Goal: Task Accomplishment & Management: Use online tool/utility

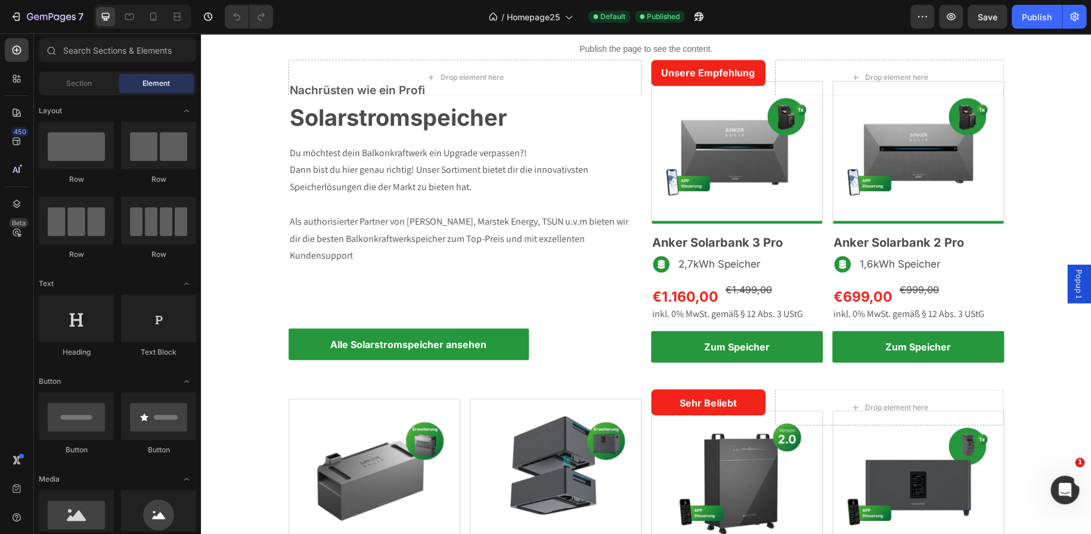
scroll to position [1064, 0]
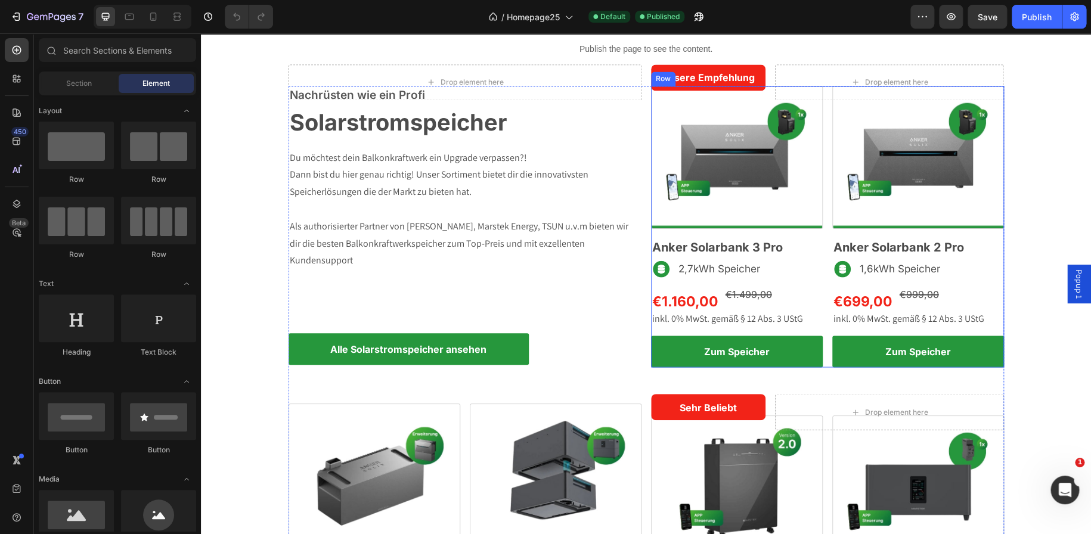
click at [822, 239] on div "Image Anker Solarbank 3 Pro Heading Image 2,7kWh Speicher Text Block Row €1.160…" at bounding box center [827, 226] width 353 height 281
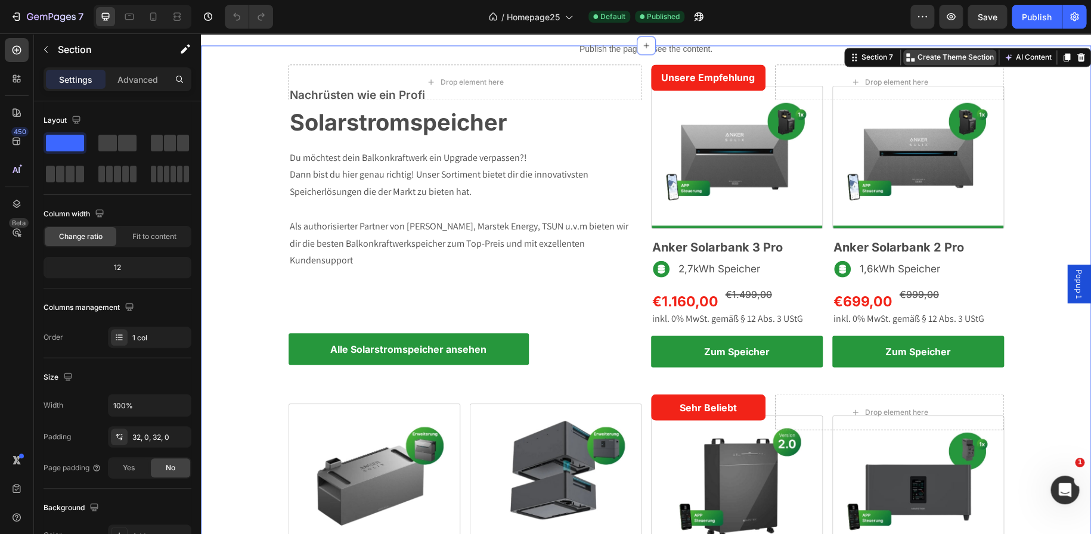
click at [947, 55] on p "Create Theme Section" at bounding box center [956, 57] width 76 height 11
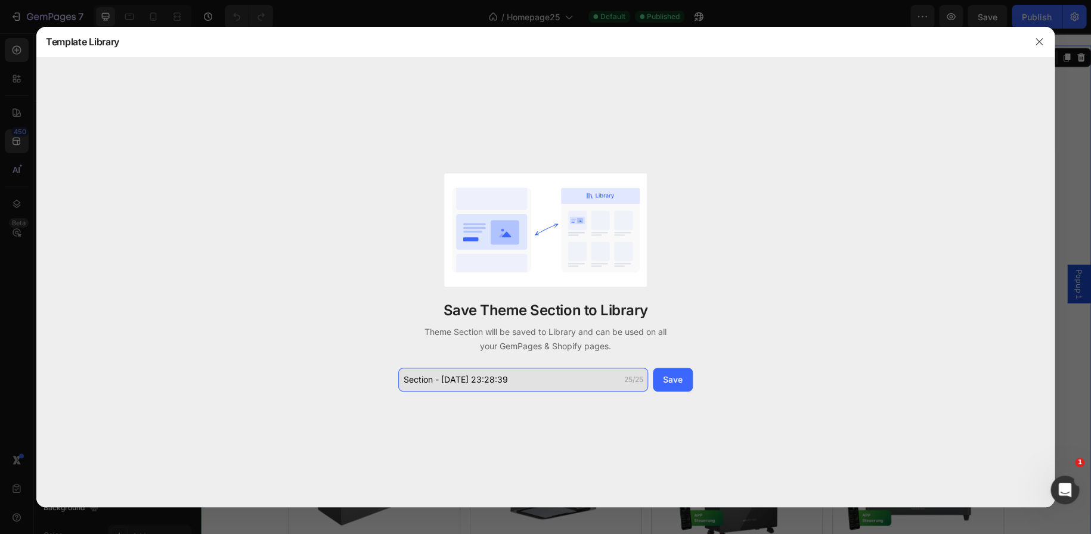
click at [513, 376] on input "Section - Aug 27 23:28:39" at bounding box center [523, 380] width 250 height 24
drag, startPoint x: 426, startPoint y: 379, endPoint x: 383, endPoint y: 379, distance: 42.9
click at [383, 379] on div "Save Theme Section to Library Theme Section will be saved to Library and can be…" at bounding box center [545, 283] width 1018 height 450
click at [491, 377] on input "Speicherübersicht De" at bounding box center [523, 380] width 250 height 24
drag, startPoint x: 475, startPoint y: 379, endPoint x: 441, endPoint y: 379, distance: 34.0
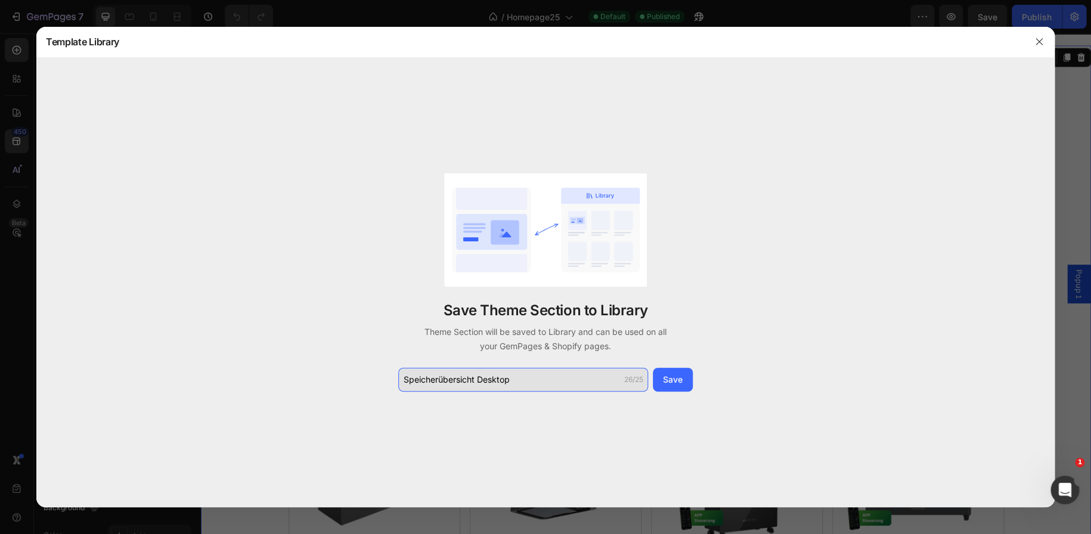
click at [441, 379] on input "Speicherübersicht Desktop" at bounding box center [523, 380] width 250 height 24
click at [471, 379] on input "Speicherkollektio Desktop" at bounding box center [523, 380] width 250 height 24
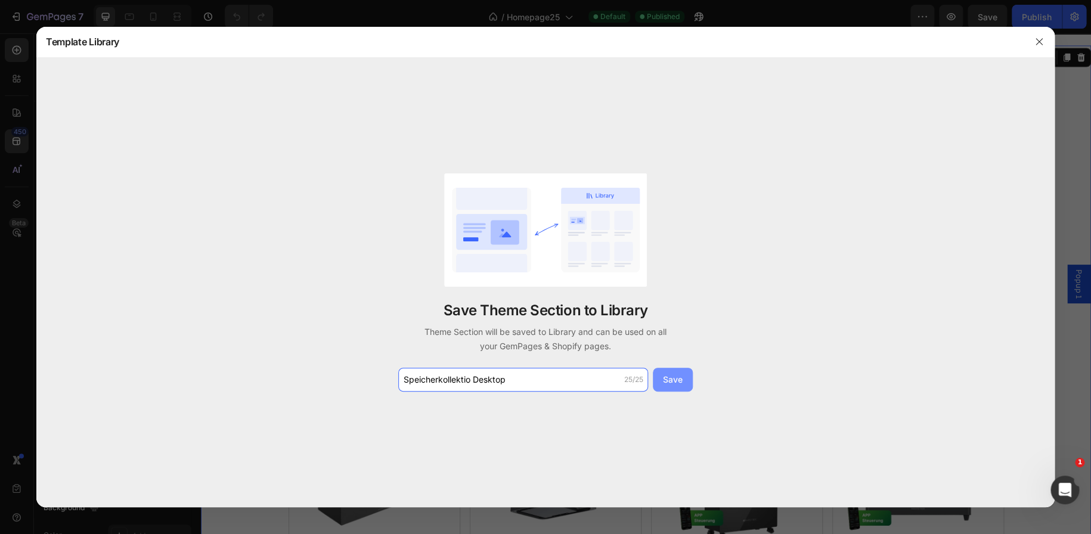
type input "Speicherkollektio Desktop"
click at [671, 377] on div "Save" at bounding box center [673, 379] width 20 height 13
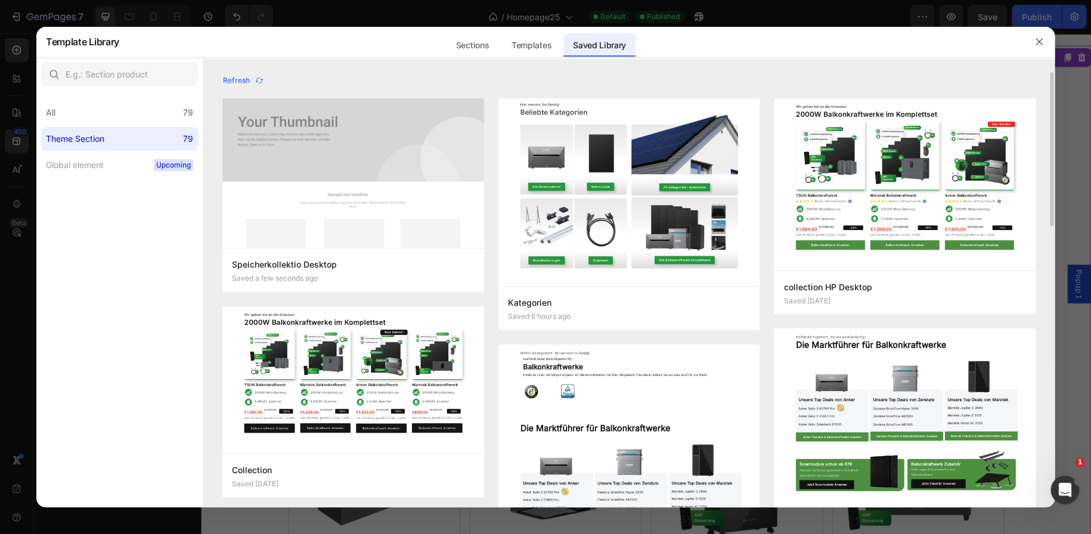
scroll to position [0, 0]
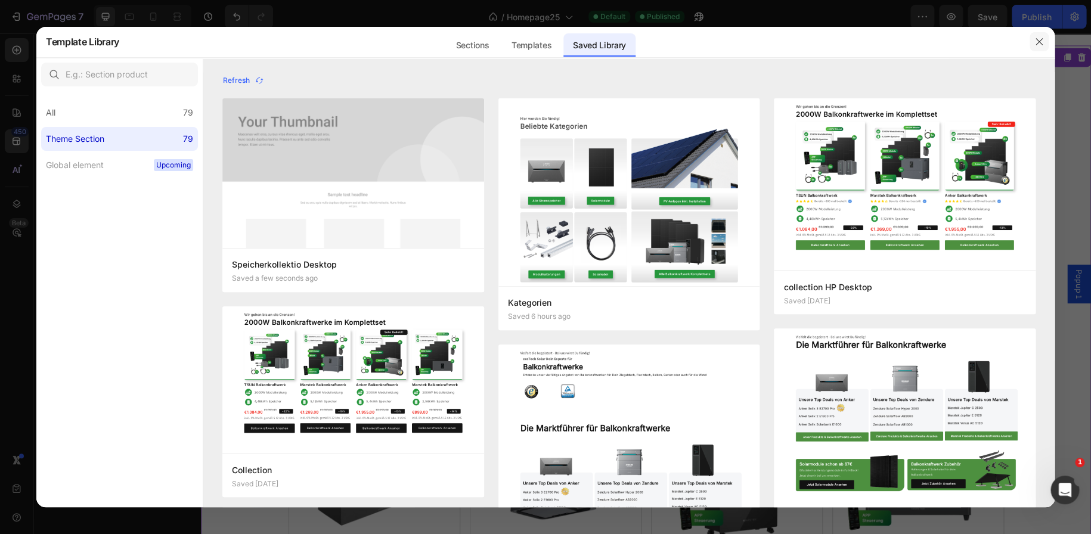
click at [1039, 42] on icon "button" at bounding box center [1039, 42] width 7 height 7
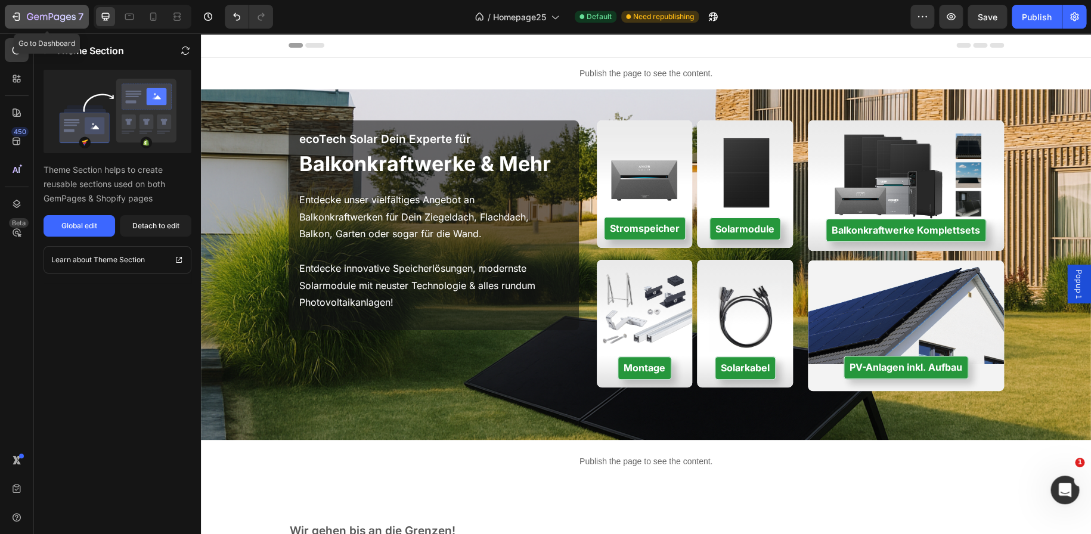
click at [20, 19] on icon "button" at bounding box center [16, 17] width 12 height 12
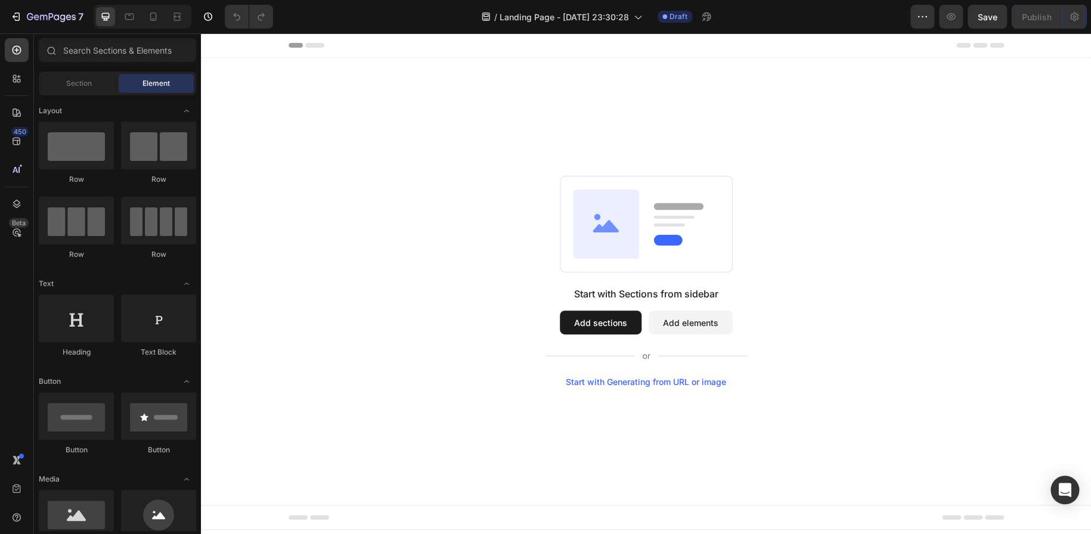
click at [601, 326] on button "Add sections" at bounding box center [601, 323] width 82 height 24
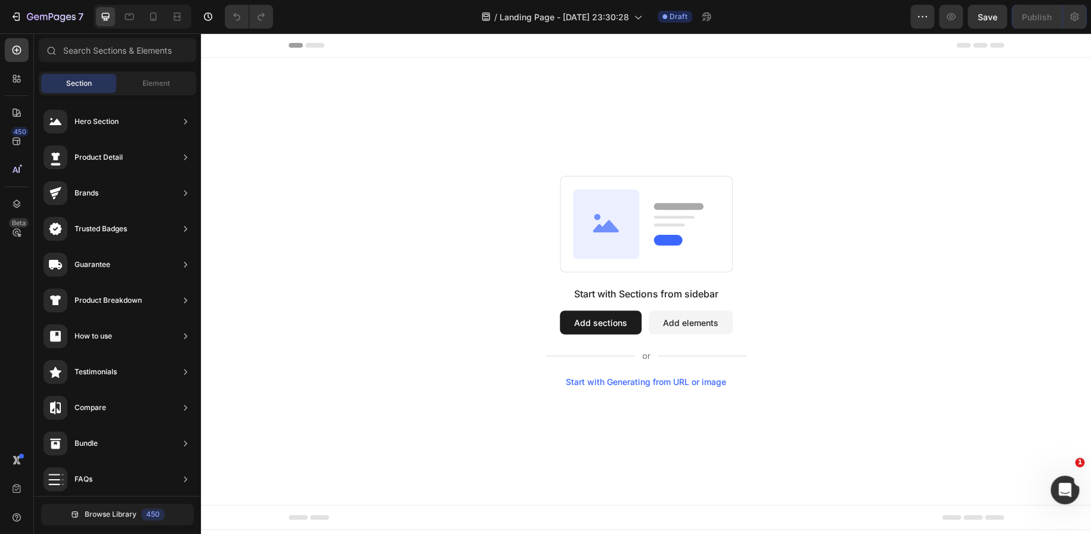
click at [695, 322] on button "Add elements" at bounding box center [691, 323] width 84 height 24
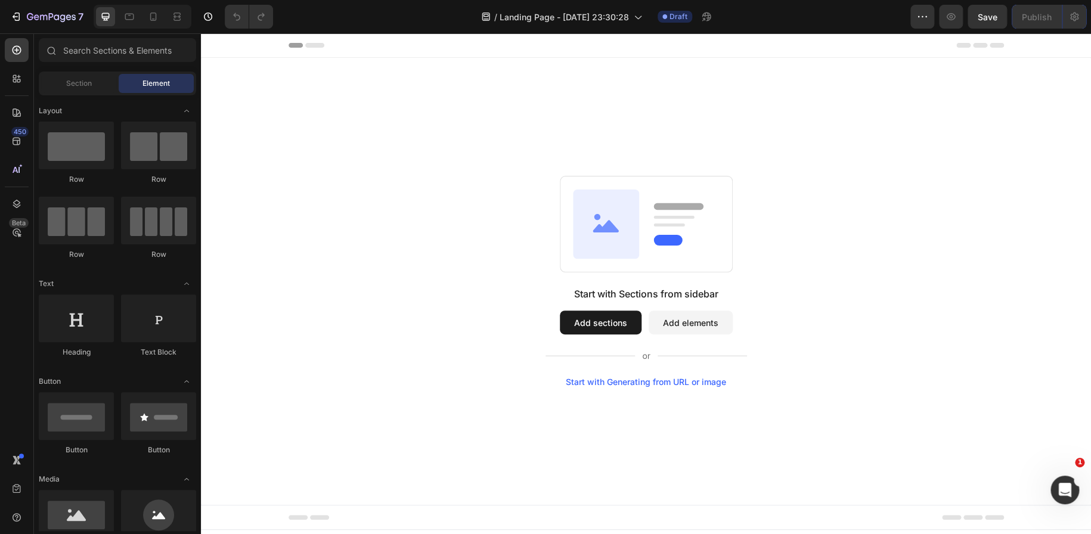
click at [632, 320] on button "Add sections" at bounding box center [601, 323] width 82 height 24
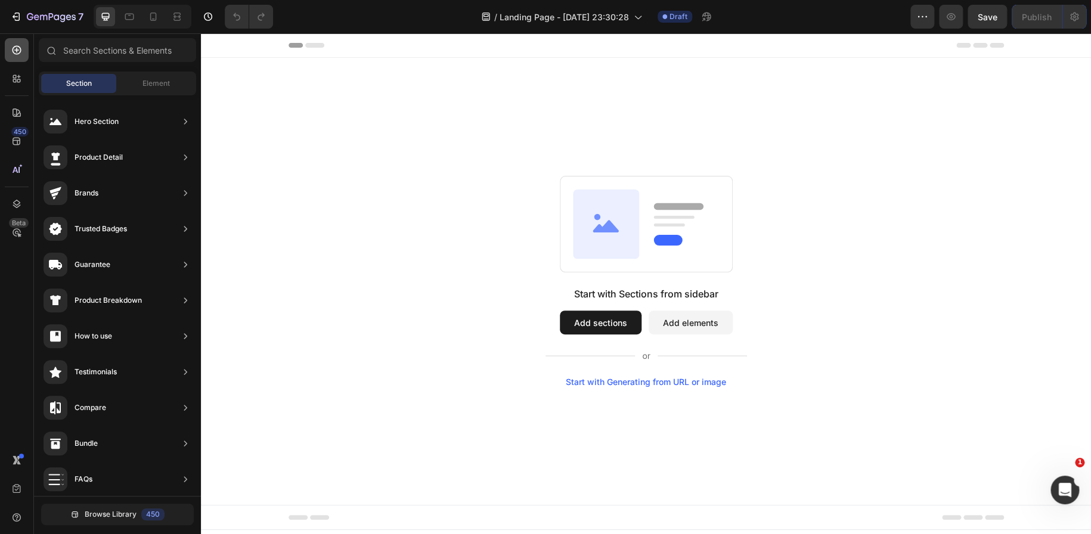
click at [20, 50] on icon at bounding box center [17, 50] width 9 height 9
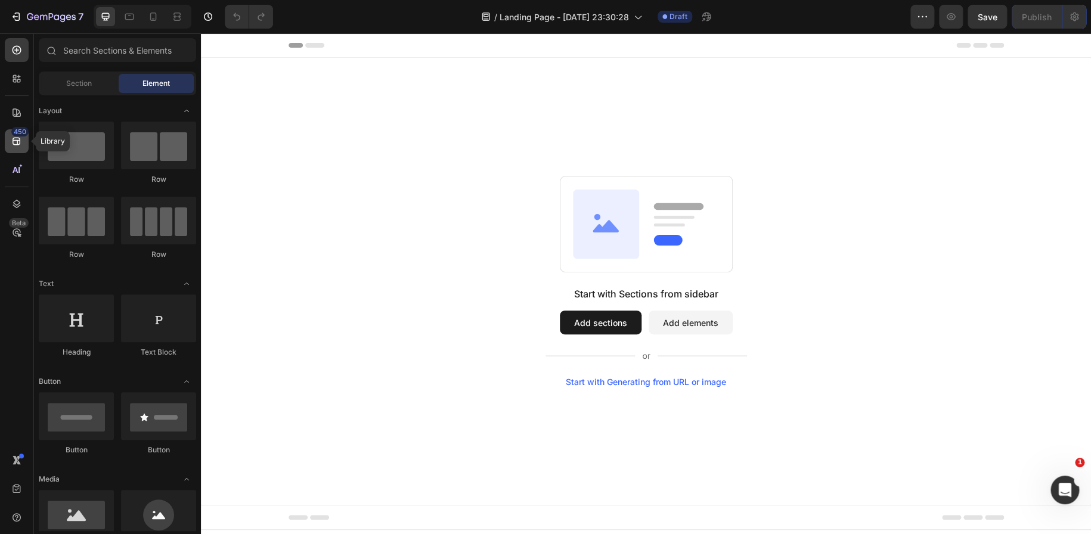
click at [17, 141] on icon at bounding box center [17, 142] width 8 height 8
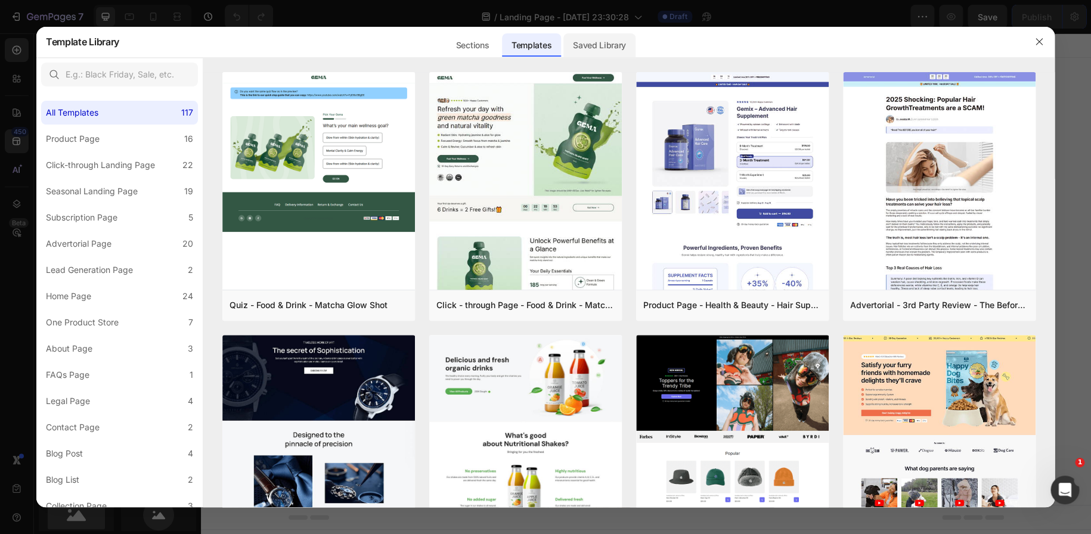
click at [592, 49] on div "Saved Library" at bounding box center [599, 45] width 72 height 24
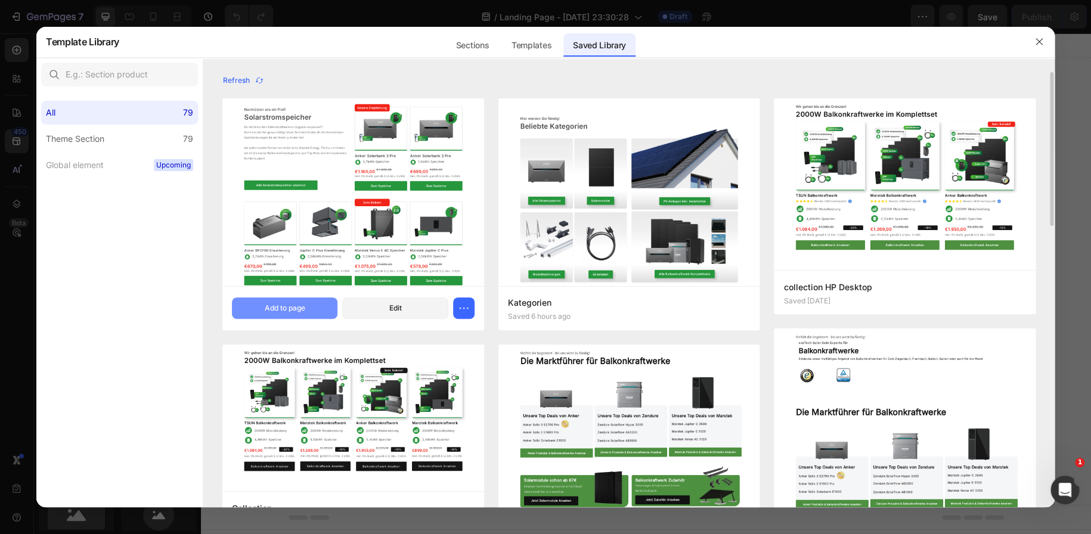
click at [292, 314] on button "Add to page" at bounding box center [285, 308] width 106 height 21
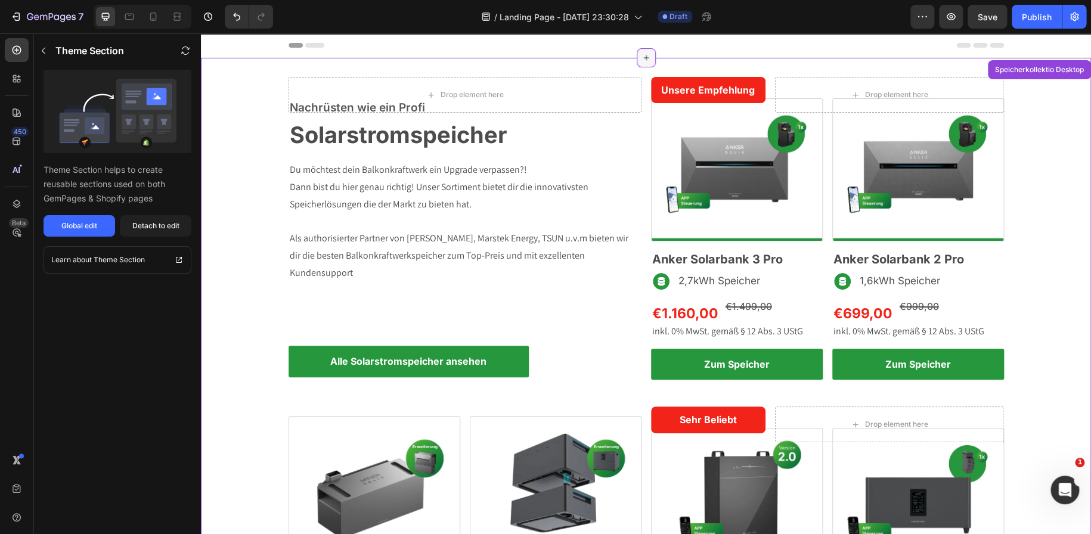
click at [644, 57] on icon at bounding box center [645, 57] width 5 height 5
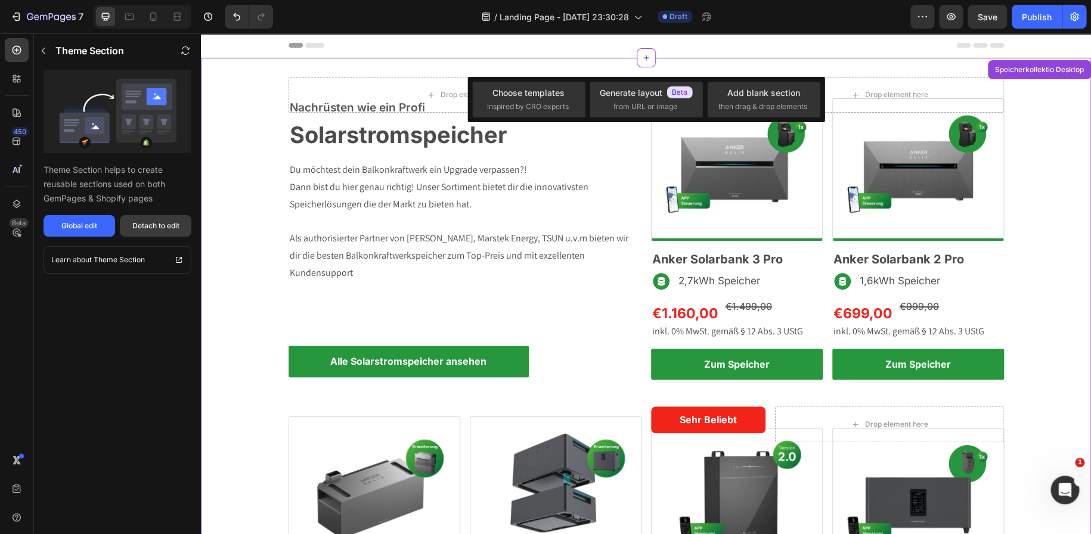
click at [158, 226] on div "Detach to edit" at bounding box center [155, 226] width 47 height 11
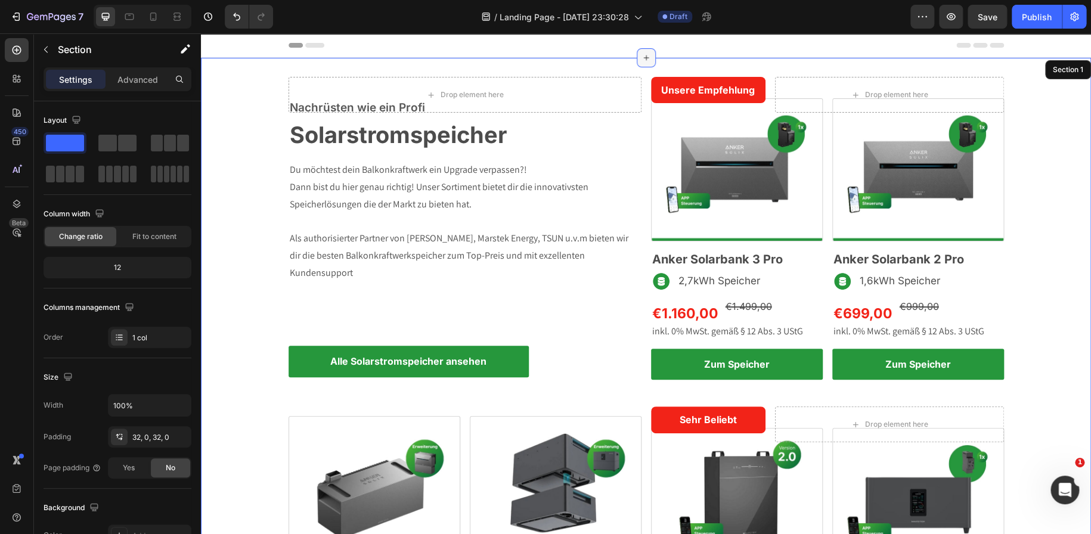
click at [644, 57] on icon at bounding box center [647, 58] width 10 height 10
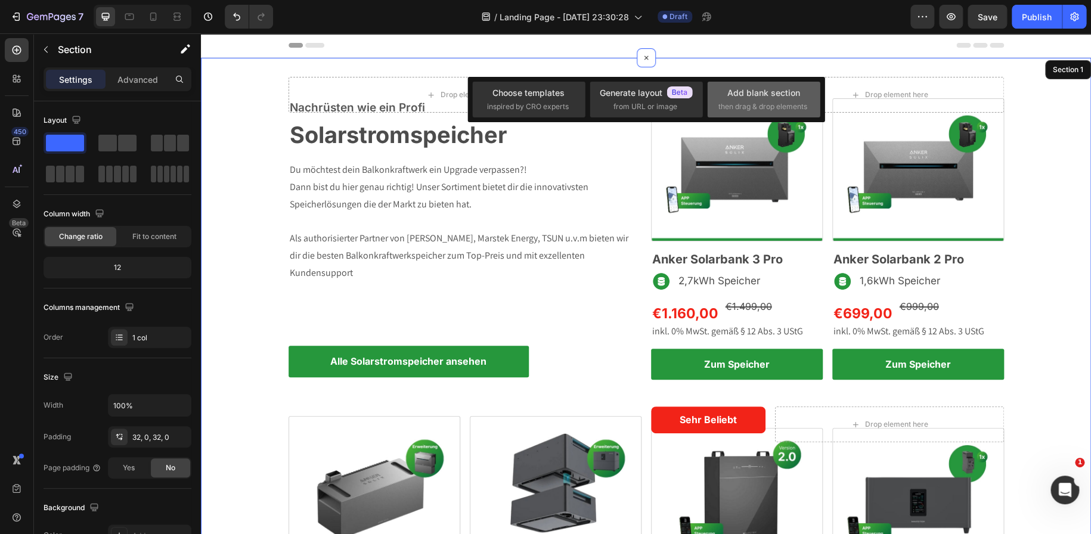
click at [760, 109] on span "then drag & drop elements" at bounding box center [763, 106] width 89 height 11
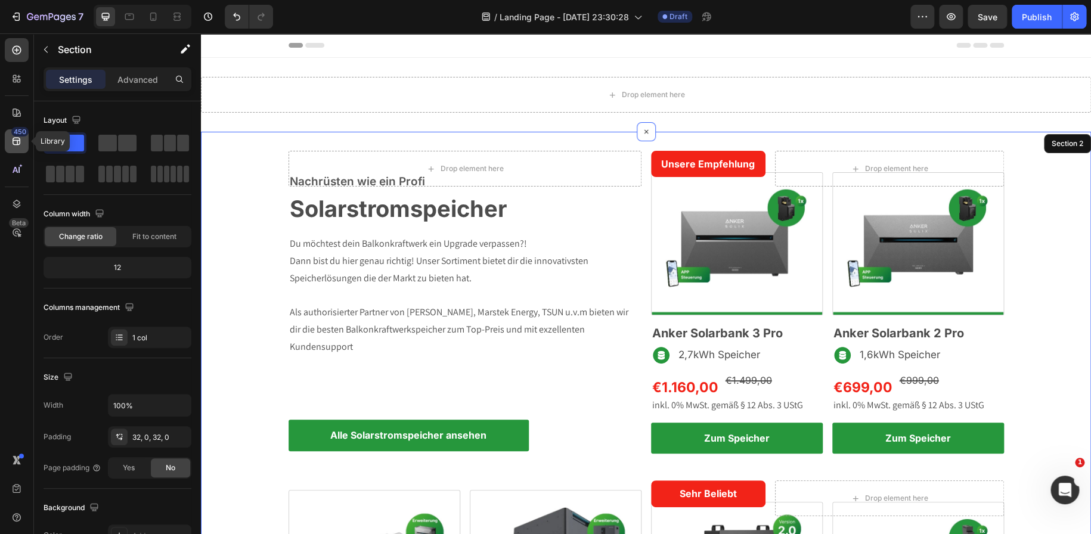
click at [20, 148] on div "450" at bounding box center [17, 141] width 24 height 24
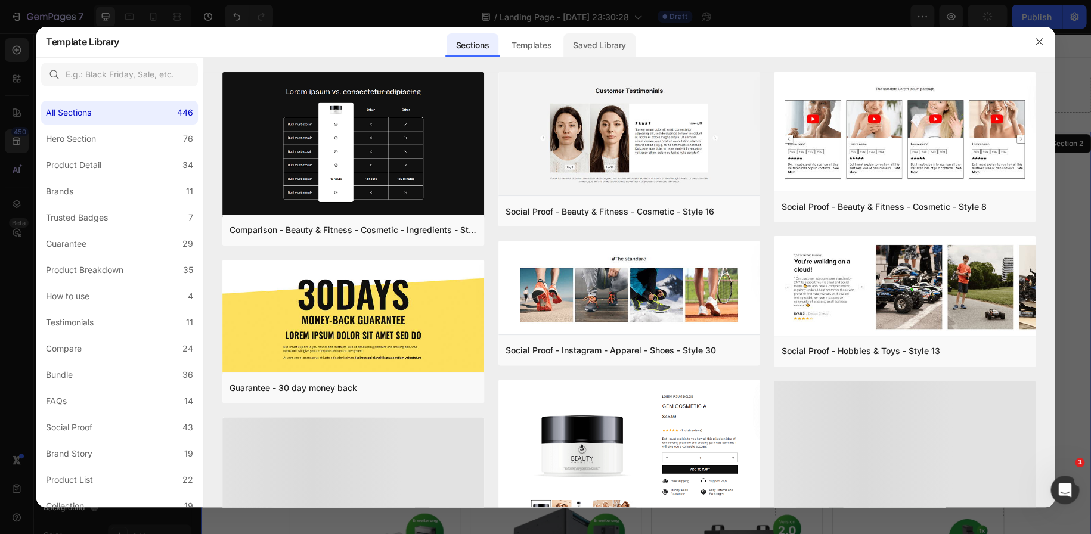
click at [572, 39] on div "Saved Library" at bounding box center [599, 45] width 72 height 24
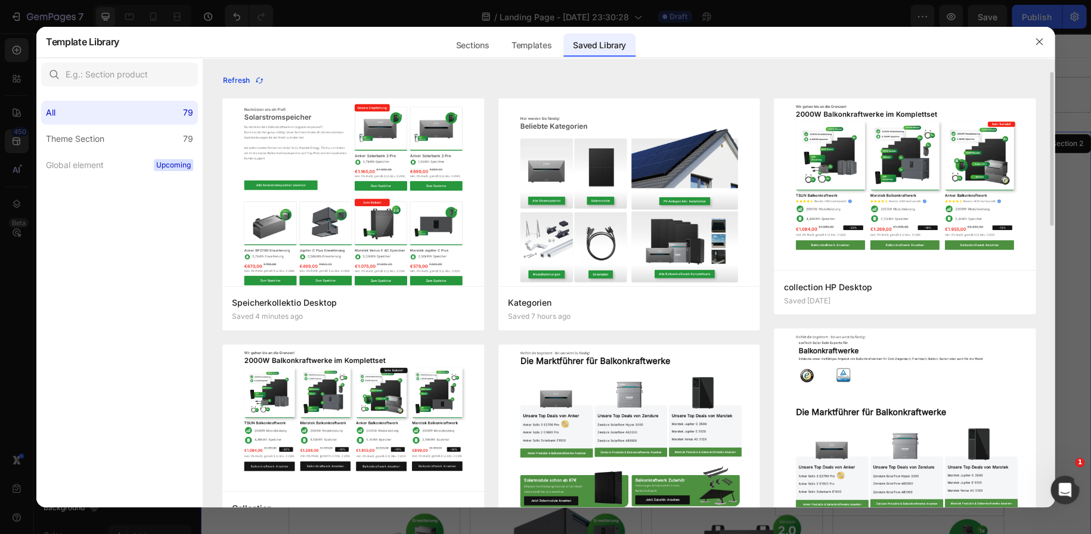
click at [257, 78] on icon "button" at bounding box center [259, 81] width 7 height 6
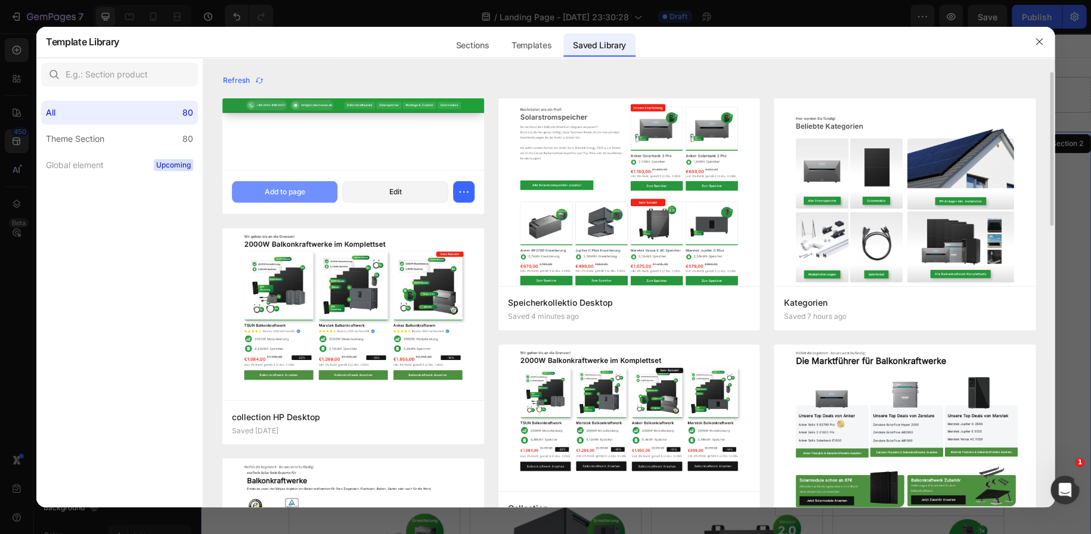
click at [300, 196] on div "Add to page" at bounding box center [285, 192] width 41 height 11
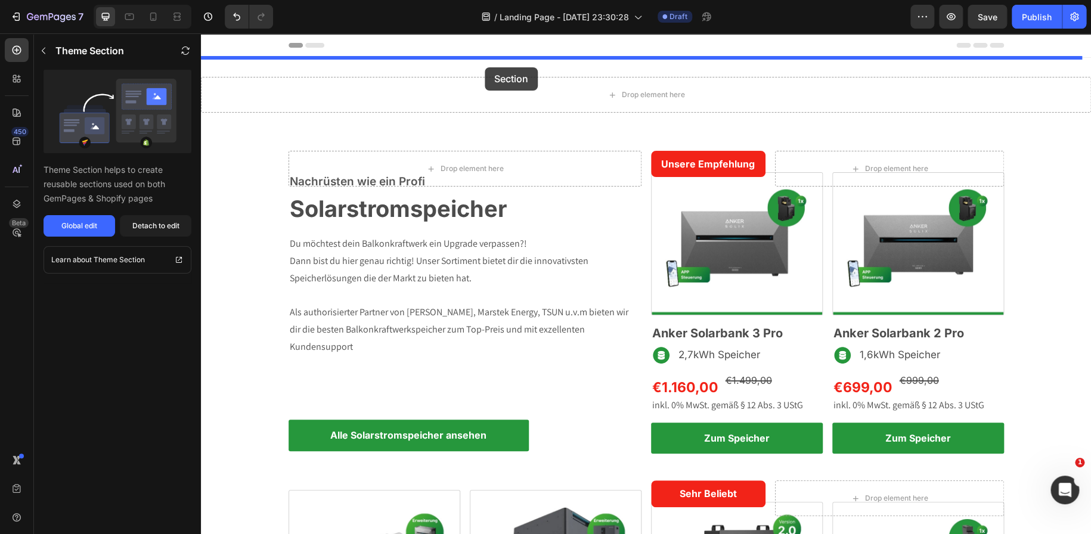
drag, startPoint x: 455, startPoint y: 339, endPoint x: 485, endPoint y: 67, distance: 274.1
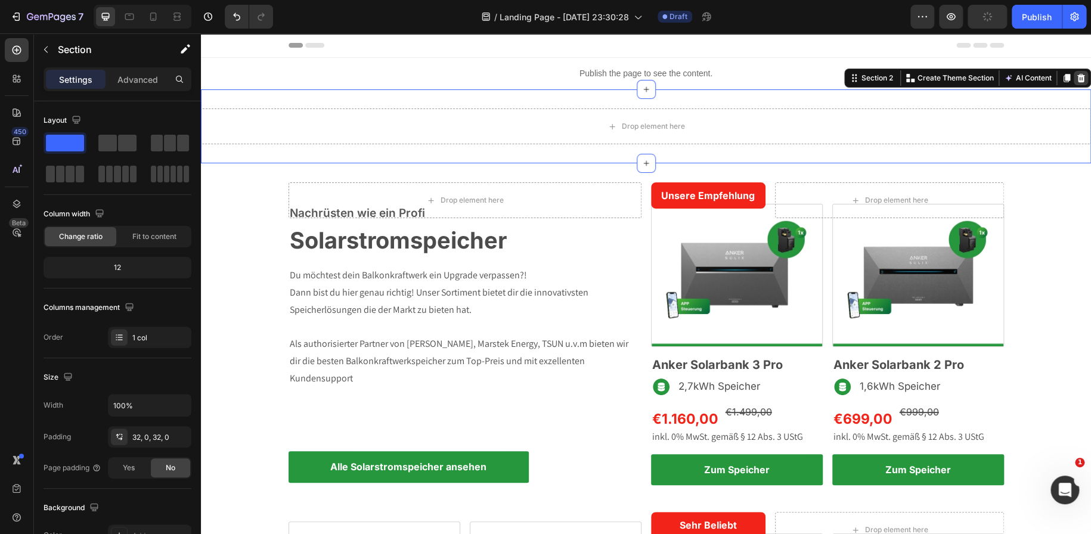
click at [1078, 82] on icon at bounding box center [1082, 78] width 8 height 8
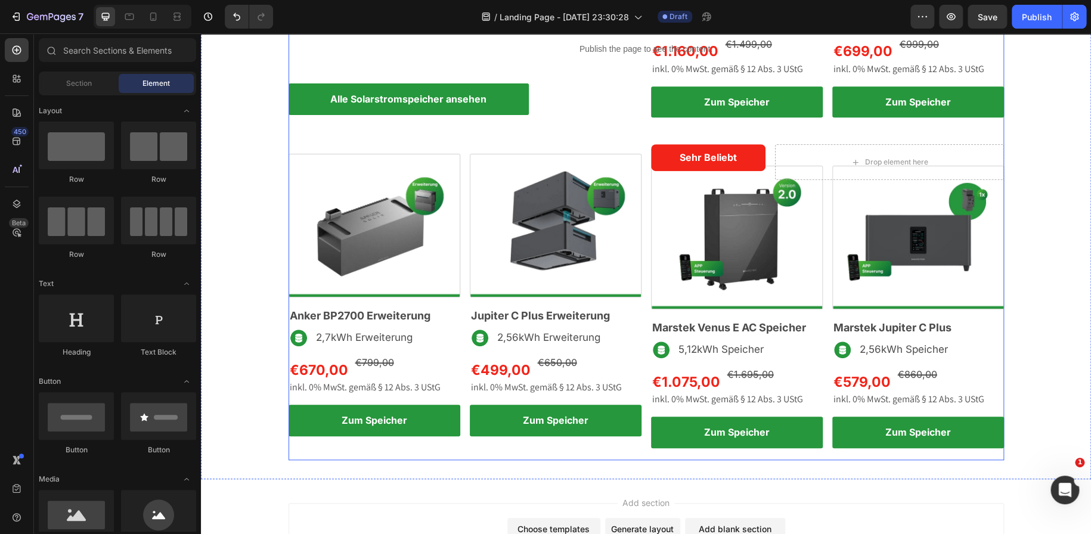
scroll to position [402, 0]
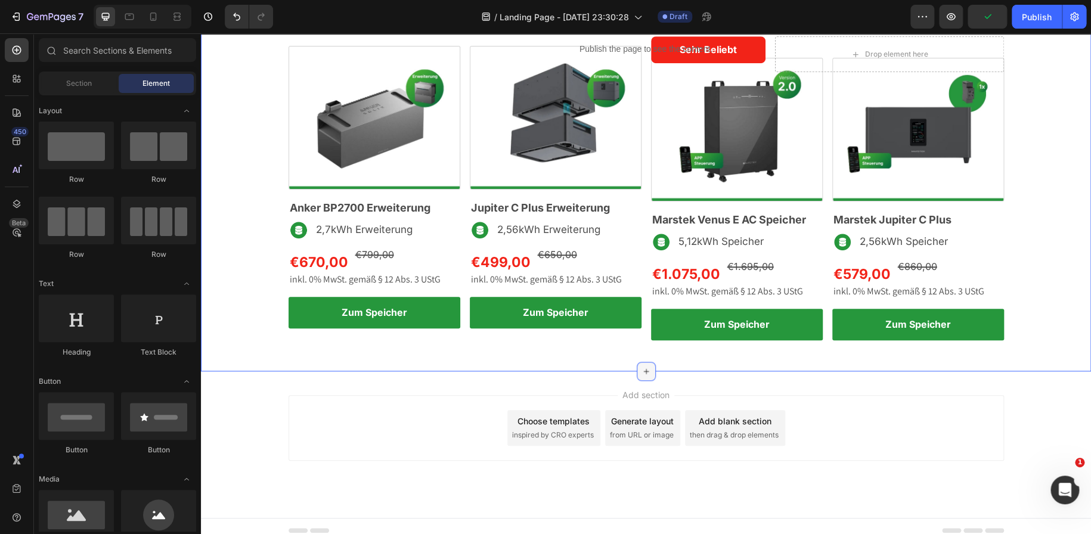
click at [642, 371] on icon at bounding box center [647, 372] width 10 height 10
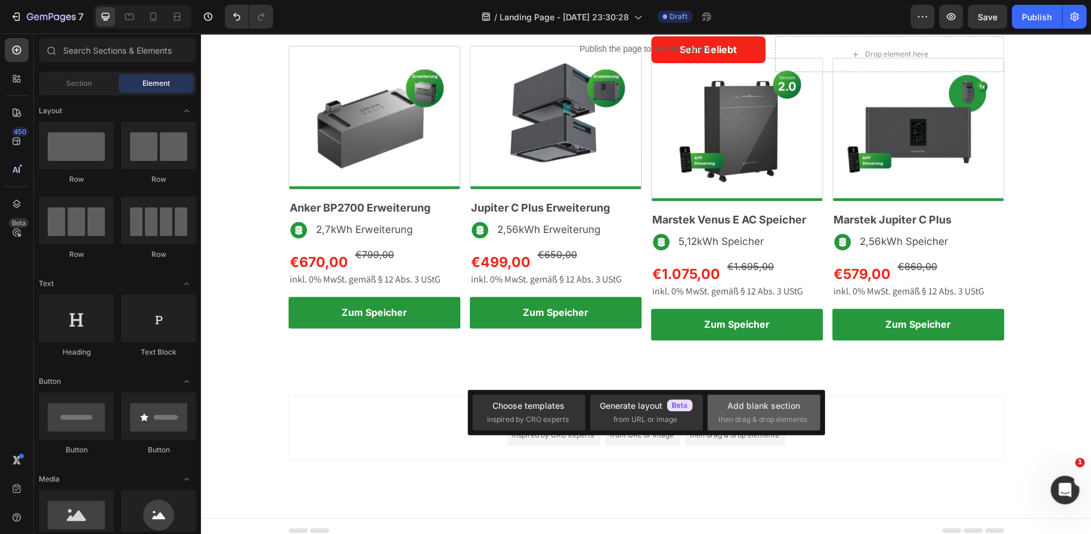
click at [775, 399] on div "Add blank section then drag & drop elements" at bounding box center [763, 413] width 113 height 36
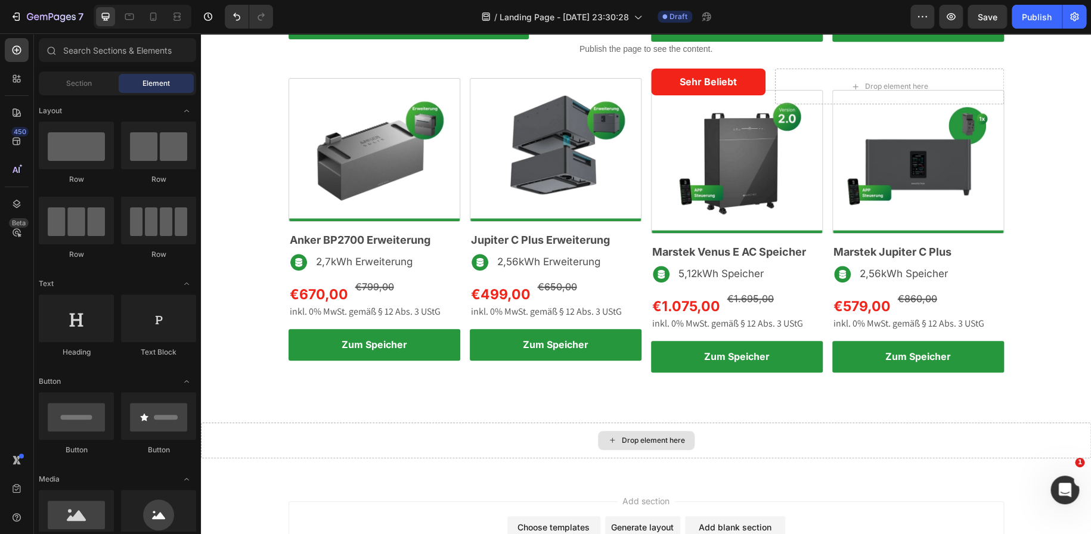
scroll to position [367, 0]
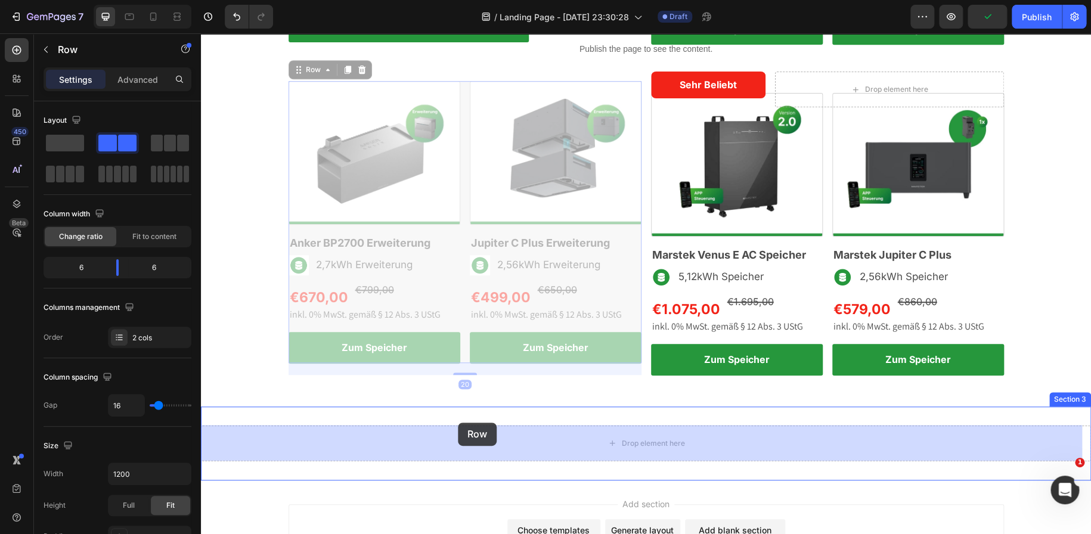
drag, startPoint x: 459, startPoint y: 92, endPoint x: 458, endPoint y: 423, distance: 330.3
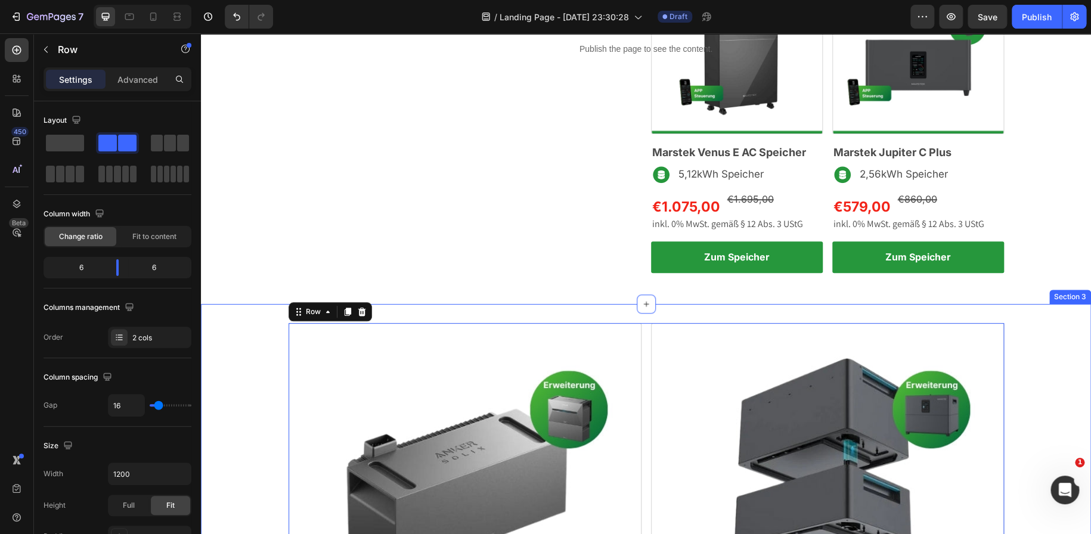
scroll to position [404, 0]
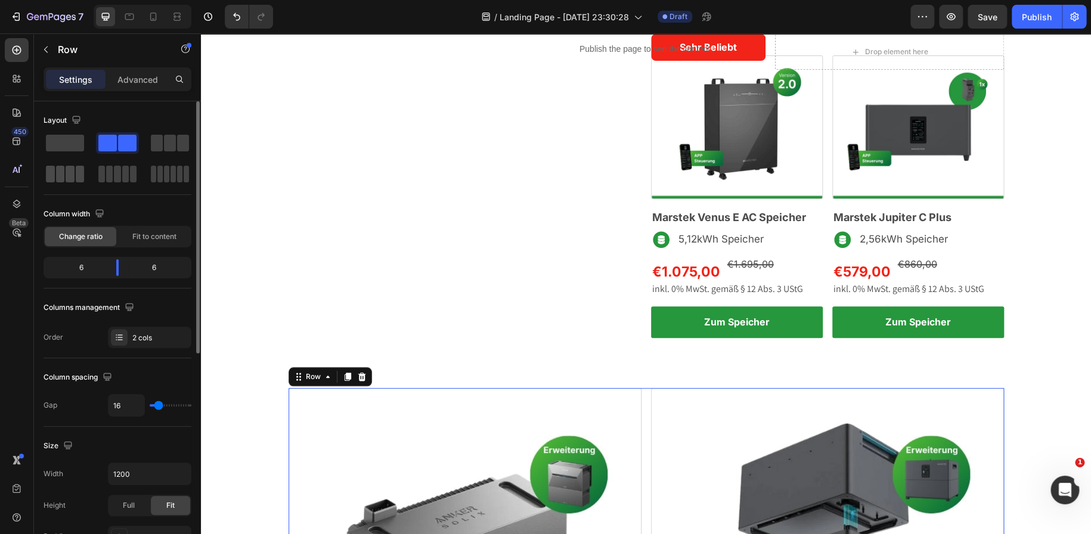
click at [76, 175] on span at bounding box center [80, 174] width 9 height 17
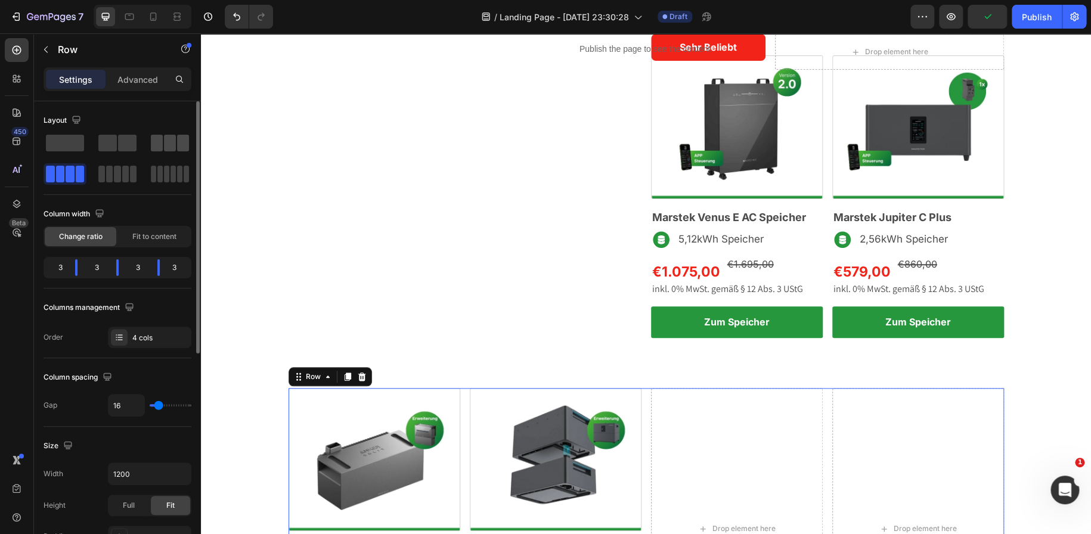
click at [167, 141] on span at bounding box center [170, 143] width 12 height 17
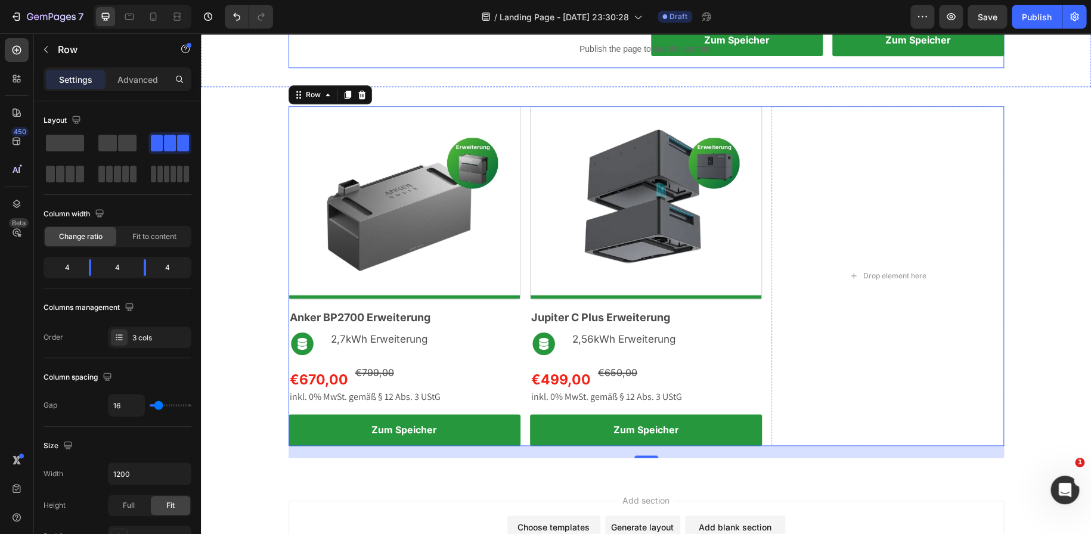
scroll to position [693, 0]
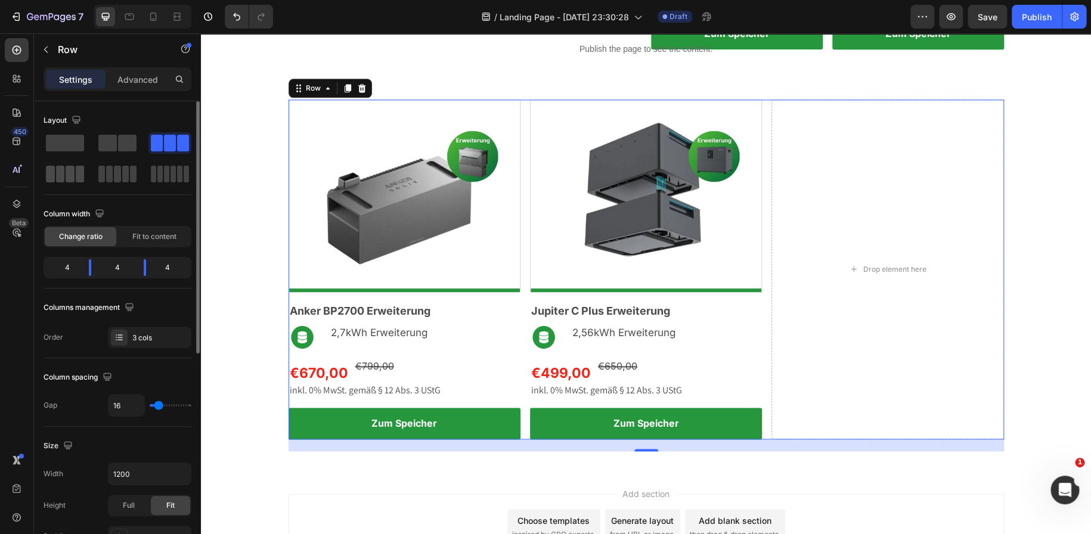
click at [67, 175] on span at bounding box center [70, 174] width 9 height 17
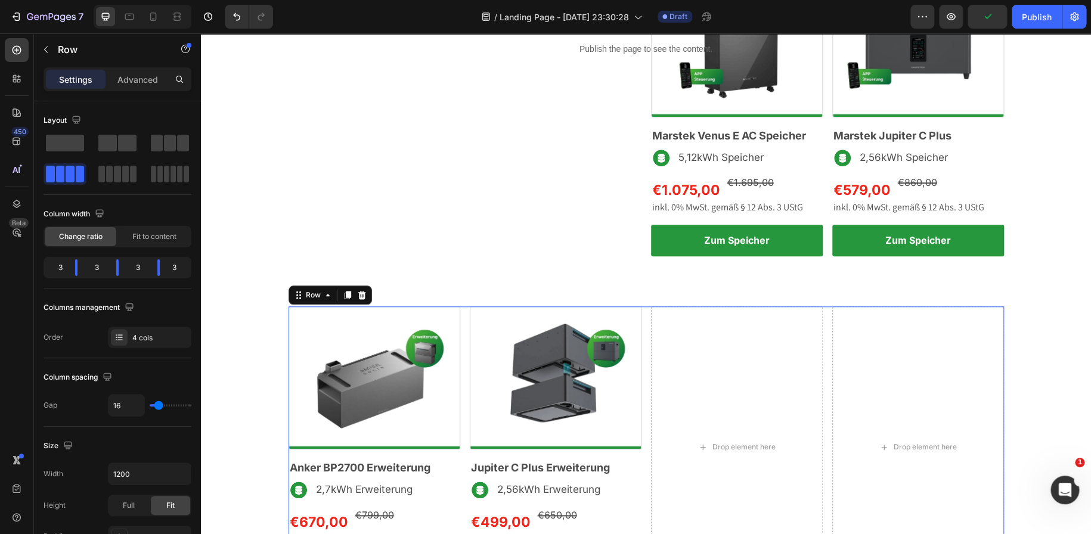
scroll to position [487, 0]
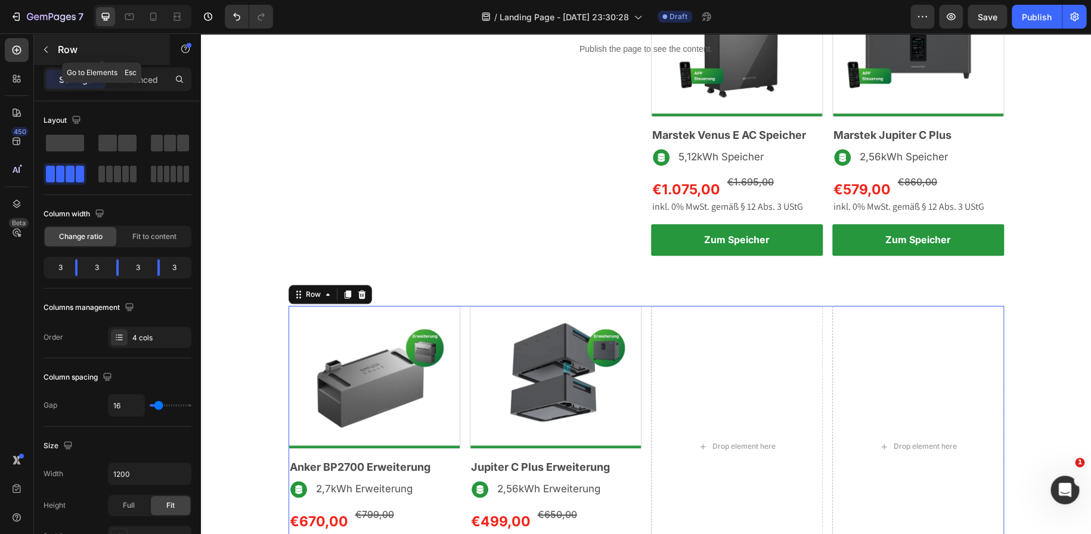
click at [47, 55] on button "button" at bounding box center [45, 49] width 19 height 19
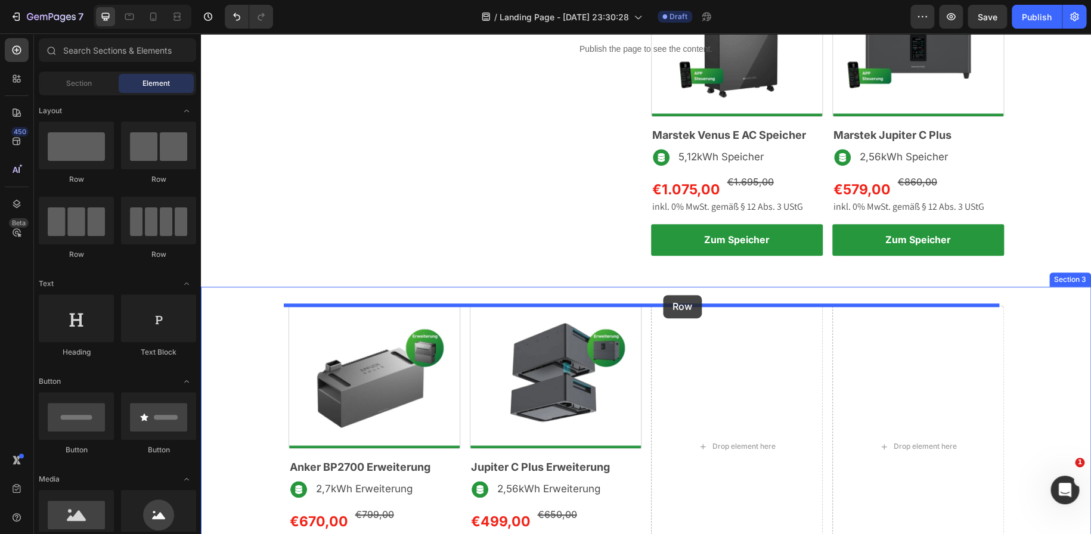
drag, startPoint x: 370, startPoint y: 260, endPoint x: 662, endPoint y: 295, distance: 294.9
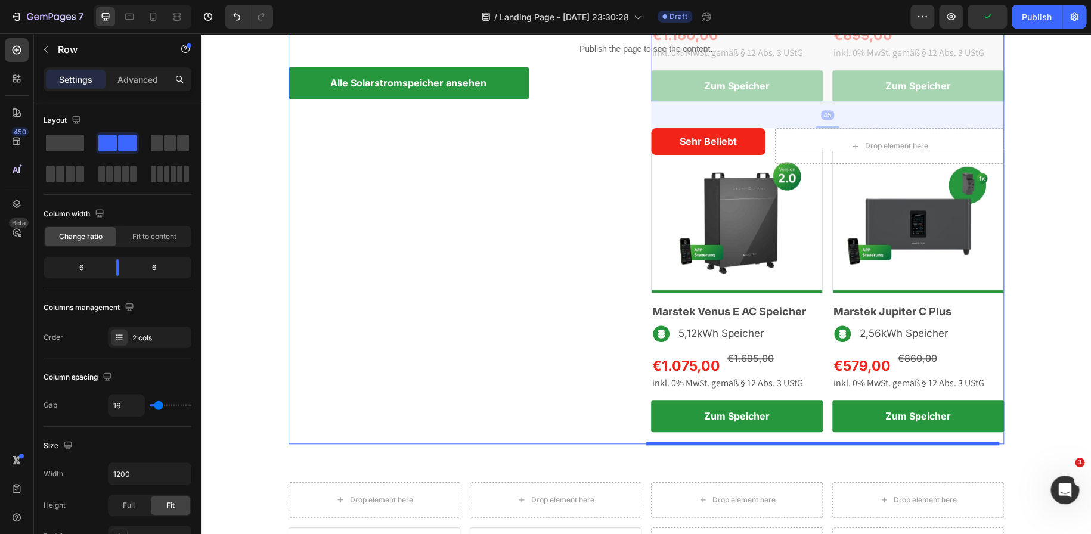
scroll to position [321, 0]
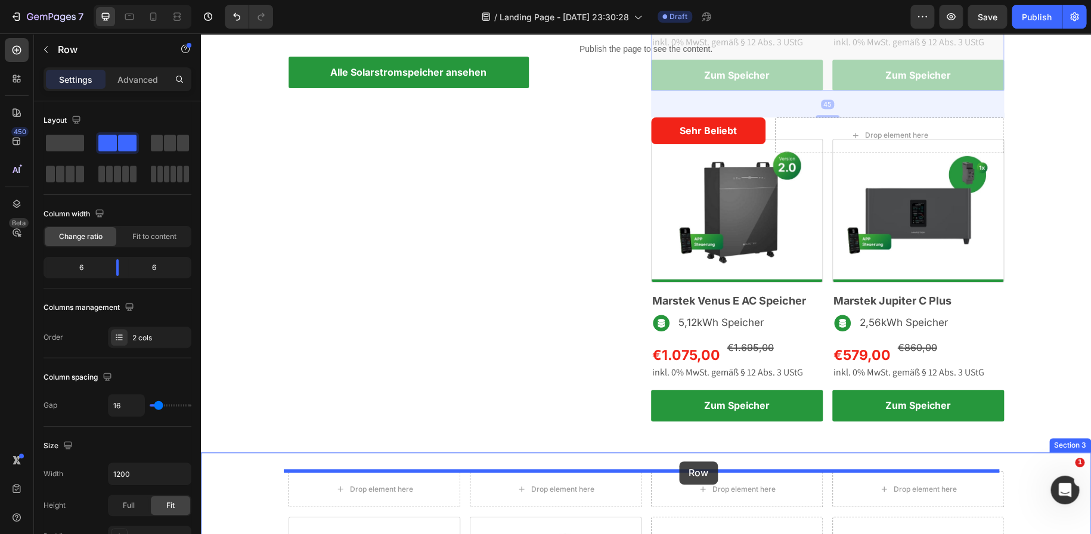
drag, startPoint x: 826, startPoint y: 187, endPoint x: 679, endPoint y: 462, distance: 311.9
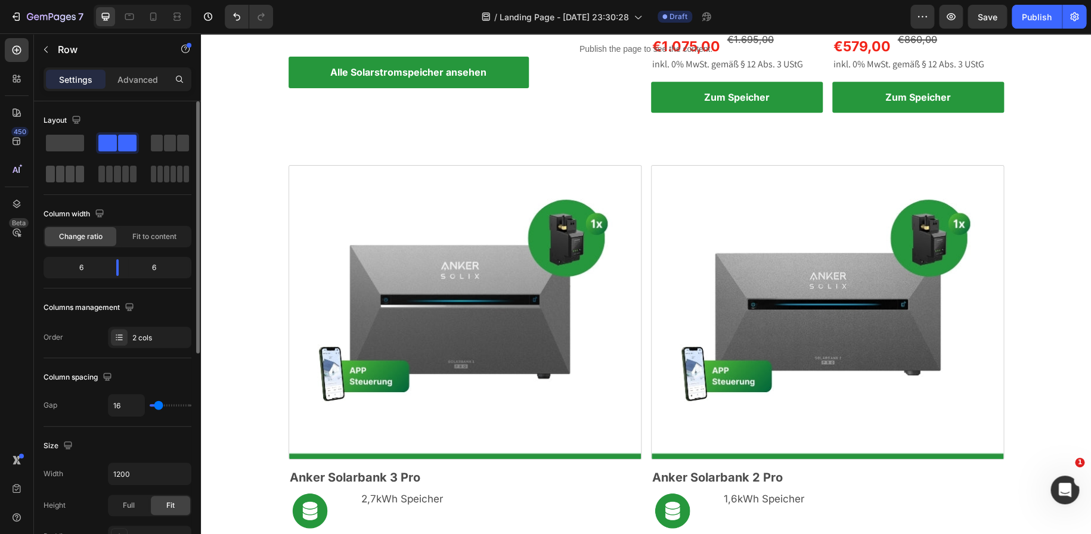
click at [79, 175] on span at bounding box center [80, 174] width 9 height 17
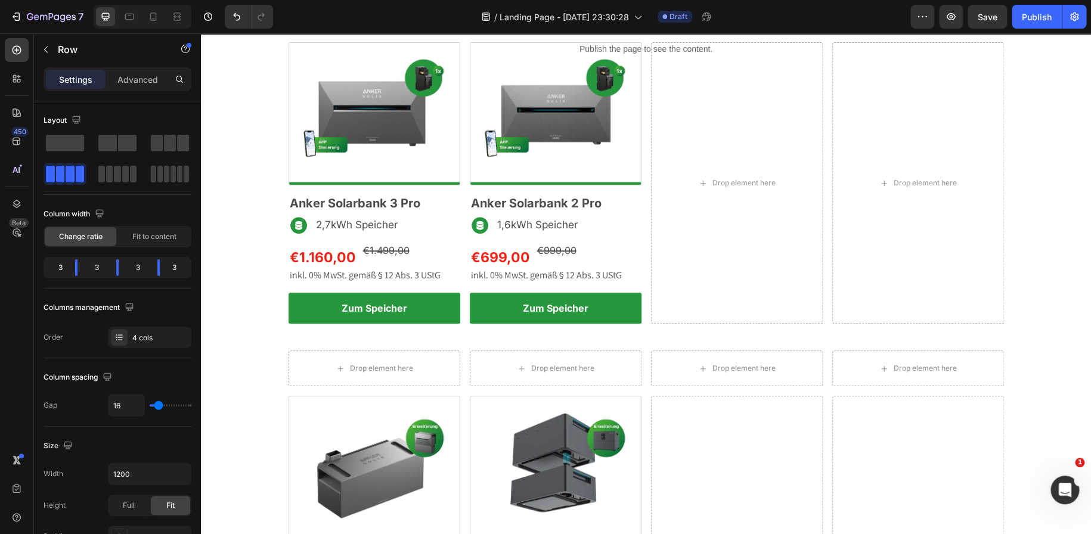
scroll to position [442, 0]
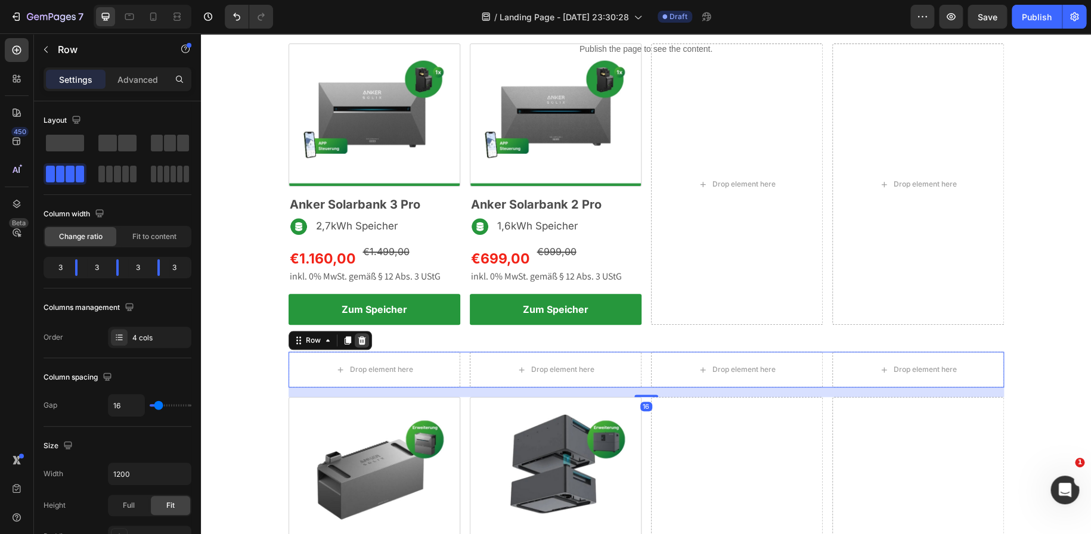
click at [357, 341] on icon at bounding box center [362, 341] width 10 height 10
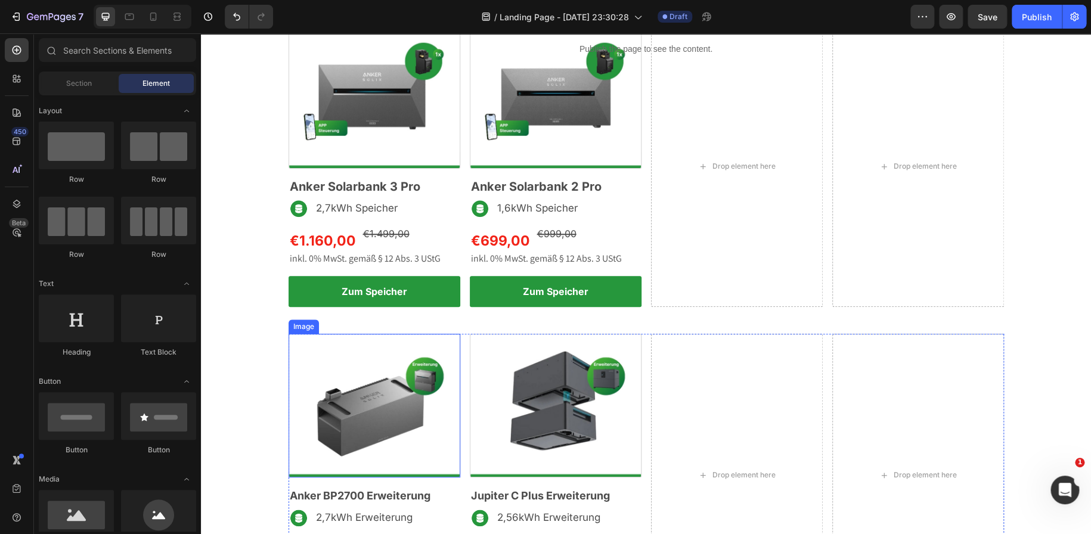
scroll to position [429, 0]
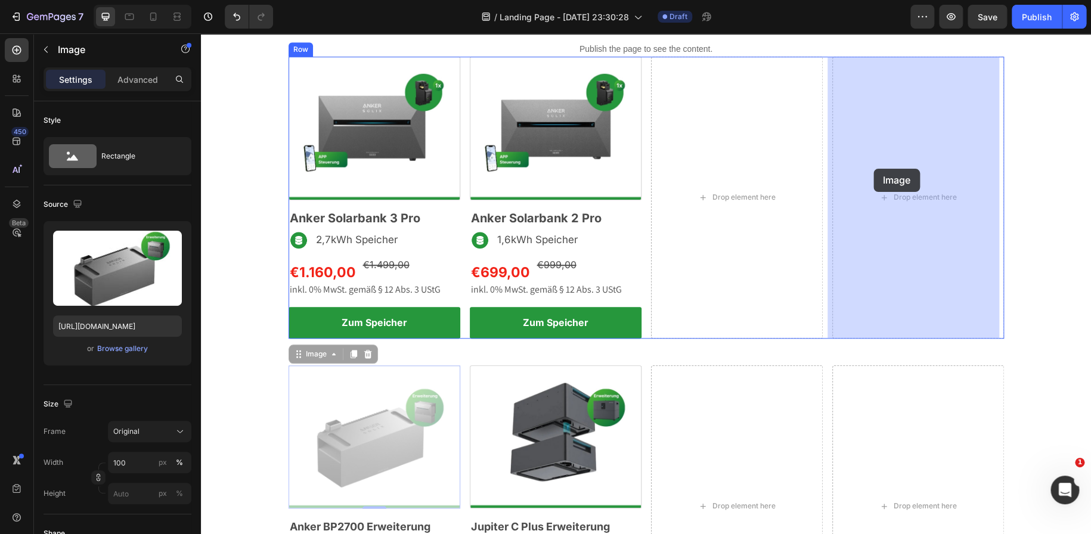
drag, startPoint x: 385, startPoint y: 448, endPoint x: 887, endPoint y: 168, distance: 575.5
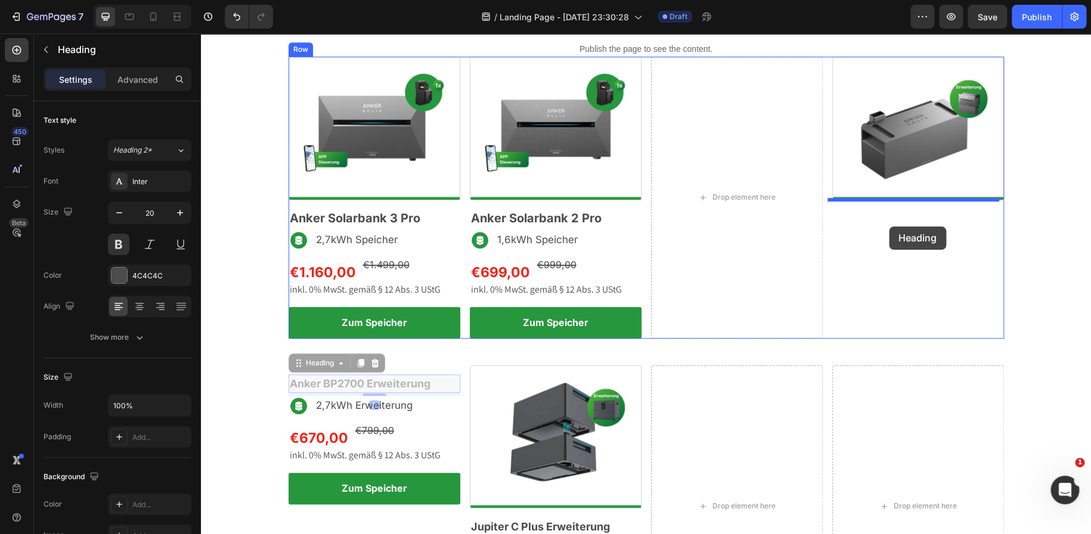
drag, startPoint x: 421, startPoint y: 385, endPoint x: 908, endPoint y: 225, distance: 512.1
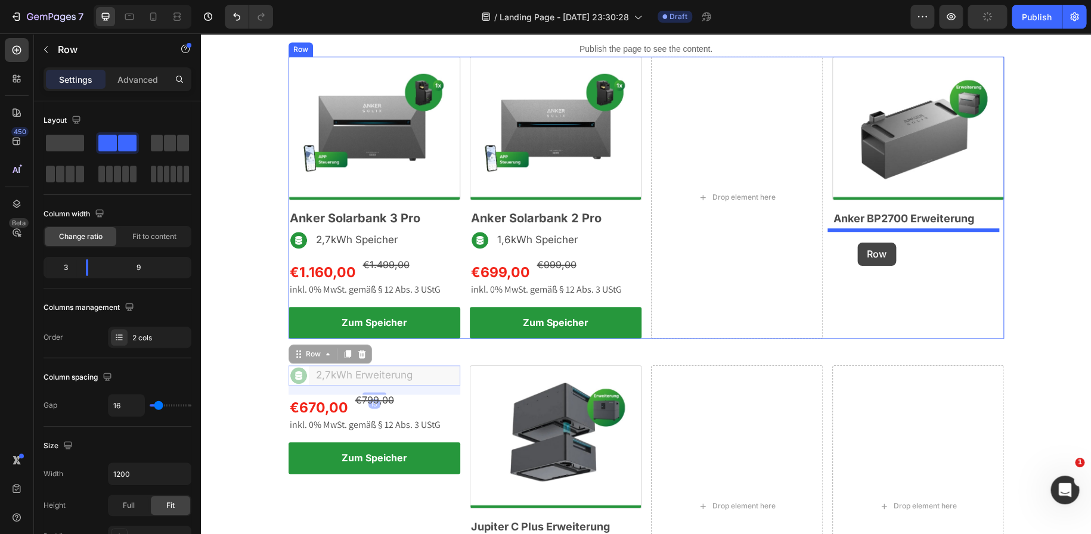
drag, startPoint x: 444, startPoint y: 378, endPoint x: 857, endPoint y: 243, distance: 434.8
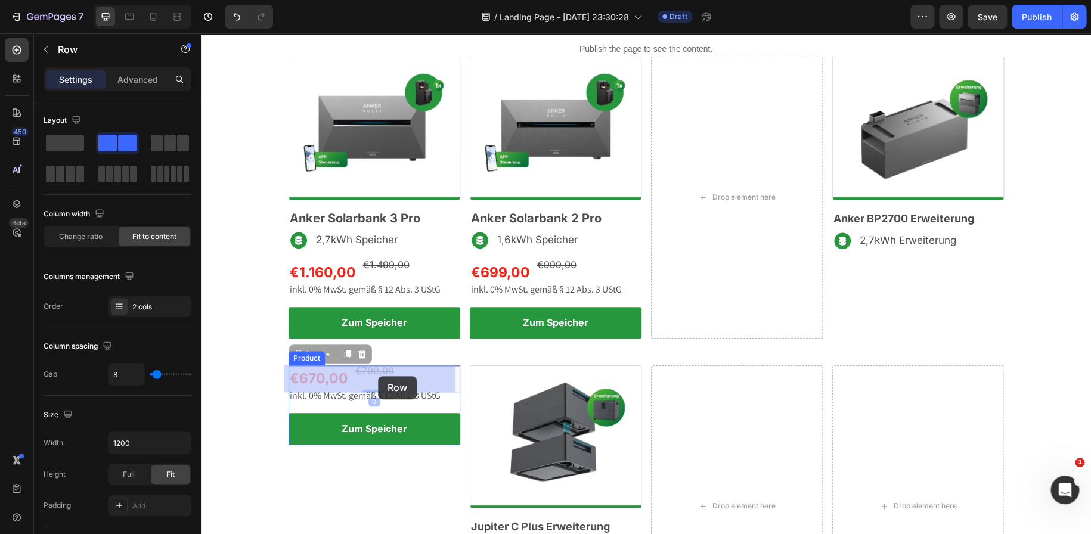
drag, startPoint x: 354, startPoint y: 382, endPoint x: 378, endPoint y: 375, distance: 25.5
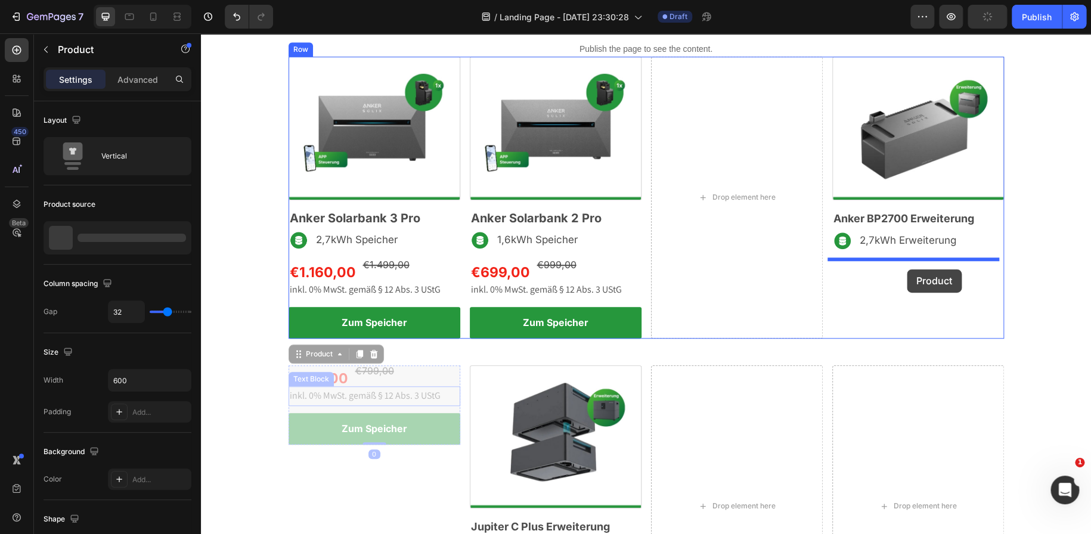
drag, startPoint x: 395, startPoint y: 405, endPoint x: 906, endPoint y: 270, distance: 528.2
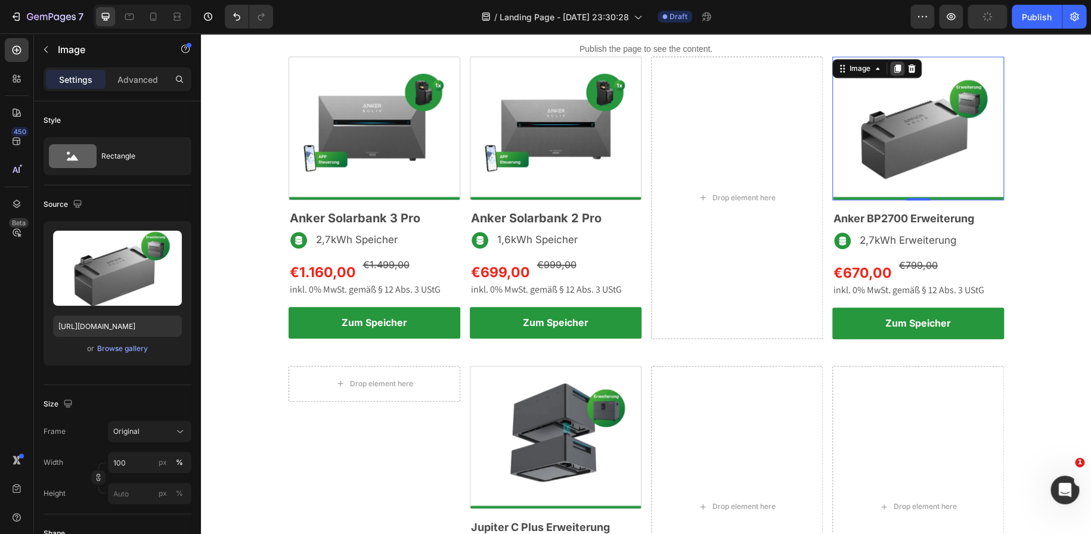
click at [894, 69] on icon at bounding box center [897, 68] width 7 height 8
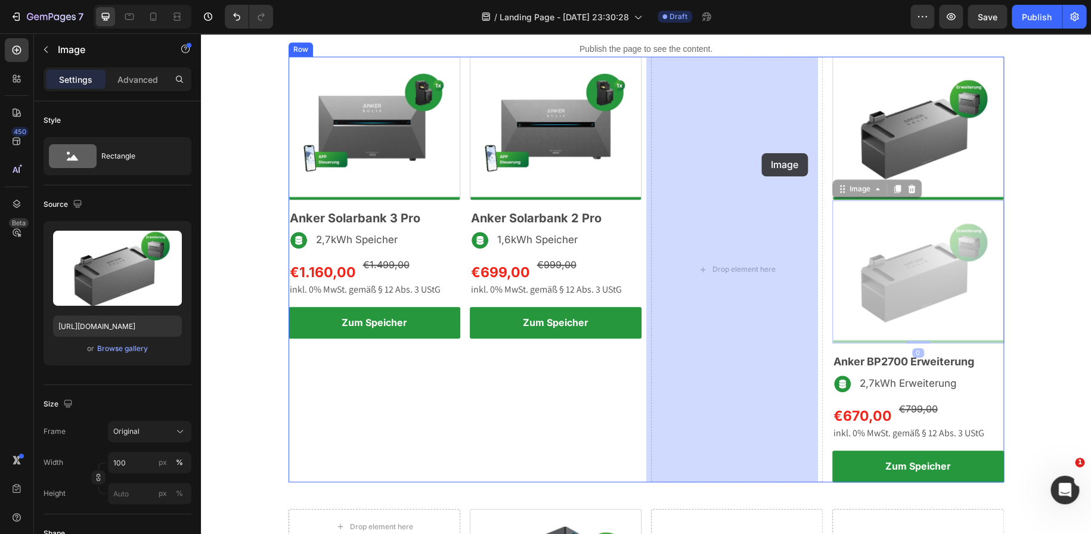
drag, startPoint x: 885, startPoint y: 246, endPoint x: 760, endPoint y: 152, distance: 155.9
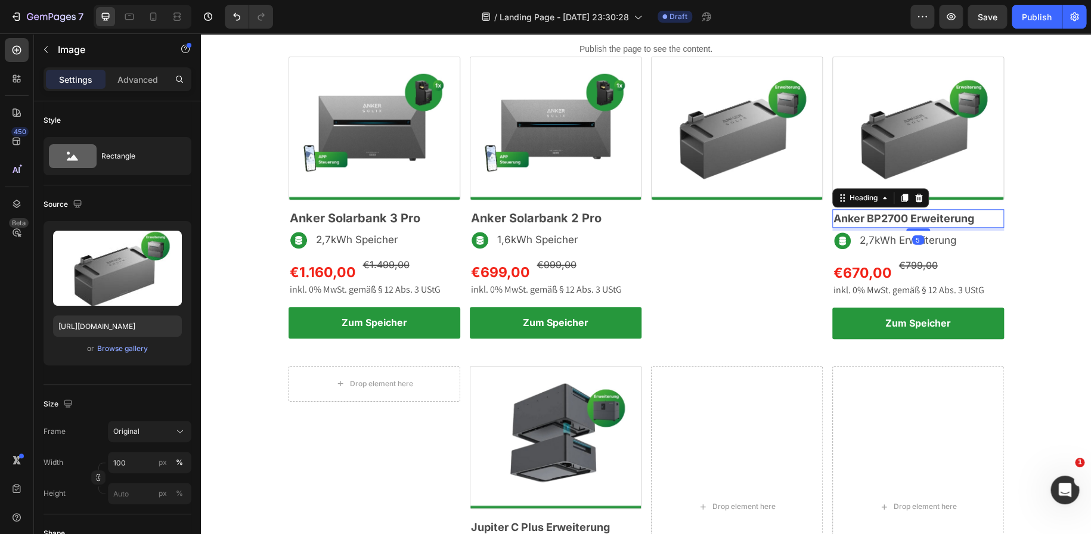
click at [878, 221] on span "Anker BP2700 Erweiterung" at bounding box center [904, 218] width 141 height 13
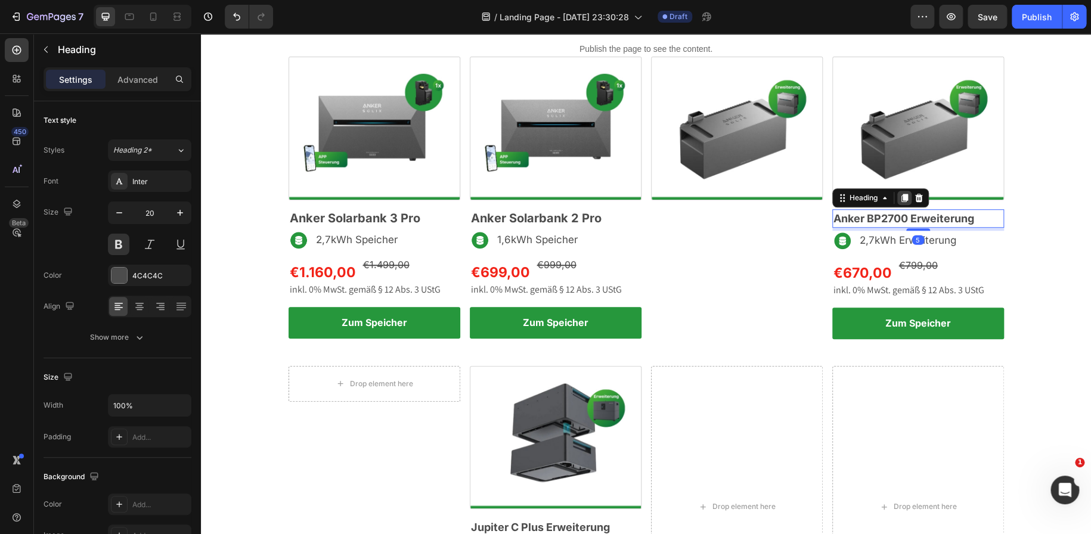
click at [901, 197] on icon at bounding box center [904, 198] width 7 height 8
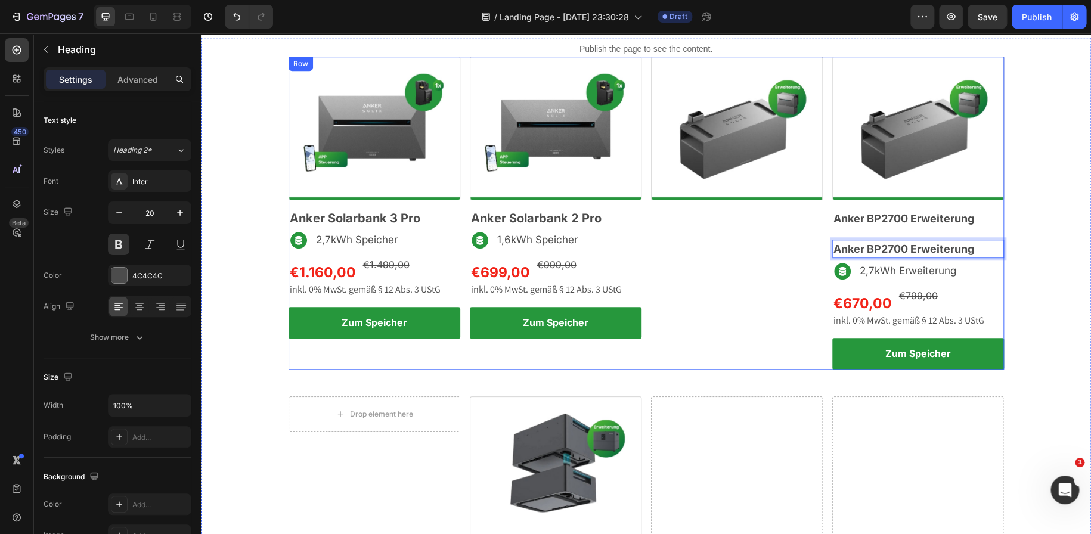
drag, startPoint x: 887, startPoint y: 242, endPoint x: 813, endPoint y: 234, distance: 74.4
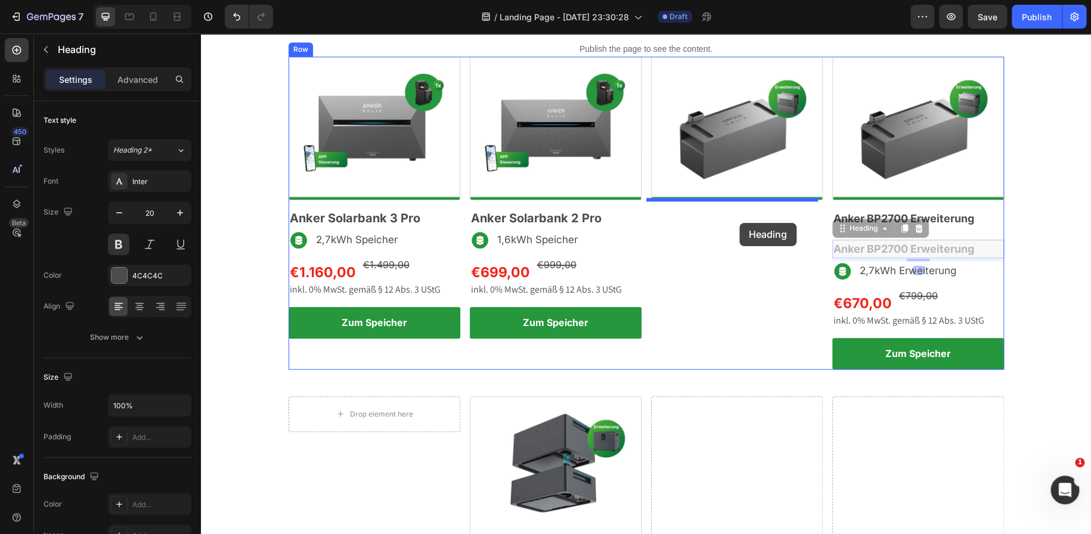
drag, startPoint x: 846, startPoint y: 248, endPoint x: 739, endPoint y: 223, distance: 109.1
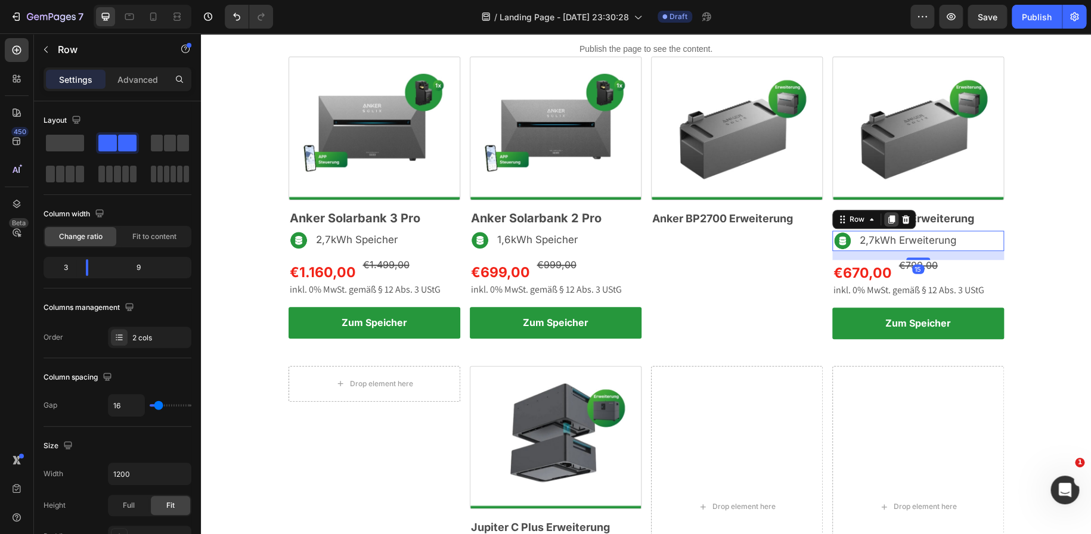
click at [891, 216] on div at bounding box center [891, 219] width 14 height 14
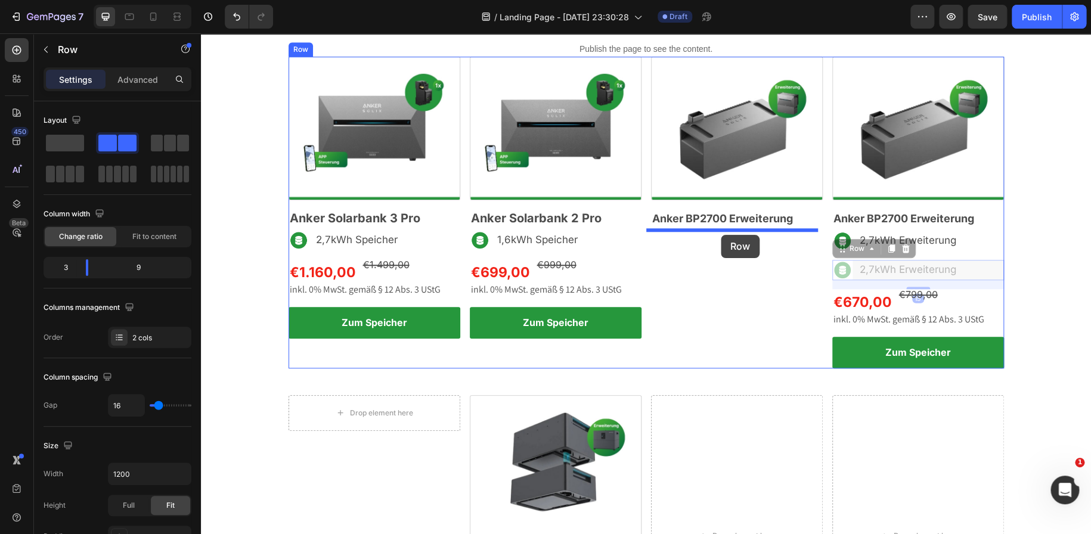
drag, startPoint x: 841, startPoint y: 246, endPoint x: 721, endPoint y: 235, distance: 121.0
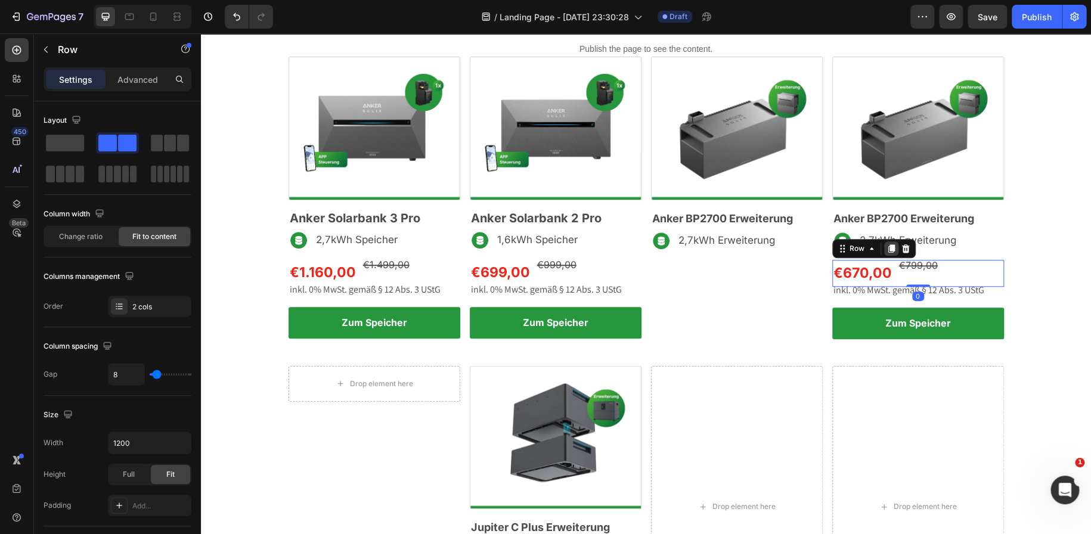
click at [888, 246] on icon at bounding box center [891, 248] width 7 height 8
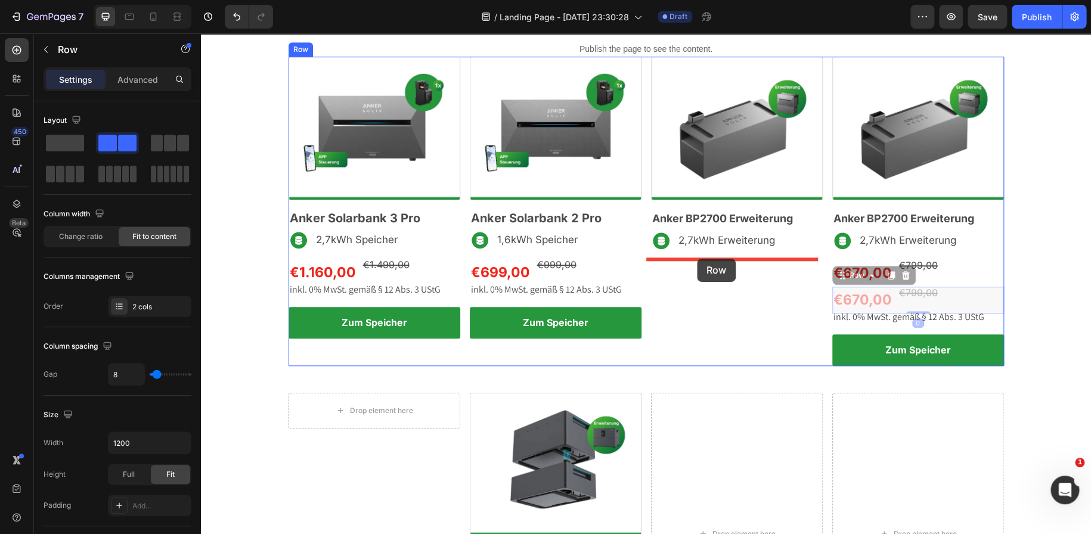
drag, startPoint x: 835, startPoint y: 278, endPoint x: 701, endPoint y: 259, distance: 134.9
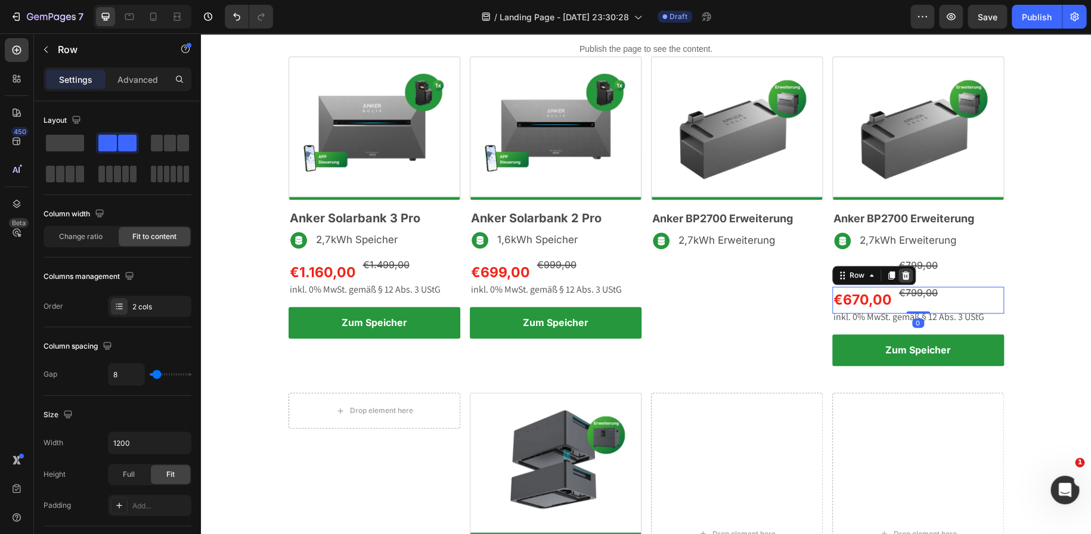
click at [902, 273] on icon at bounding box center [906, 275] width 8 height 8
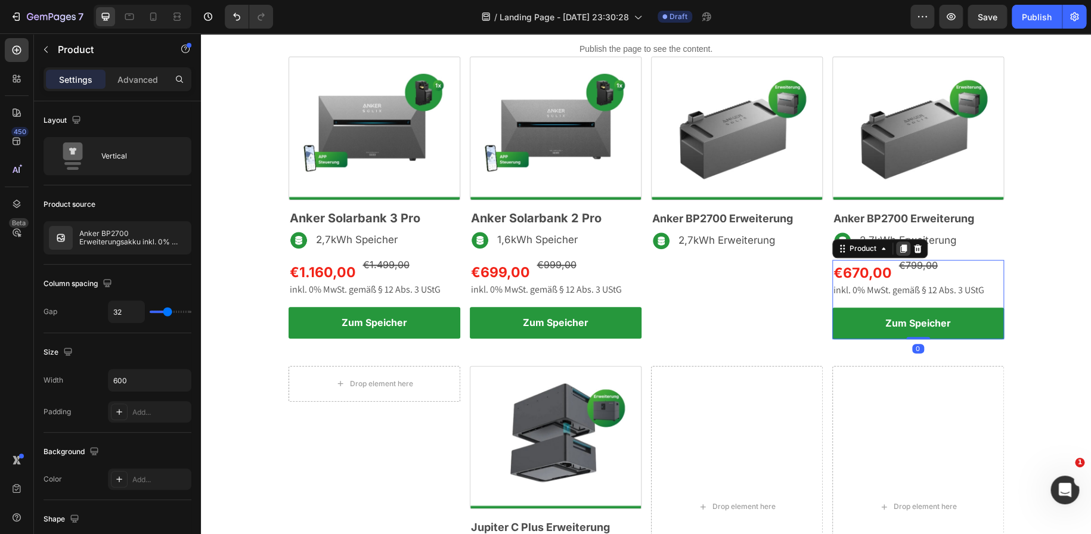
click at [899, 241] on div at bounding box center [903, 248] width 14 height 14
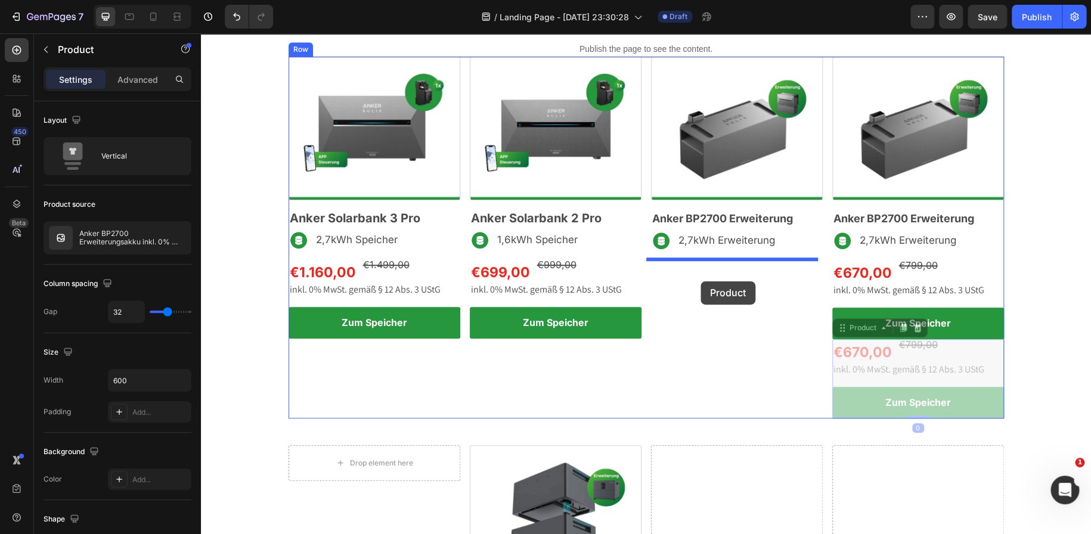
drag, startPoint x: 838, startPoint y: 328, endPoint x: 701, endPoint y: 281, distance: 145.4
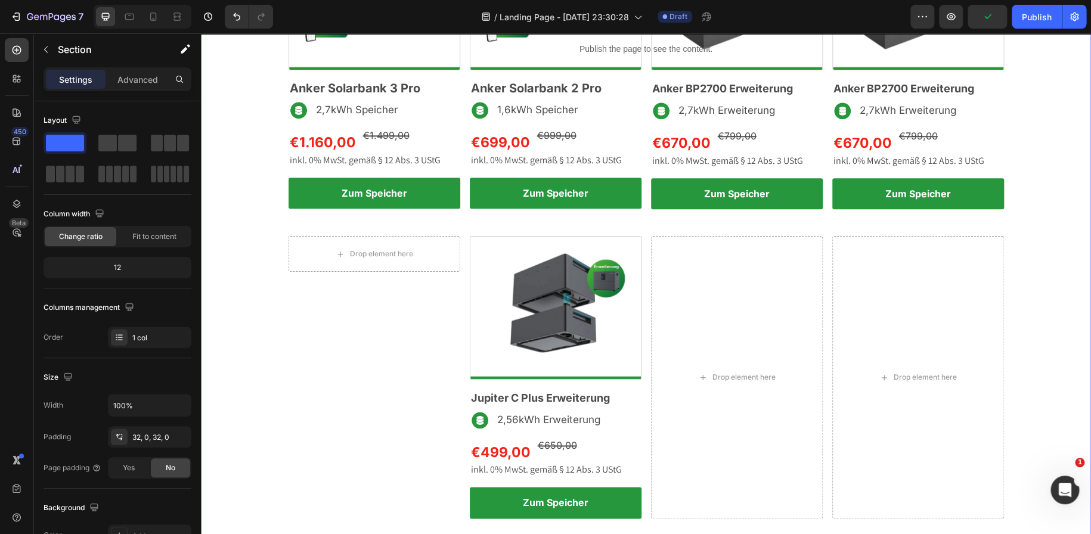
scroll to position [559, 0]
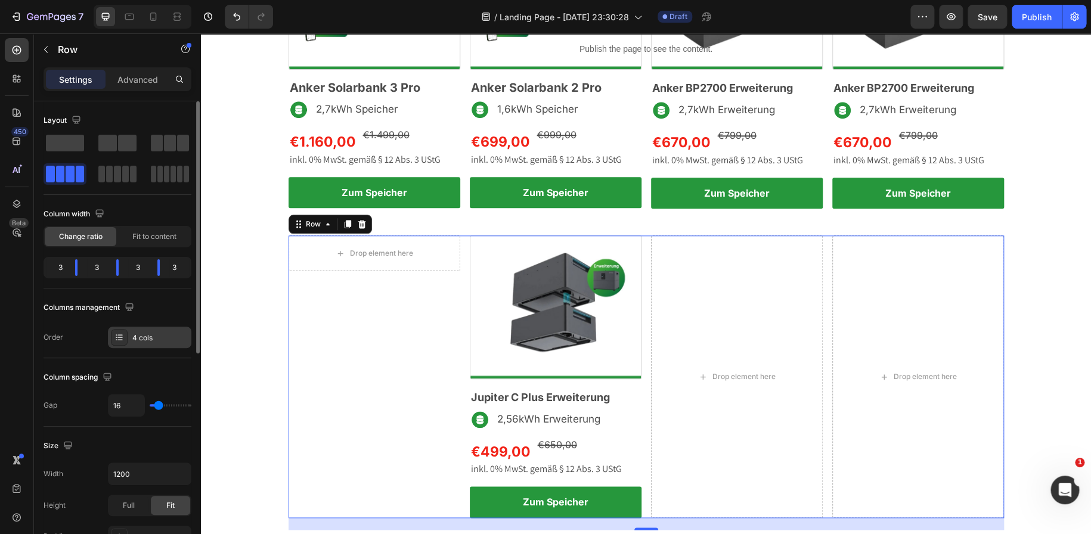
click at [120, 342] on icon at bounding box center [119, 338] width 10 height 10
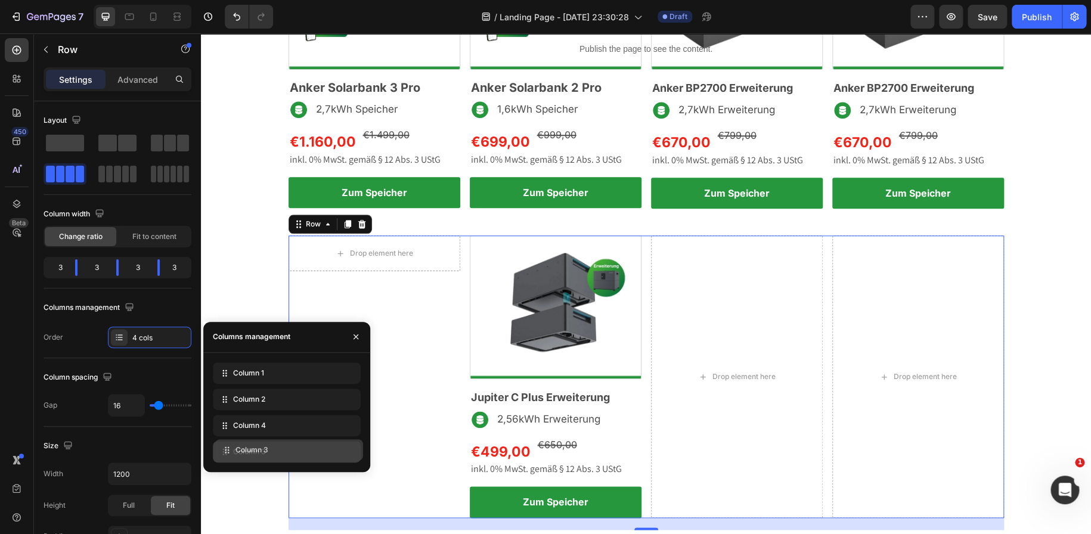
drag, startPoint x: 224, startPoint y: 419, endPoint x: 226, endPoint y: 443, distance: 24.6
drag, startPoint x: 224, startPoint y: 396, endPoint x: 230, endPoint y: 451, distance: 55.2
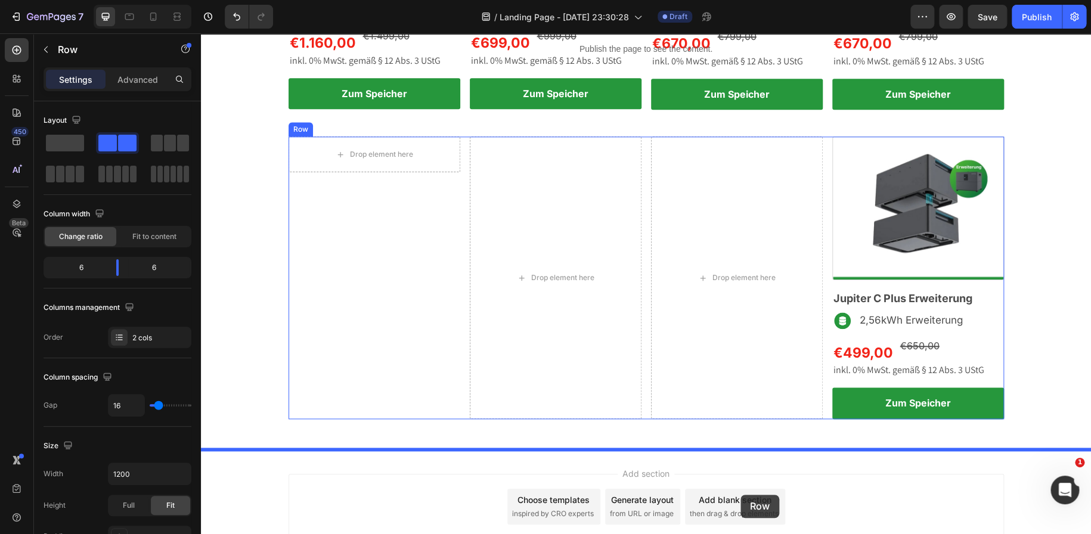
scroll to position [667, 0]
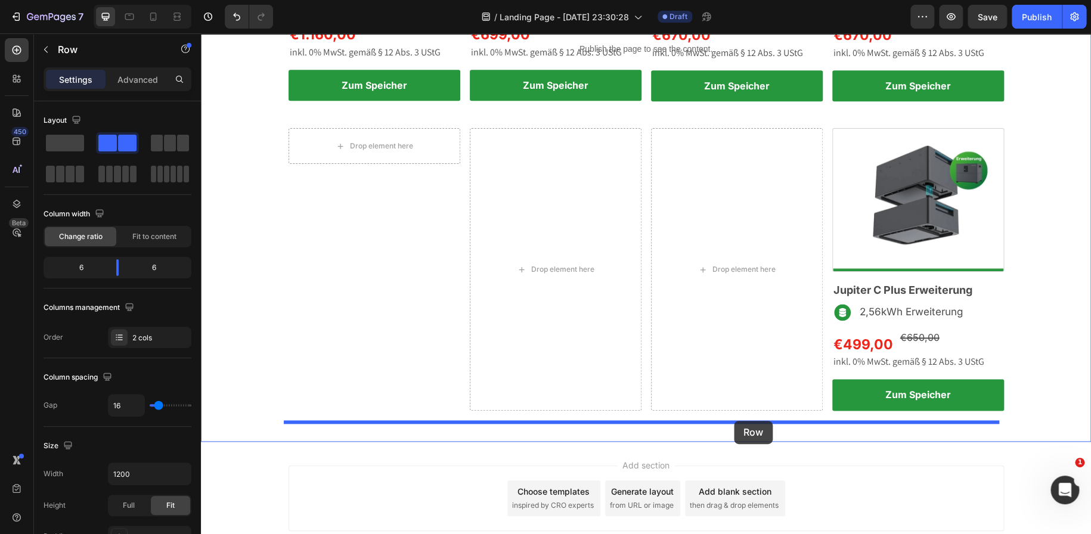
drag, startPoint x: 826, startPoint y: 262, endPoint x: 734, endPoint y: 421, distance: 183.8
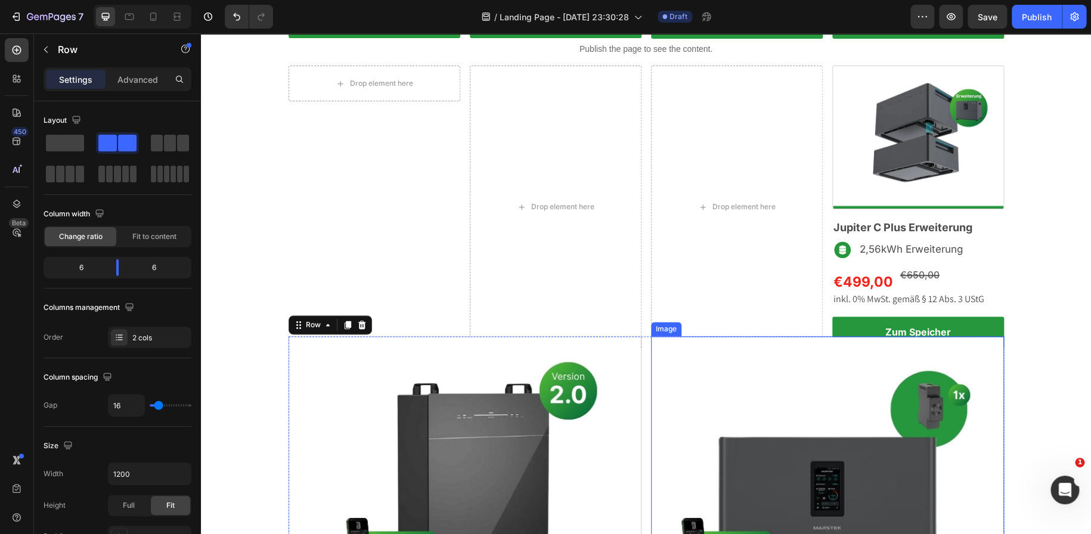
scroll to position [730, 0]
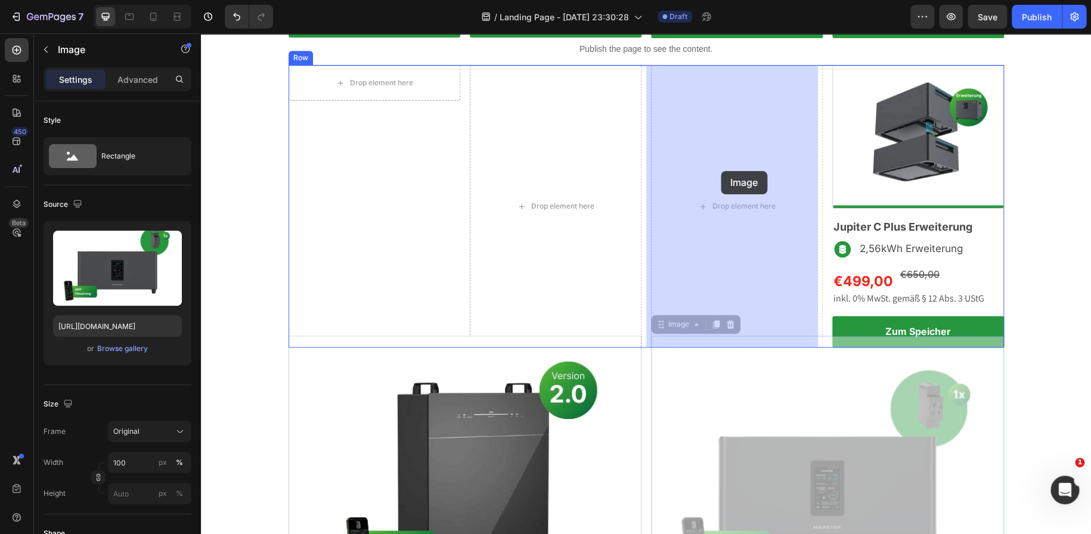
drag, startPoint x: 787, startPoint y: 479, endPoint x: 721, endPoint y: 171, distance: 314.6
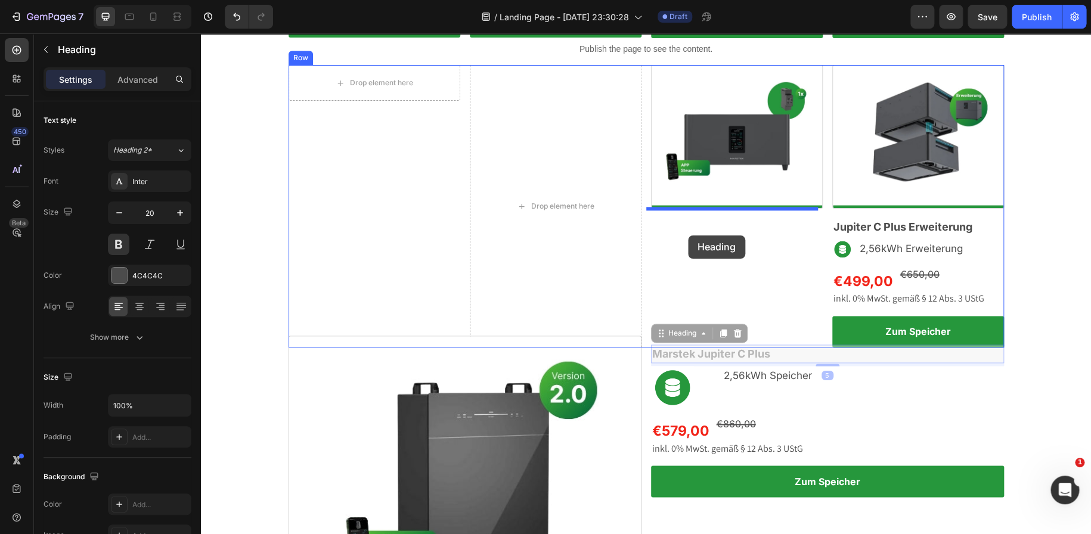
drag, startPoint x: 671, startPoint y: 358, endPoint x: 688, endPoint y: 236, distance: 123.4
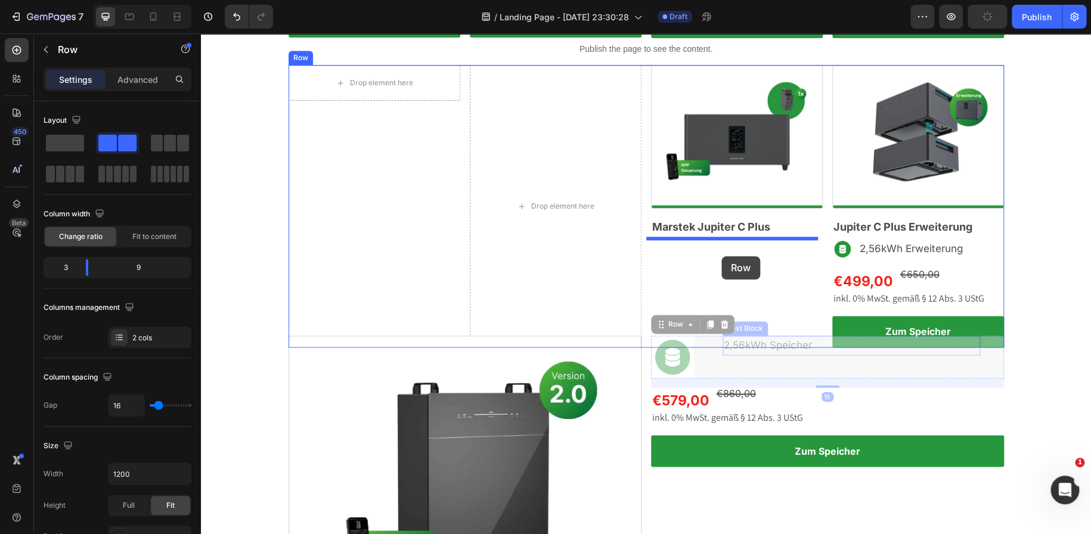
drag, startPoint x: 742, startPoint y: 370, endPoint x: 722, endPoint y: 256, distance: 115.2
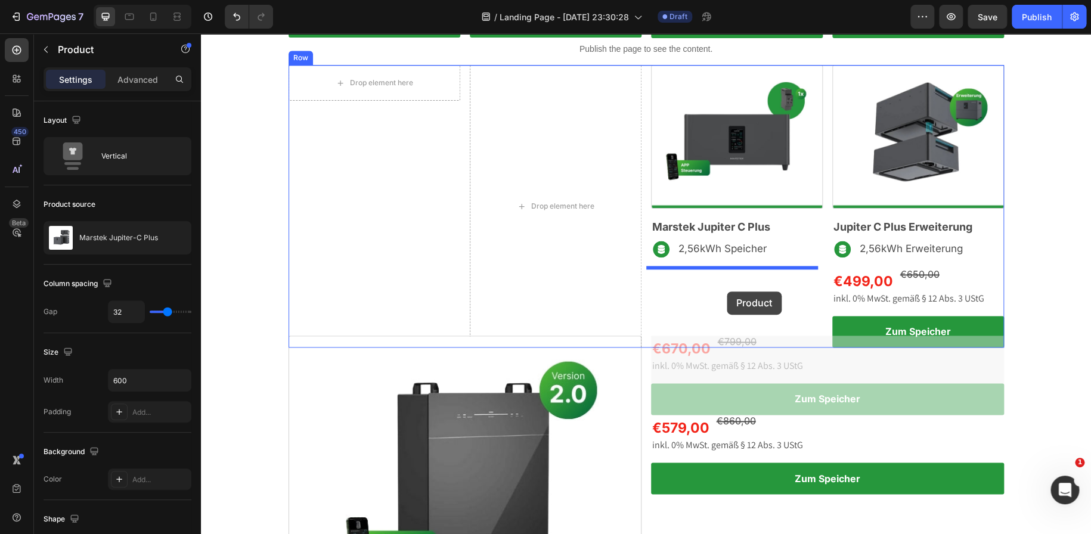
drag, startPoint x: 783, startPoint y: 380, endPoint x: 727, endPoint y: 292, distance: 104.5
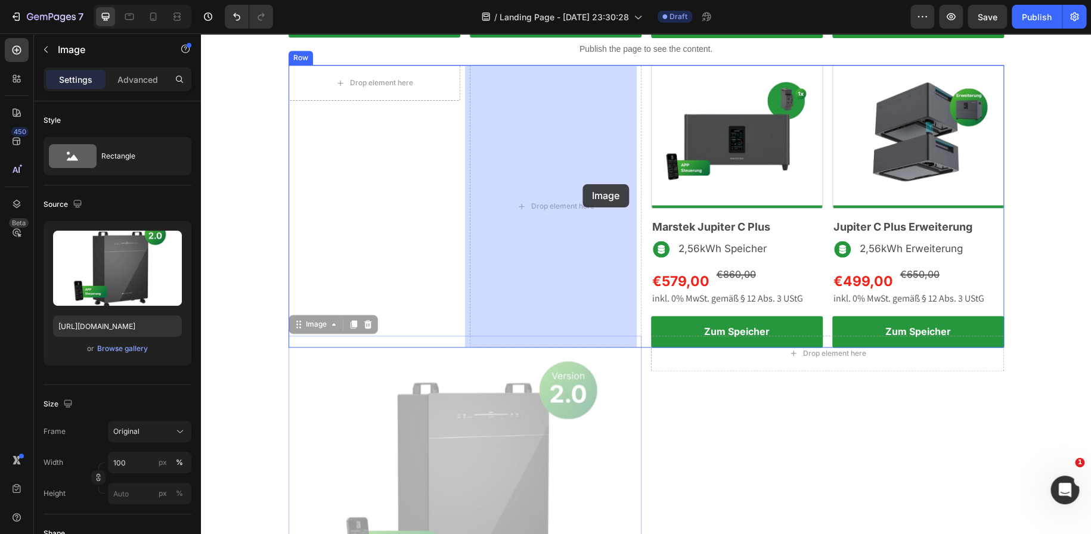
drag, startPoint x: 569, startPoint y: 430, endPoint x: 583, endPoint y: 184, distance: 246.1
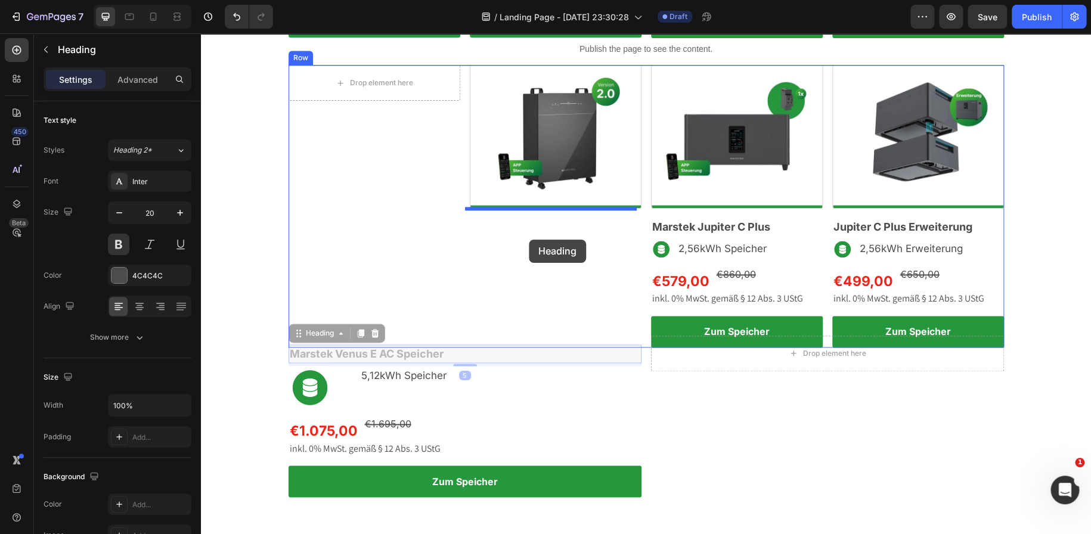
drag, startPoint x: 461, startPoint y: 356, endPoint x: 529, endPoint y: 240, distance: 134.7
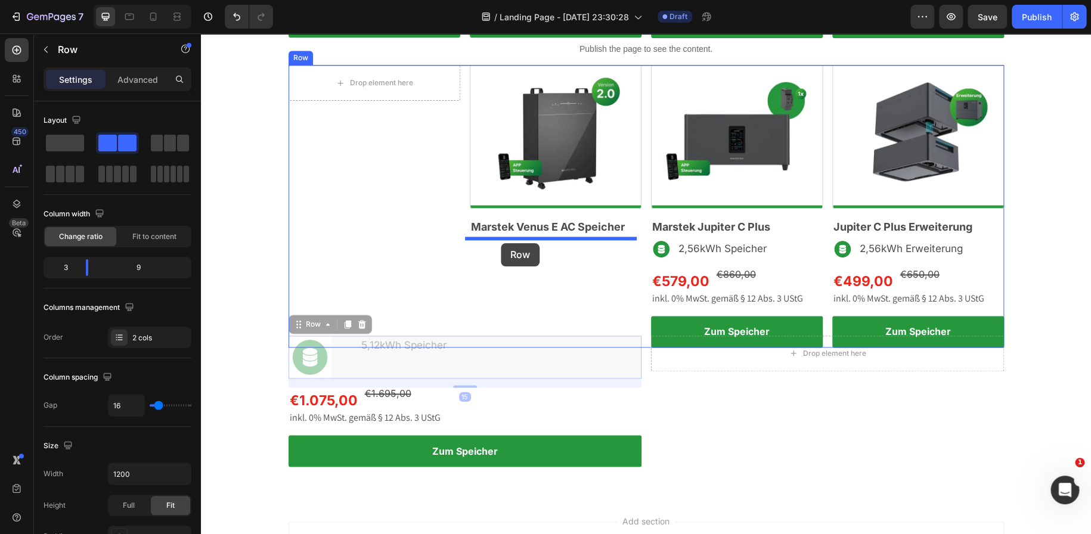
drag, startPoint x: 379, startPoint y: 371, endPoint x: 501, endPoint y: 243, distance: 176.7
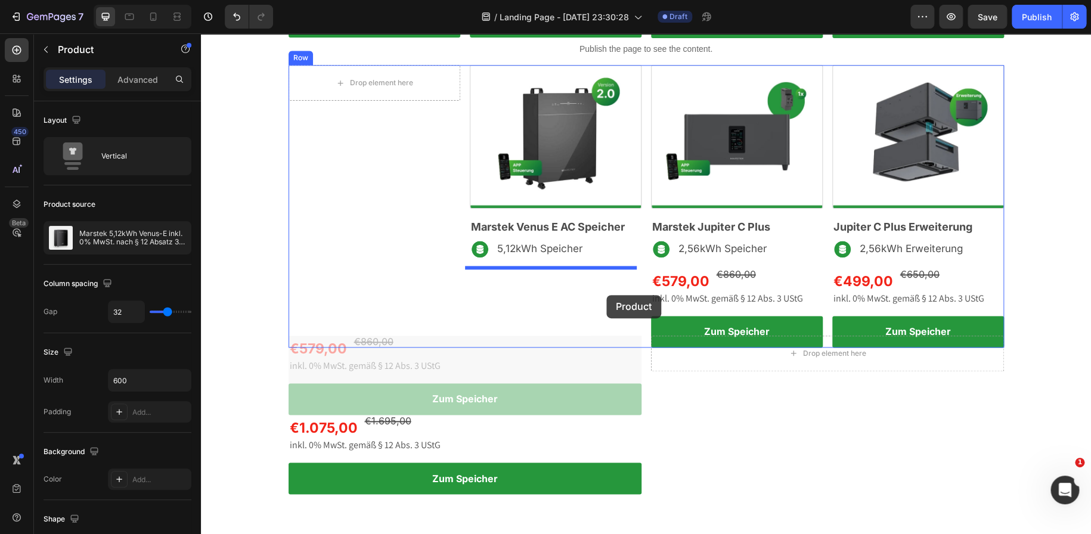
drag, startPoint x: 575, startPoint y: 377, endPoint x: 606, endPoint y: 295, distance: 87.9
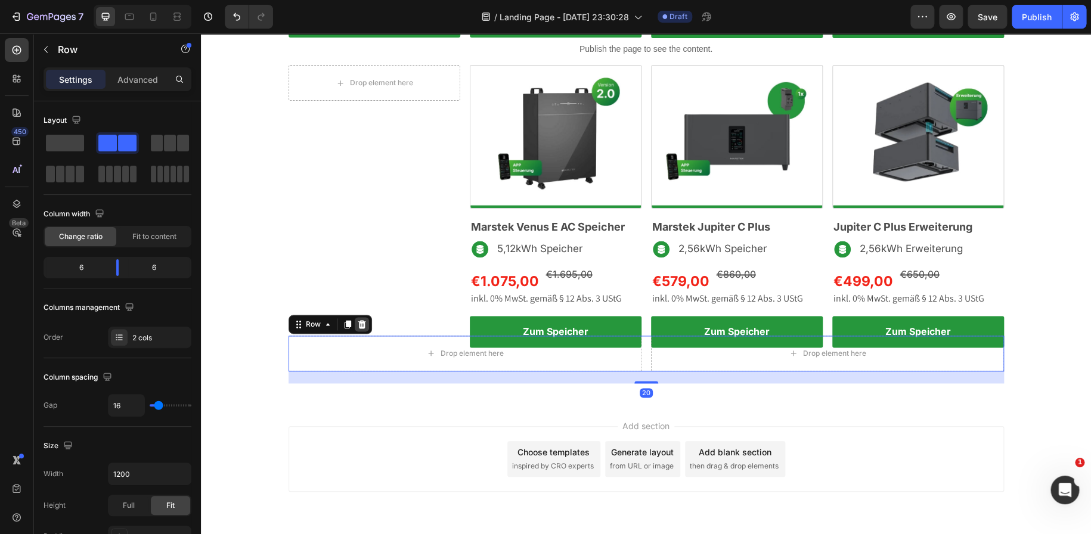
click at [359, 324] on icon at bounding box center [362, 324] width 8 height 8
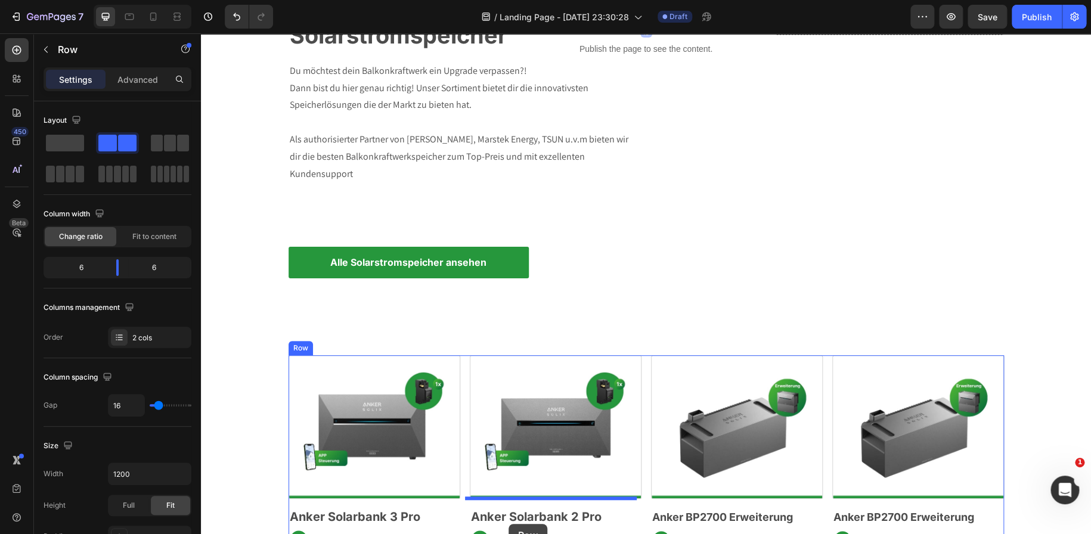
scroll to position [150, 0]
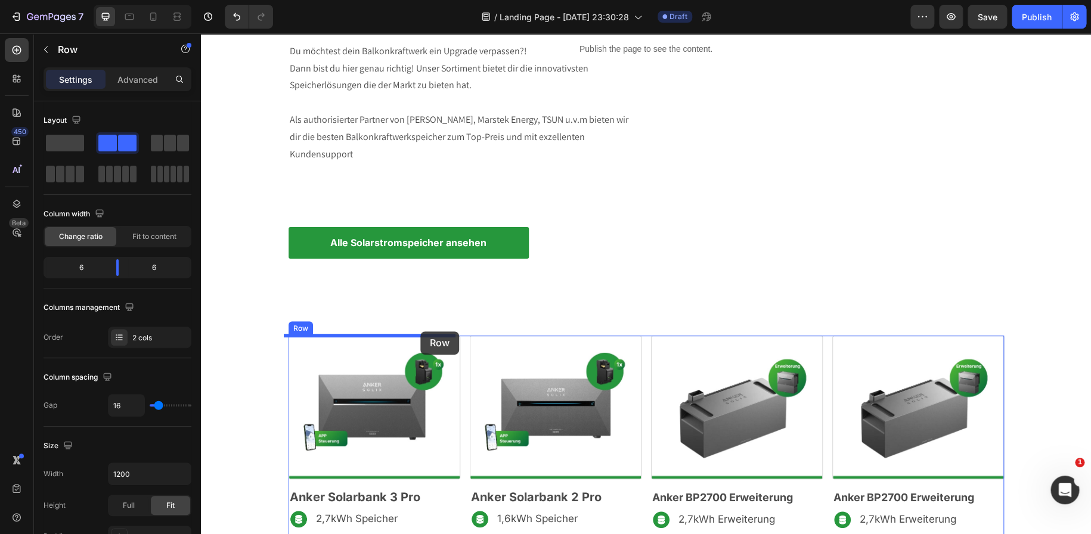
drag, startPoint x: 639, startPoint y: 116, endPoint x: 420, endPoint y: 332, distance: 307.4
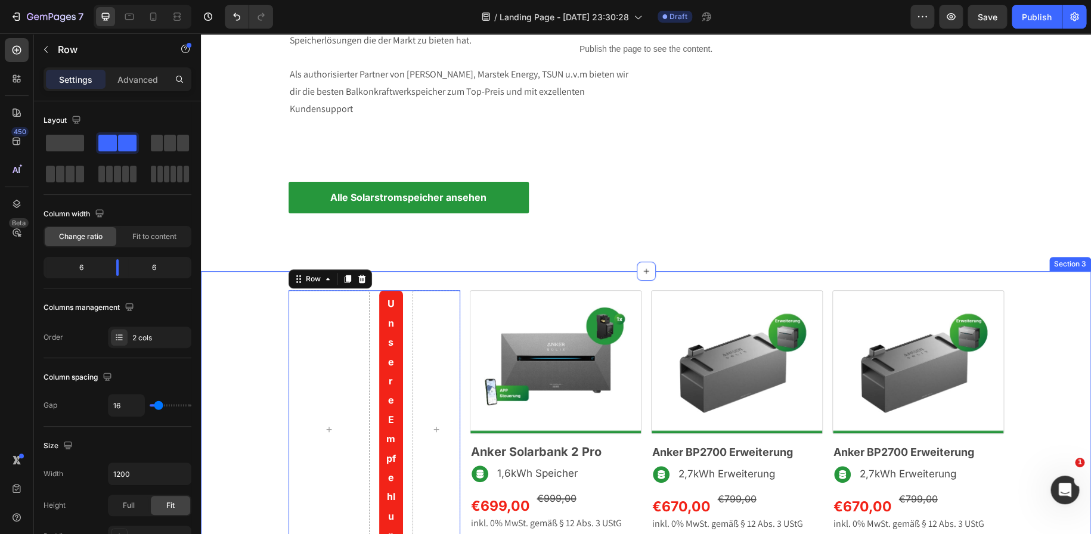
scroll to position [105, 0]
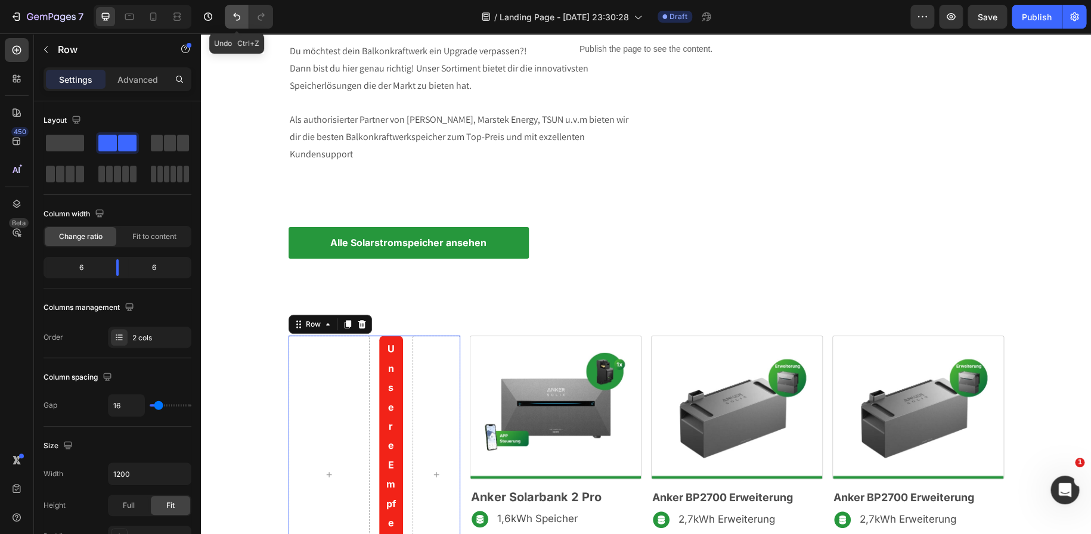
click at [233, 13] on icon "Undo/Redo" at bounding box center [237, 17] width 12 height 12
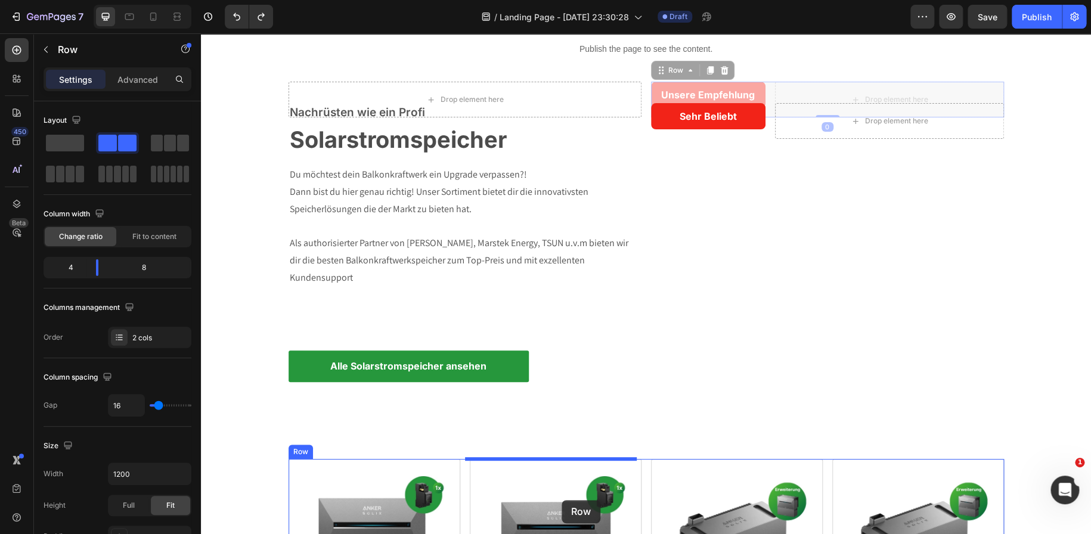
scroll to position [47, 0]
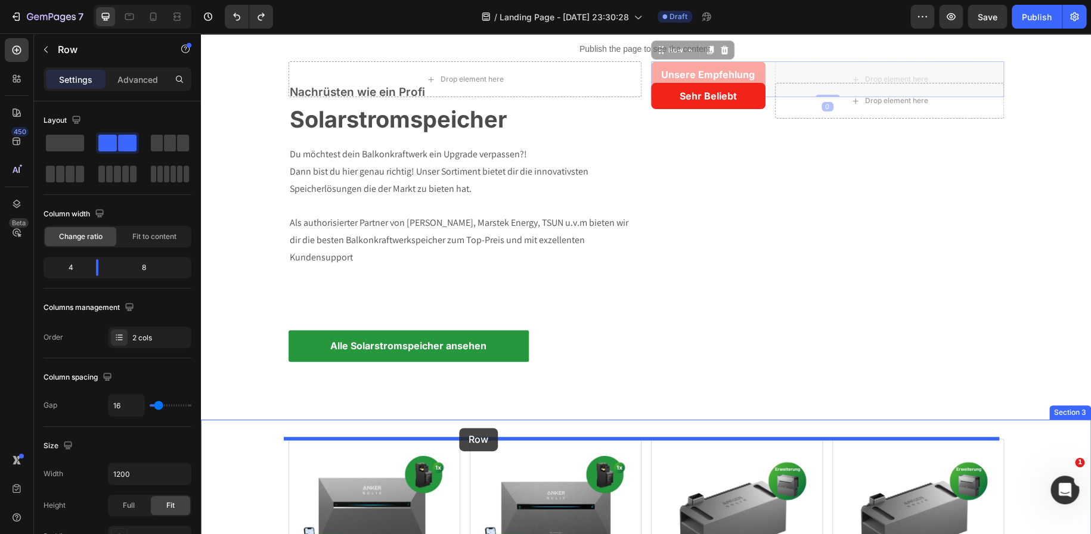
drag, startPoint x: 766, startPoint y: 125, endPoint x: 459, endPoint y: 428, distance: 431.8
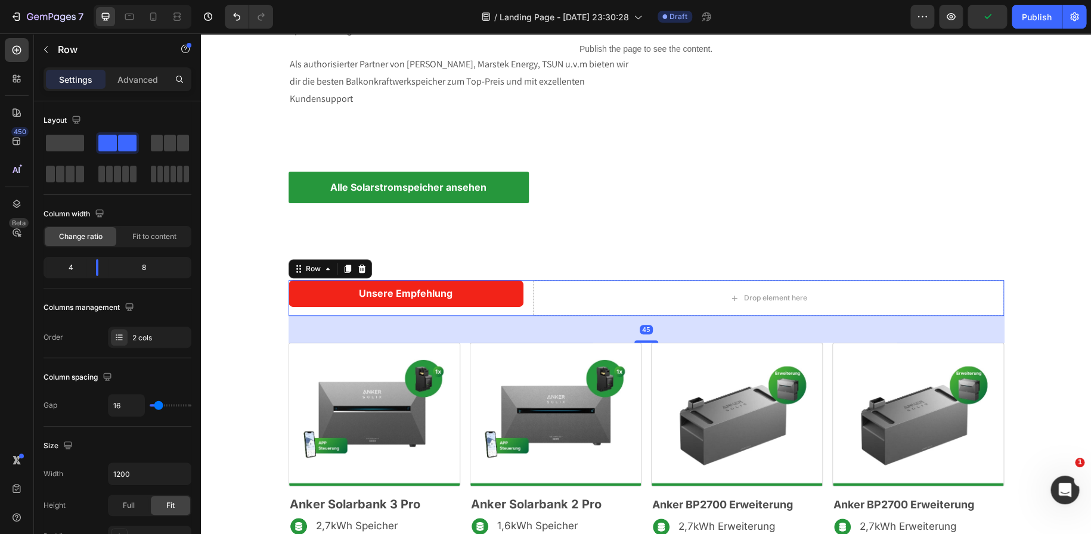
scroll to position [206, 0]
click at [140, 83] on p "Advanced" at bounding box center [137, 79] width 41 height 13
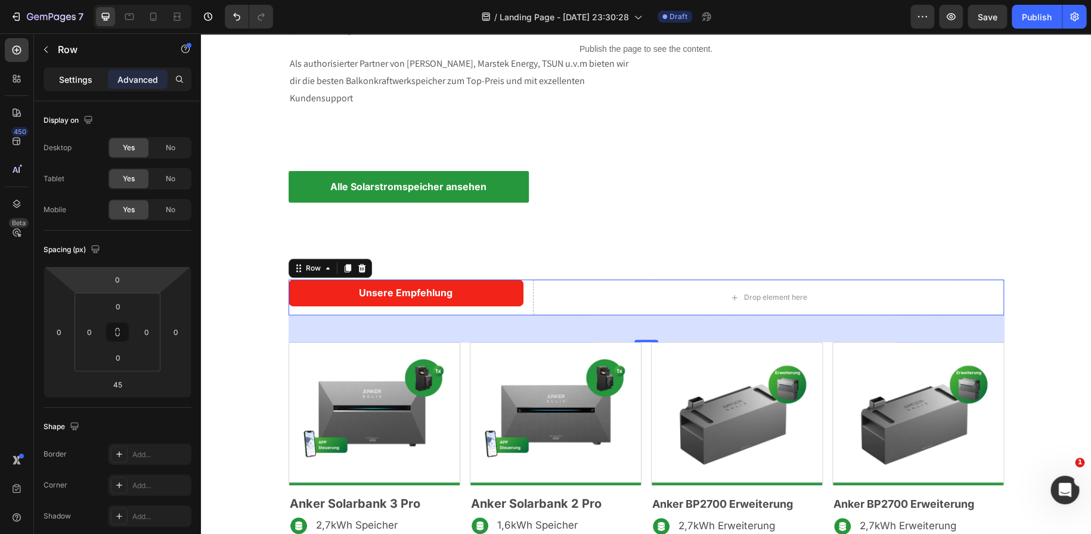
click at [83, 86] on div "Settings" at bounding box center [76, 79] width 60 height 19
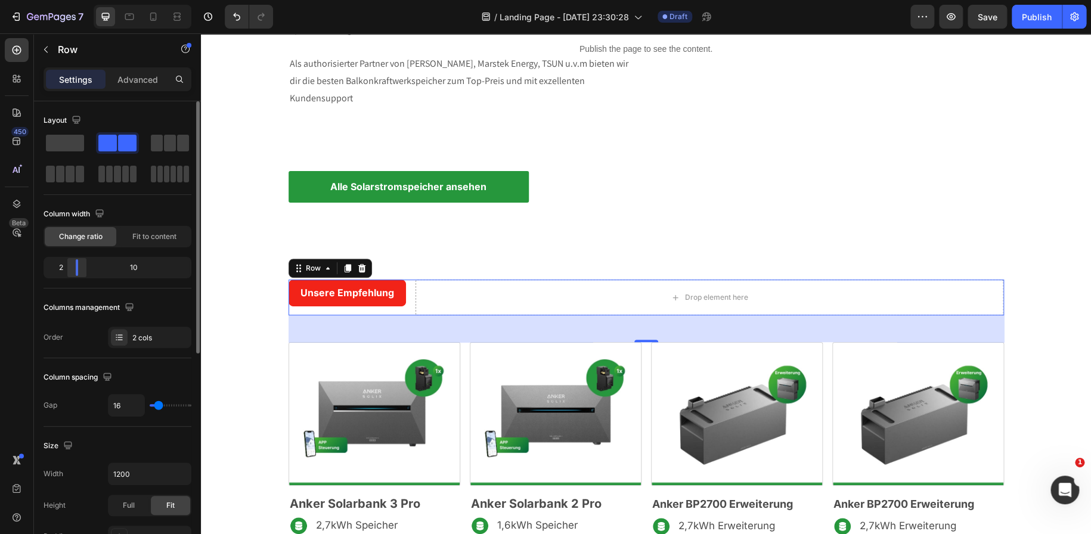
drag, startPoint x: 91, startPoint y: 270, endPoint x: 72, endPoint y: 270, distance: 18.5
click at [72, 0] on body "7 Version history / Landing Page - Aug 27, 23:30:28 Draft Preview Save Publish …" at bounding box center [545, 0] width 1091 height 0
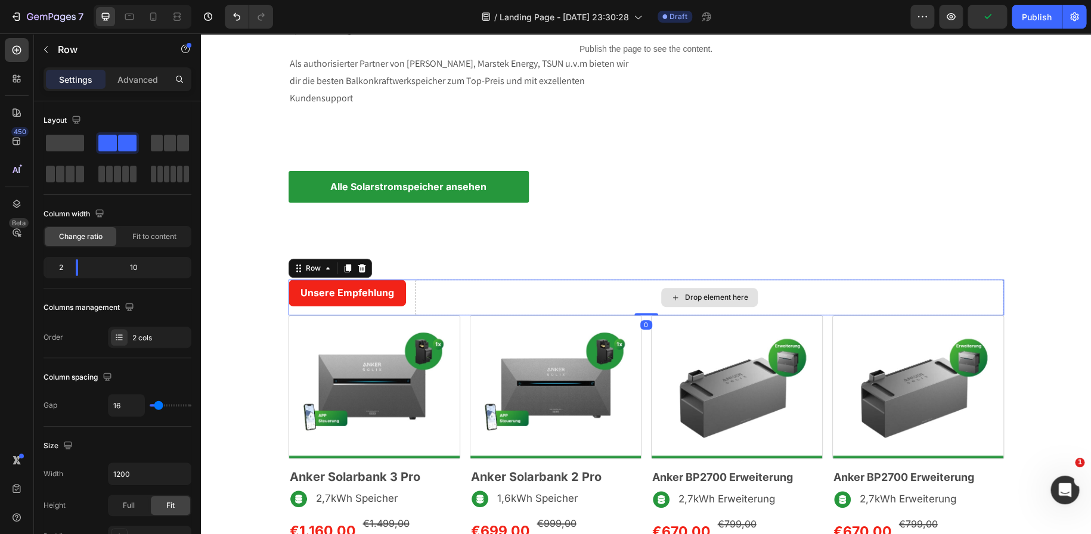
drag, startPoint x: 644, startPoint y: 339, endPoint x: 643, endPoint y: 308, distance: 31.0
click at [643, 308] on div "Unsere Empfehlung Text Block Row Drop element here Row 0" at bounding box center [647, 298] width 716 height 36
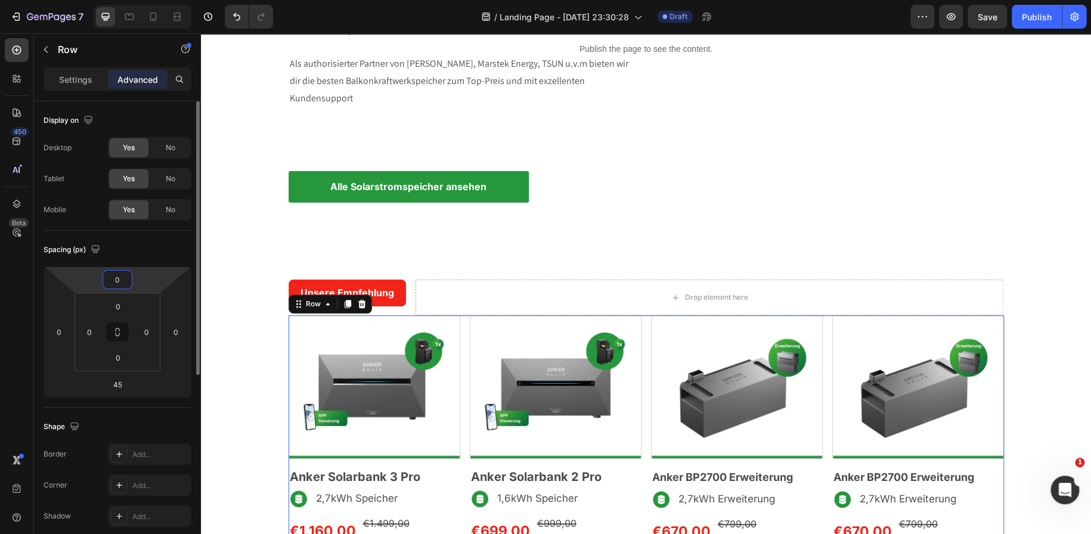
click at [116, 282] on input "0" at bounding box center [118, 280] width 24 height 18
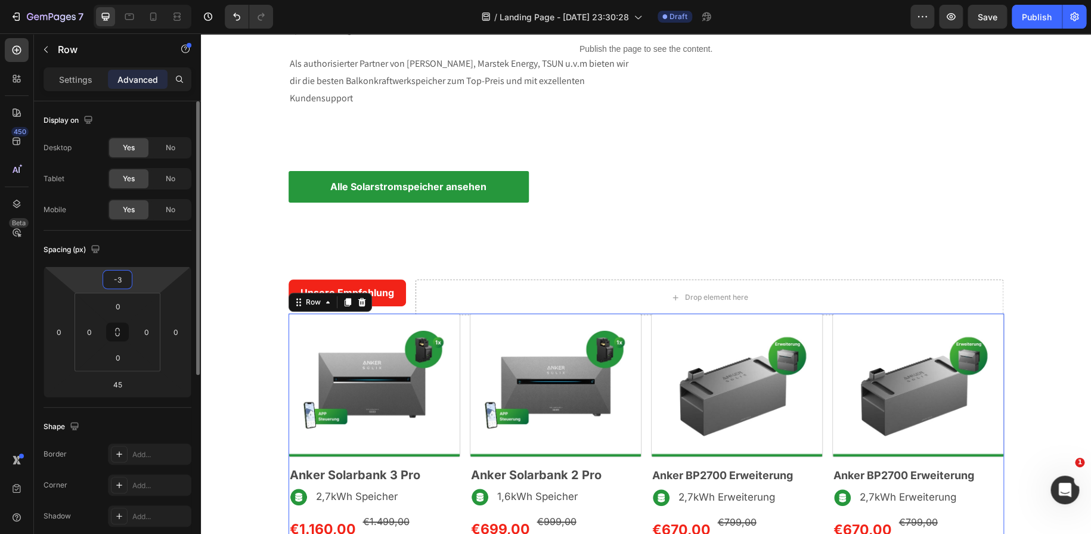
type input "-30"
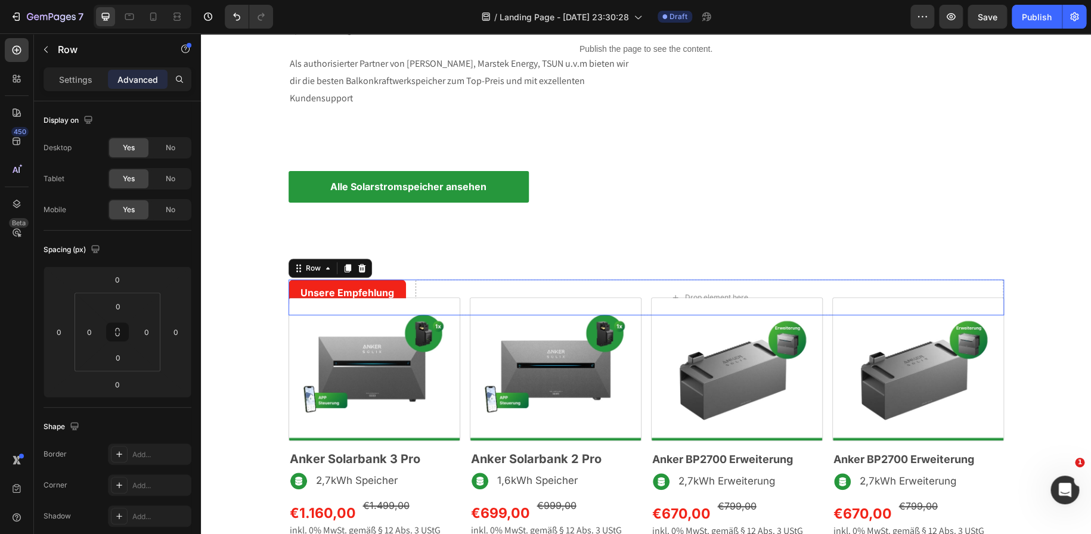
click at [404, 284] on div "Unsere Empfehlung Text Block Row Drop element here Row 0" at bounding box center [647, 298] width 716 height 36
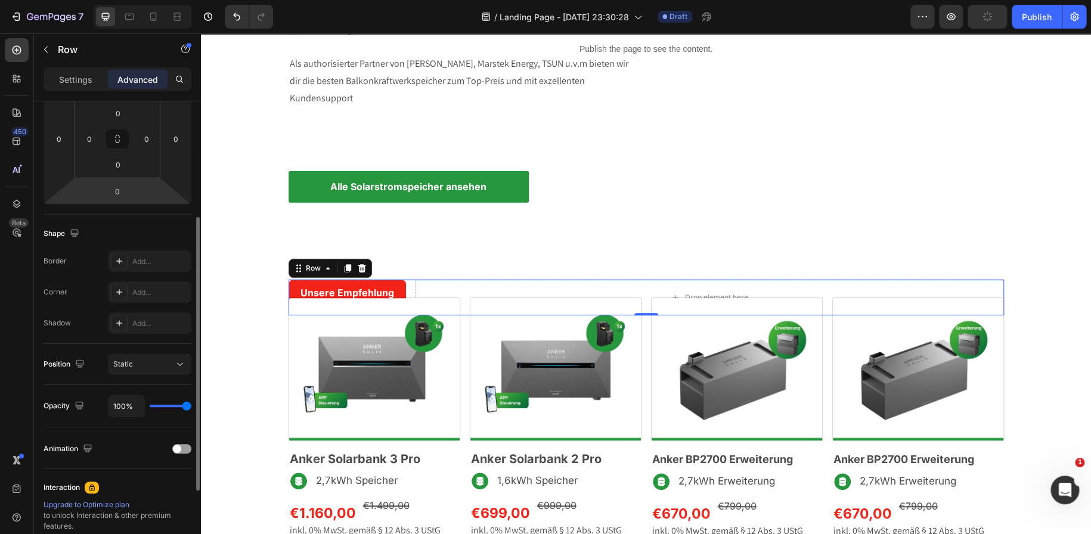
scroll to position [328, 0]
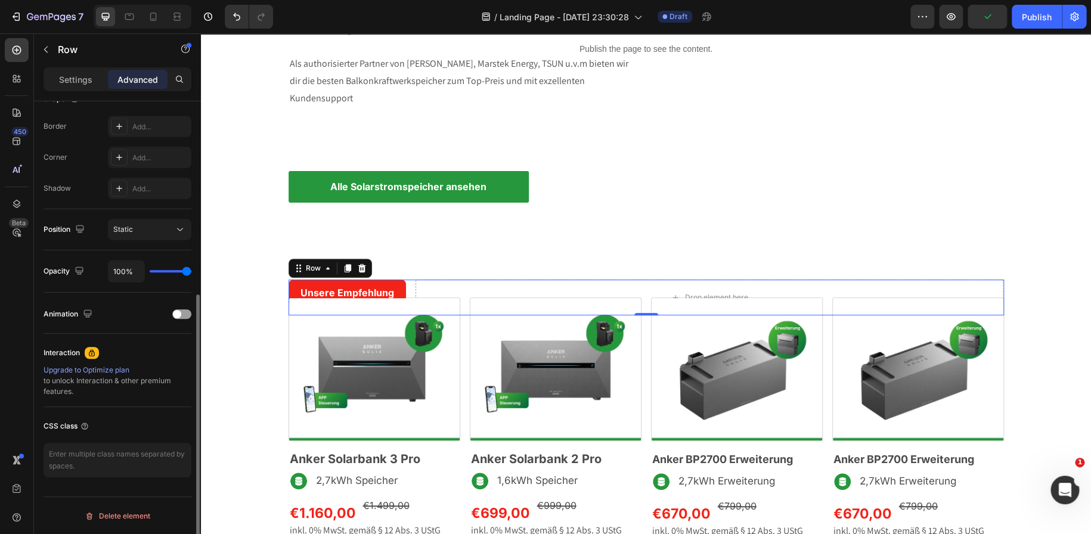
click at [162, 217] on div "Position Static" at bounding box center [118, 229] width 148 height 41
click at [166, 226] on div "Static" at bounding box center [143, 229] width 61 height 11
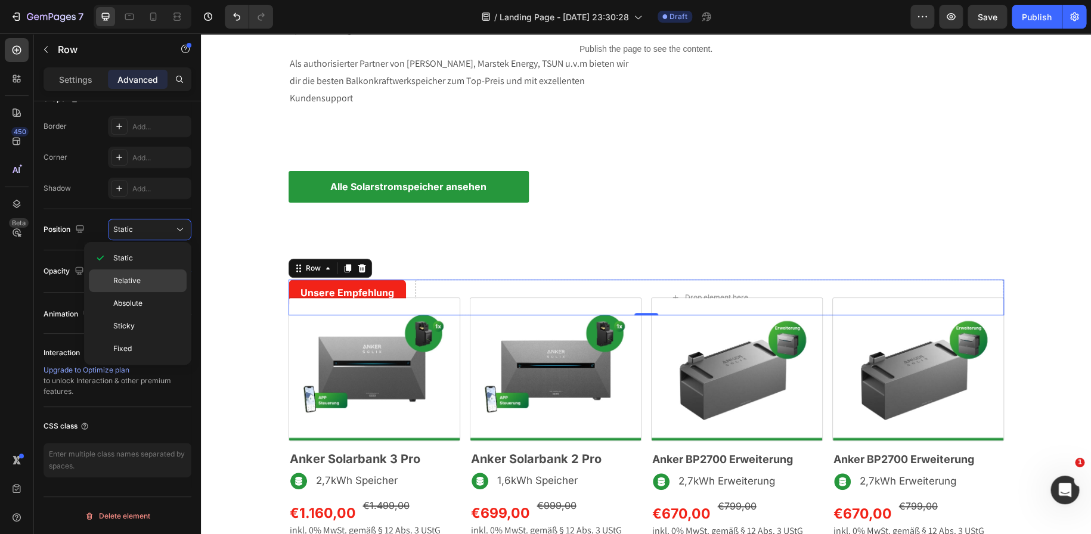
click at [139, 278] on span "Relative" at bounding box center [126, 280] width 27 height 11
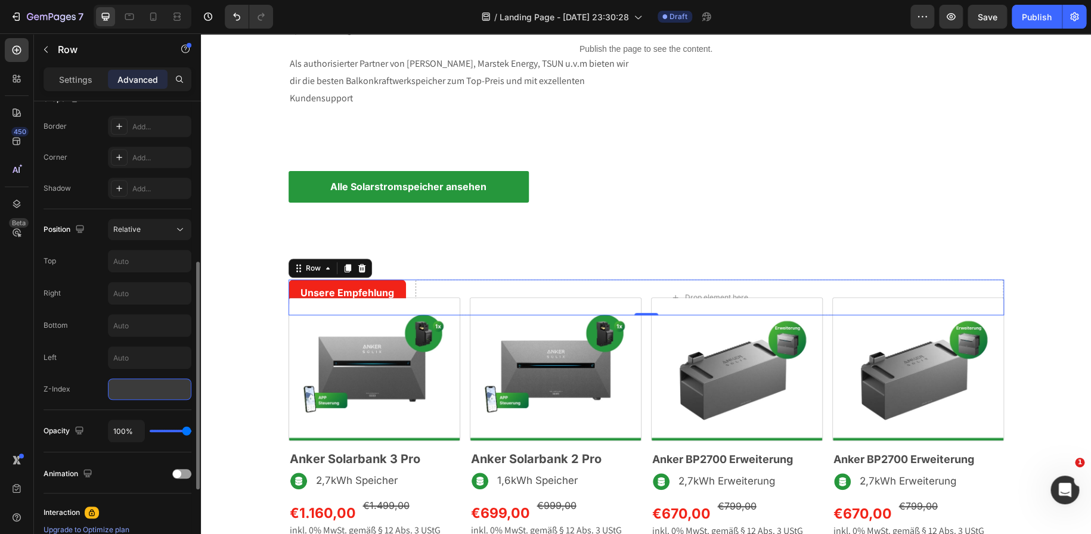
click at [135, 385] on input "number" at bounding box center [149, 389] width 83 height 21
type input "1"
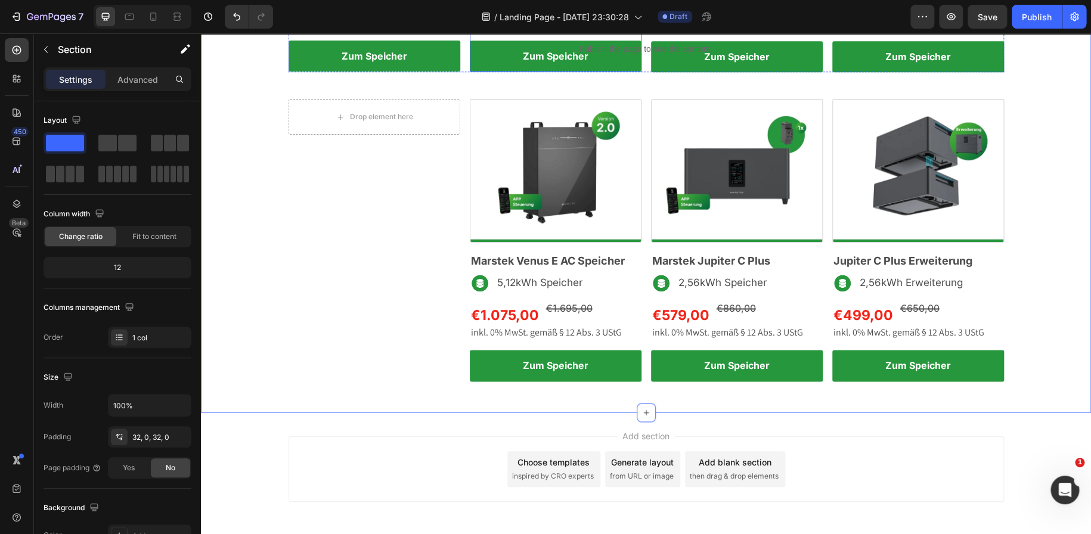
scroll to position [714, 0]
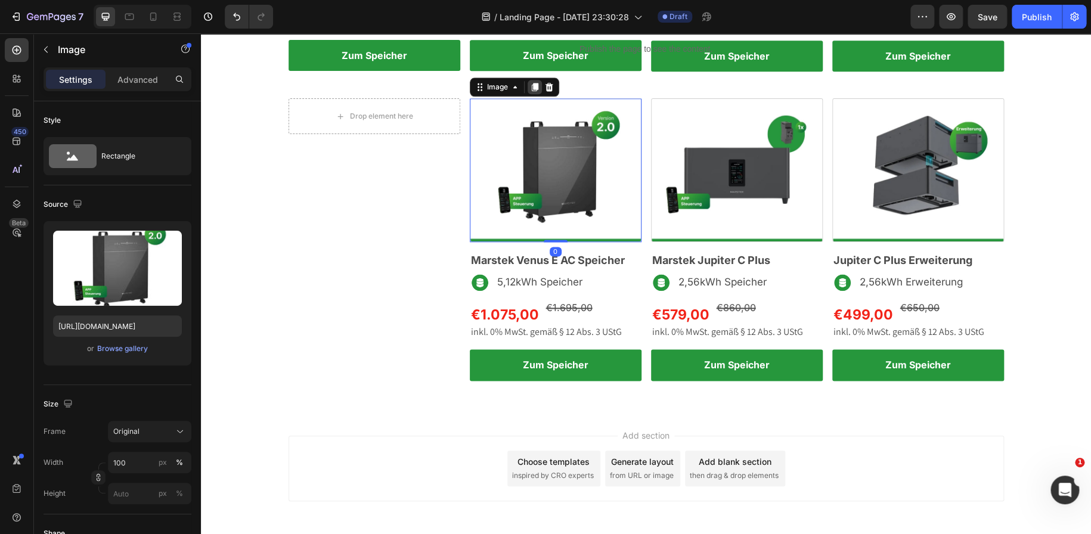
click at [531, 89] on icon at bounding box center [534, 87] width 7 height 8
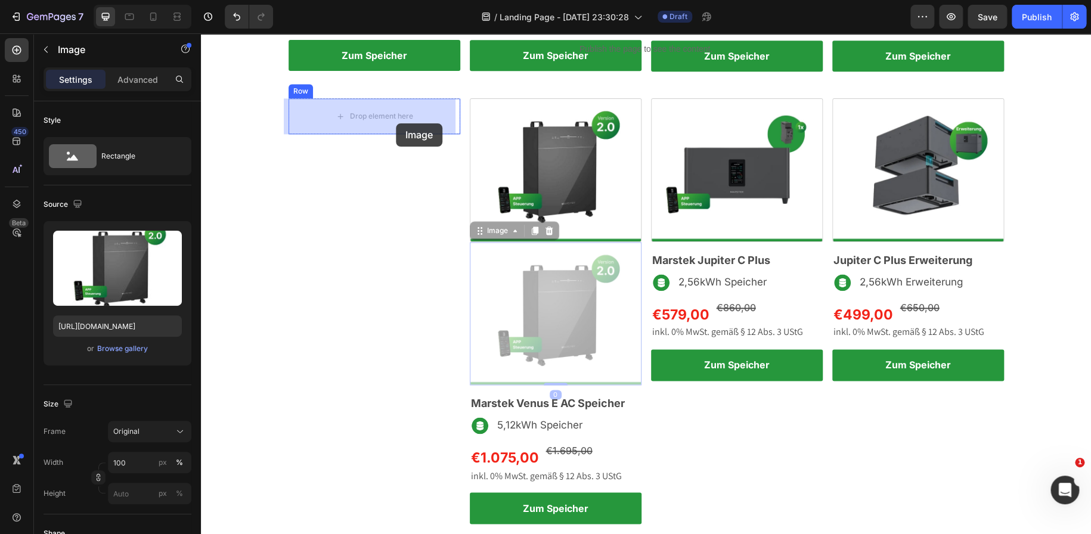
drag, startPoint x: 553, startPoint y: 288, endPoint x: 396, endPoint y: 123, distance: 227.7
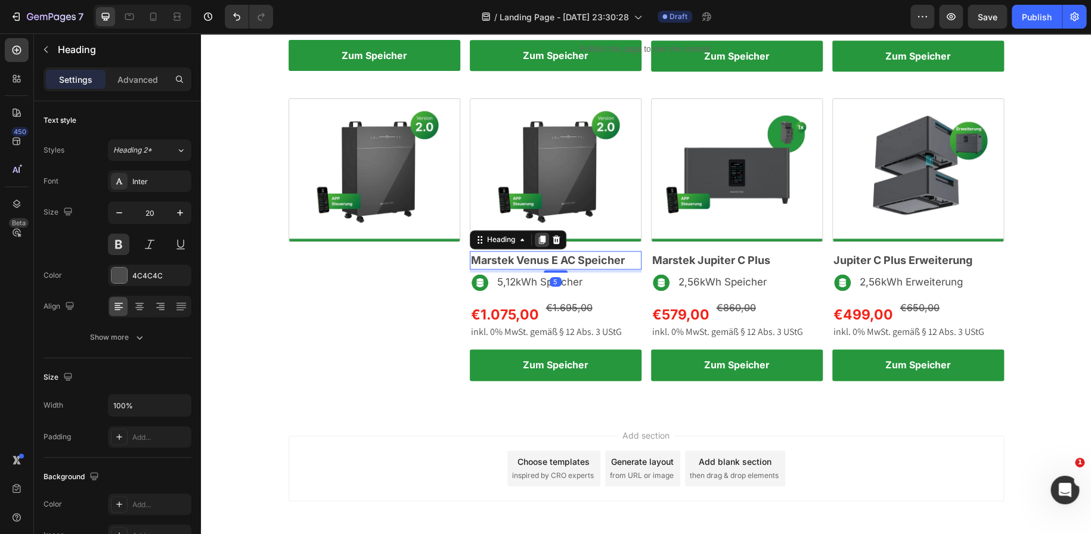
click at [540, 241] on icon at bounding box center [541, 240] width 7 height 8
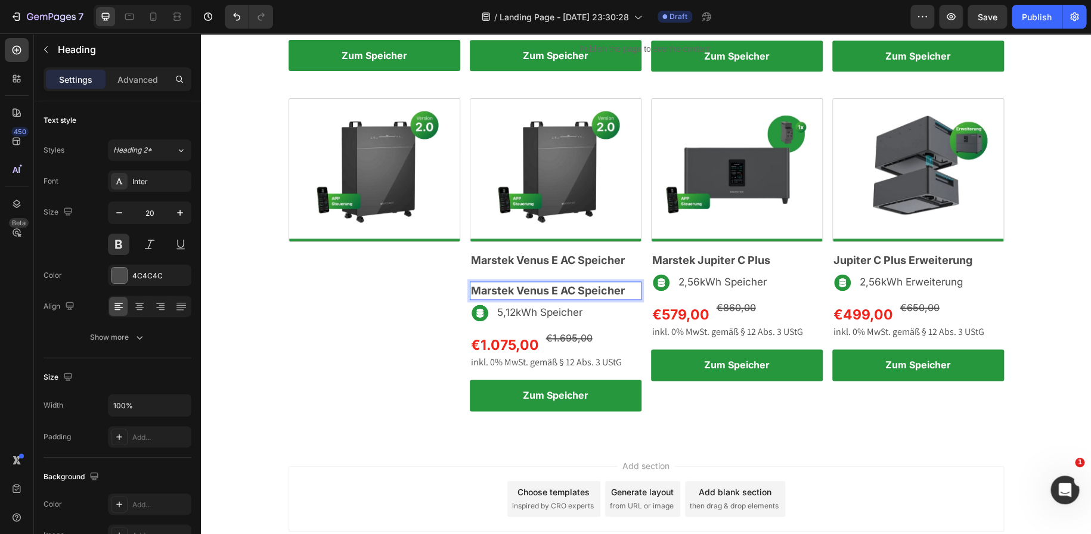
drag, startPoint x: 540, startPoint y: 290, endPoint x: 507, endPoint y: 280, distance: 34.5
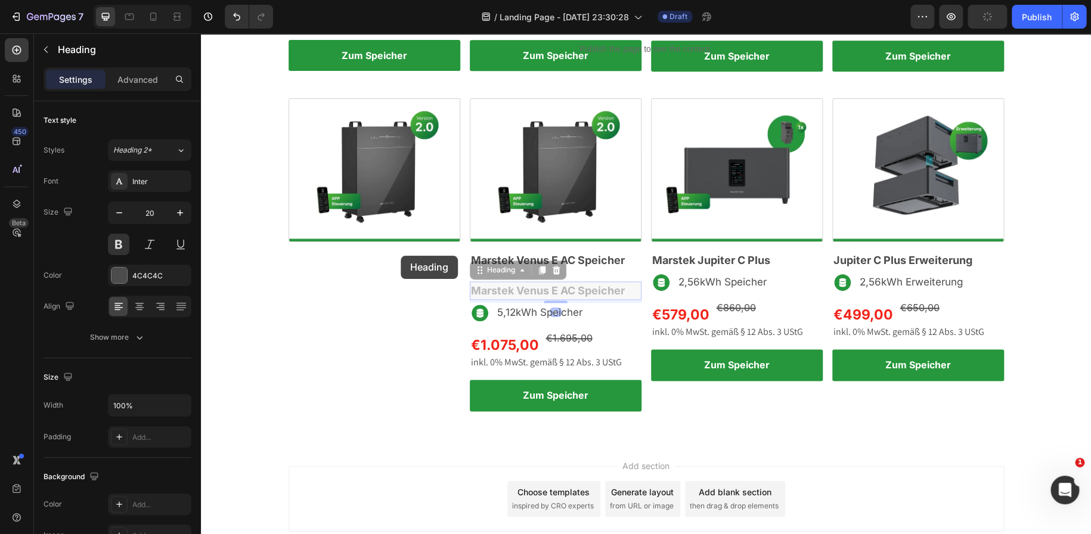
drag, startPoint x: 538, startPoint y: 292, endPoint x: 385, endPoint y: 253, distance: 158.2
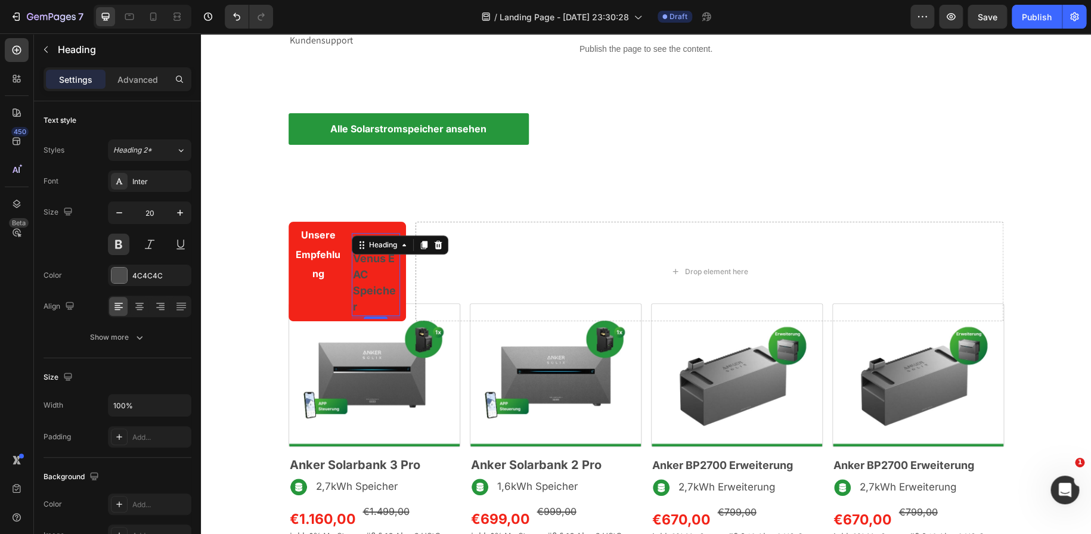
scroll to position [265, 0]
click at [241, 14] on icon "Undo/Redo" at bounding box center [237, 17] width 12 height 12
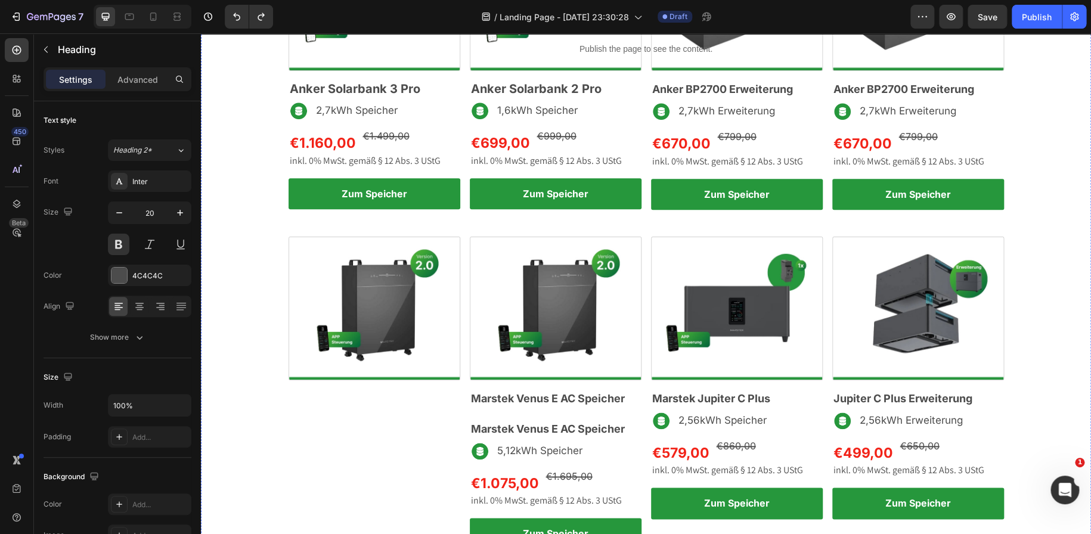
scroll to position [575, 0]
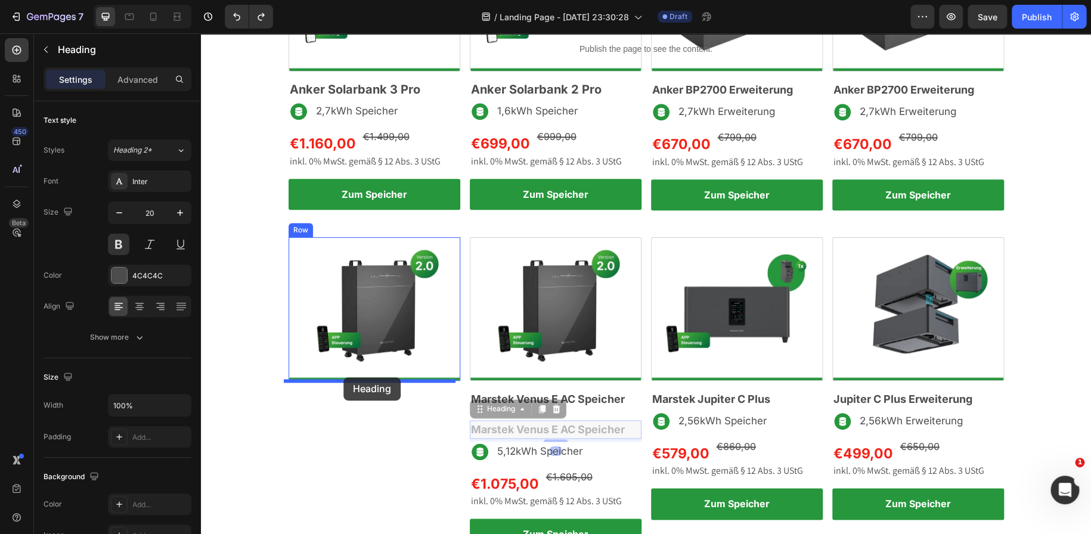
drag, startPoint x: 538, startPoint y: 431, endPoint x: 343, endPoint y: 377, distance: 202.1
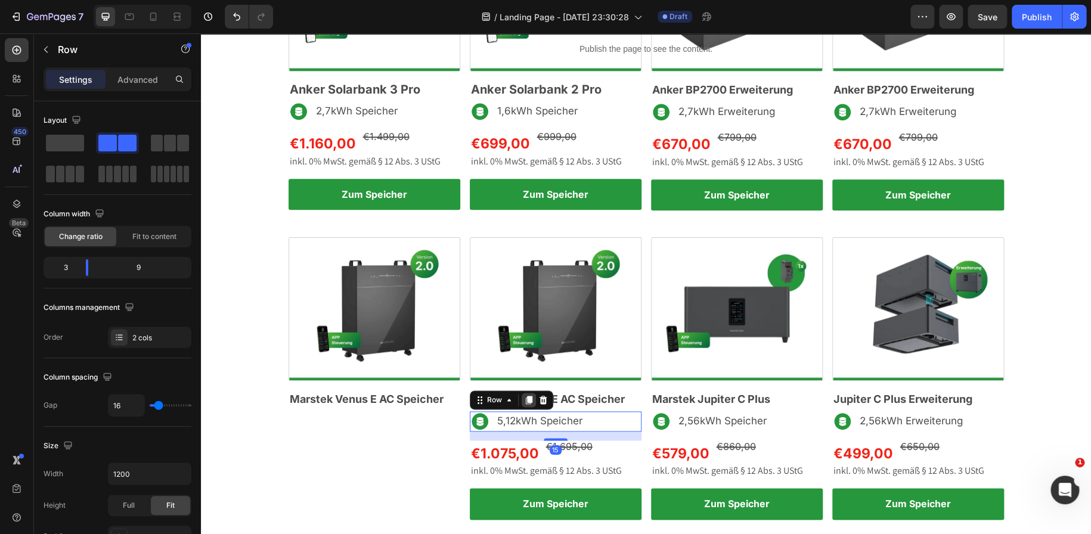
click at [526, 398] on icon at bounding box center [528, 400] width 7 height 8
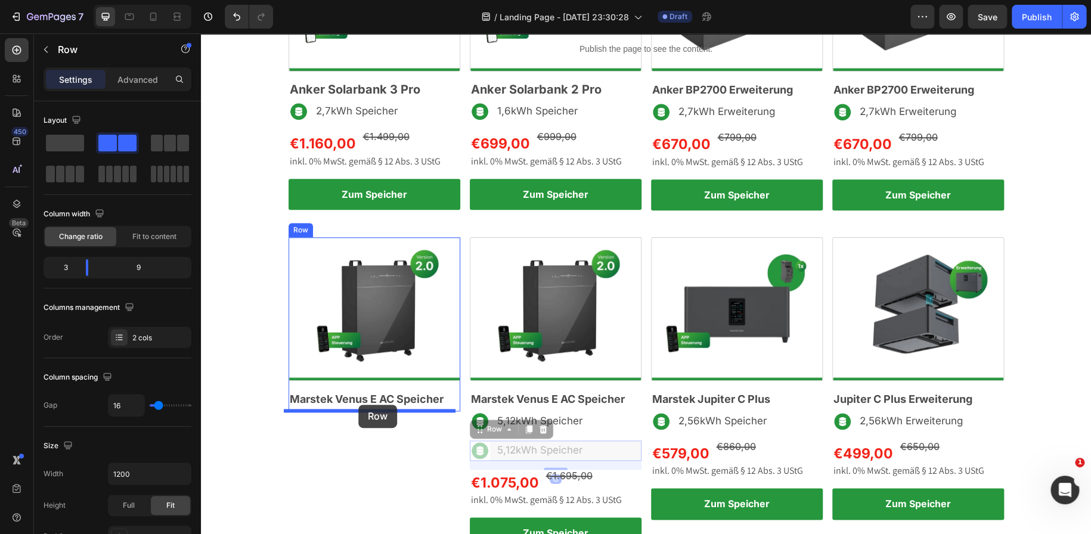
drag, startPoint x: 479, startPoint y: 429, endPoint x: 358, endPoint y: 405, distance: 123.4
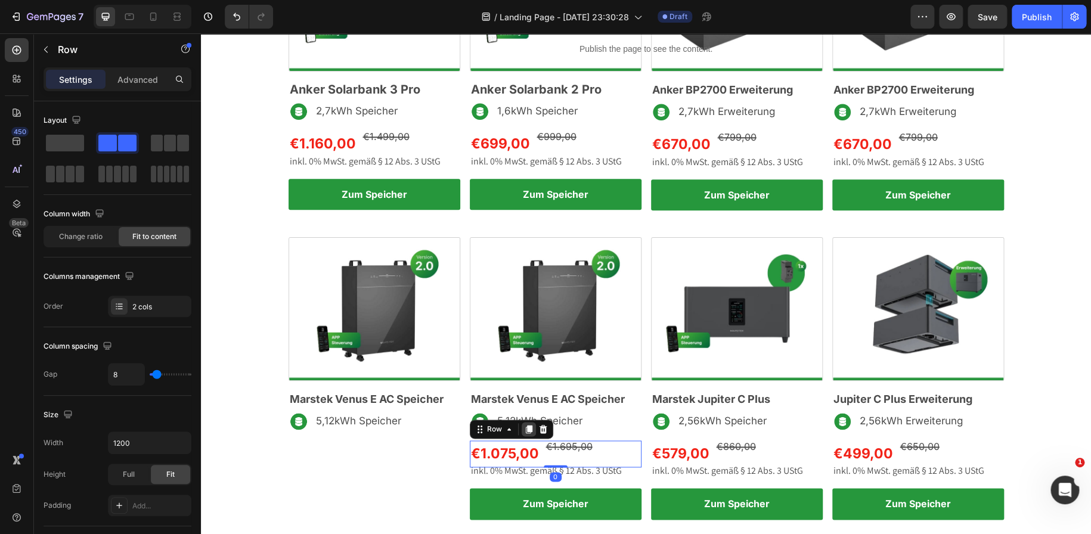
click at [525, 425] on icon at bounding box center [528, 429] width 7 height 8
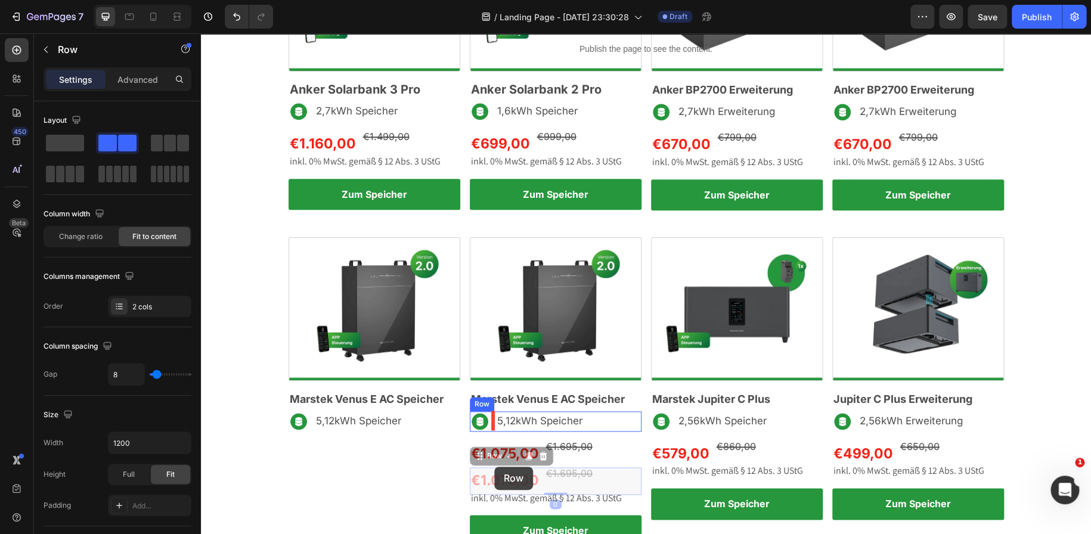
drag, startPoint x: 473, startPoint y: 454, endPoint x: 494, endPoint y: 467, distance: 25.2
click at [494, 467] on div "Header Publish the page to see the content. Custom Code Sub Header Bar Unsere E…" at bounding box center [646, 104] width 890 height 1292
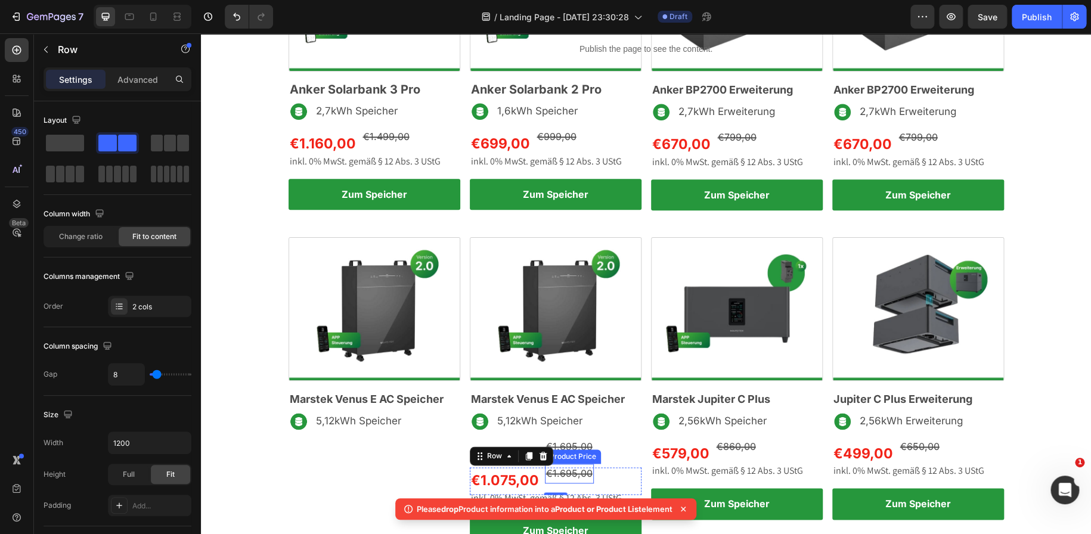
scroll to position [614, 0]
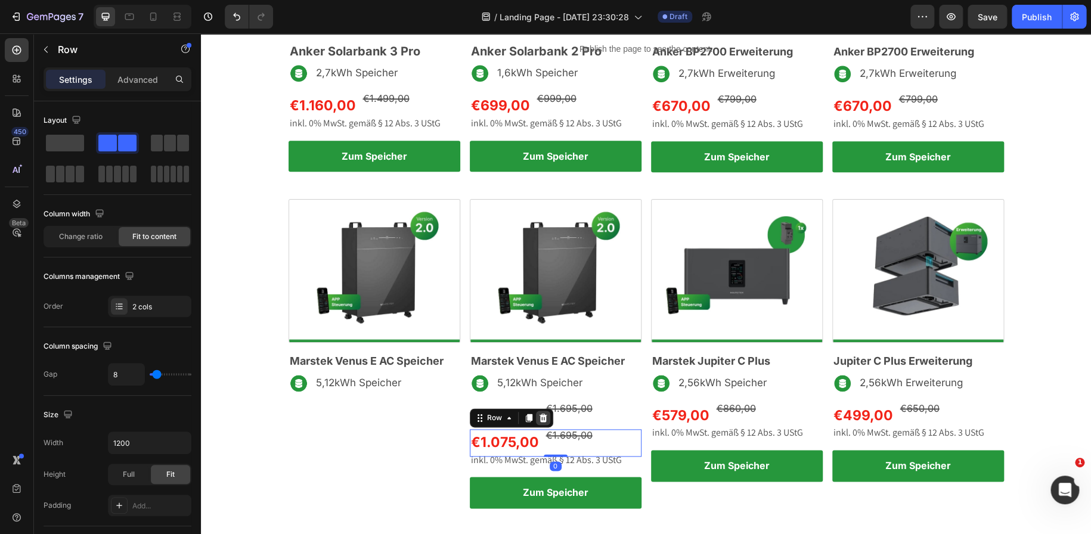
click at [544, 419] on div at bounding box center [543, 418] width 14 height 14
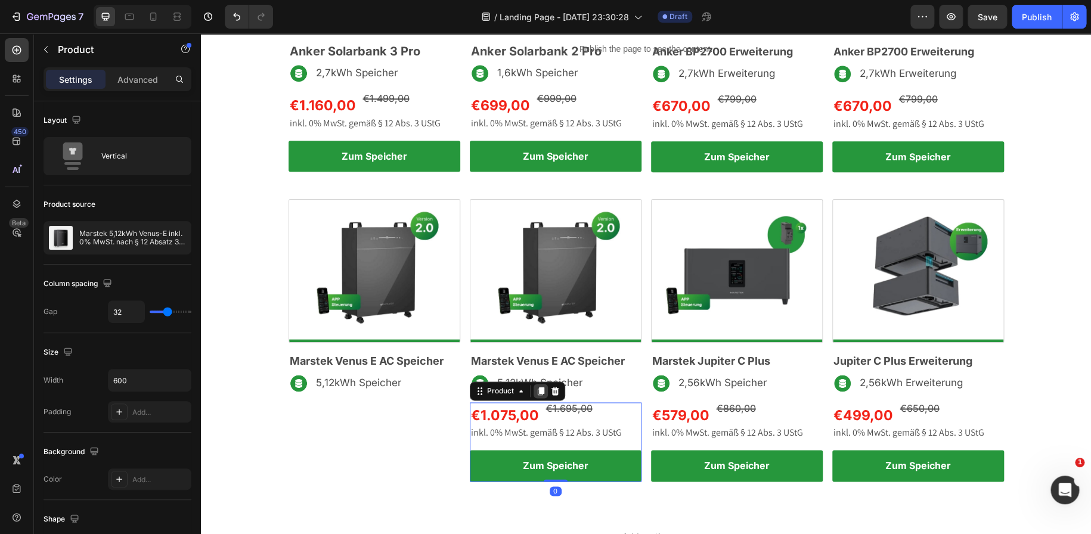
click at [537, 390] on icon at bounding box center [540, 391] width 7 height 8
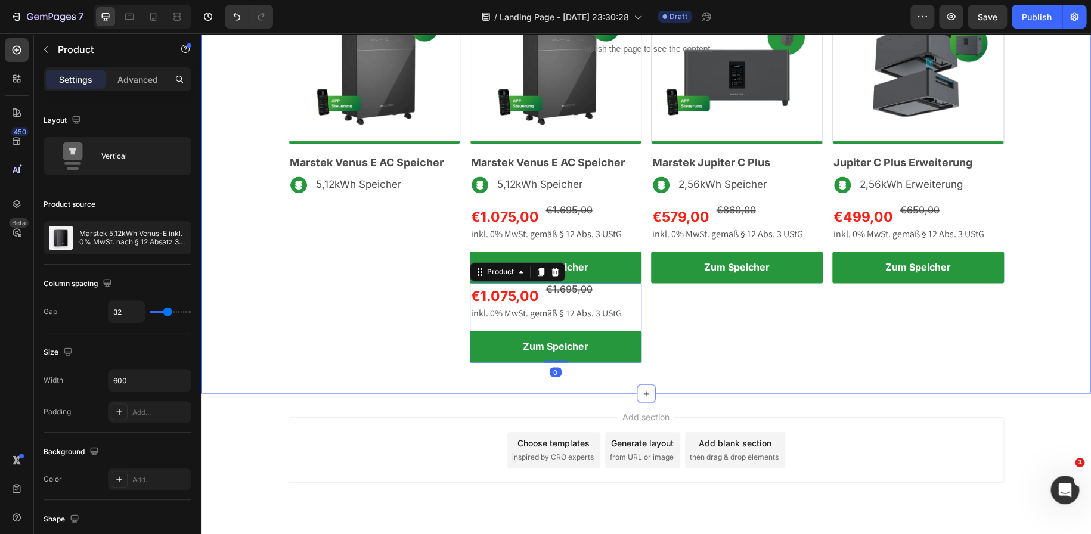
scroll to position [843, 0]
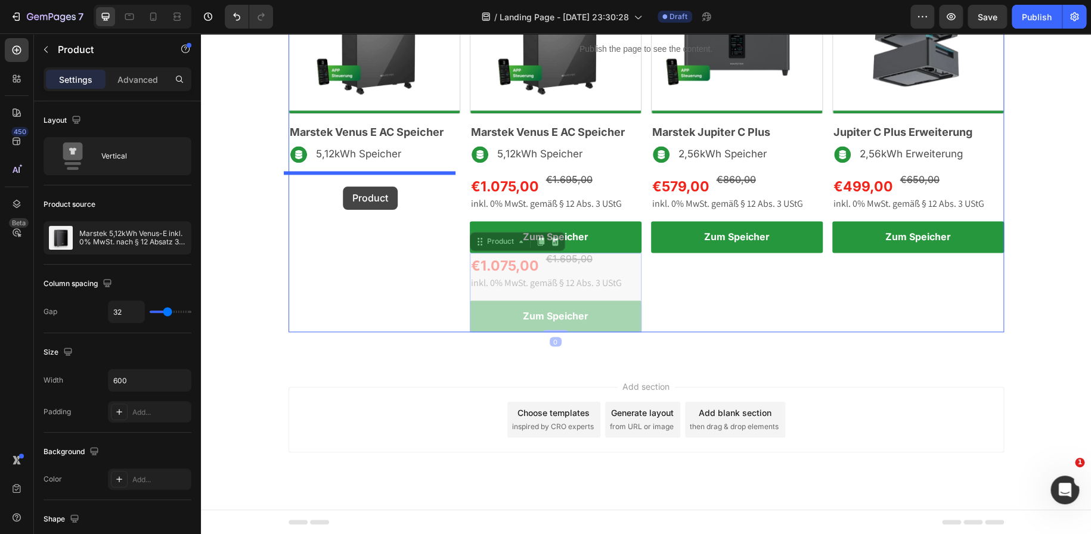
drag, startPoint x: 475, startPoint y: 246, endPoint x: 341, endPoint y: 185, distance: 147.3
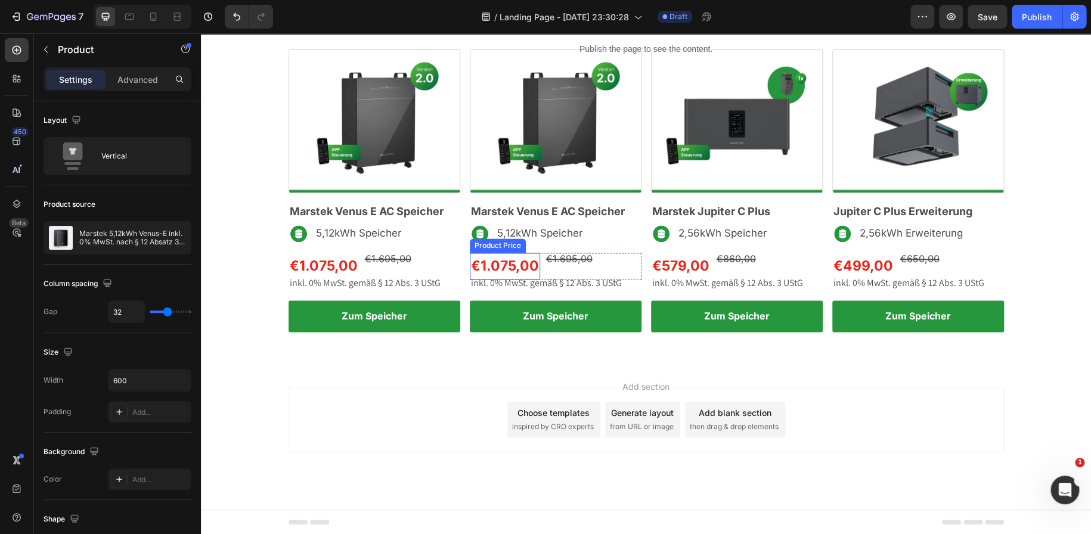
scroll to position [749, 0]
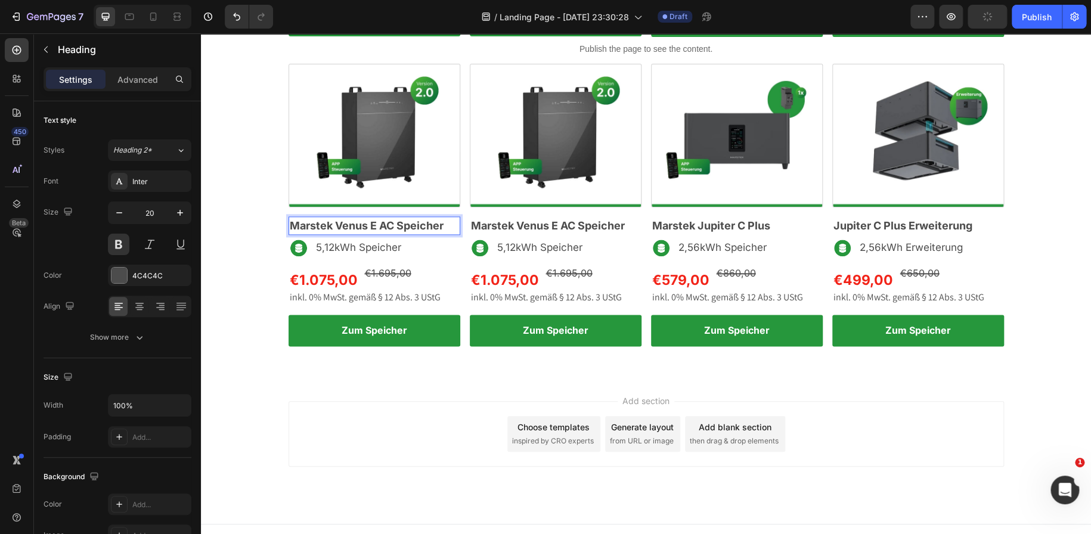
click at [370, 225] on span "Marstek Venus E AC Speicher" at bounding box center [367, 225] width 154 height 13
click at [330, 246] on span "5,12kWh Speicher" at bounding box center [358, 247] width 85 height 12
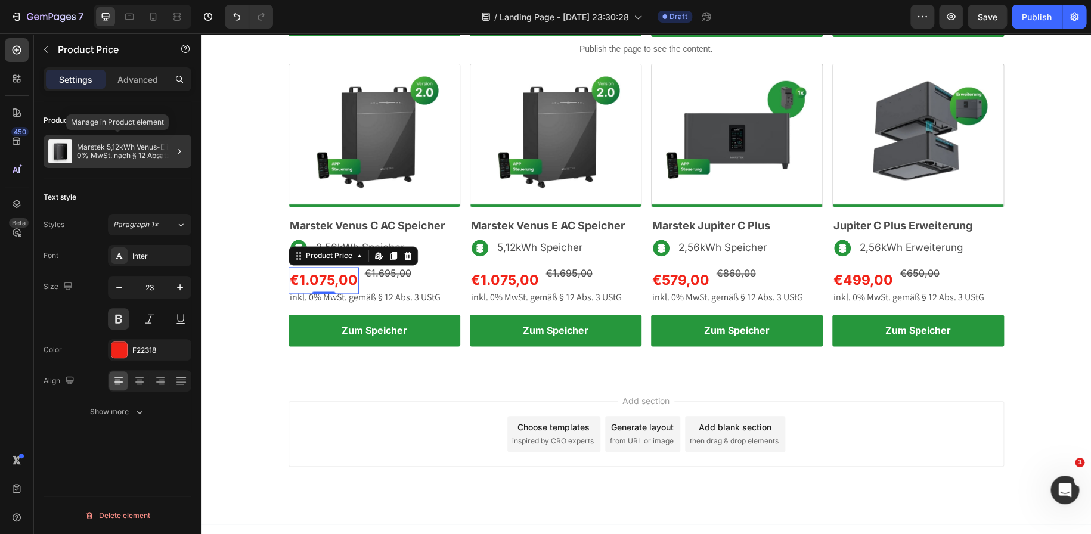
click at [99, 160] on div "Marstek 5,12kWh Venus-E inkl. 0% MwSt. nach § 12 Absatz 3 UStG" at bounding box center [118, 151] width 148 height 33
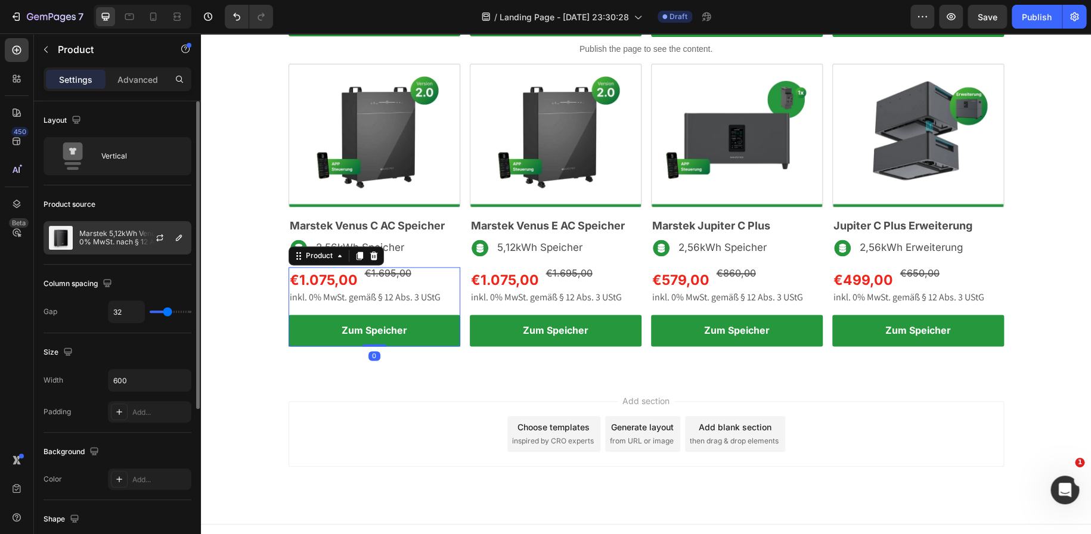
click at [124, 223] on div "Marstek 5,12kWh Venus-E inkl. 0% MwSt. nach § 12 Absatz 3 UStG" at bounding box center [118, 237] width 148 height 33
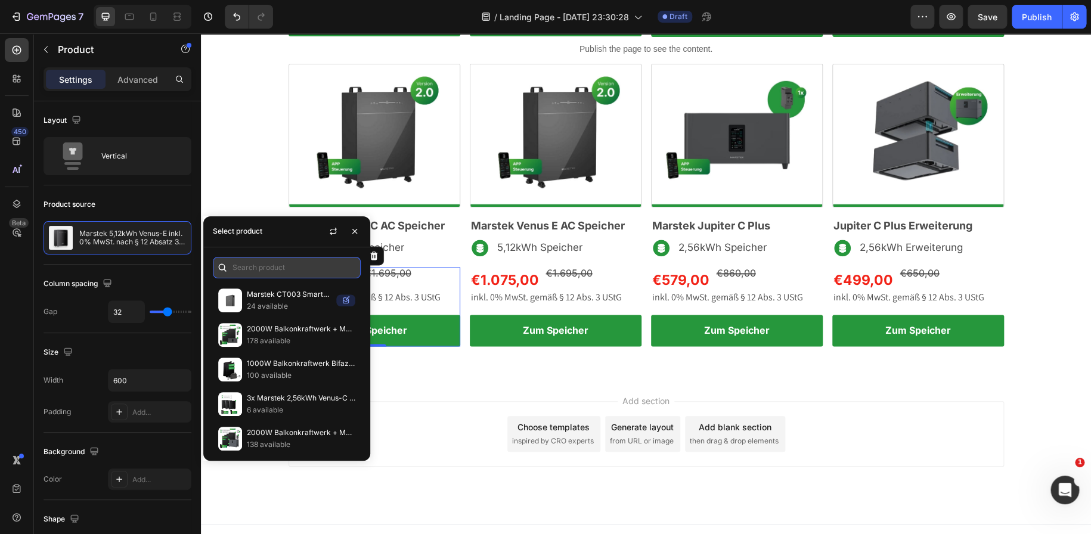
click at [252, 266] on input "text" at bounding box center [287, 267] width 148 height 21
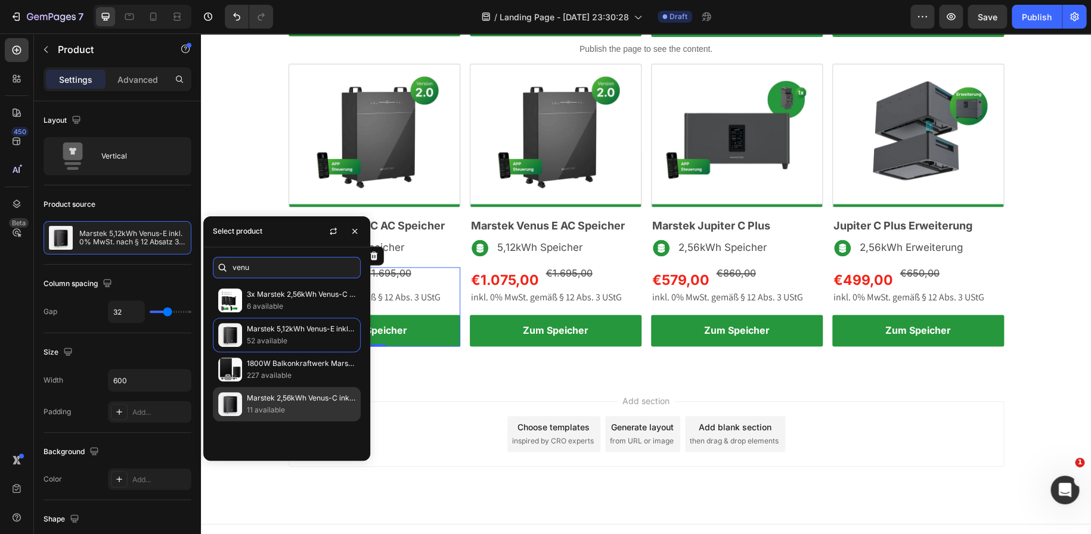
type input "venu"
click at [294, 394] on p "Marstek 2,56kWh Venus-C inkl. 0% MwSt. nach § 12 Absatz 3 UStG" at bounding box center [301, 398] width 109 height 12
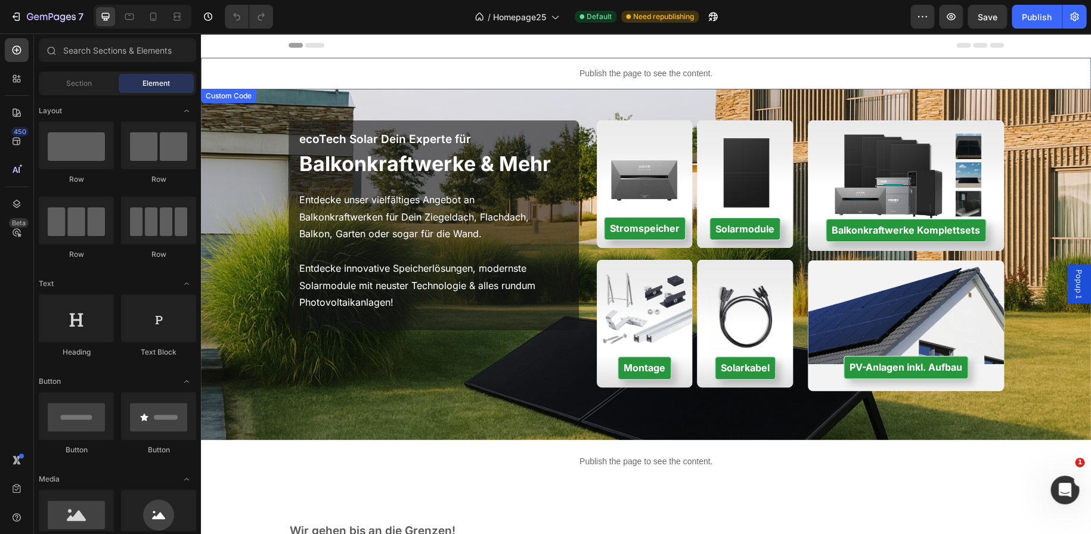
click at [456, 68] on p "Publish the page to see the content." at bounding box center [646, 73] width 890 height 13
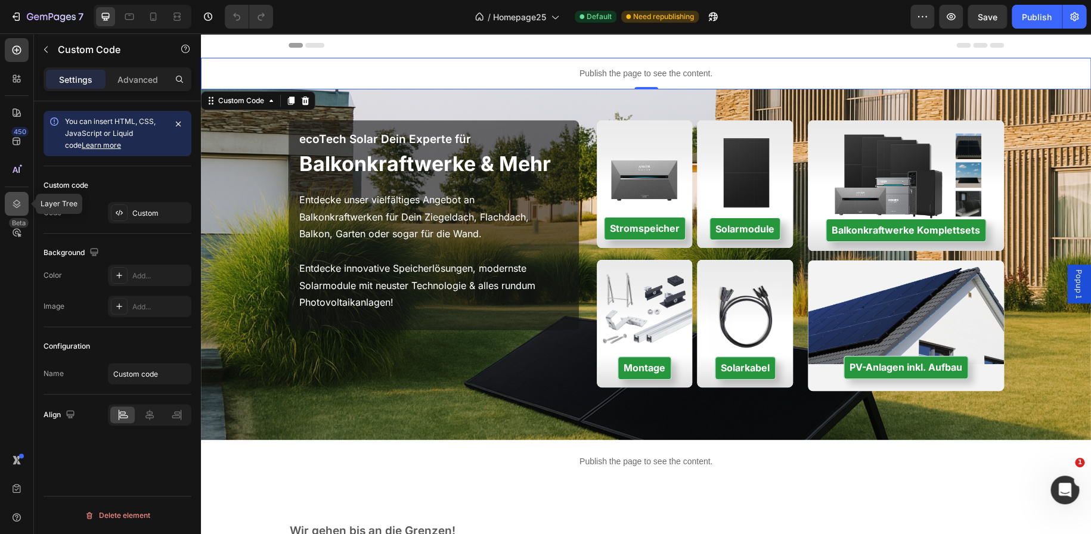
click at [18, 202] on icon at bounding box center [17, 204] width 12 height 12
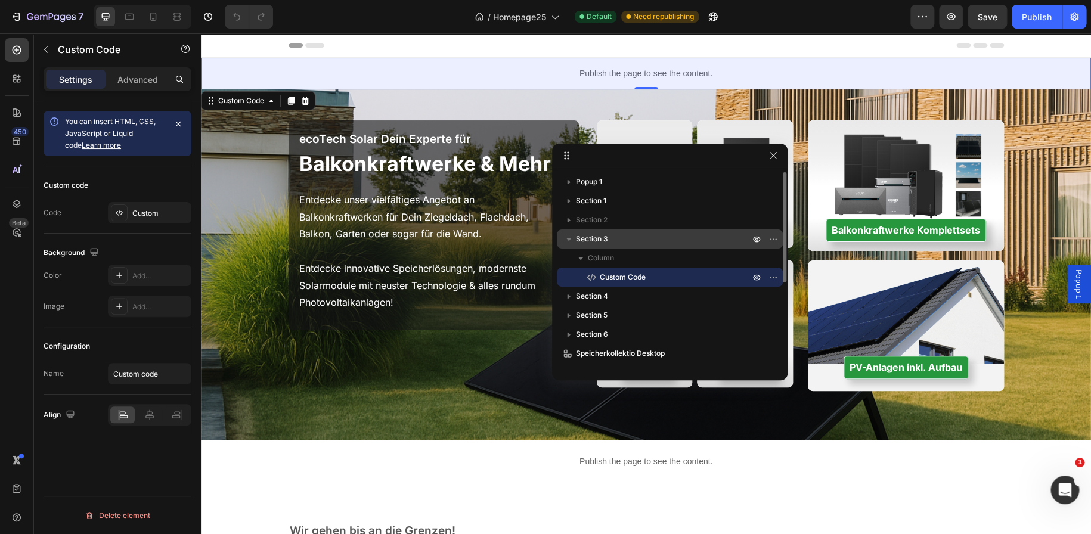
click at [591, 233] on span "Section 3" at bounding box center [592, 239] width 32 height 12
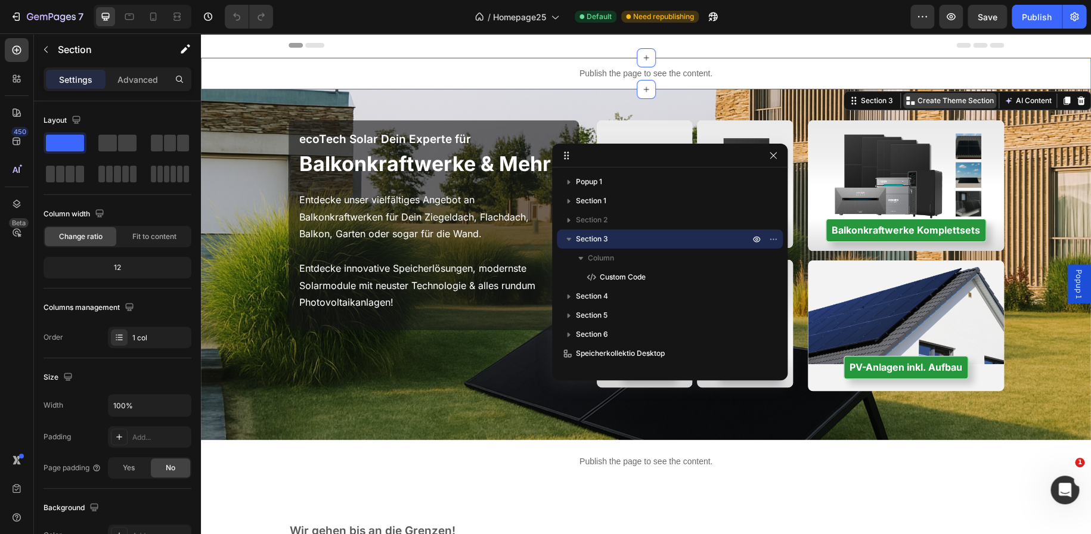
click at [922, 101] on p "Create Theme Section" at bounding box center [956, 100] width 76 height 11
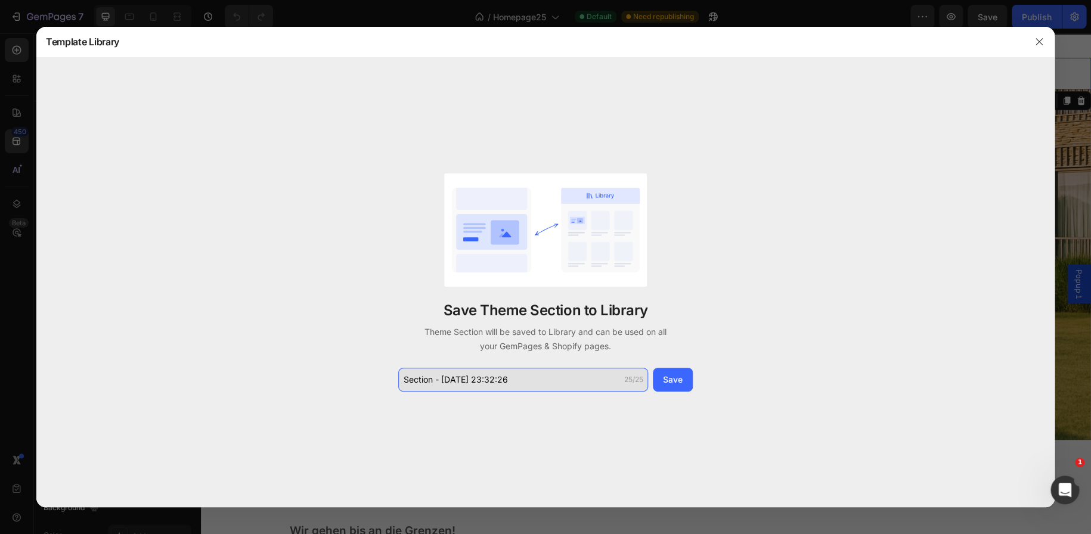
click at [456, 379] on input "Section - Aug 27 23:32:26" at bounding box center [523, 380] width 250 height 24
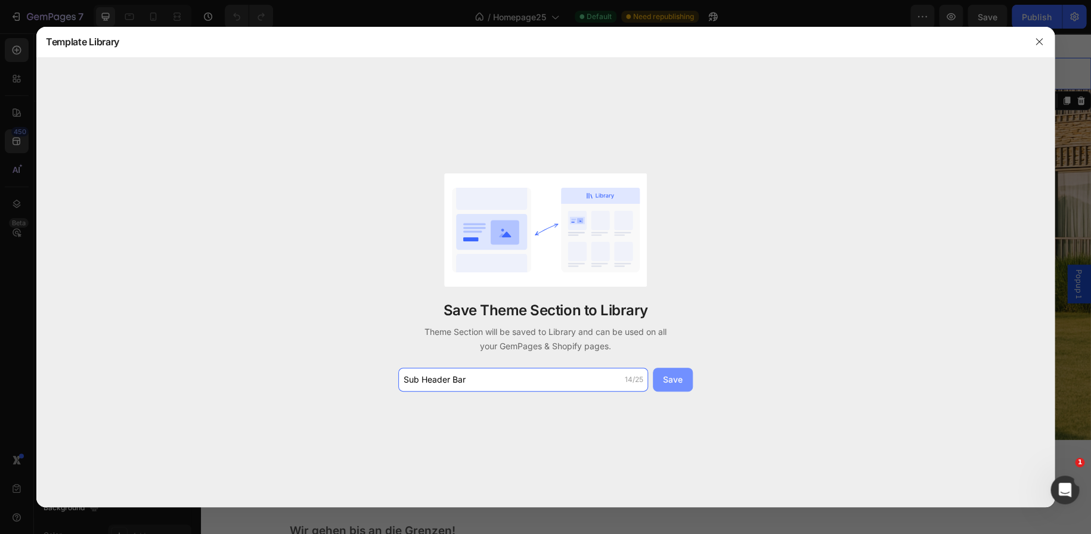
type input "Sub Header Bar"
click at [661, 383] on button "Save" at bounding box center [673, 380] width 40 height 24
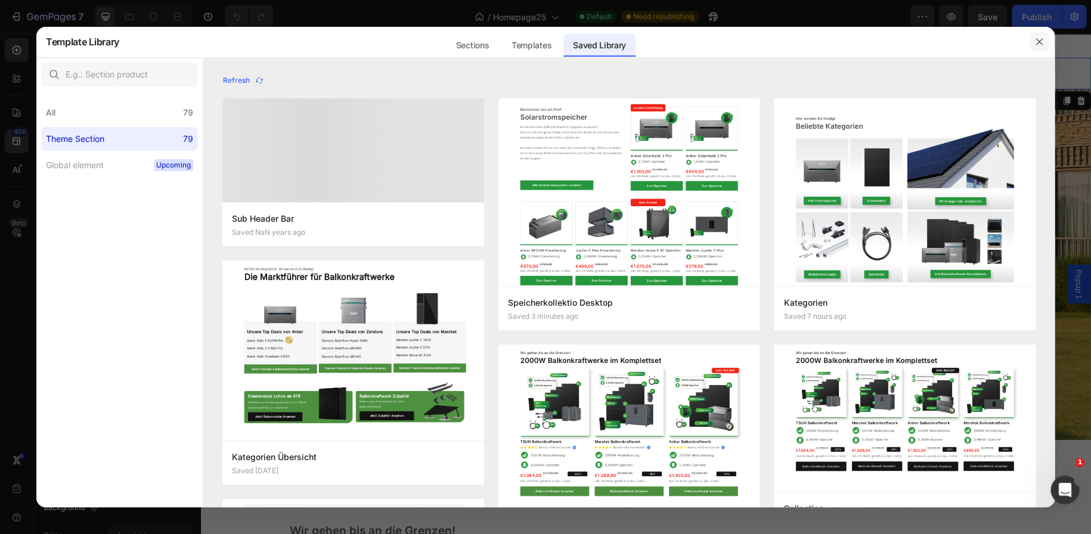
click at [1033, 34] on button "button" at bounding box center [1039, 41] width 19 height 19
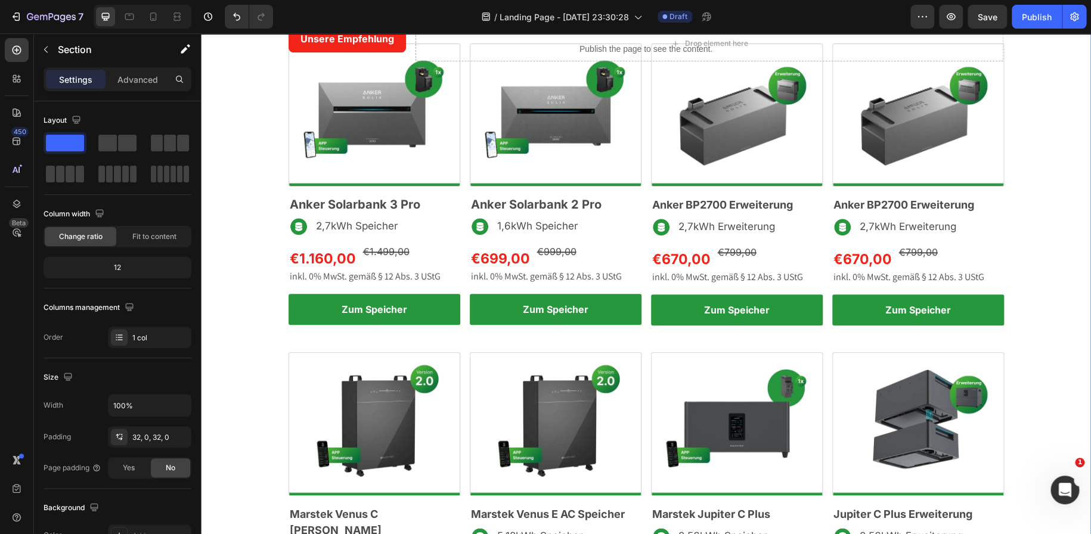
scroll to position [437, 0]
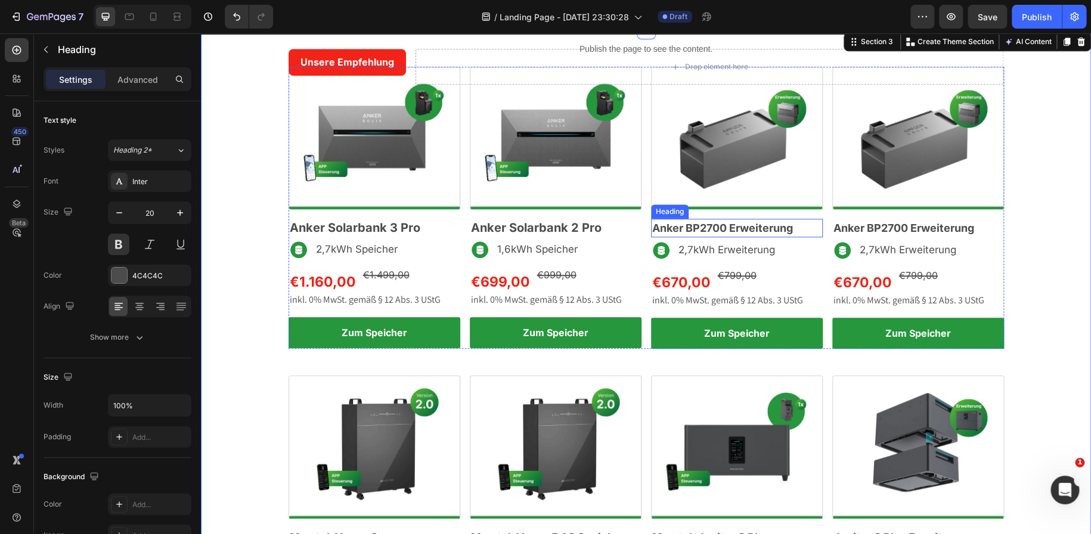
click at [707, 225] on span "Anker BP2700 Erweiterung" at bounding box center [722, 228] width 141 height 13
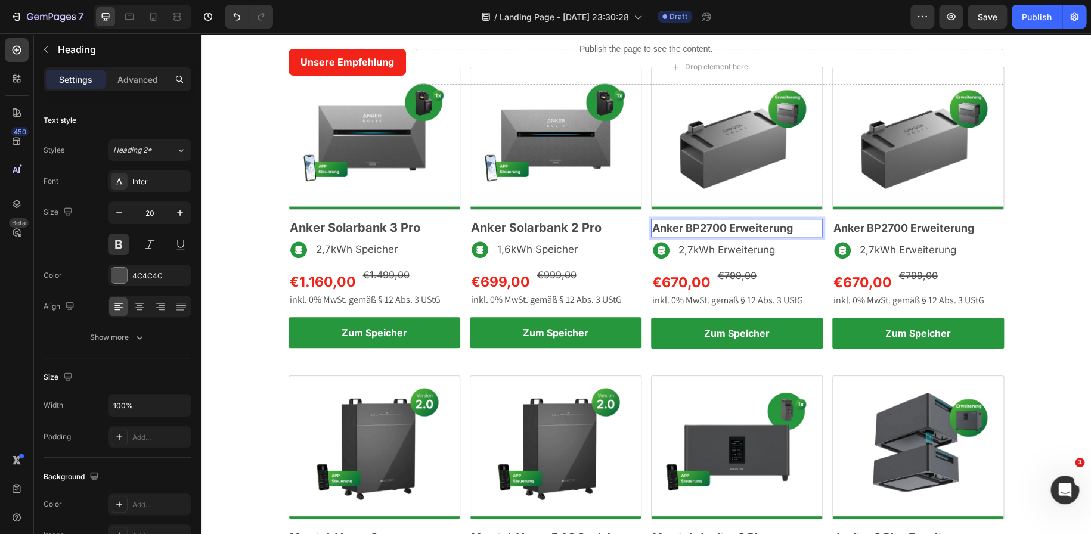
click at [707, 225] on span "Anker BP2700 Erweiterung" at bounding box center [722, 228] width 141 height 13
click at [726, 226] on span "Anker E1600Erweiterung" at bounding box center [717, 228] width 130 height 13
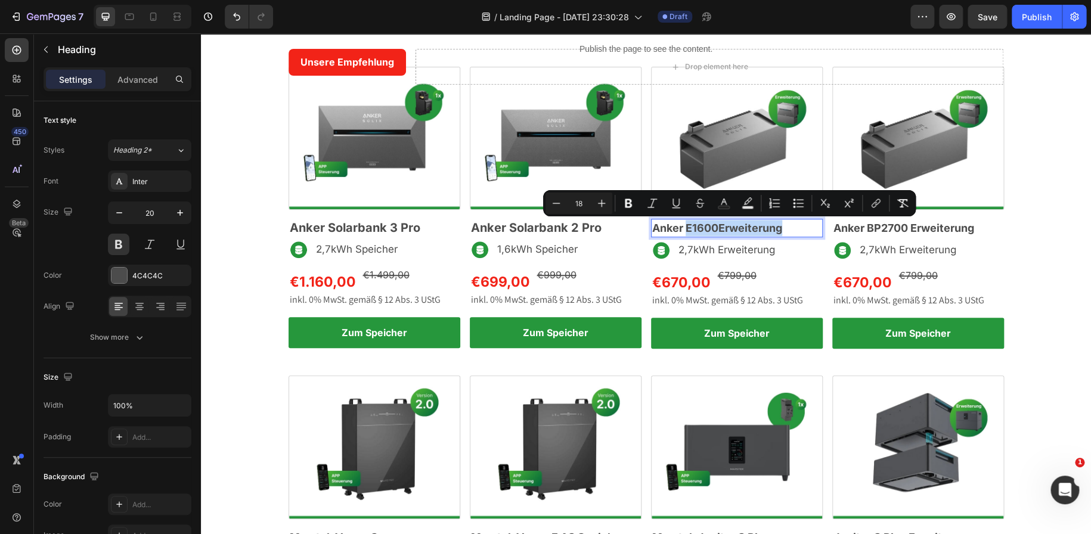
click at [726, 226] on span "Anker E1600Erweiterung" at bounding box center [717, 228] width 130 height 13
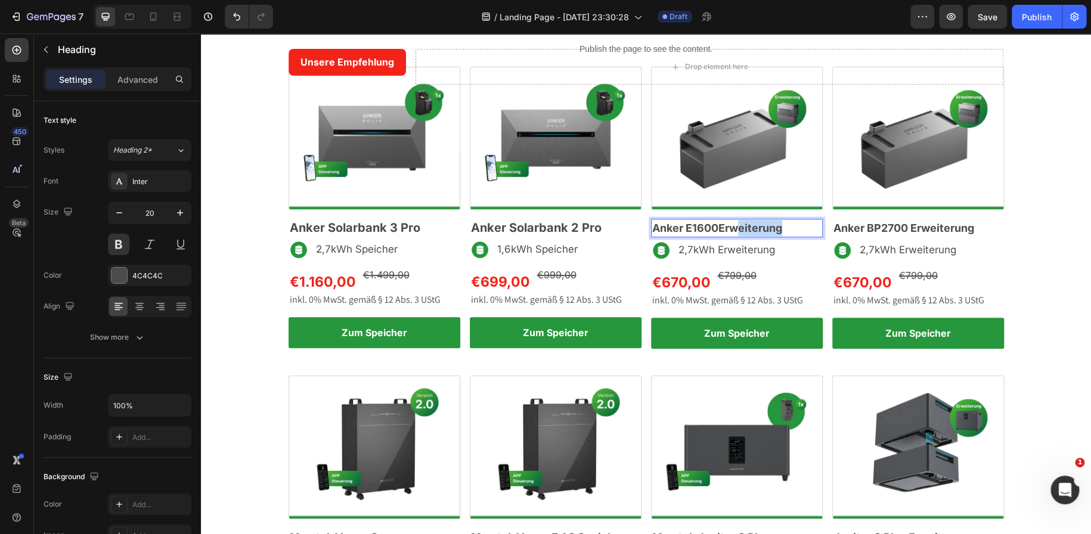
drag, startPoint x: 787, startPoint y: 226, endPoint x: 728, endPoint y: 226, distance: 58.4
click at [728, 226] on p "Anker E1600Erweiterung" at bounding box center [736, 228] width 169 height 16
click at [680, 249] on span "2,7kWh Erweiterung" at bounding box center [727, 250] width 97 height 12
click at [734, 249] on span "1,6kWh Erweiterung" at bounding box center [726, 250] width 95 height 12
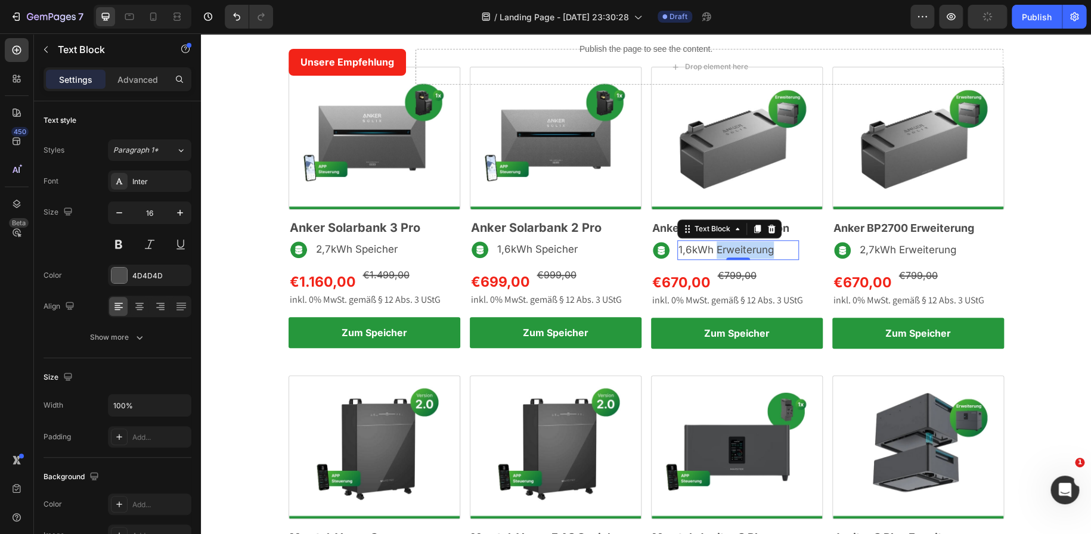
click at [734, 249] on span "1,6kWh Erweiterung" at bounding box center [726, 250] width 95 height 12
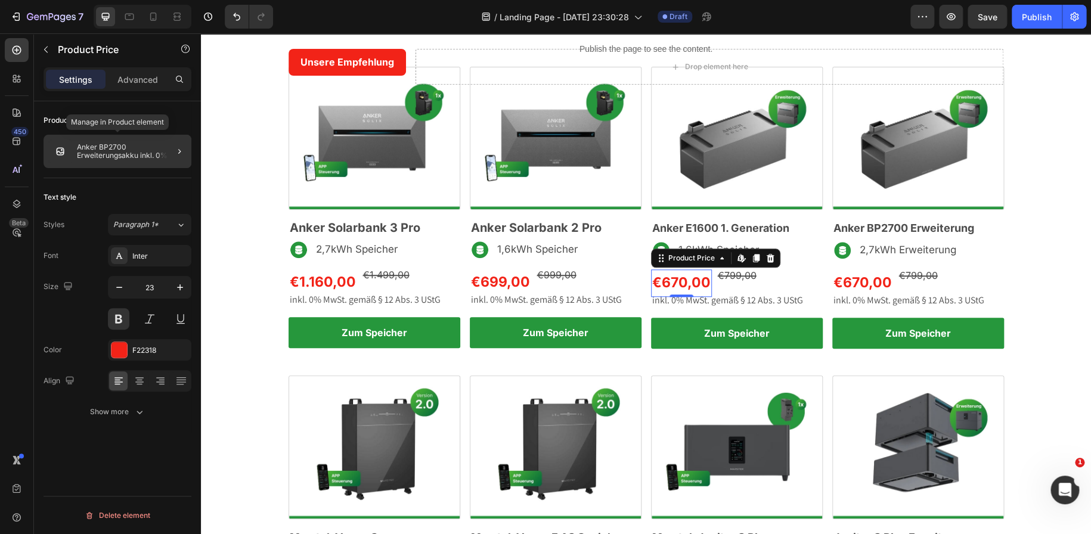
click at [119, 157] on p "Anker BP2700 Erweiterungsakku inkl. 0% MwSt. nach § 12 Absatz 3 UStG" at bounding box center [132, 151] width 110 height 17
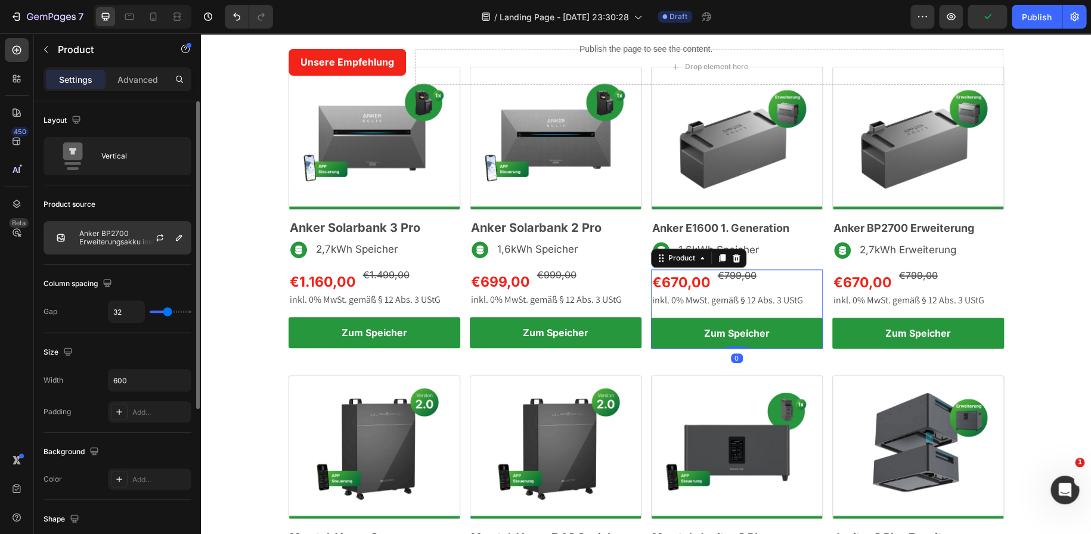
click at [142, 241] on div at bounding box center [164, 238] width 52 height 32
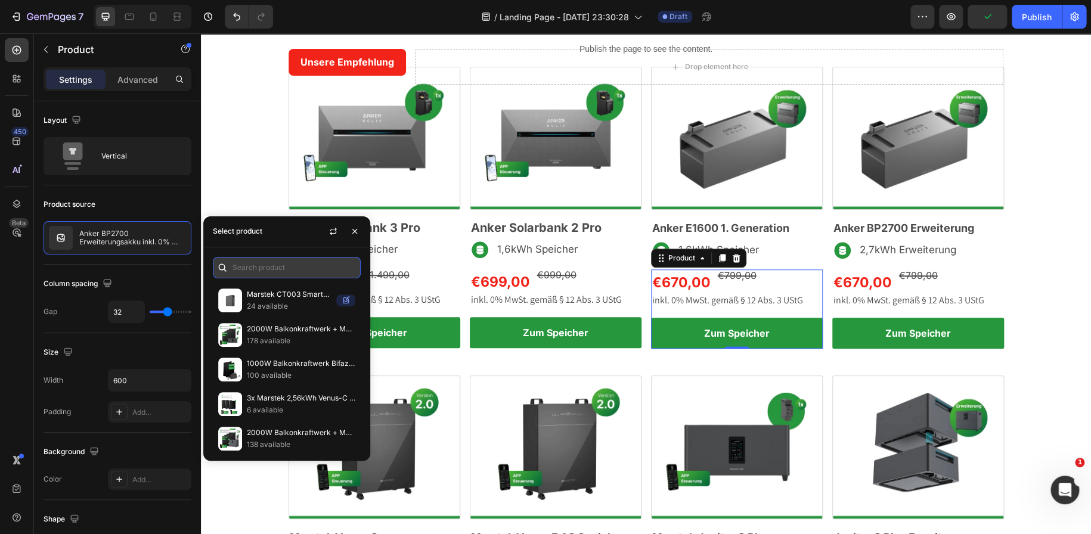
click at [246, 272] on input "text" at bounding box center [287, 267] width 148 height 21
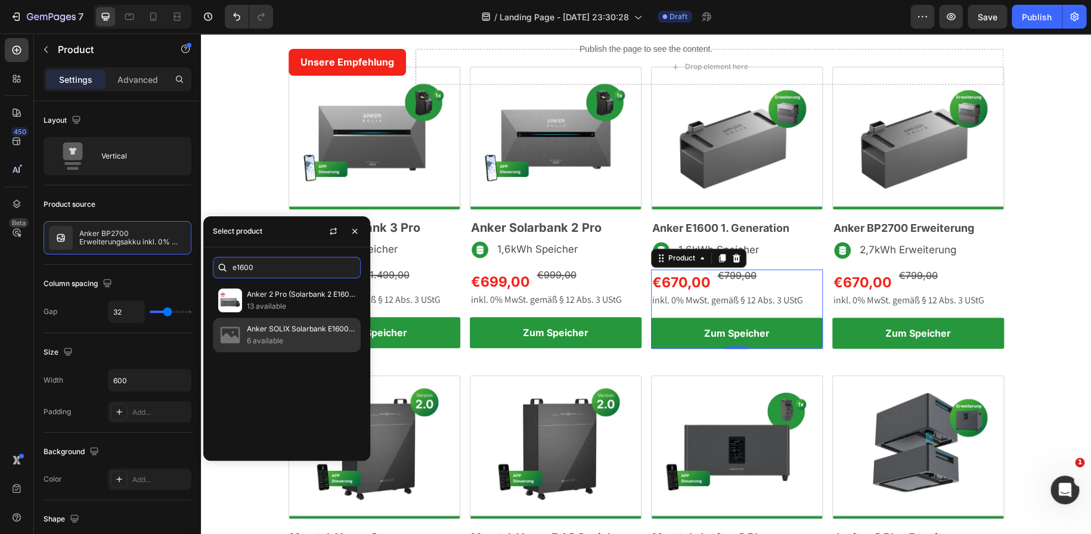
type input "e1600"
click at [281, 327] on p "Anker SOLIX Solarbank E1600 1600Wh inkl. 0% MwSt. nach § 12 Absatz 3 UStG" at bounding box center [301, 329] width 109 height 12
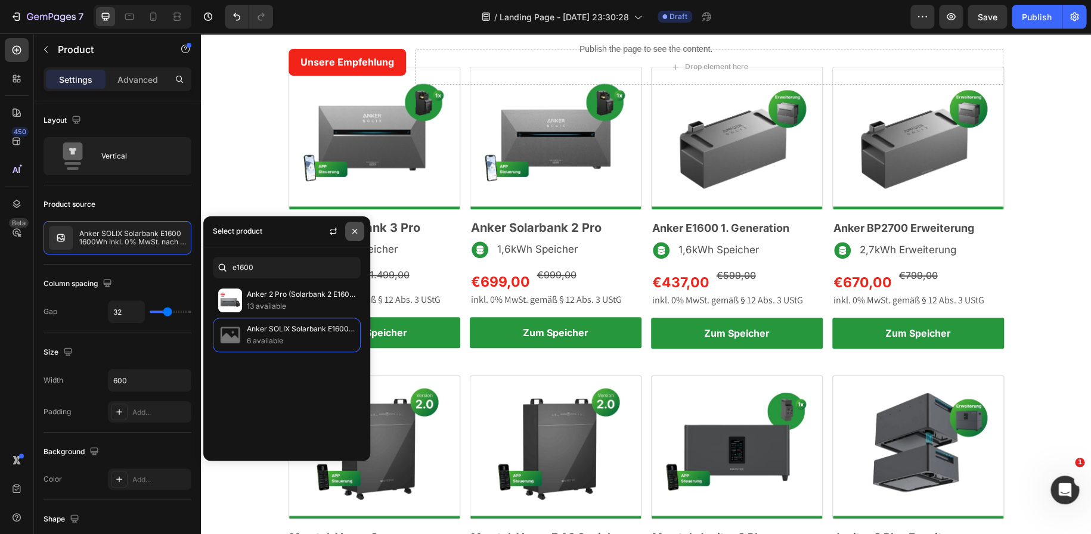
click at [354, 233] on icon "button" at bounding box center [355, 232] width 10 height 10
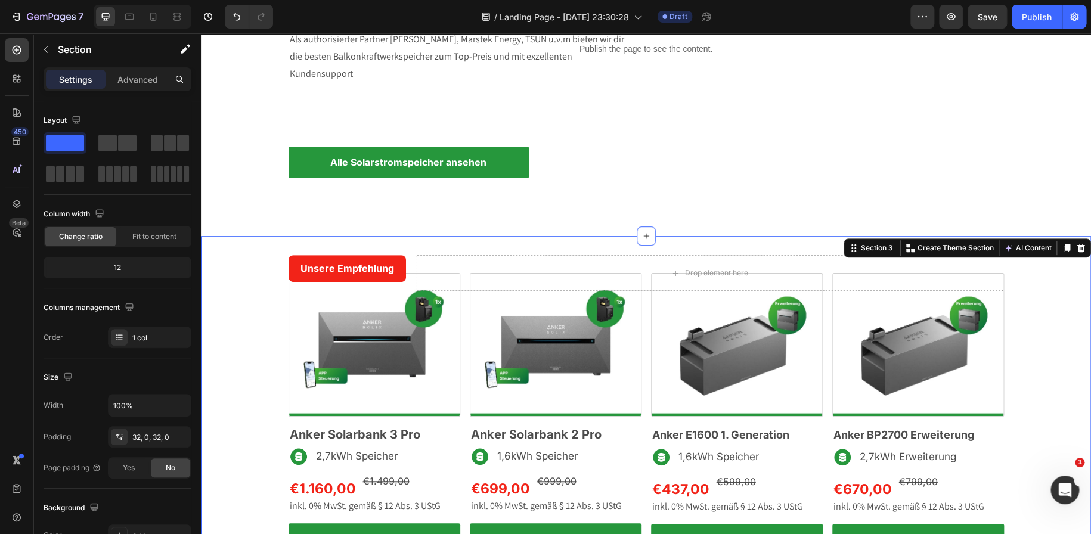
scroll to position [0, 0]
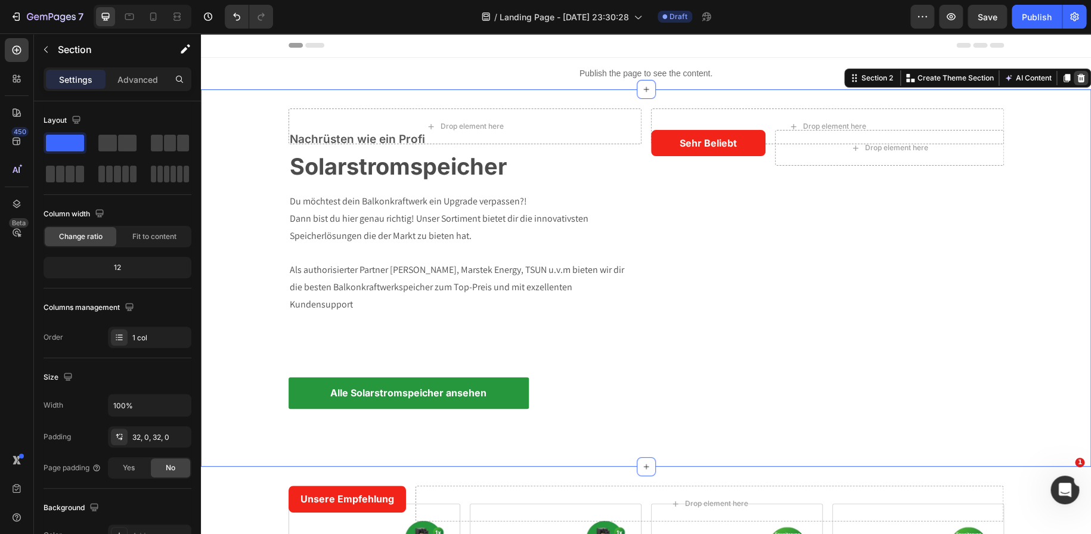
click at [1078, 78] on div at bounding box center [1081, 78] width 14 height 14
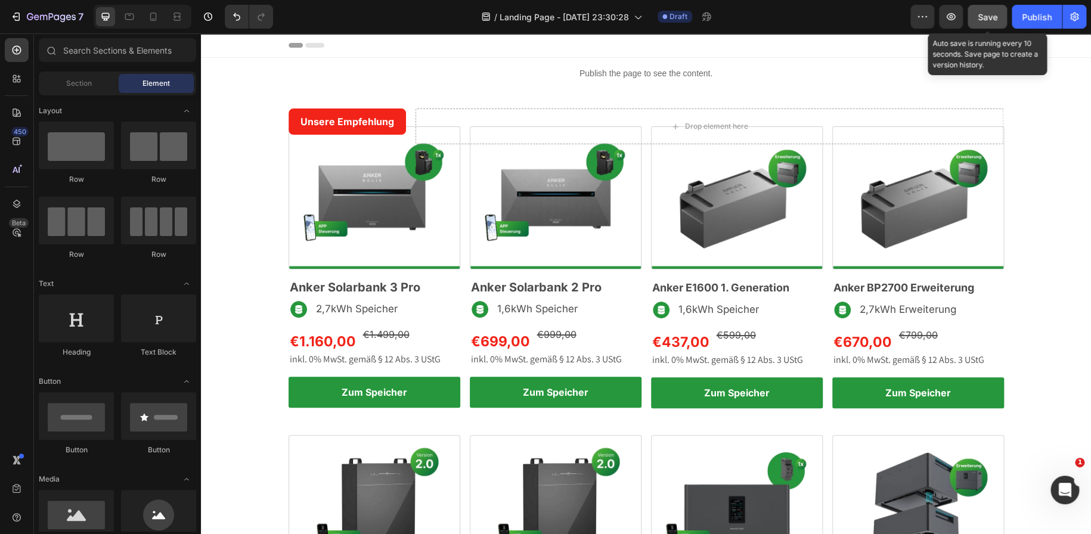
click at [989, 11] on div "Save" at bounding box center [988, 17] width 20 height 13
click at [952, 20] on icon "button" at bounding box center [951, 17] width 12 height 12
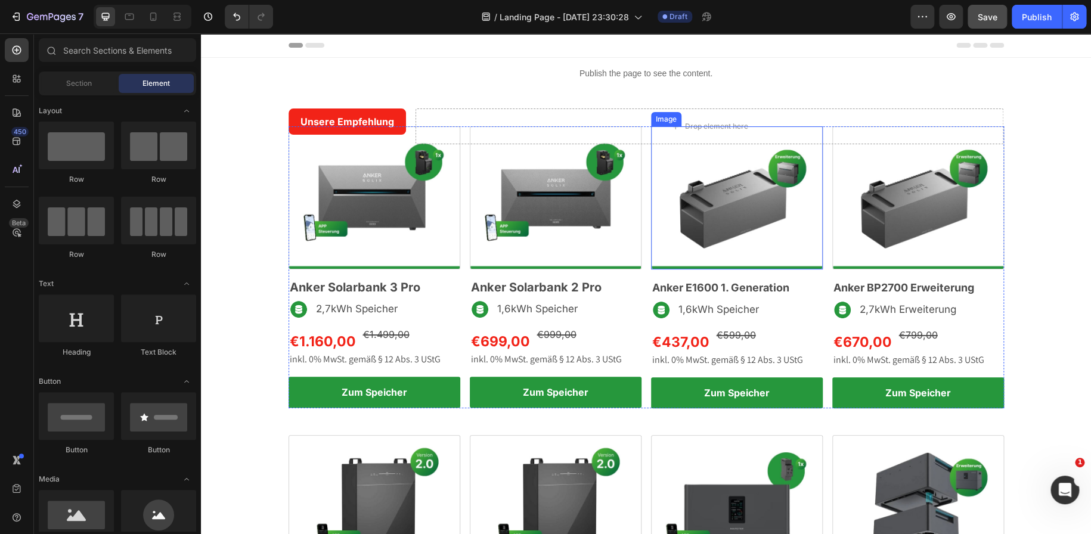
click at [707, 234] on img at bounding box center [737, 197] width 172 height 143
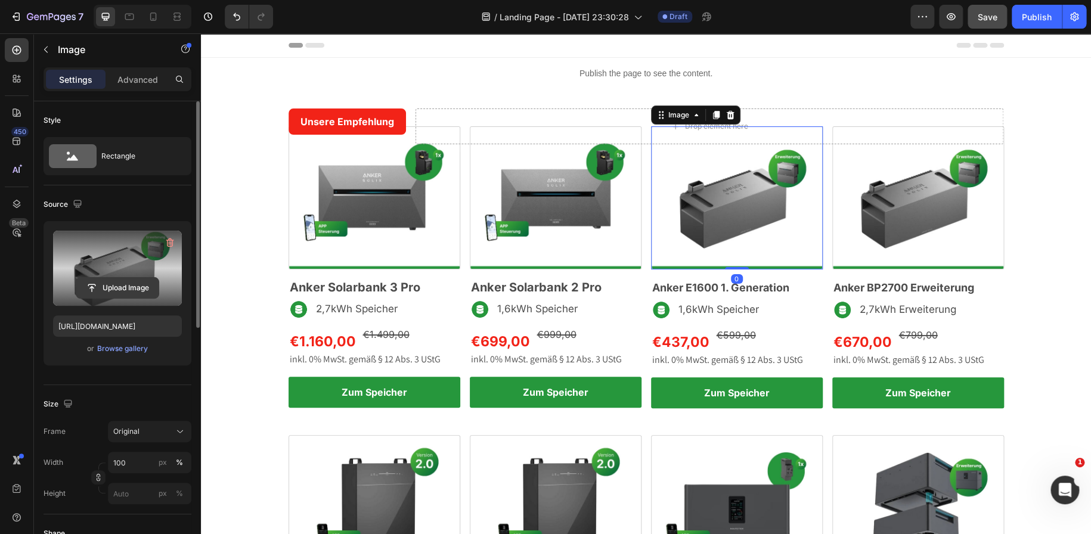
click at [129, 293] on input "file" at bounding box center [117, 288] width 82 height 20
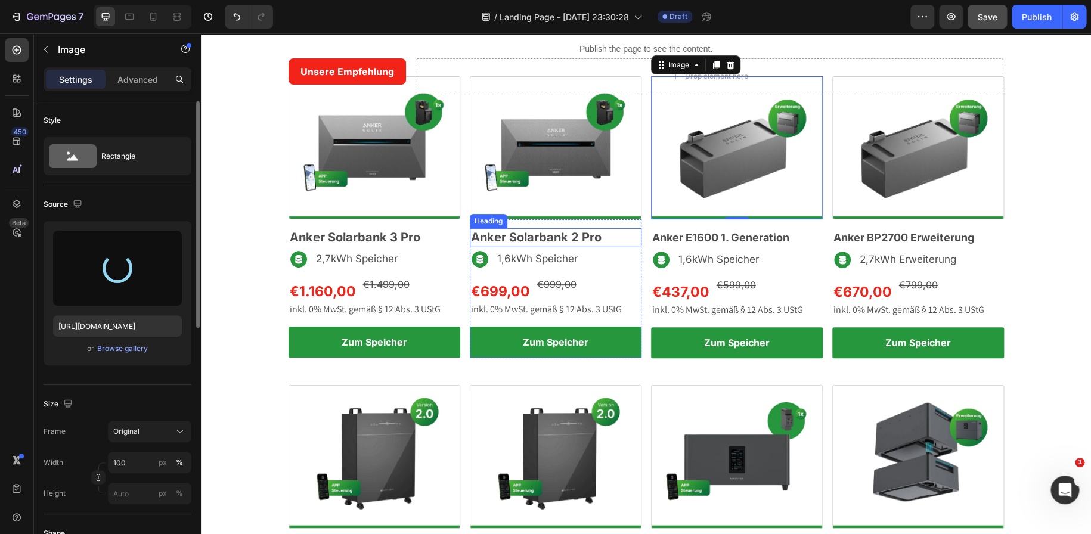
scroll to position [49, 0]
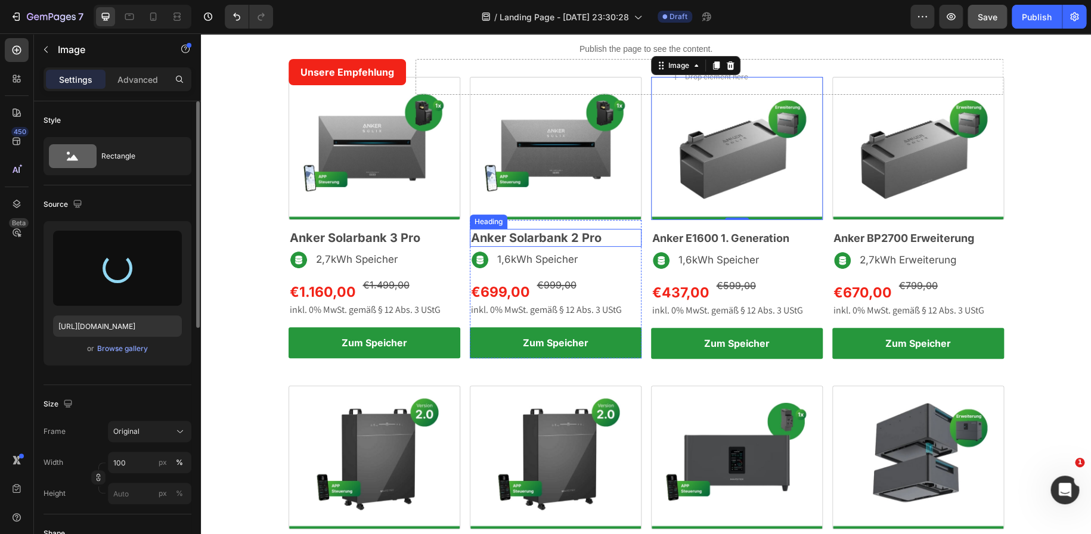
type input "https://cdn.shopify.com/s/files/1/0699/4965/3284/files/gempages_498297731022848…"
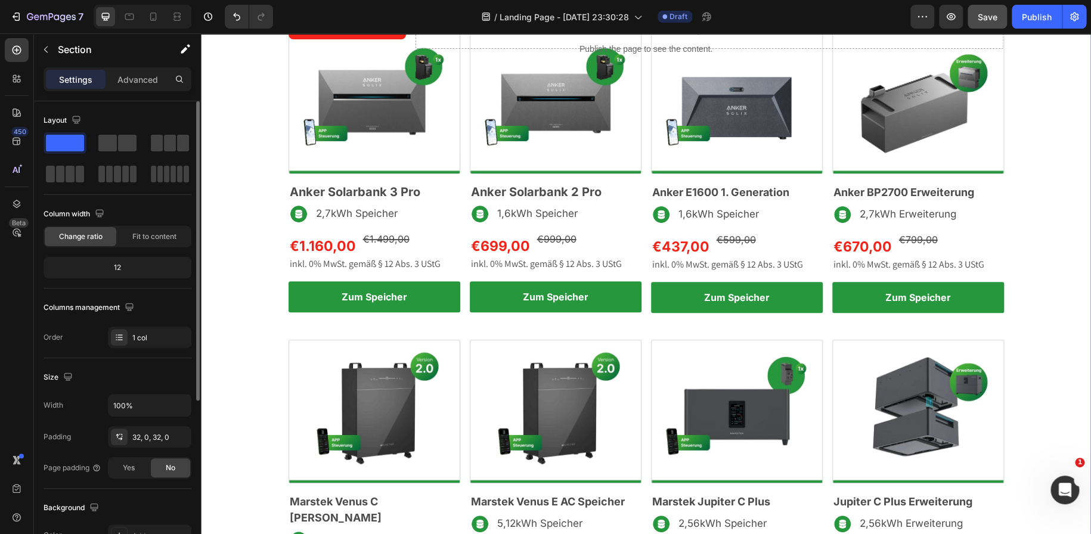
scroll to position [118, 0]
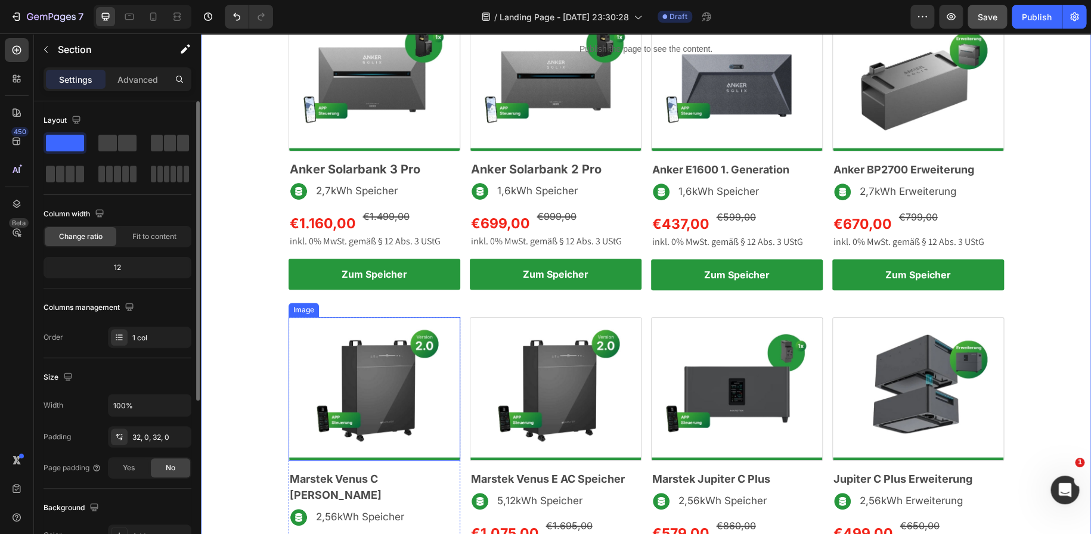
click at [401, 383] on img at bounding box center [375, 388] width 172 height 143
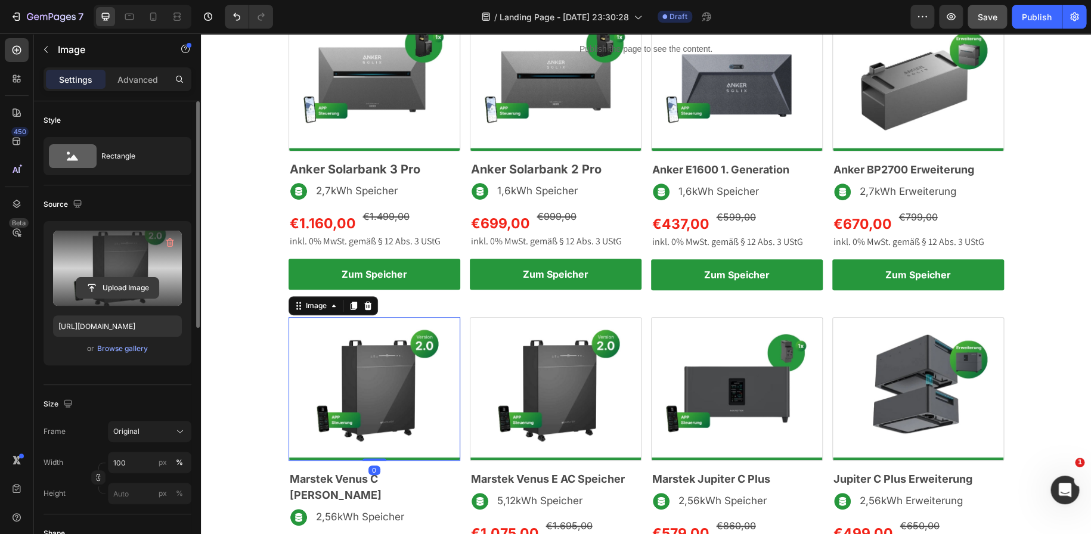
click at [107, 283] on input "file" at bounding box center [117, 288] width 82 height 20
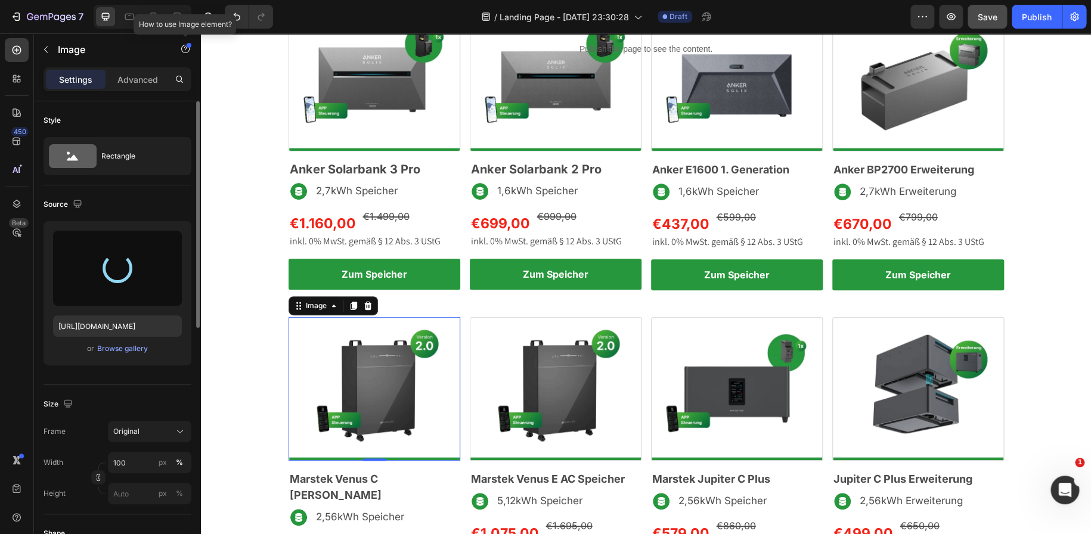
type input "https://cdn.shopify.com/s/files/1/0699/4965/3284/files/gempages_498297731022848…"
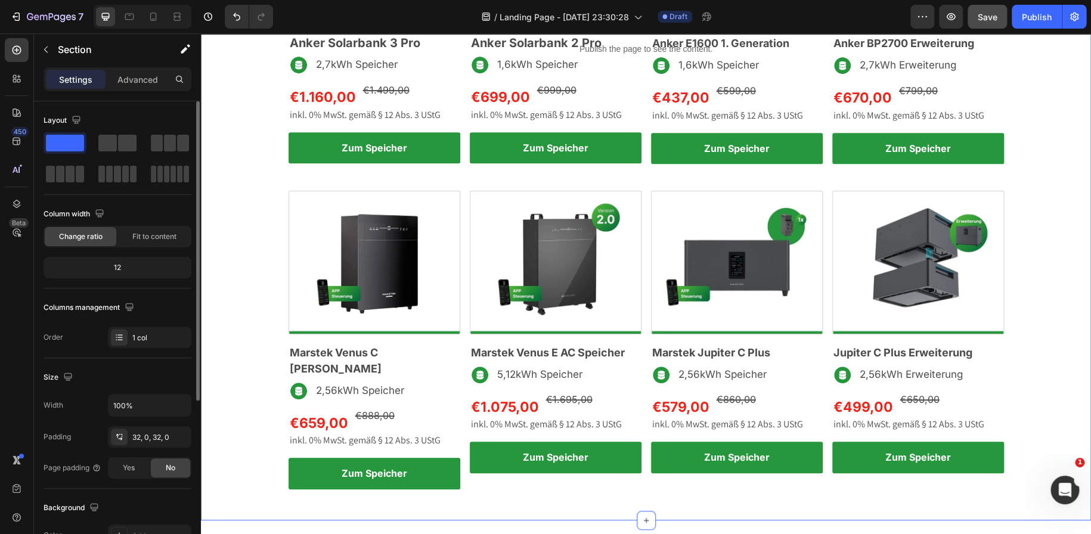
scroll to position [251, 0]
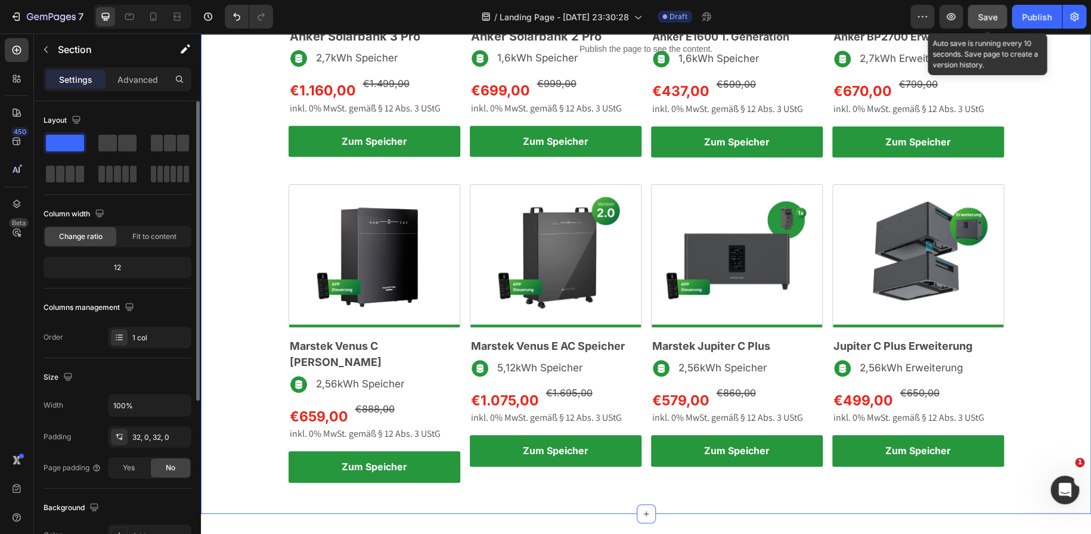
click at [986, 21] on span "Save" at bounding box center [988, 17] width 20 height 10
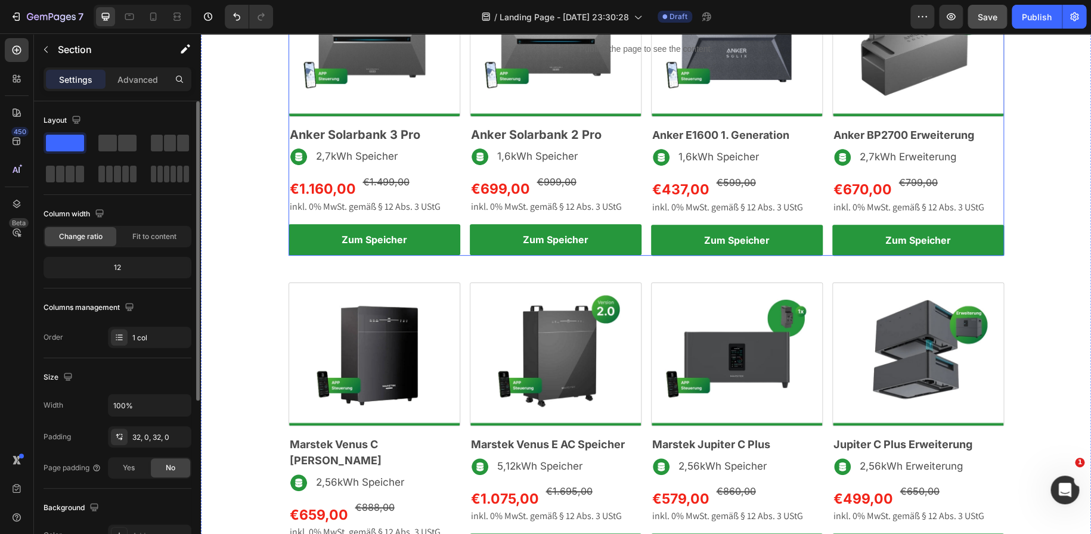
scroll to position [153, 0]
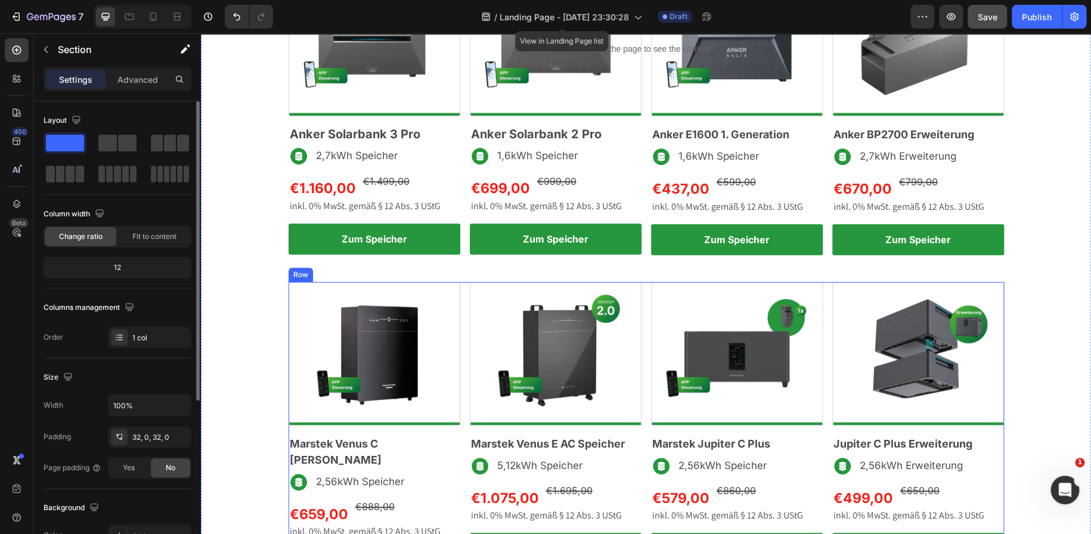
click at [644, 322] on div "Image ⁠⁠⁠⁠⁠⁠⁠ Marstek Venus C AC Speicher Heading Image 2,56kWh Speicher Text B…" at bounding box center [647, 431] width 716 height 298
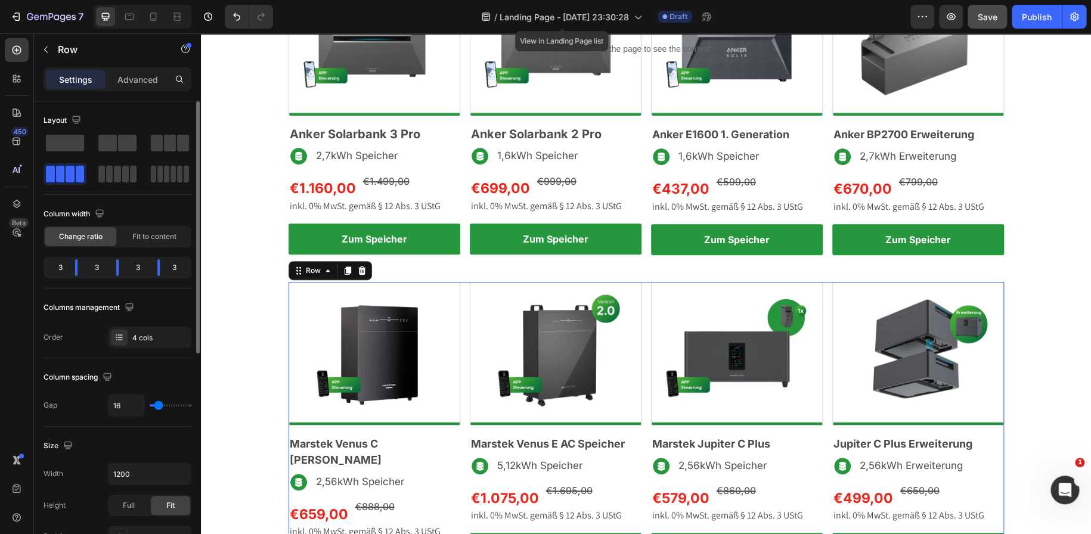
scroll to position [330, 0]
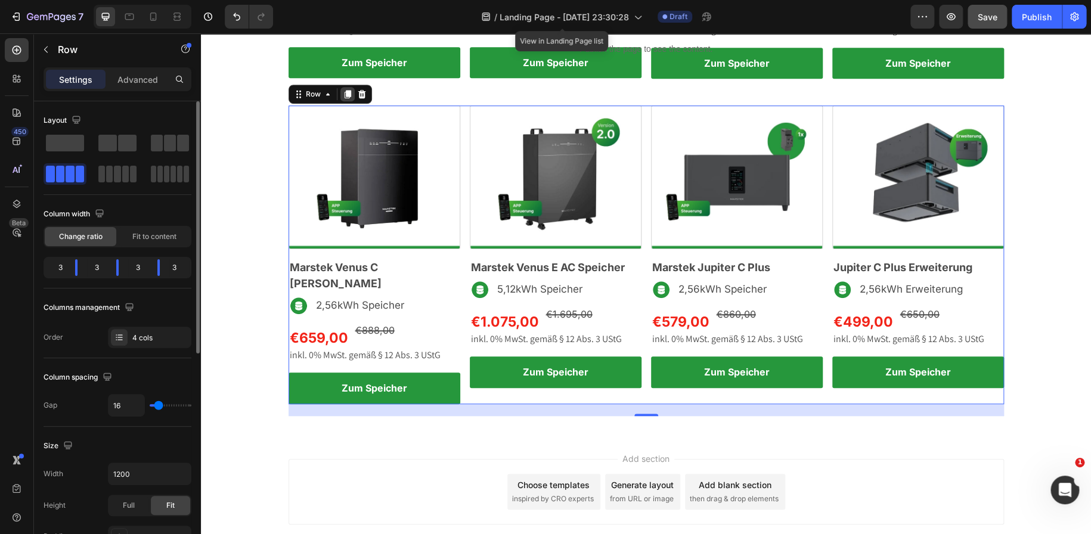
click at [344, 93] on icon at bounding box center [347, 95] width 7 height 8
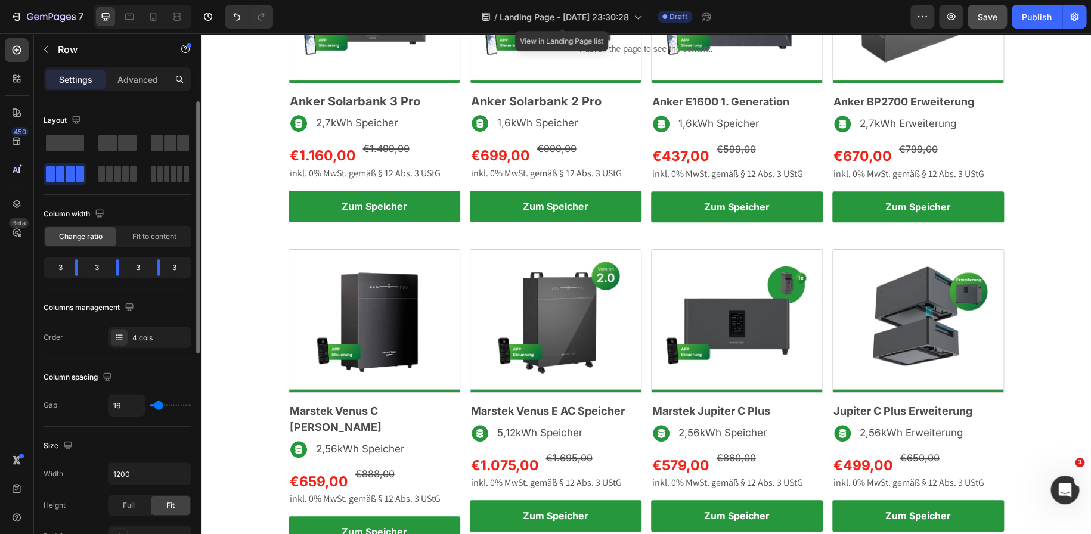
scroll to position [190, 0]
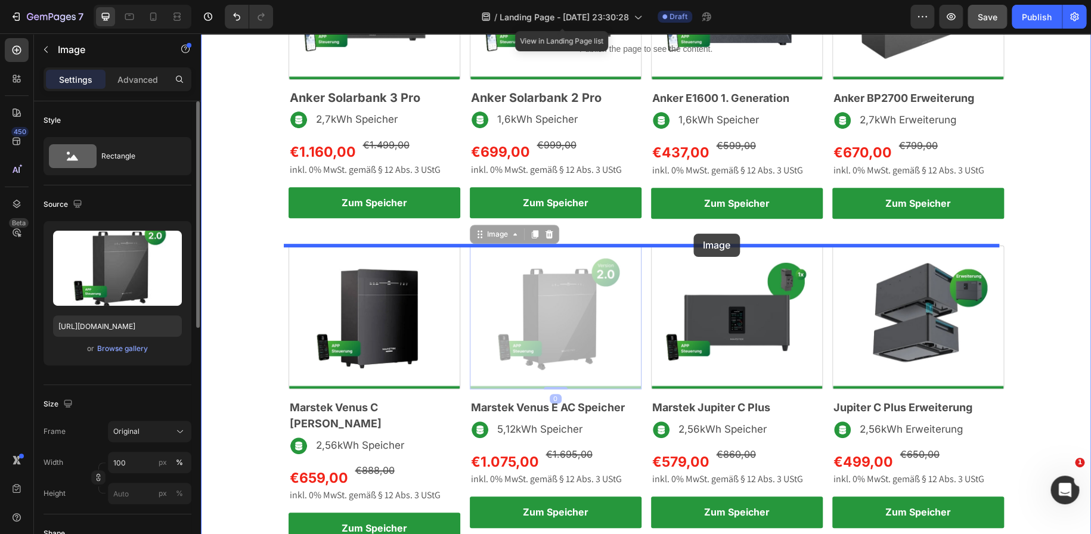
drag, startPoint x: 495, startPoint y: 366, endPoint x: 675, endPoint y: 227, distance: 227.4
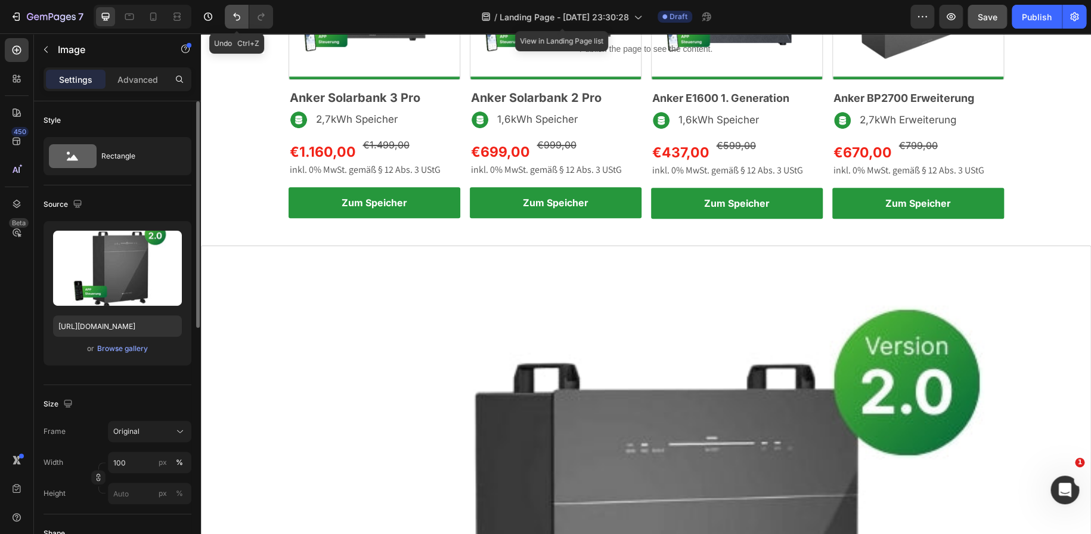
click at [233, 13] on icon "Undo/Redo" at bounding box center [237, 17] width 12 height 12
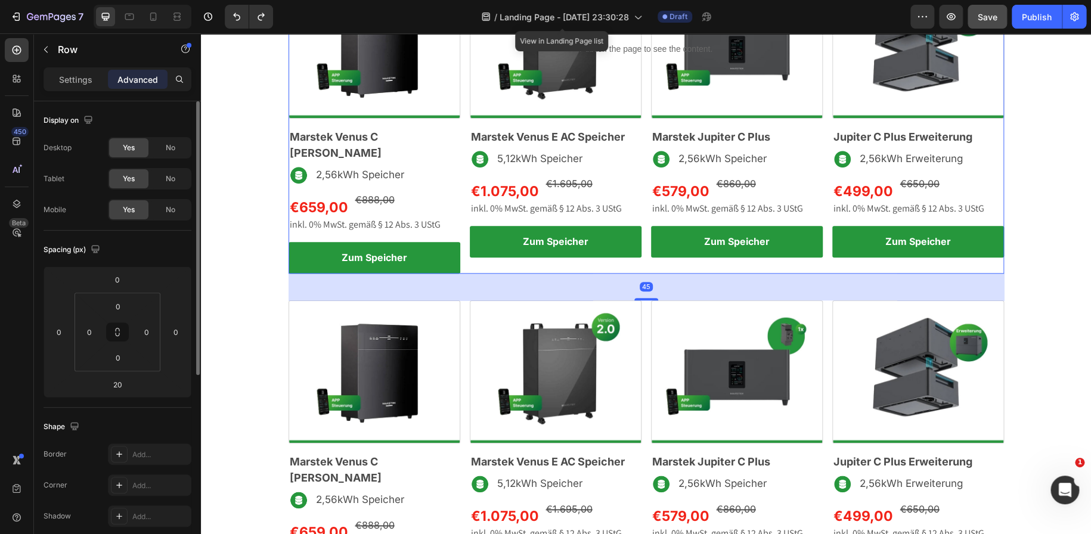
scroll to position [460, 0]
drag, startPoint x: 643, startPoint y: 282, endPoint x: 643, endPoint y: 297, distance: 14.9
click at [643, 297] on div "Unsere Empfehlung Text Block Row Drop element here Row Image Anker Solarbank 3 …" at bounding box center [646, 130] width 890 height 962
type input "45"
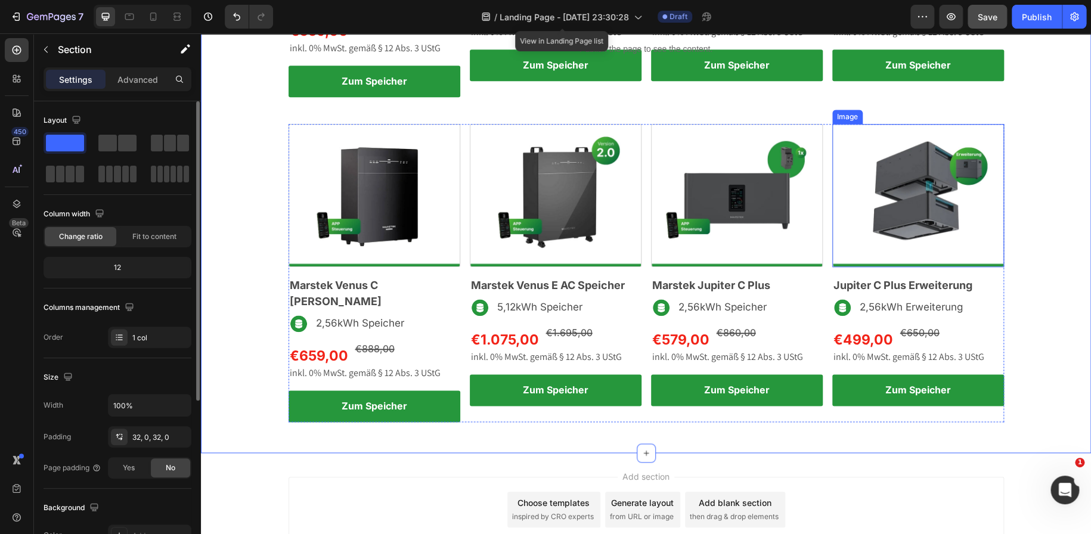
scroll to position [636, 0]
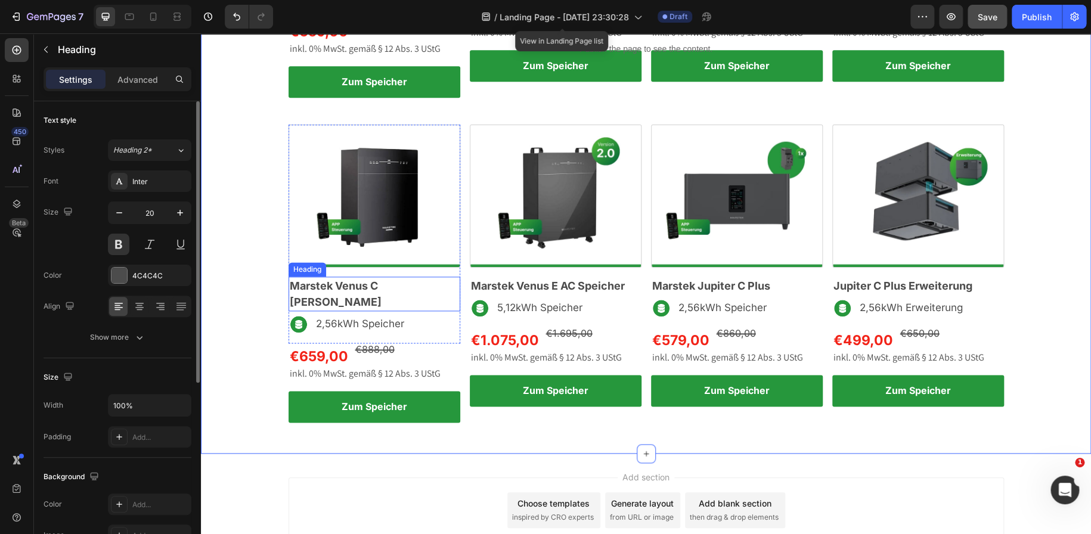
click at [382, 280] on span "Marstek Venus C AC Speicher" at bounding box center [336, 294] width 92 height 29
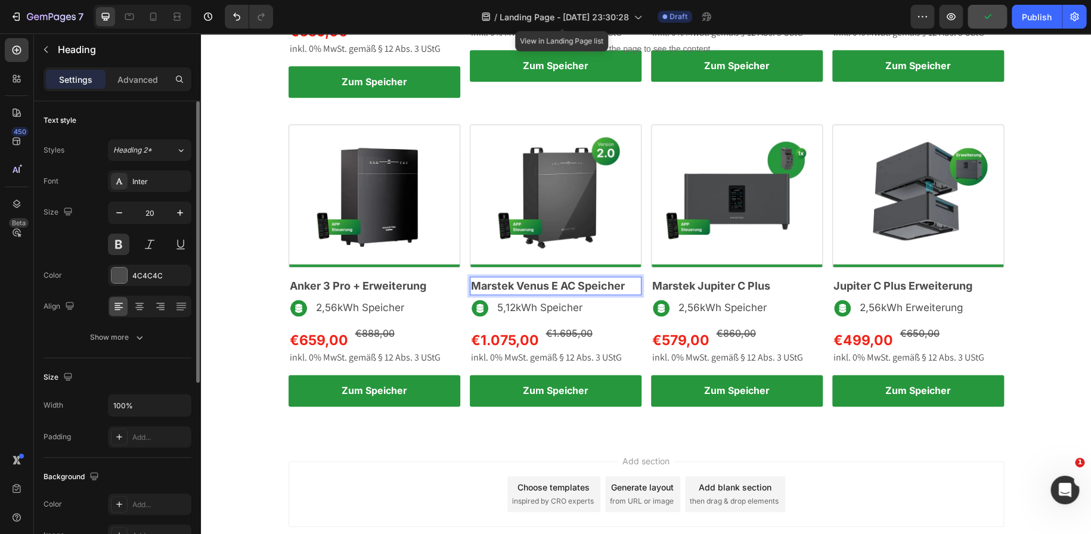
click at [525, 280] on span "Marstek Venus E AC Speicher" at bounding box center [548, 286] width 154 height 13
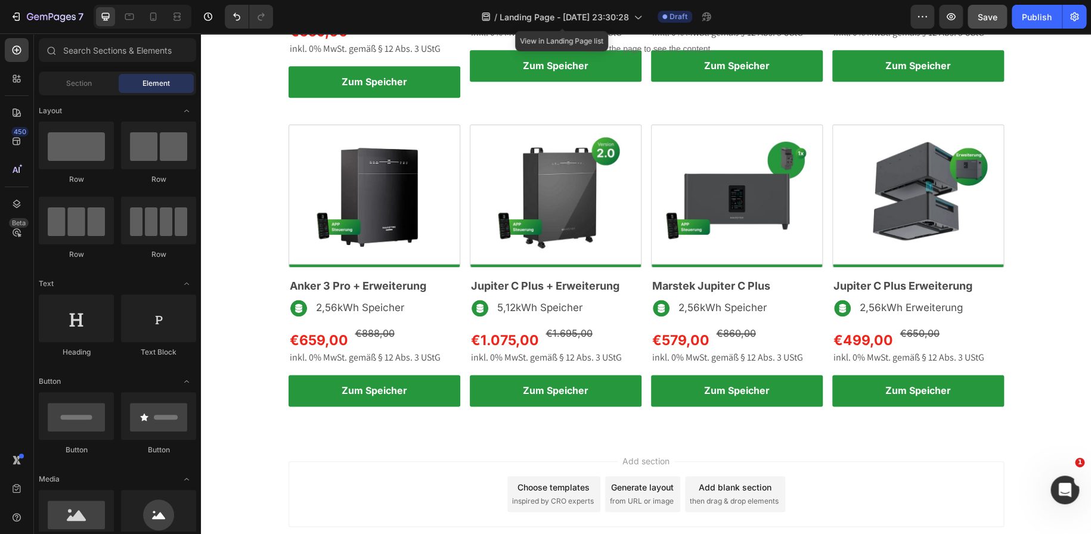
click at [856, 438] on div "Add section Choose templates inspired by CRO experts Generate layout from URL o…" at bounding box center [646, 511] width 890 height 147
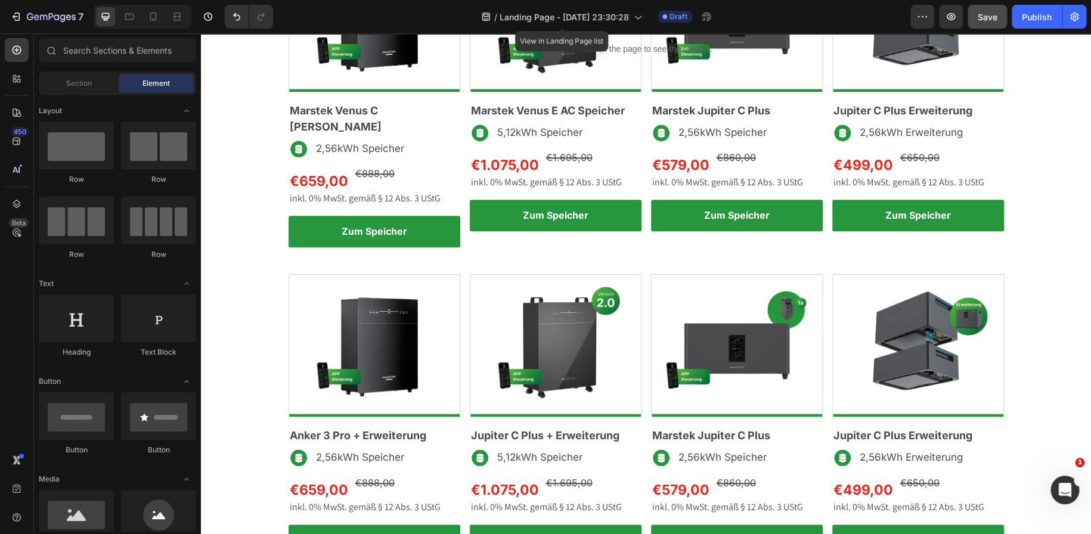
scroll to position [488, 0]
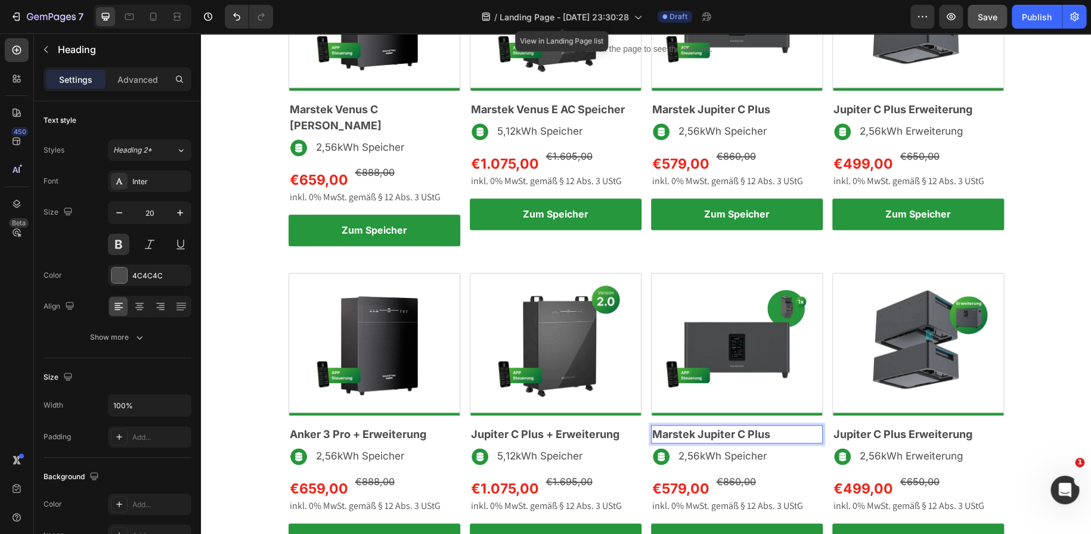
click at [691, 428] on span "Marstek Jupiter C Plus" at bounding box center [711, 434] width 118 height 13
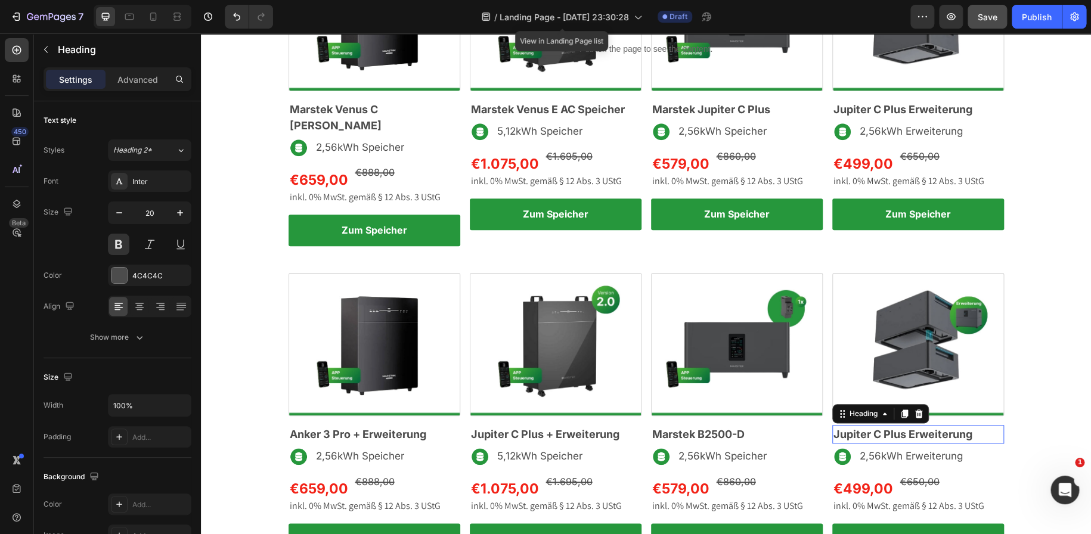
click at [923, 428] on span "Jupiter C Plus Erweiterung" at bounding box center [903, 434] width 139 height 13
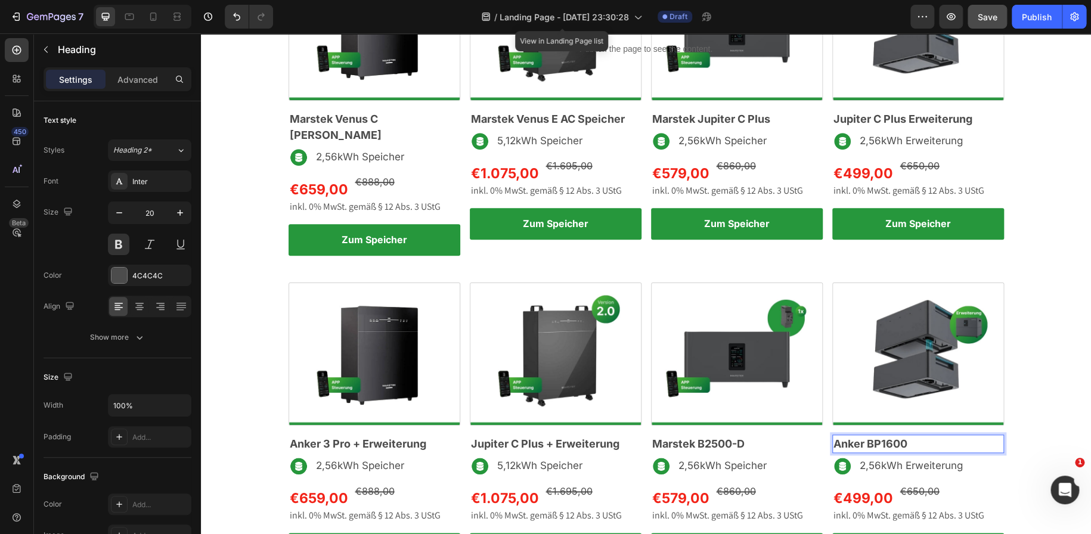
scroll to position [484, 0]
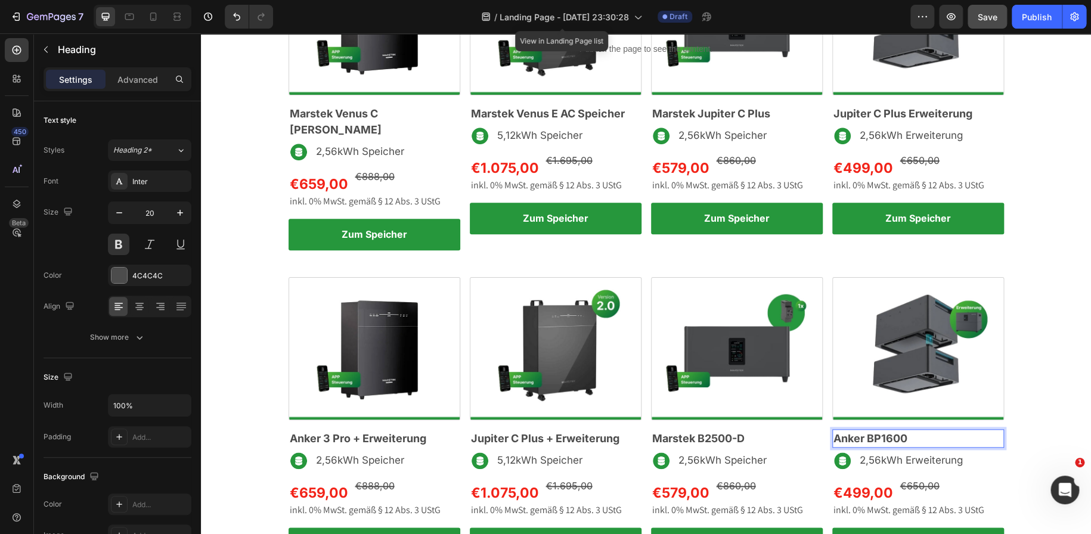
click at [918, 431] on p "Anker BP1600" at bounding box center [918, 439] width 169 height 16
click at [871, 454] on span "2,56kWh Erweiterung" at bounding box center [911, 460] width 103 height 12
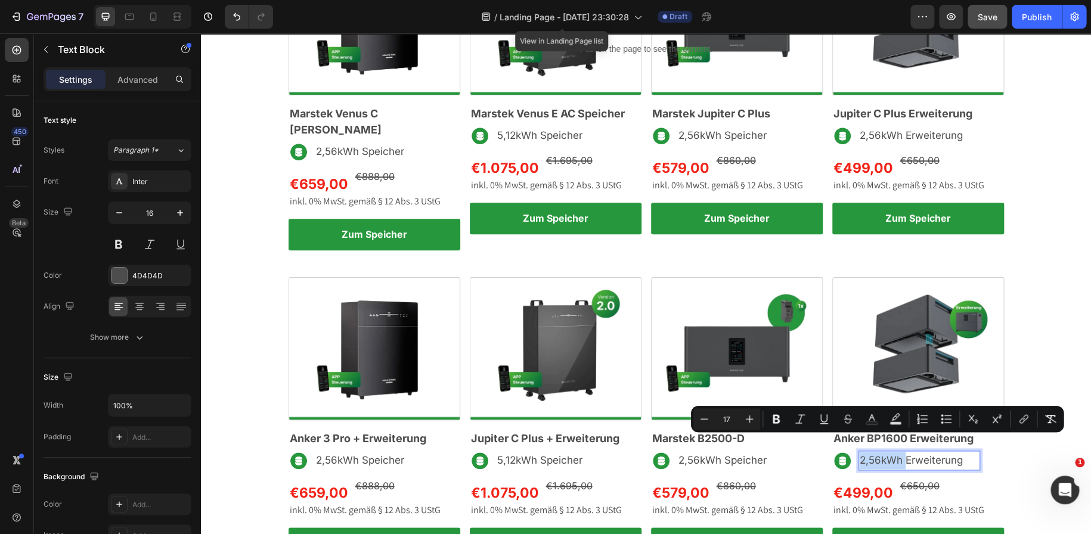
click at [873, 454] on span "2,56kWh Erweiterung" at bounding box center [911, 460] width 103 height 12
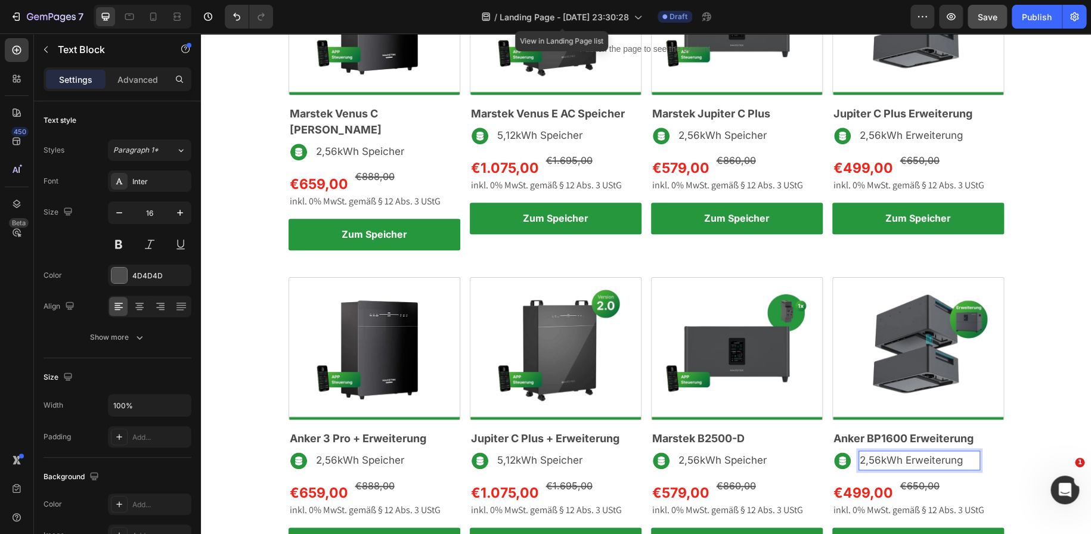
click at [875, 454] on span "2,56kWh Erweiterung" at bounding box center [911, 460] width 103 height 12
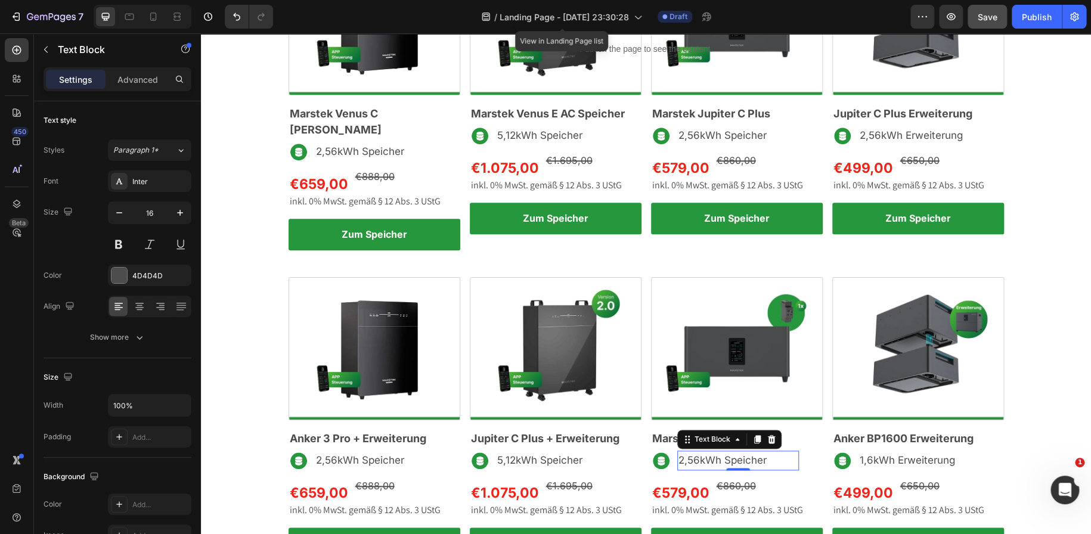
click at [694, 454] on span "2,56kWh Speicher" at bounding box center [723, 460] width 88 height 12
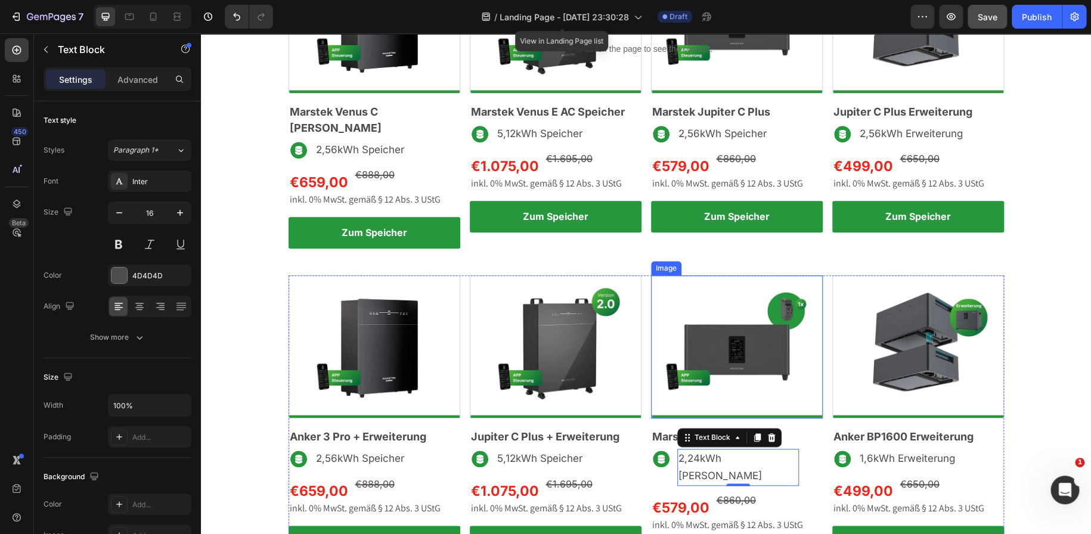
scroll to position [519, 0]
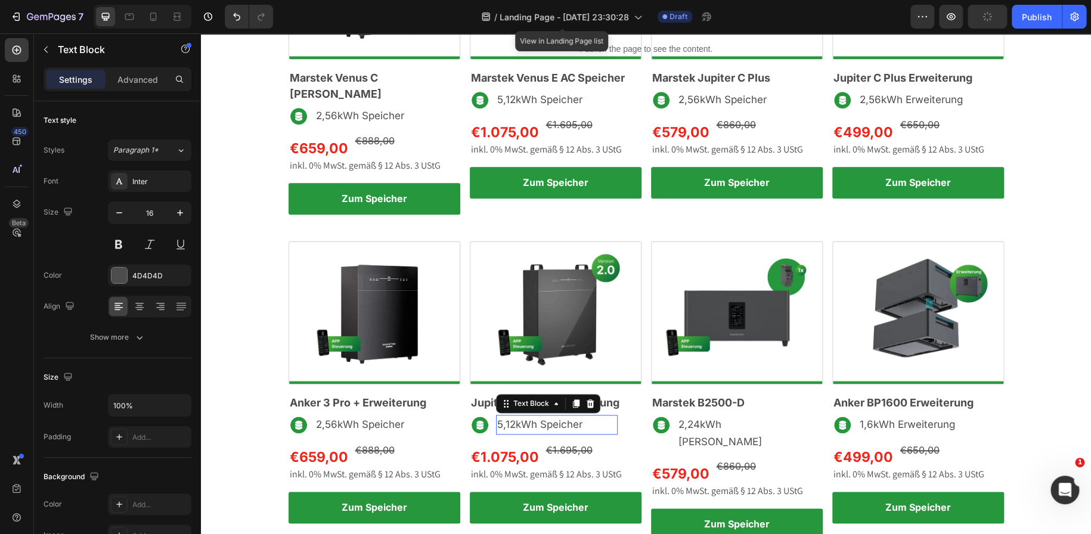
click at [519, 419] on span "5,12kWh Speicher" at bounding box center [539, 425] width 85 height 12
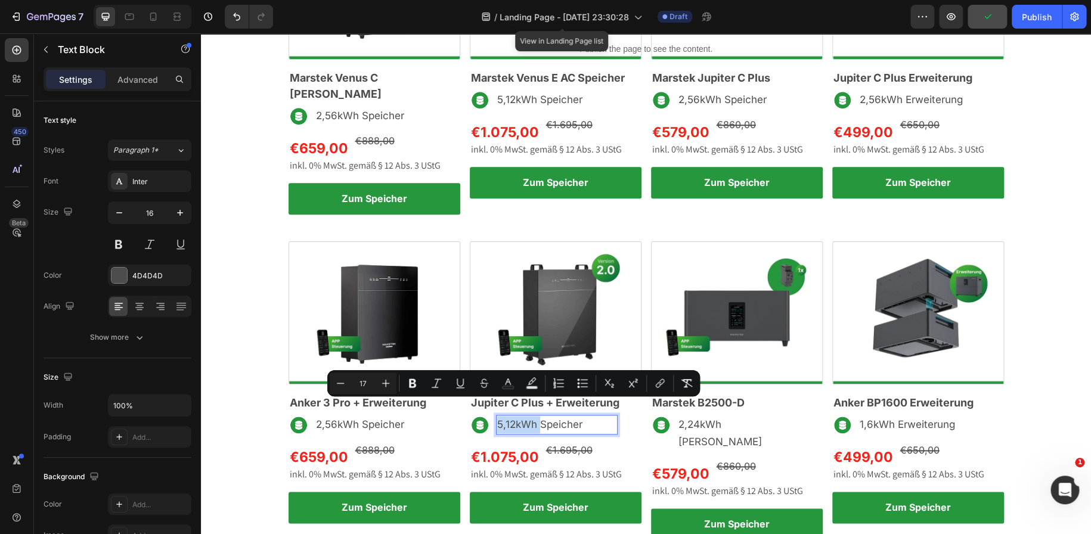
click at [510, 419] on span "5,12kWh Speicher" at bounding box center [539, 425] width 85 height 12
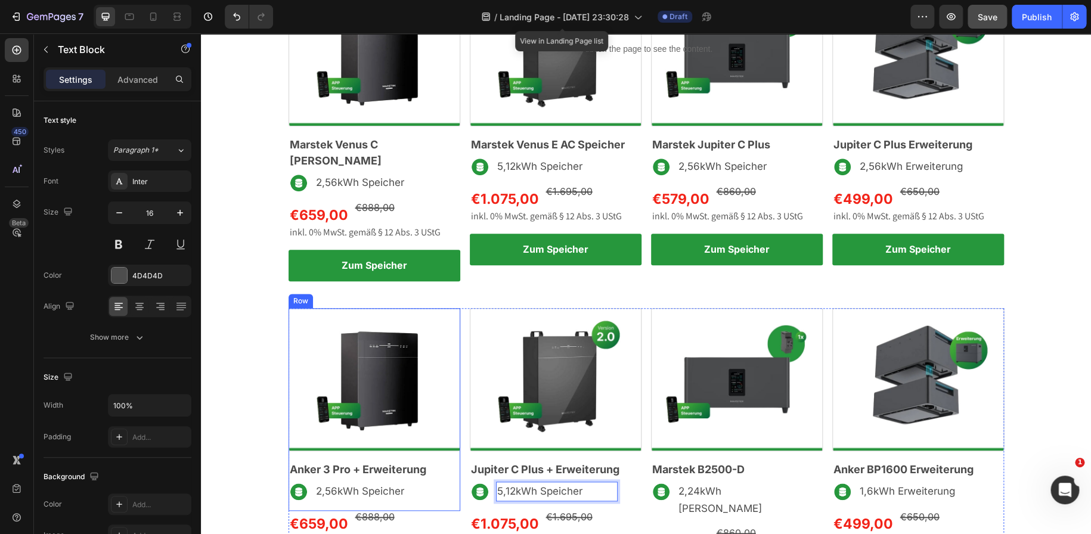
scroll to position [453, 0]
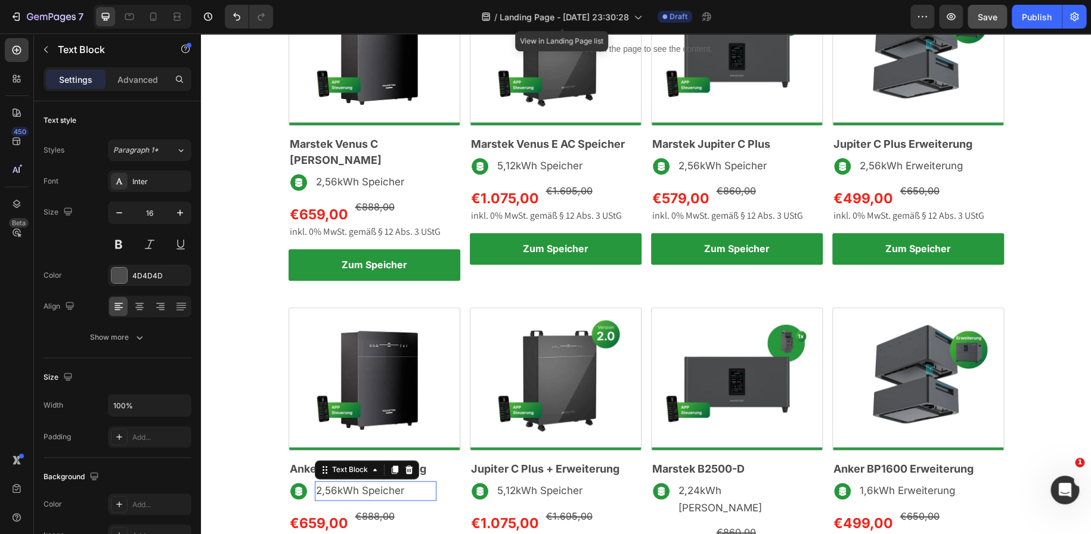
click at [327, 485] on span "2,56kWh Speicher" at bounding box center [360, 491] width 88 height 12
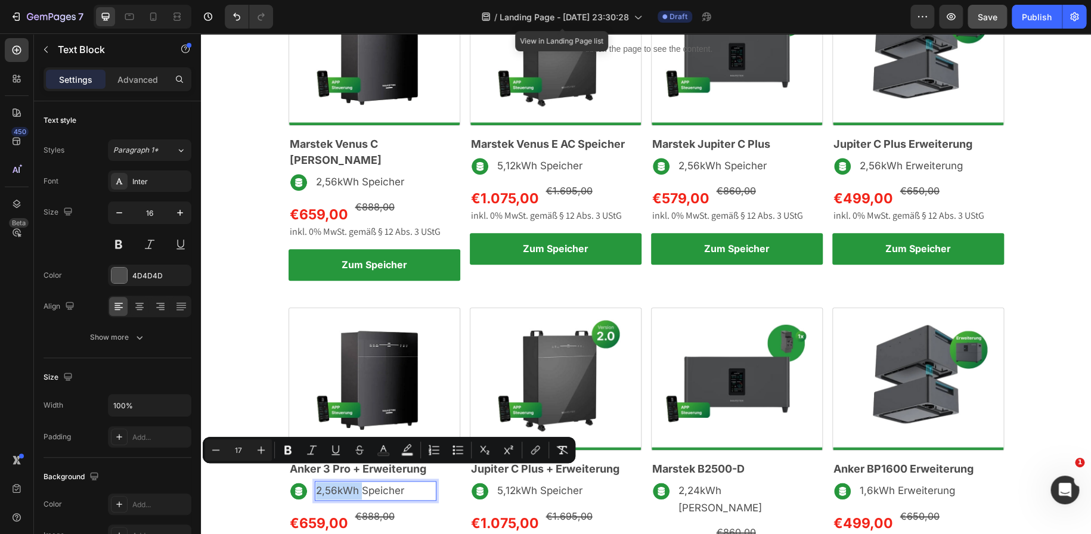
click at [332, 485] on span "2,56kWh Speicher" at bounding box center [360, 491] width 88 height 12
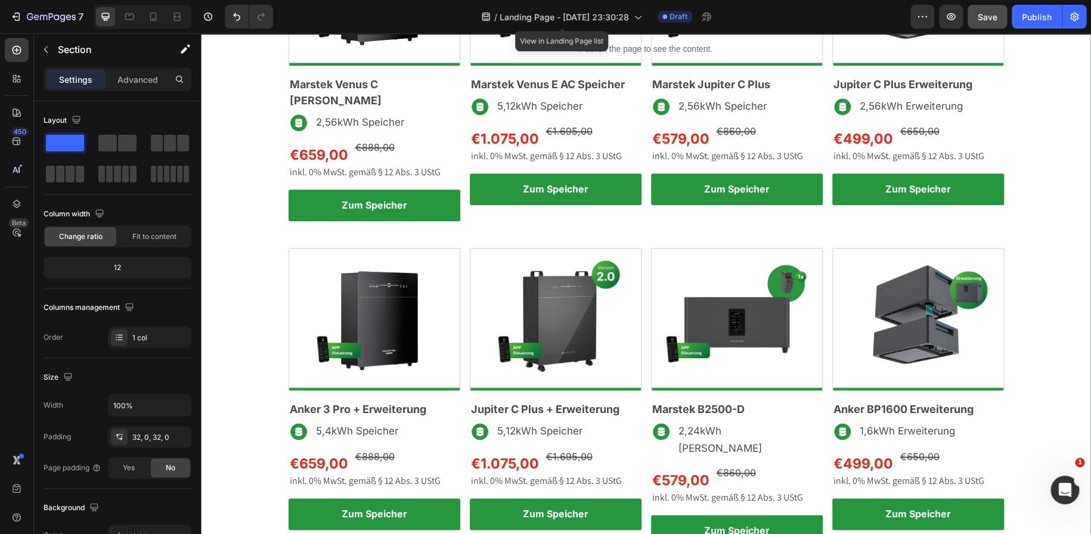
scroll to position [513, 0]
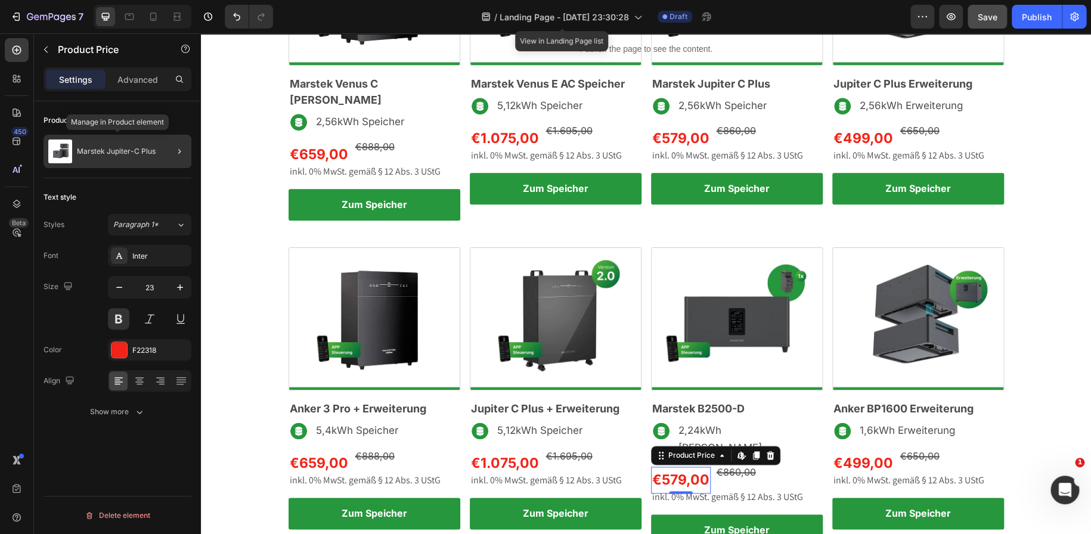
click at [156, 163] on div "Marstek Jupiter-C Plus" at bounding box center [118, 151] width 148 height 33
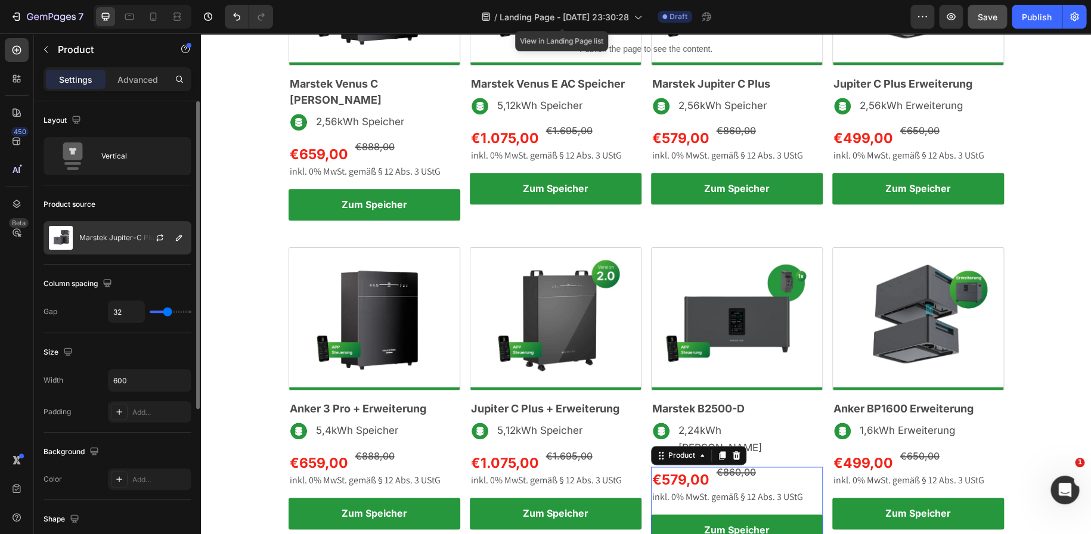
click at [119, 232] on div "Marstek Jupiter-C Plus" at bounding box center [118, 237] width 148 height 33
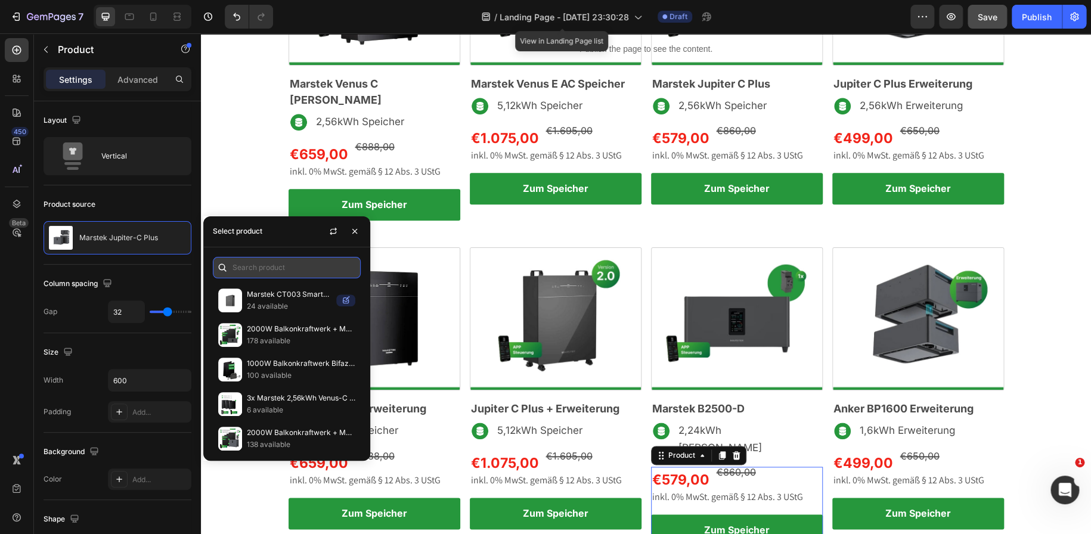
click at [253, 262] on input "text" at bounding box center [287, 267] width 148 height 21
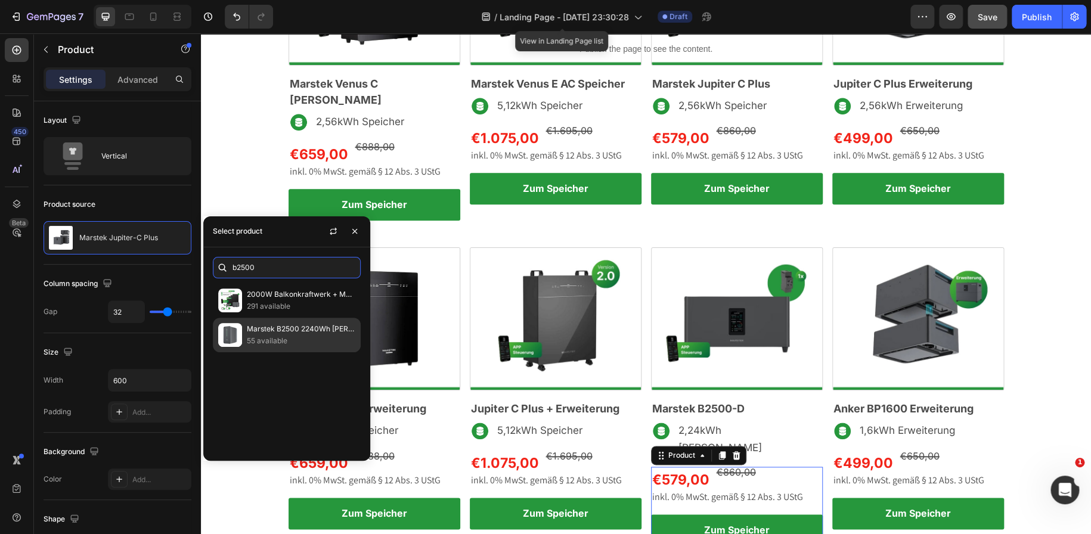
type input "b2500"
click at [280, 337] on p "55 available" at bounding box center [301, 341] width 109 height 12
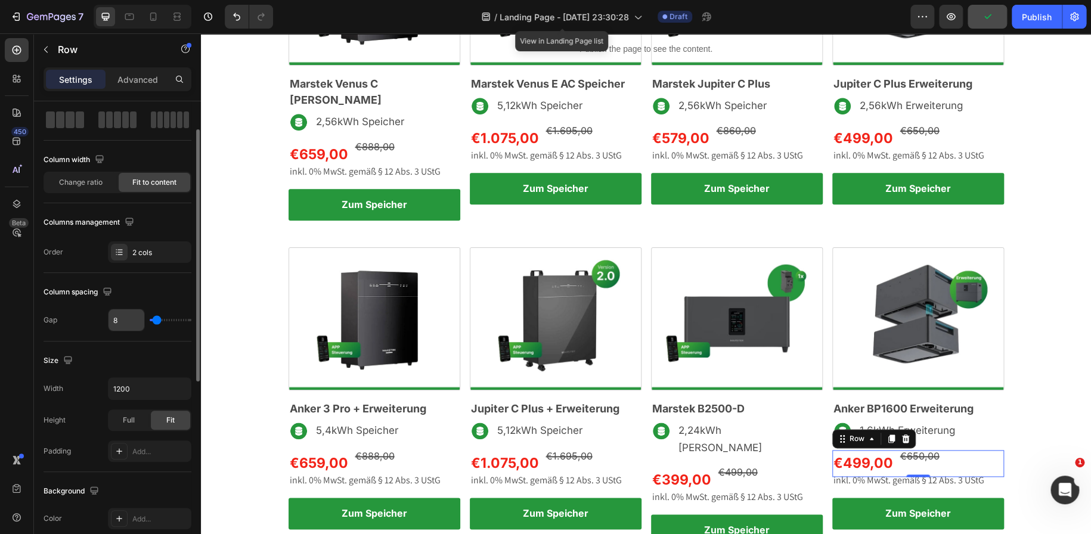
scroll to position [0, 0]
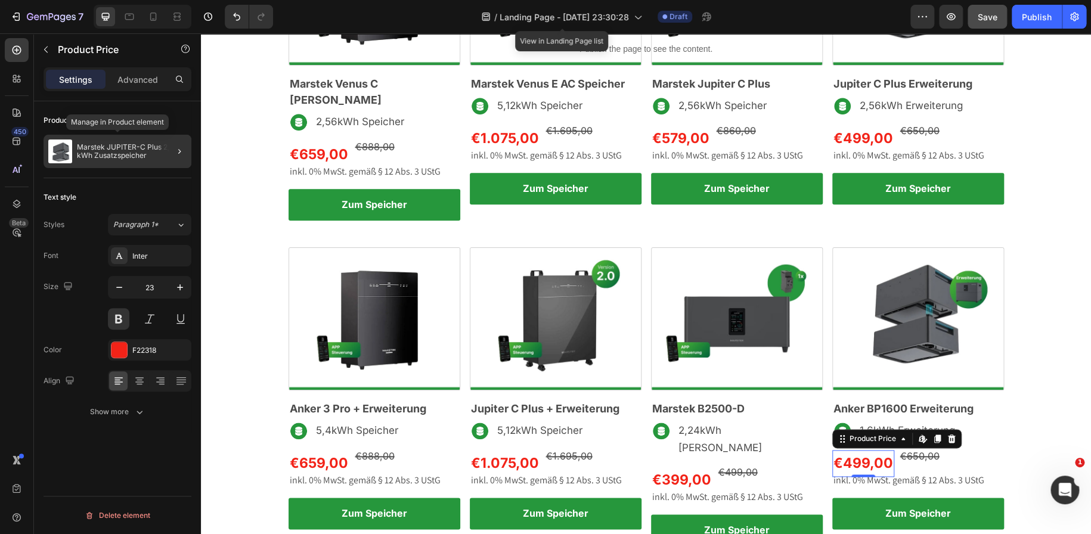
click at [103, 145] on p "Marstek JUPITER-C Plus 2,56 kWh Zusatzspeicher" at bounding box center [132, 151] width 110 height 17
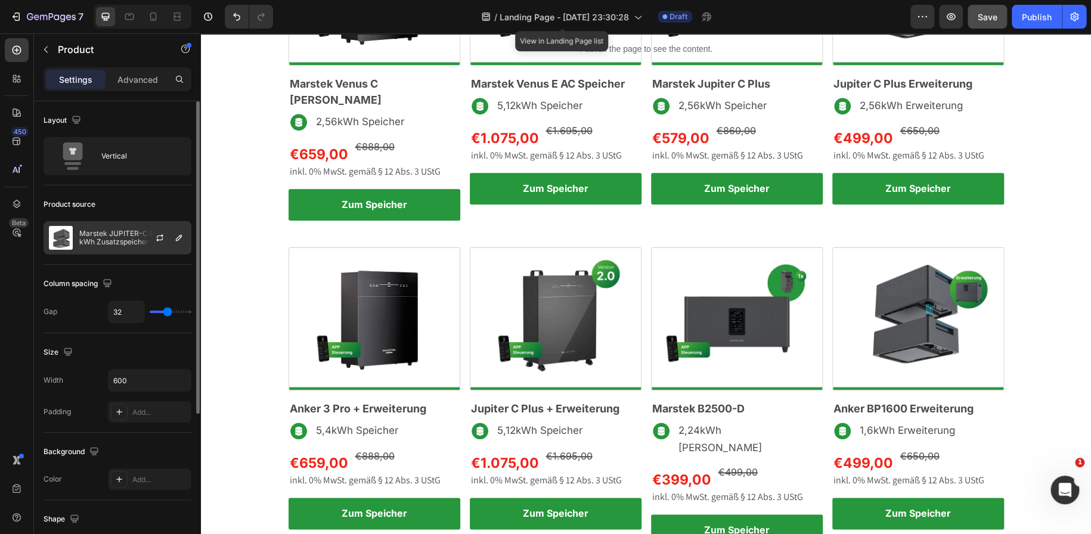
click at [121, 234] on p "Marstek JUPITER-C Plus 2,56 kWh Zusatzspeicher" at bounding box center [132, 238] width 107 height 17
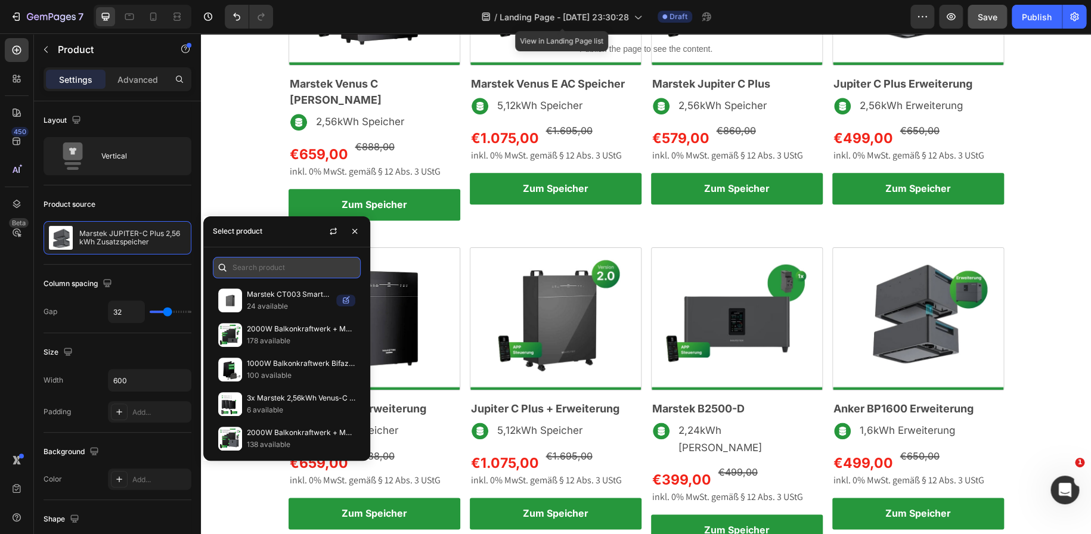
click at [248, 269] on input "text" at bounding box center [287, 267] width 148 height 21
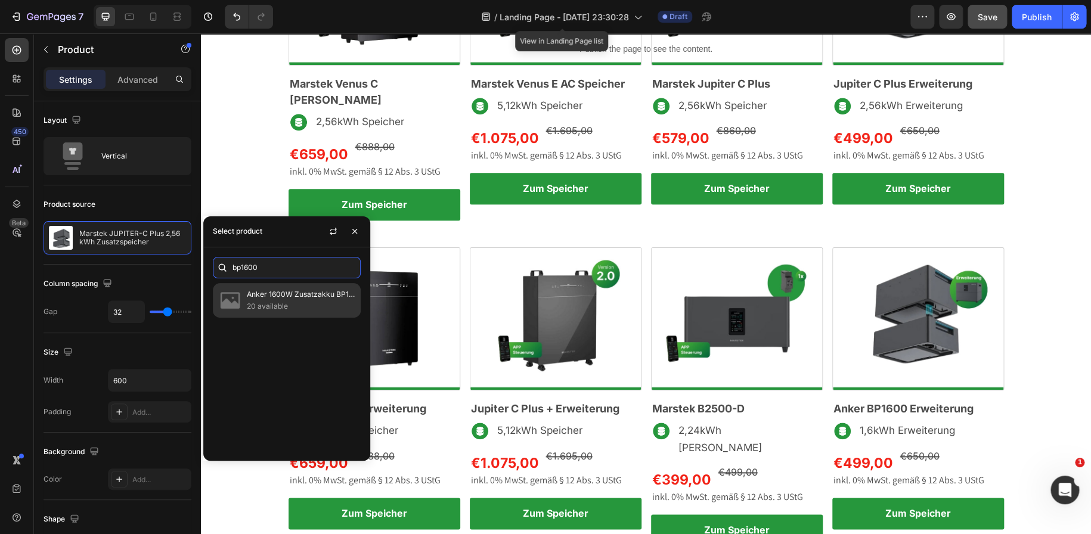
type input "bp1600"
click at [275, 302] on p "20 available" at bounding box center [301, 307] width 109 height 12
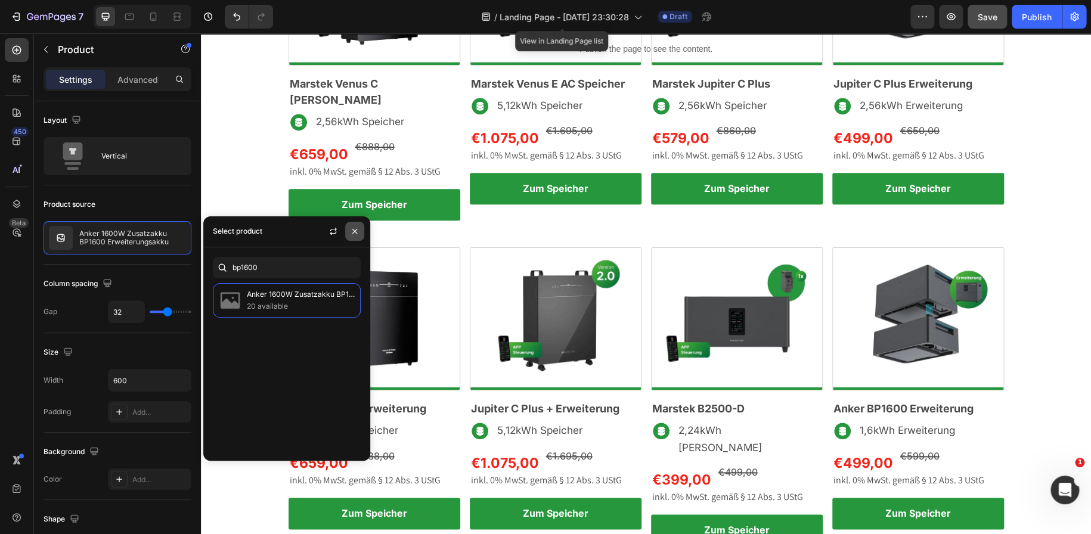
click at [351, 234] on icon "button" at bounding box center [355, 232] width 10 height 10
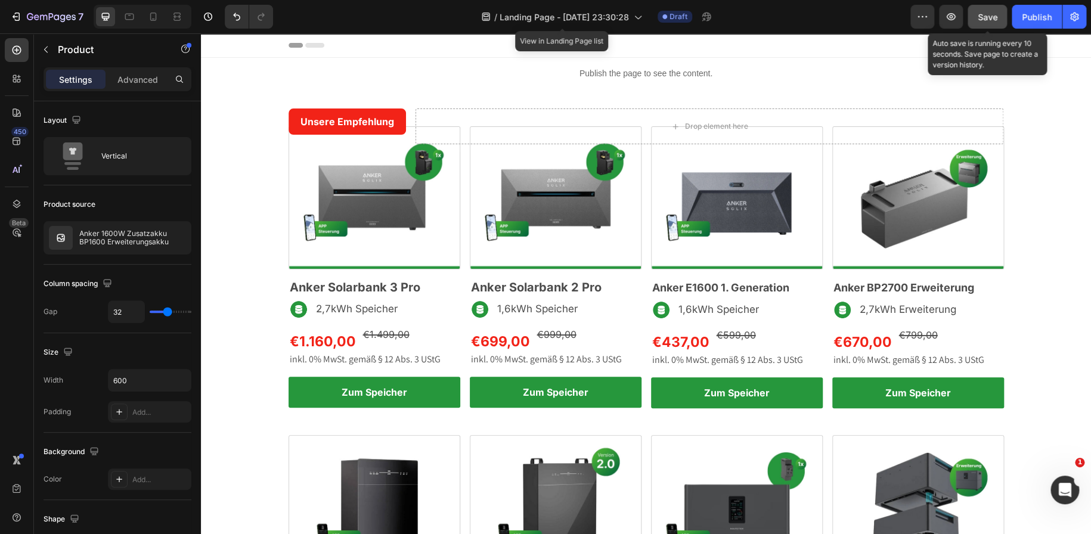
click at [978, 22] on div "Save" at bounding box center [988, 17] width 20 height 13
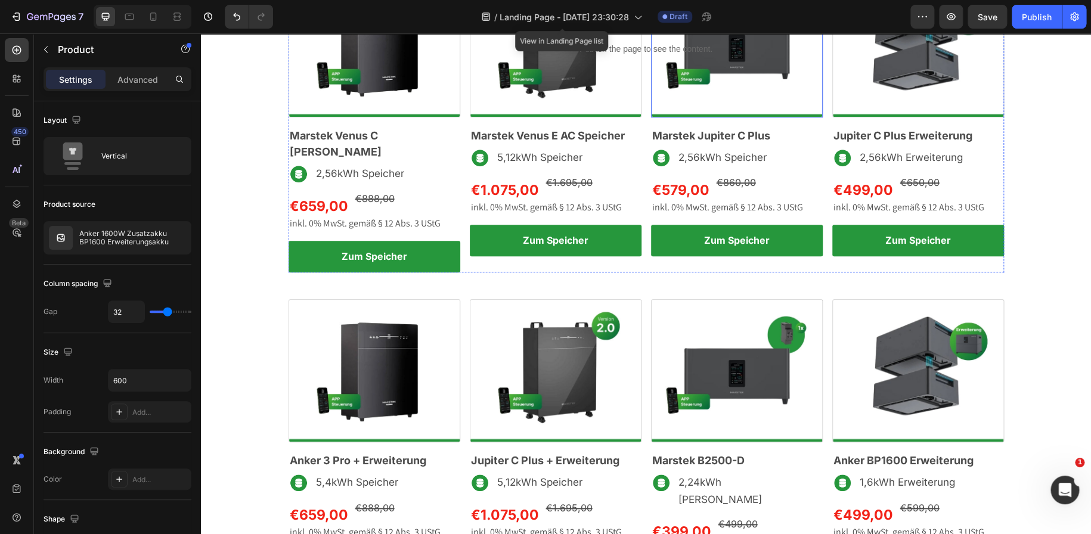
scroll to position [462, 0]
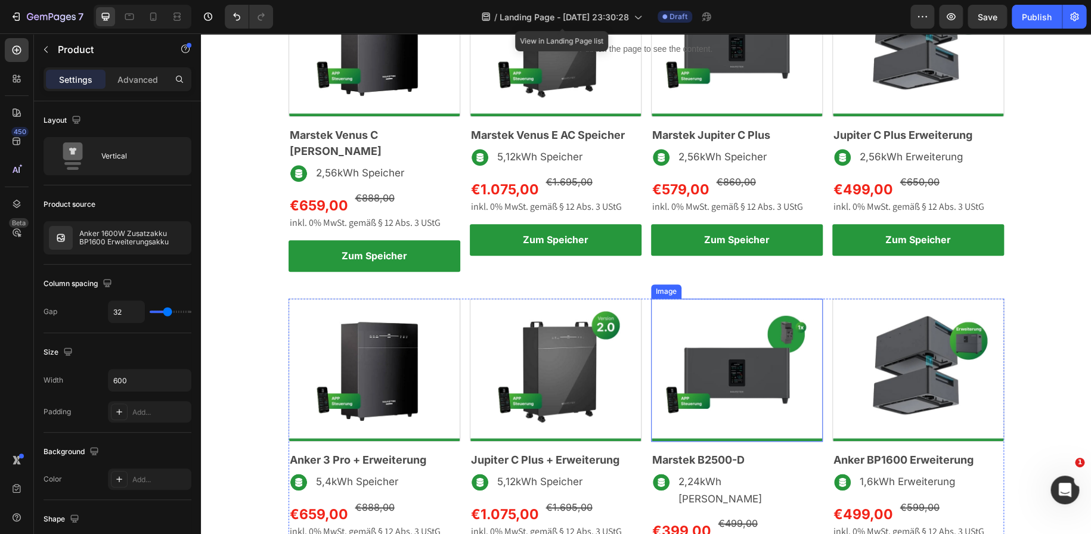
click at [733, 356] on img at bounding box center [737, 370] width 172 height 143
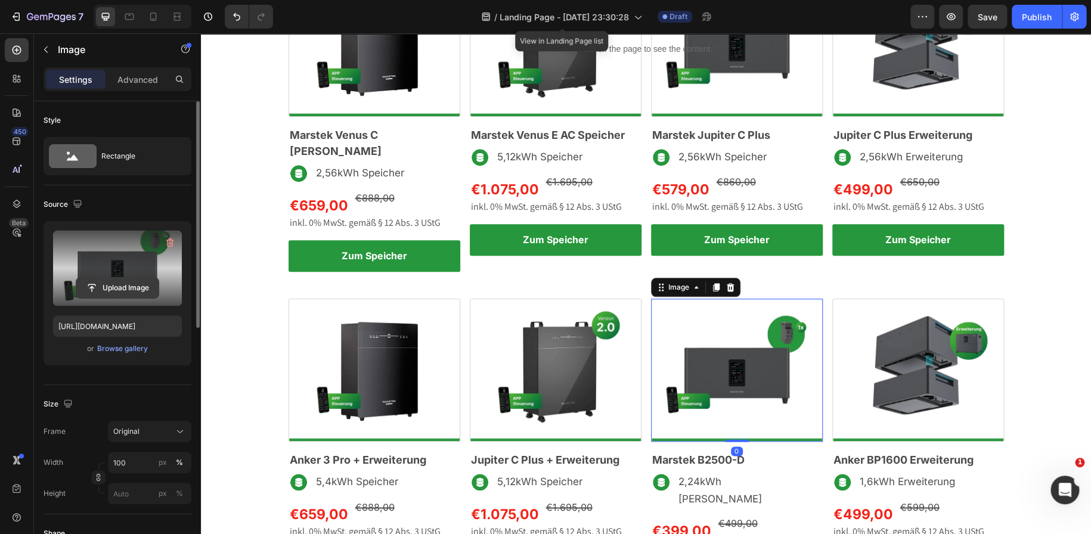
click at [130, 293] on input "file" at bounding box center [117, 288] width 82 height 20
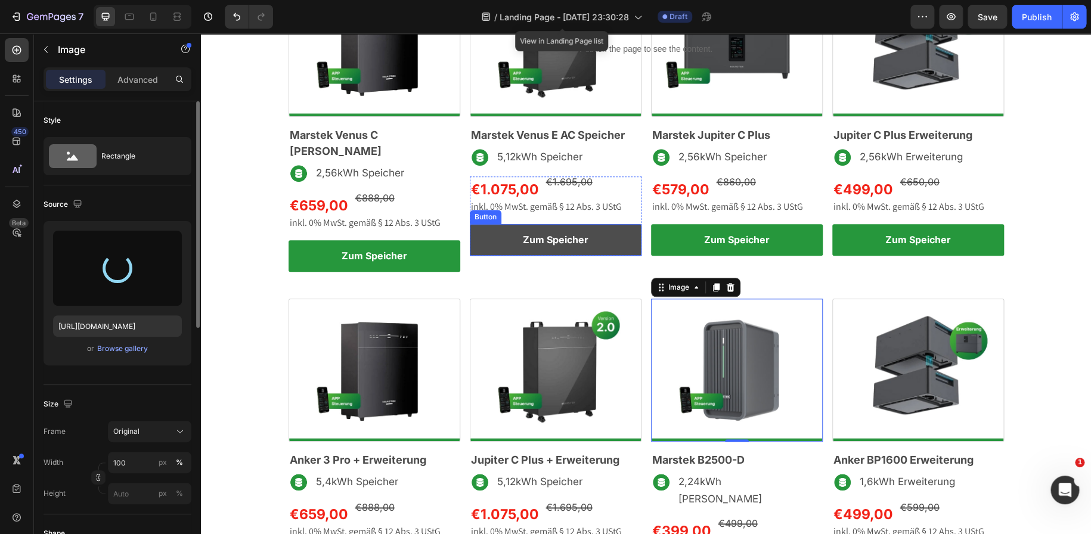
type input "https://cdn.shopify.com/s/files/1/0699/4965/3284/files/gempages_498297731022848…"
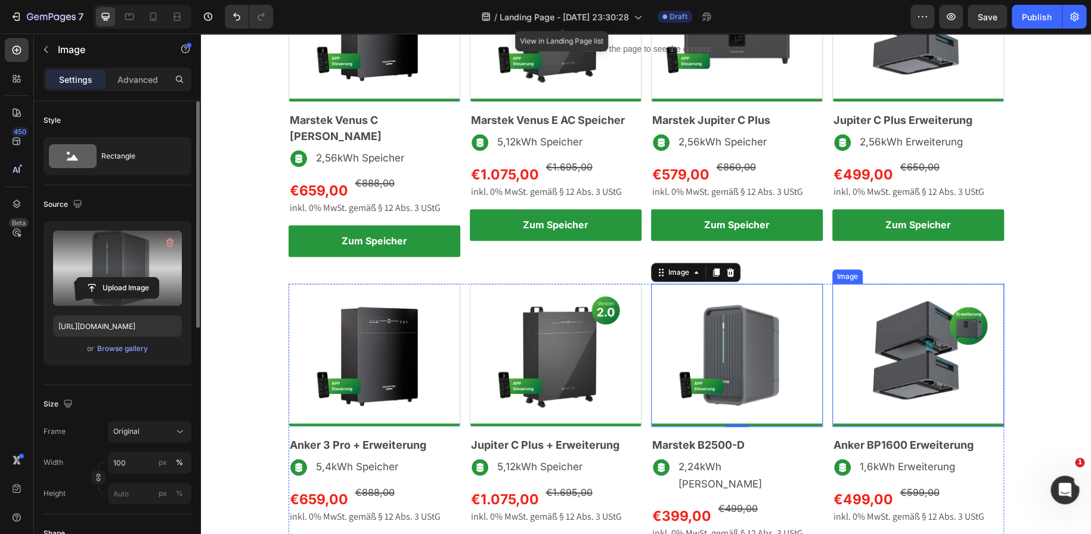
scroll to position [477, 0]
click at [396, 324] on img at bounding box center [375, 355] width 172 height 143
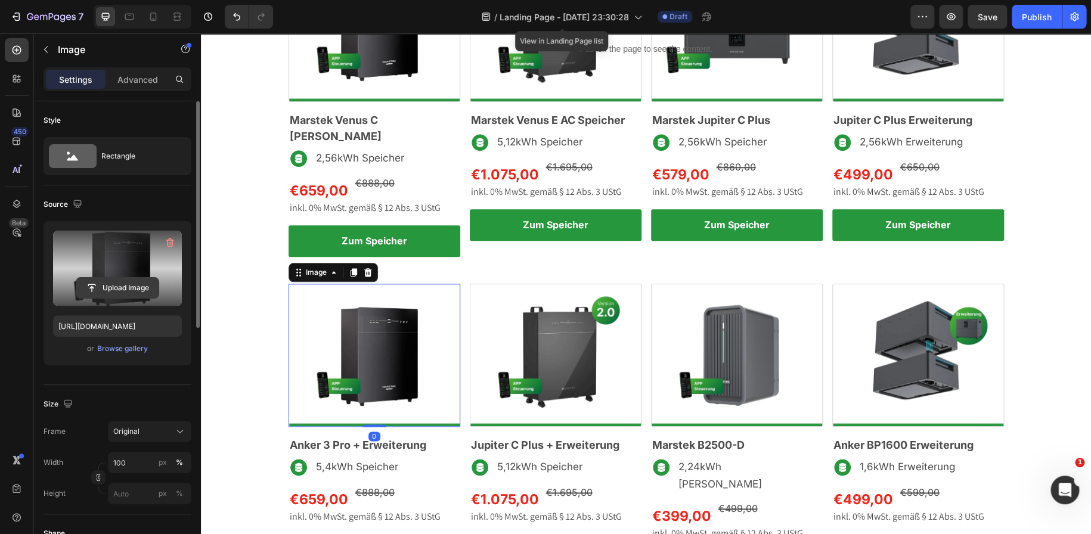
click at [127, 294] on input "file" at bounding box center [117, 288] width 82 height 20
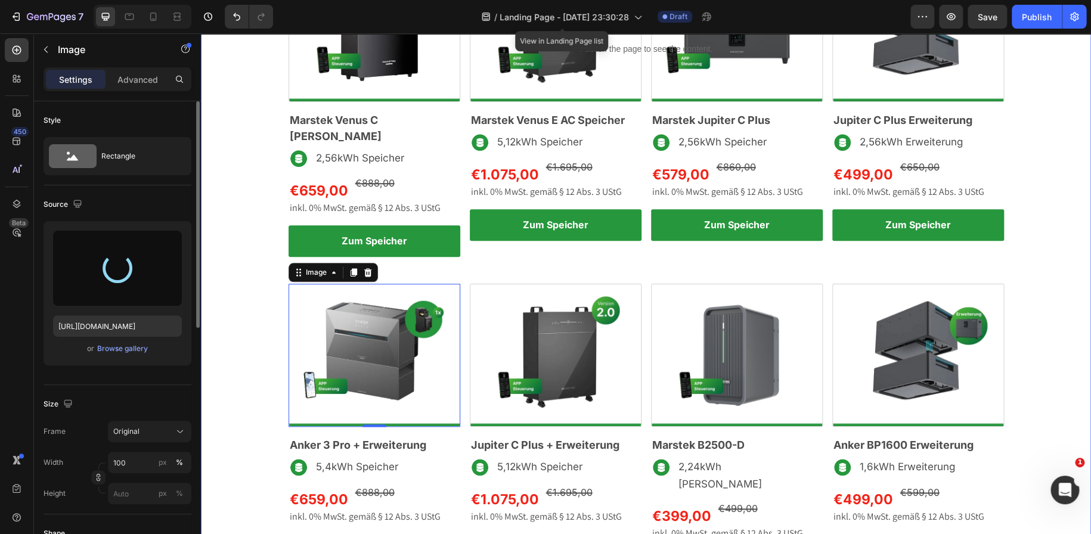
type input "https://cdn.shopify.com/s/files/1/0699/4965/3284/files/gempages_498297731022848…"
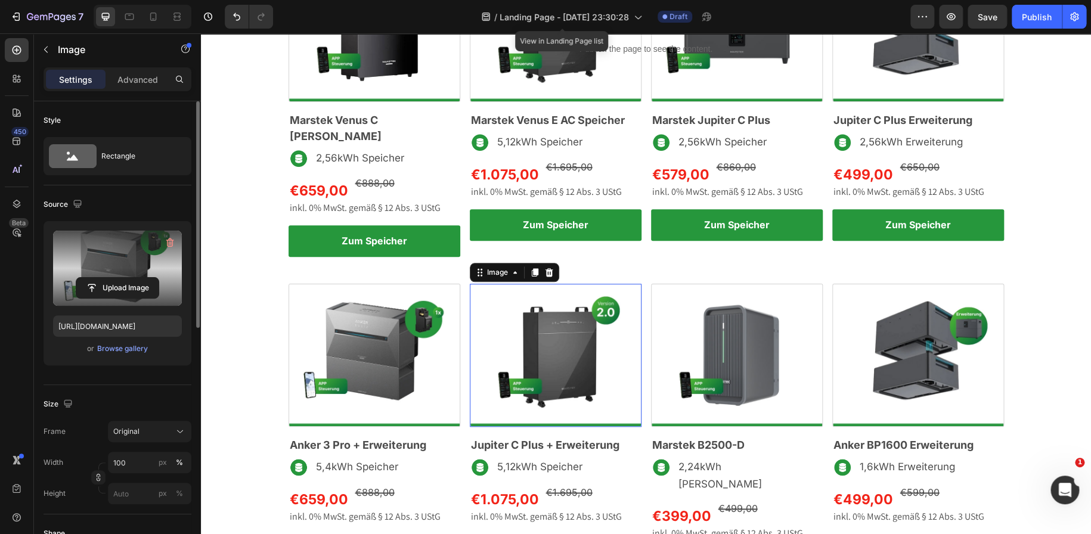
click at [536, 335] on img at bounding box center [556, 355] width 172 height 143
click at [112, 294] on input "file" at bounding box center [117, 288] width 82 height 20
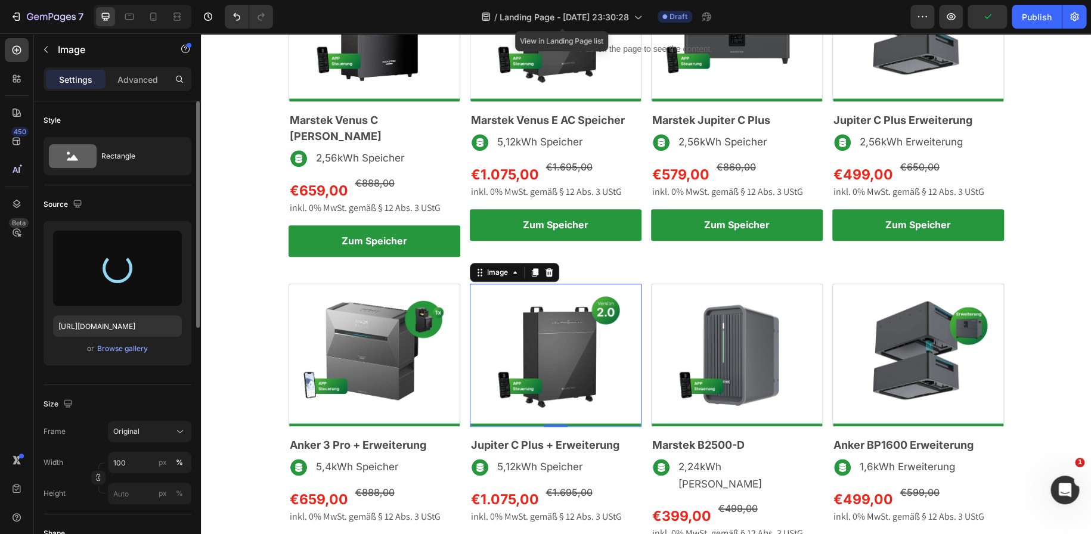
type input "https://cdn.shopify.com/s/files/1/0699/4965/3284/files/gempages_498297731022848…"
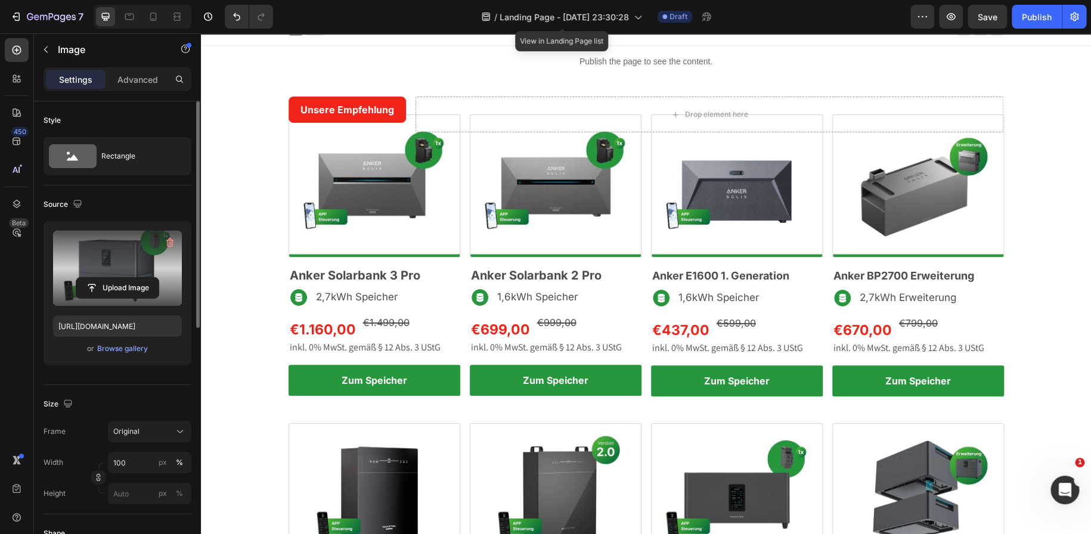
scroll to position [12, 0]
click at [885, 166] on img at bounding box center [918, 185] width 172 height 143
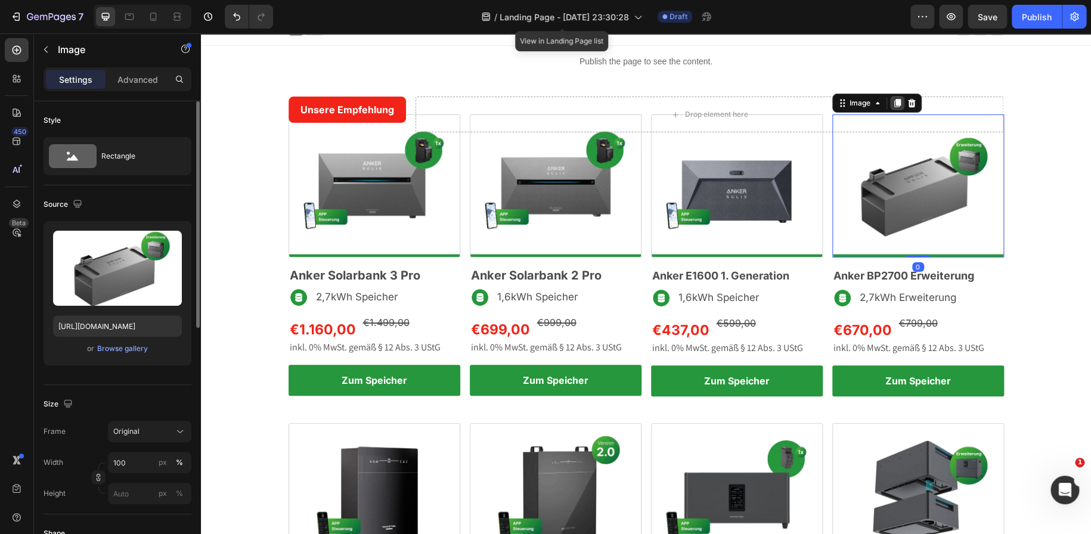
click at [894, 100] on icon at bounding box center [897, 103] width 7 height 8
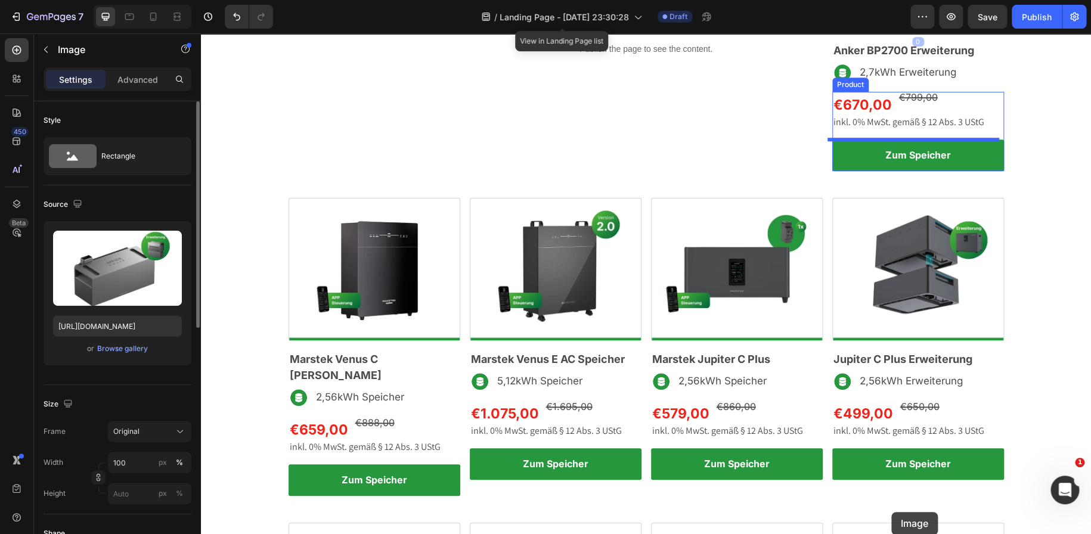
scroll to position [425, 0]
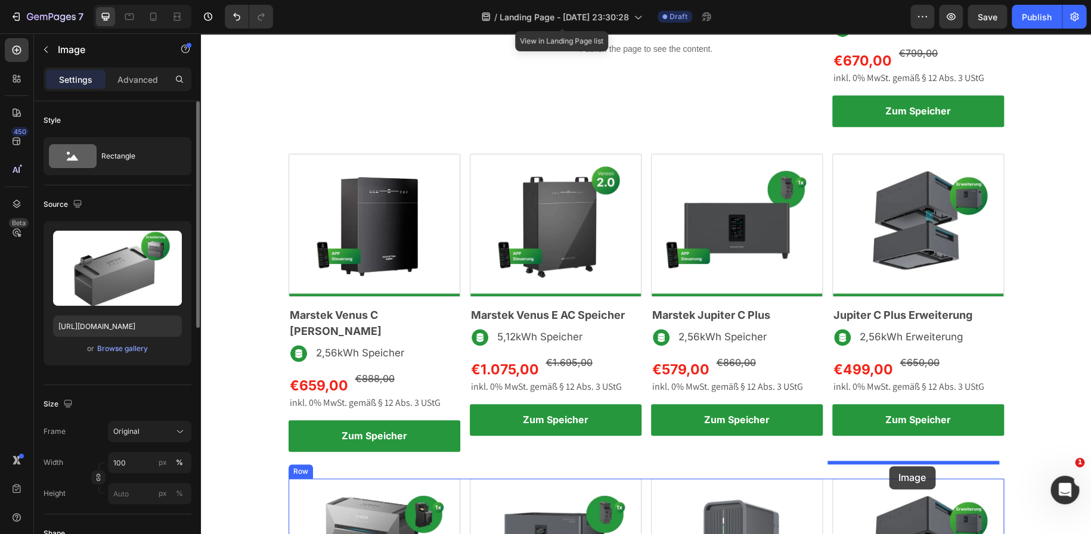
drag, startPoint x: 836, startPoint y: 249, endPoint x: 888, endPoint y: 466, distance: 223.9
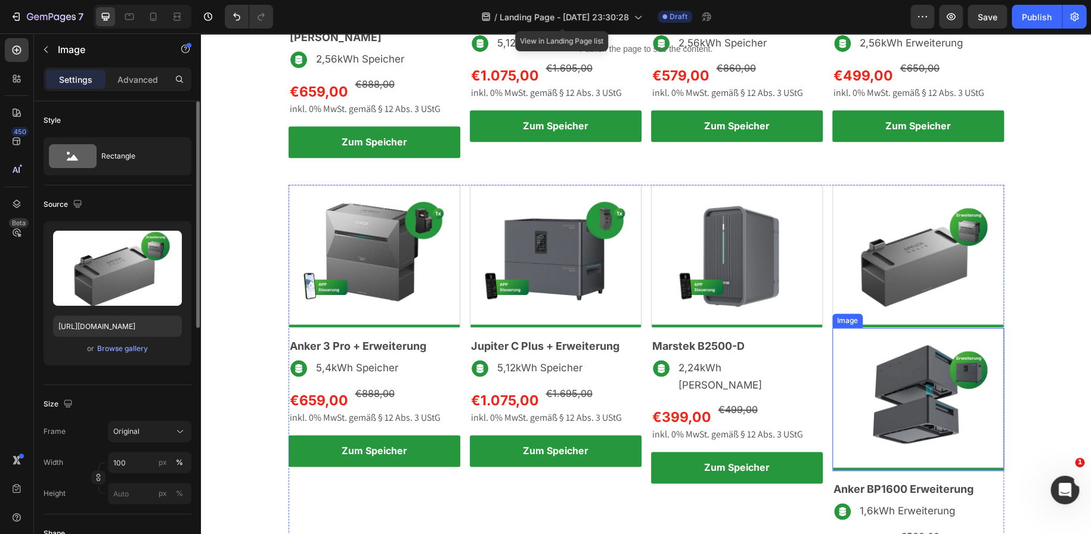
scroll to position [577, 0]
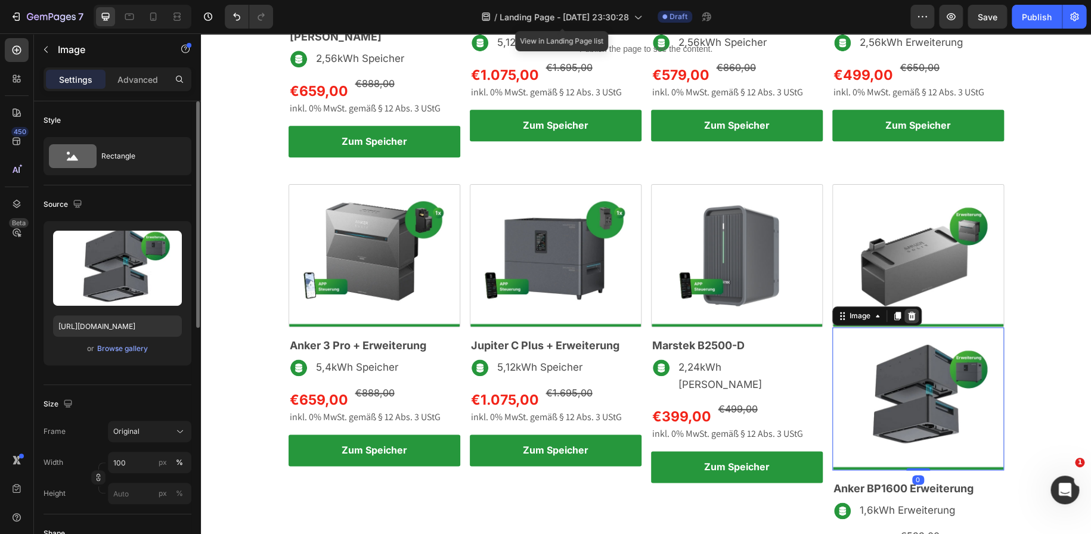
click at [908, 312] on icon at bounding box center [912, 316] width 8 height 8
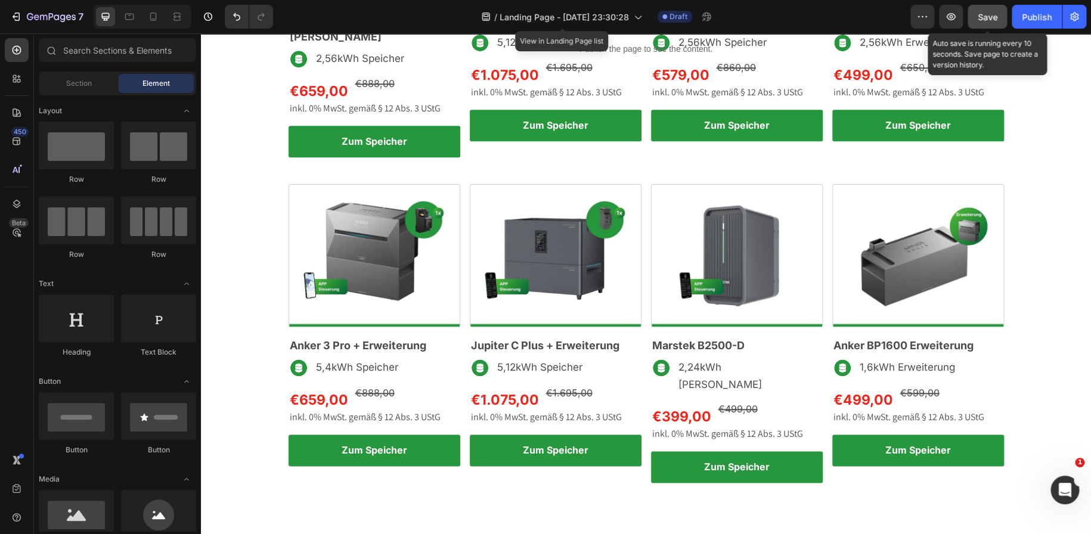
click at [993, 18] on span "Save" at bounding box center [988, 17] width 20 height 10
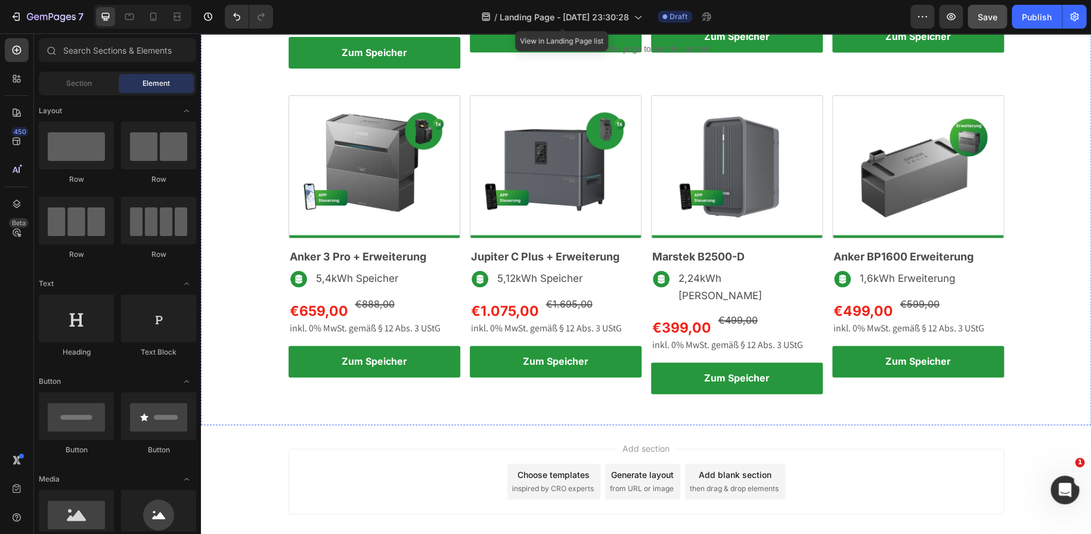
scroll to position [694, 0]
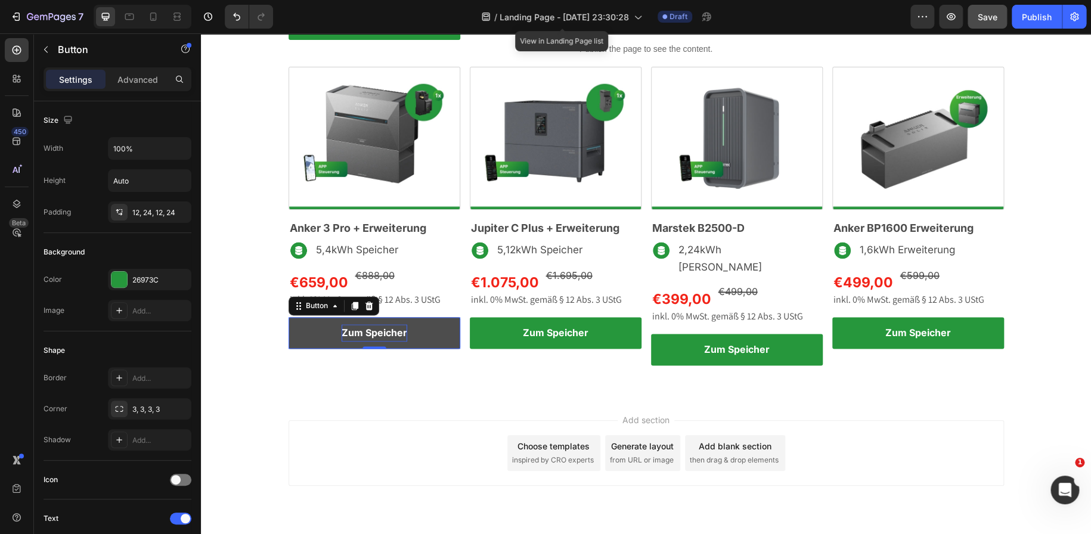
click at [394, 327] on strong "Zum Speicher" at bounding box center [375, 333] width 66 height 12
click at [394, 327] on strong "Derzeit nicht verfügbar" at bounding box center [375, 333] width 110 height 12
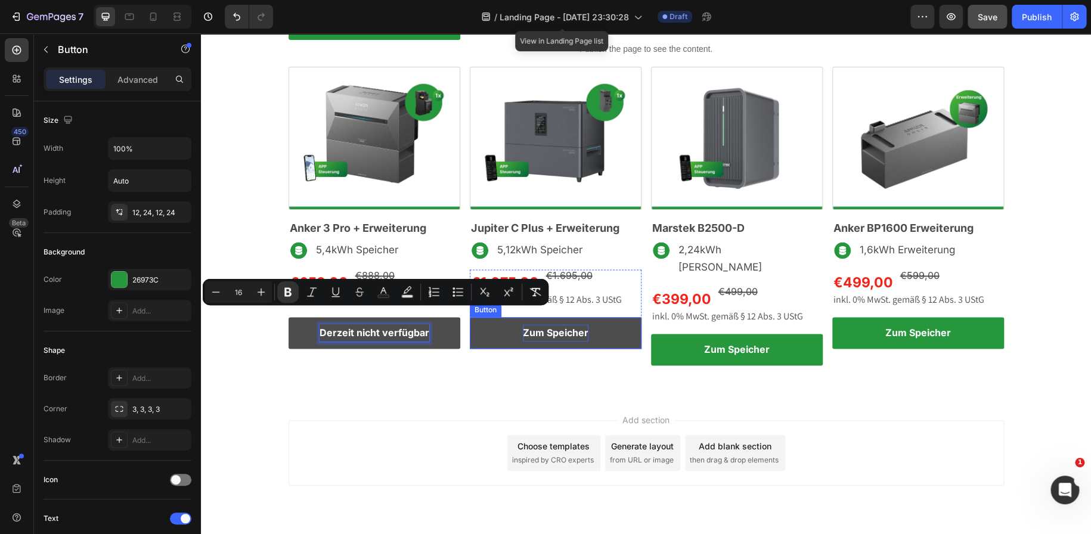
click at [567, 327] on strong "Zum Speicher" at bounding box center [556, 333] width 66 height 12
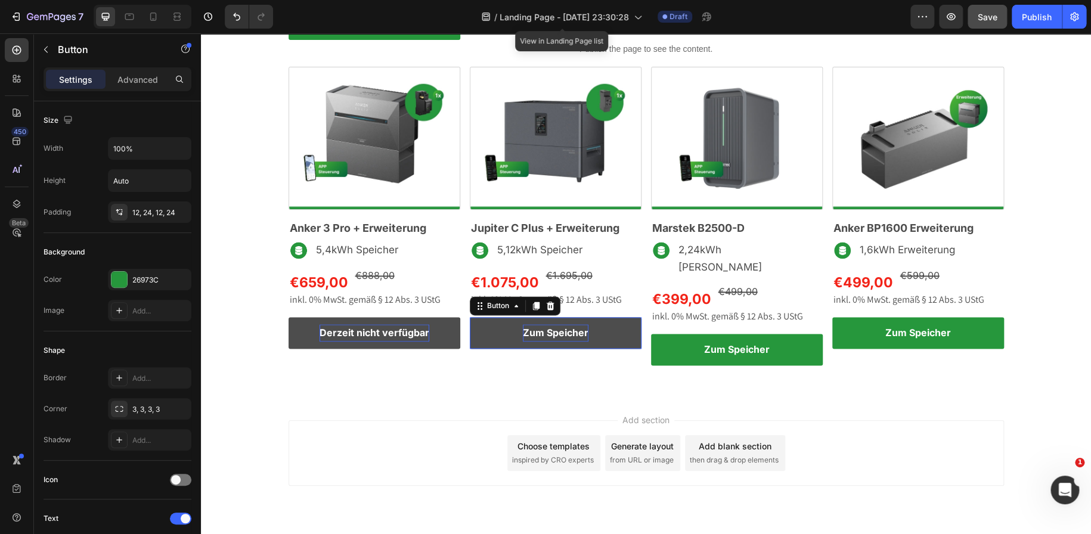
click at [567, 327] on strong "Zum Speicher" at bounding box center [556, 333] width 66 height 12
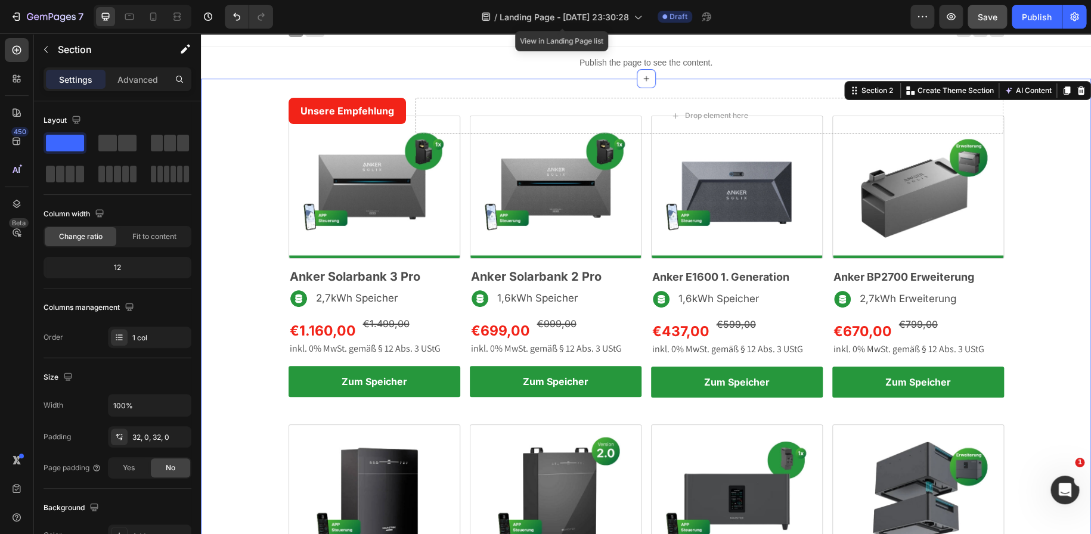
scroll to position [0, 0]
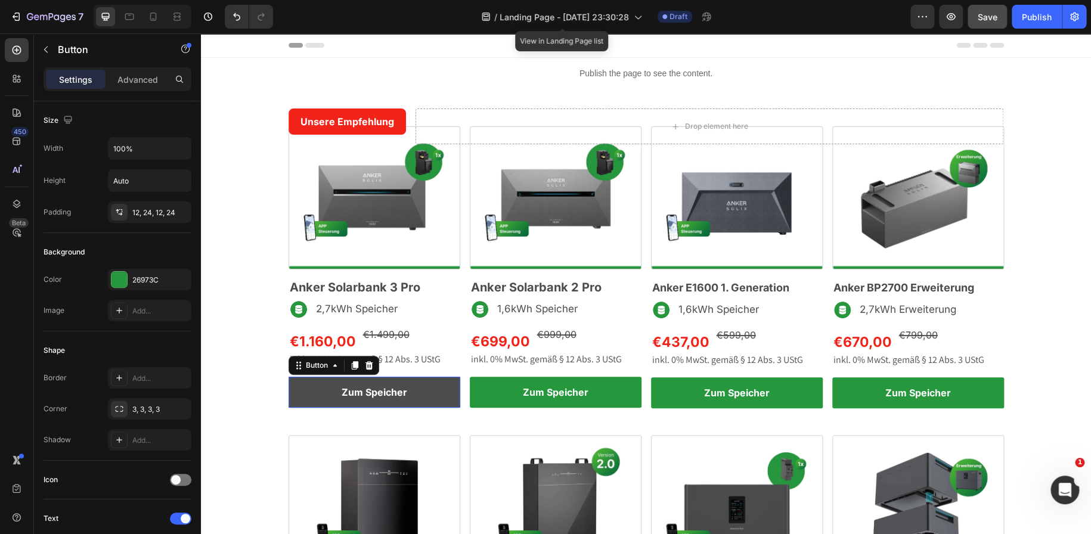
click at [431, 377] on link "Zum Speicher" at bounding box center [375, 393] width 172 height 32
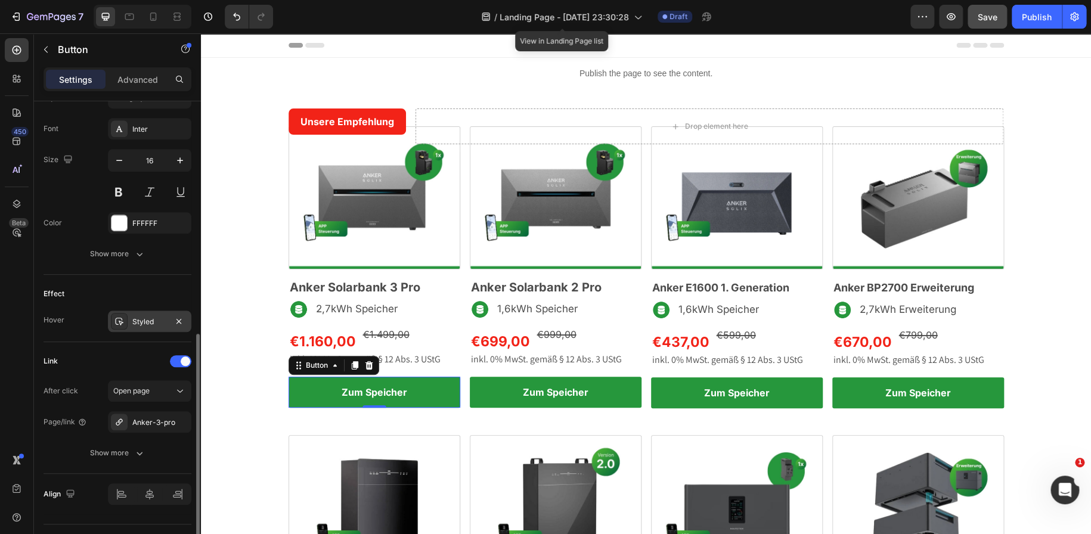
scroll to position [481, 0]
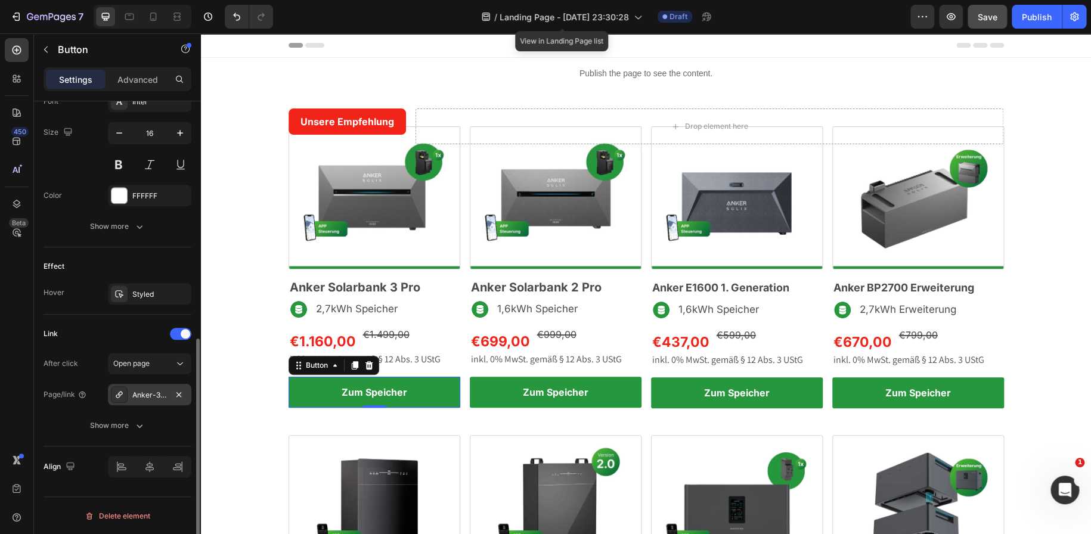
click at [146, 391] on div "Anker-3-pro" at bounding box center [149, 395] width 35 height 11
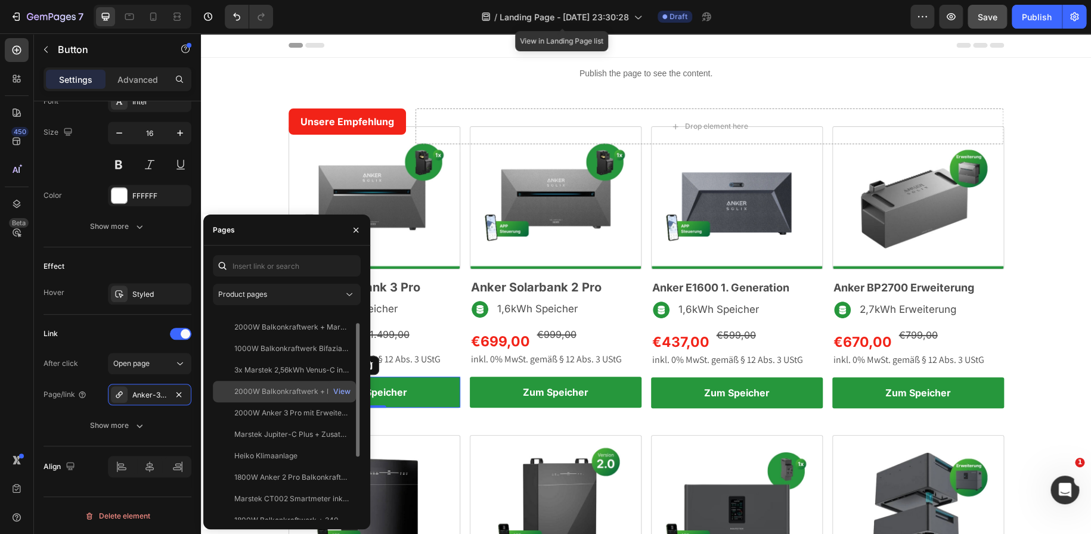
scroll to position [17, 0]
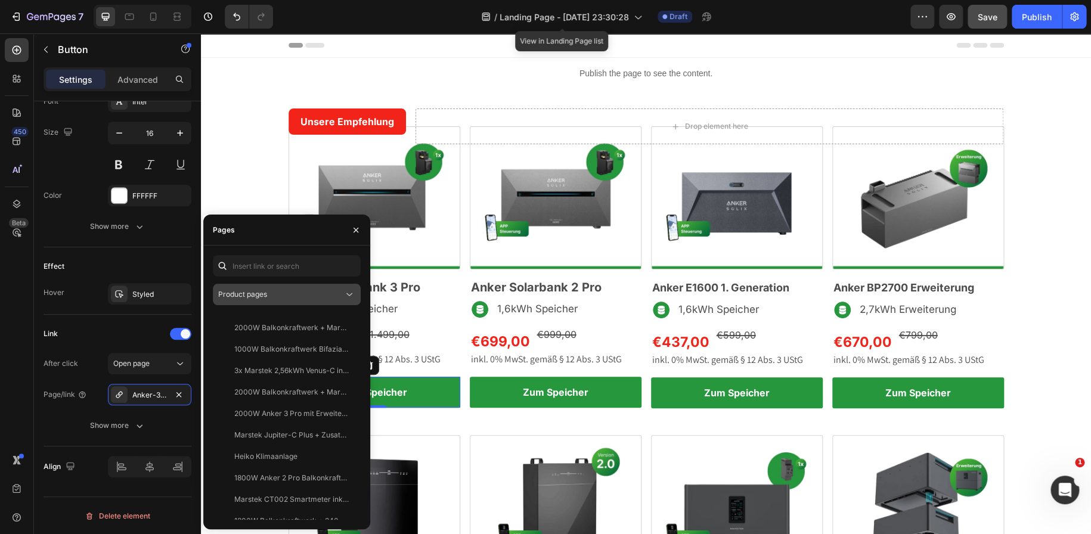
click at [338, 294] on div "Product pages" at bounding box center [280, 294] width 125 height 11
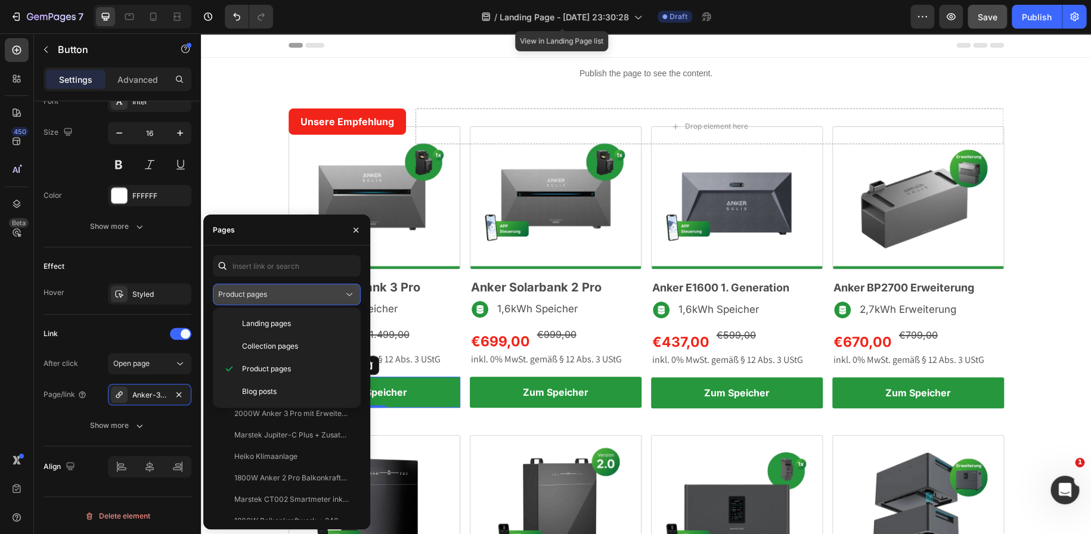
click at [338, 294] on div "Product pages" at bounding box center [280, 294] width 125 height 11
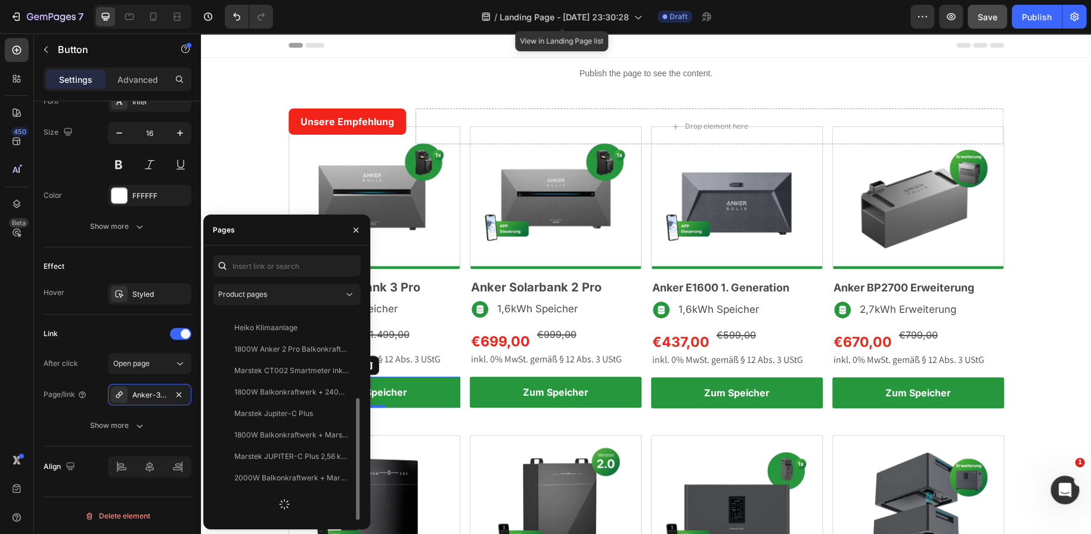
scroll to position [151, 0]
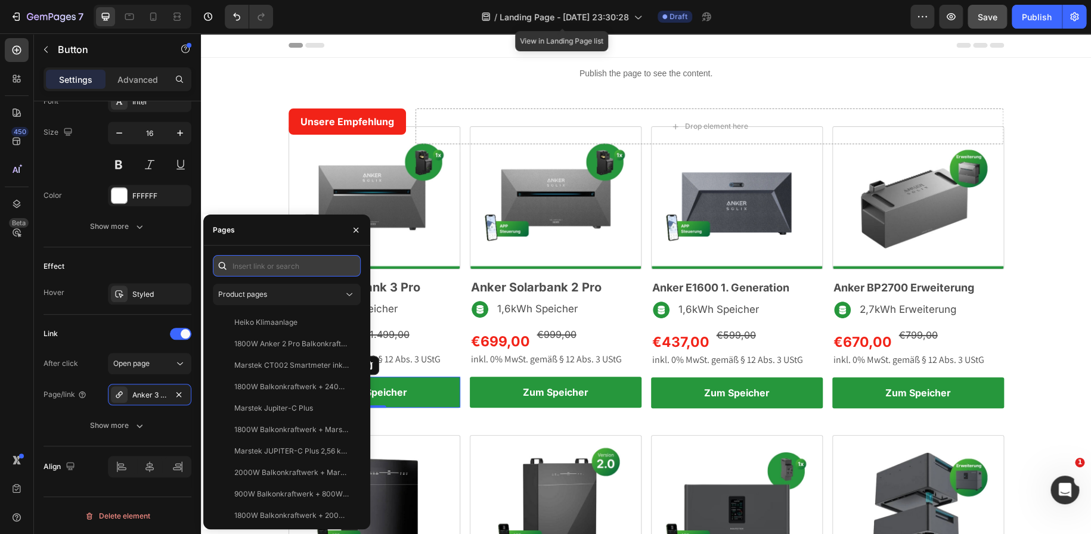
click at [284, 265] on input "text" at bounding box center [287, 265] width 148 height 21
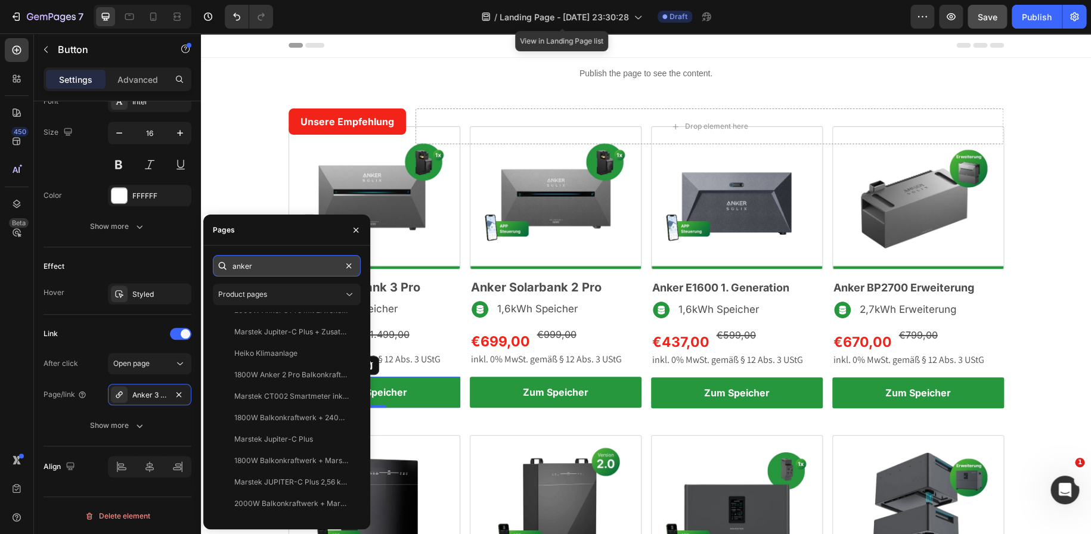
scroll to position [114, 0]
type input "anker 3"
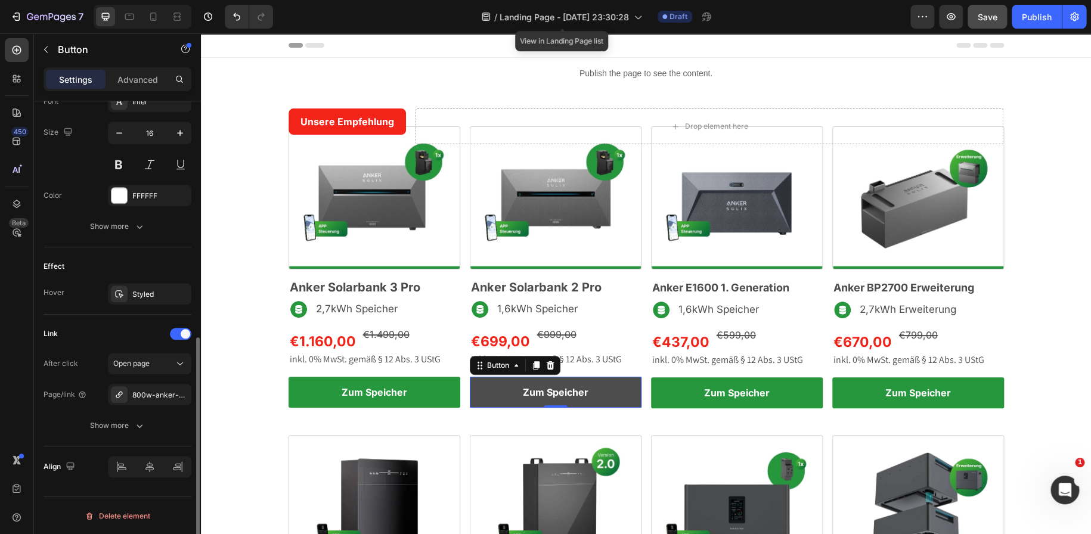
scroll to position [480, 0]
click at [485, 389] on link "Zum Speicher" at bounding box center [556, 393] width 172 height 32
click at [157, 395] on div "800w-anker-2-pro-balkonkraftwerk" at bounding box center [149, 396] width 35 height 11
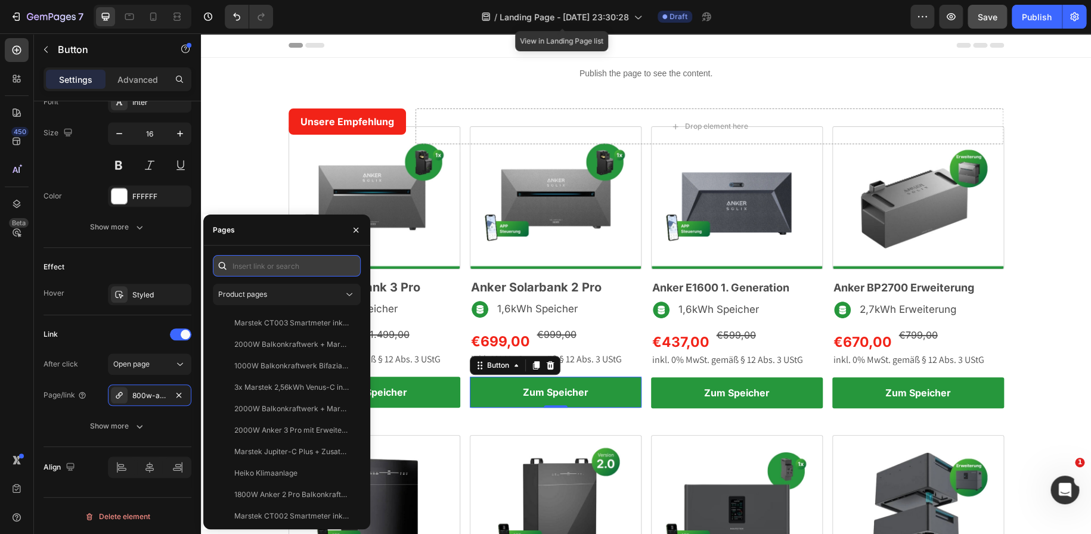
click at [261, 268] on input "text" at bounding box center [287, 265] width 148 height 21
type input "anker 2 pro"
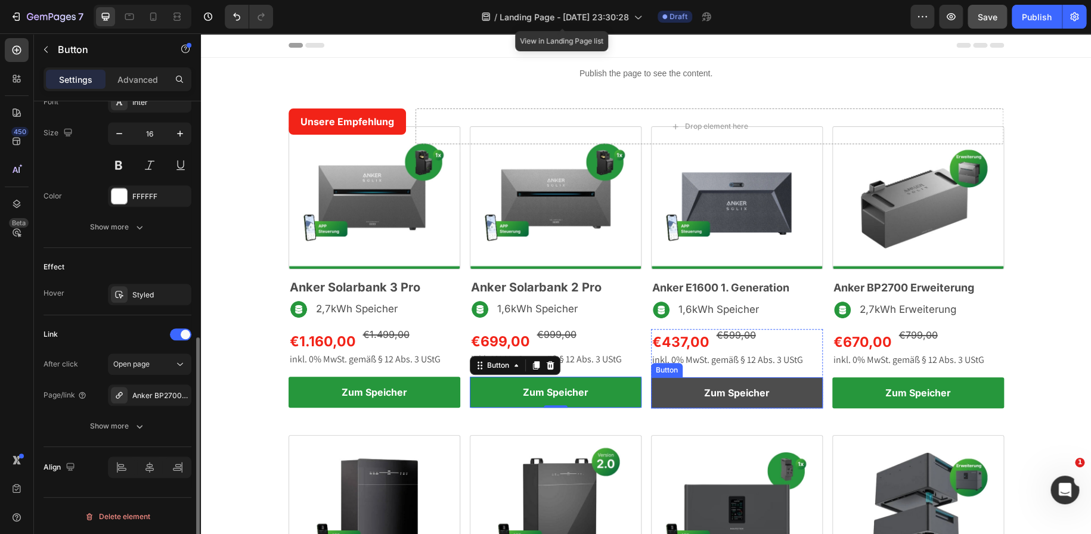
scroll to position [479, 0]
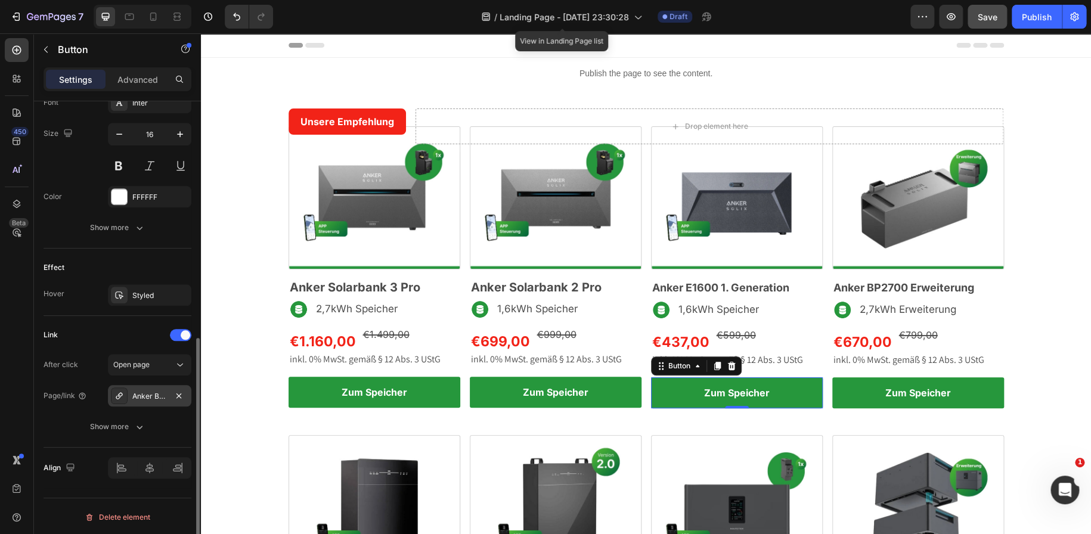
click at [156, 392] on div "Anker BP2700 Erweiterungsakku inkl. 0% MwSt. Nach § 12 Absatz 3 UStG" at bounding box center [149, 396] width 35 height 11
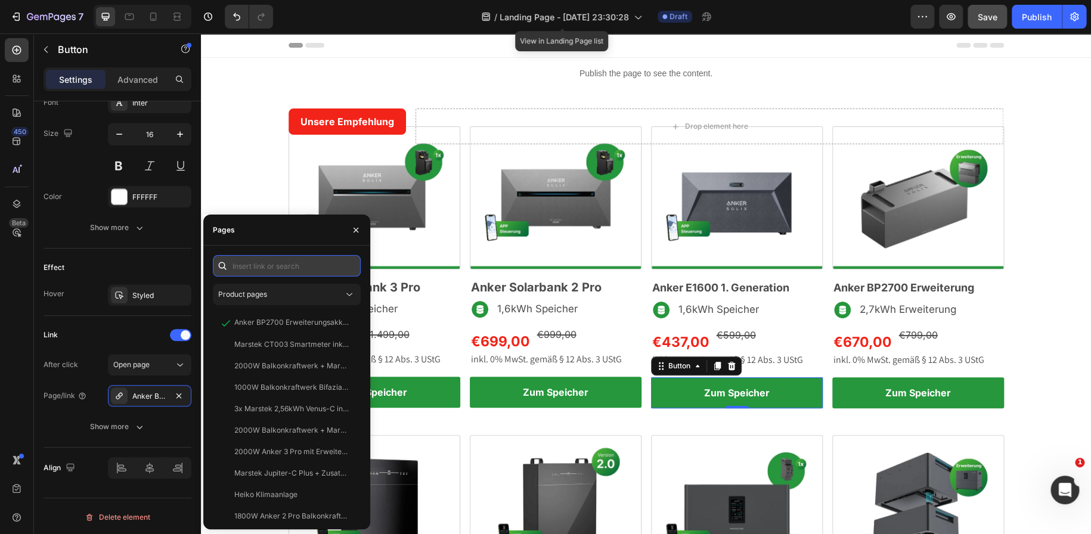
click at [268, 266] on input "text" at bounding box center [287, 265] width 148 height 21
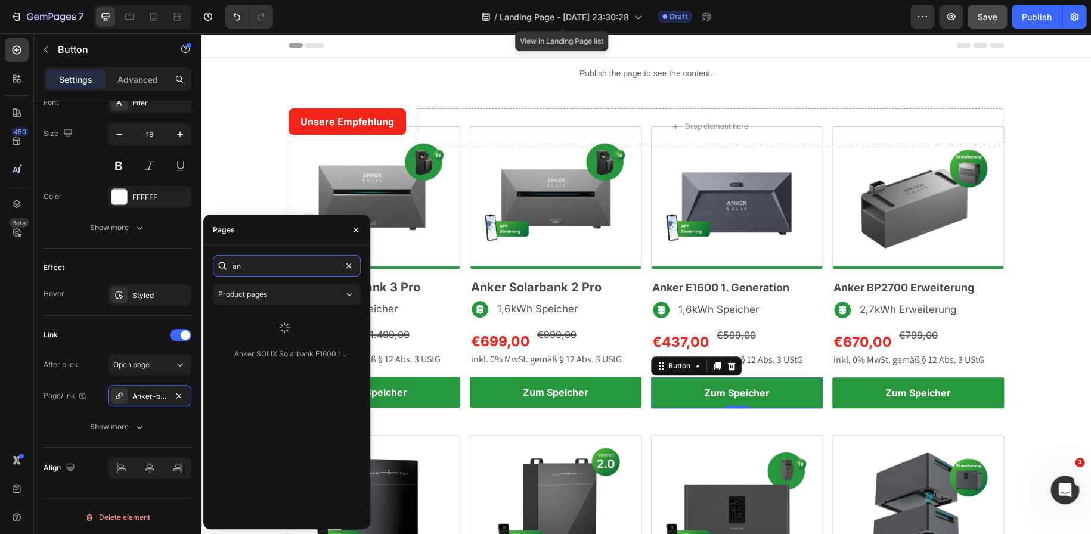
type input "a"
type input "solarbank"
click at [298, 342] on div "Anker SOLIX Solarbank E1600 1600Wh inkl. 0% MwSt. nach § 12 Absatz 3 UStG" at bounding box center [291, 344] width 114 height 11
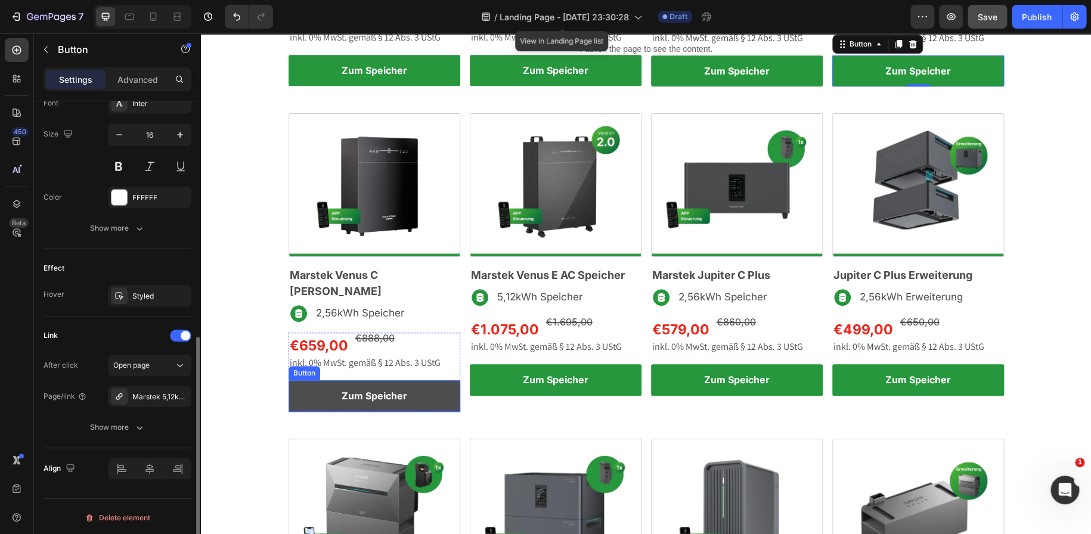
scroll to position [478, 0]
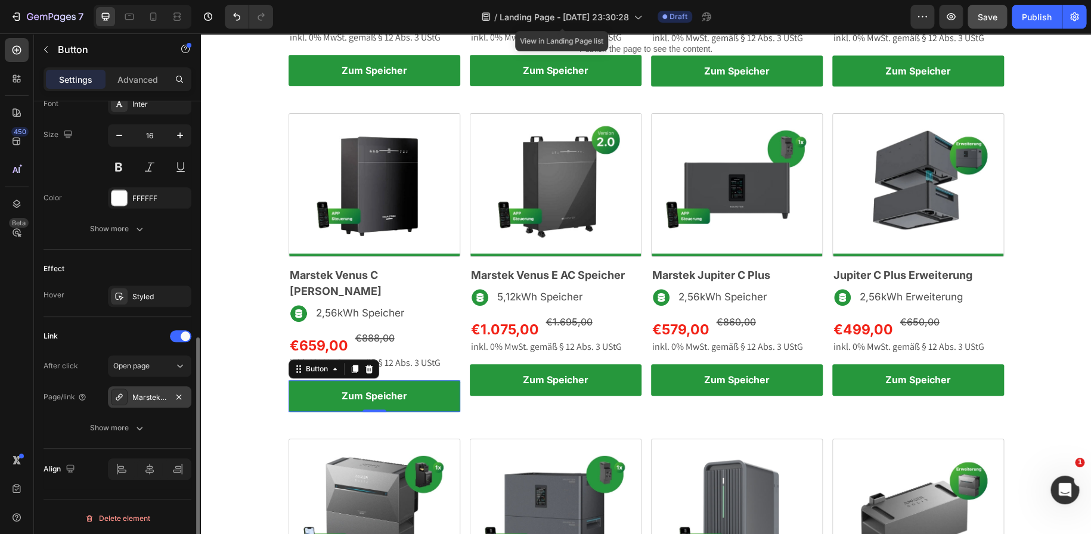
click at [157, 398] on div "Marstek 5,12kWh Venus-E inkl. 0% MwSt. Nach § 12 Absatz 3 UStG" at bounding box center [149, 397] width 35 height 11
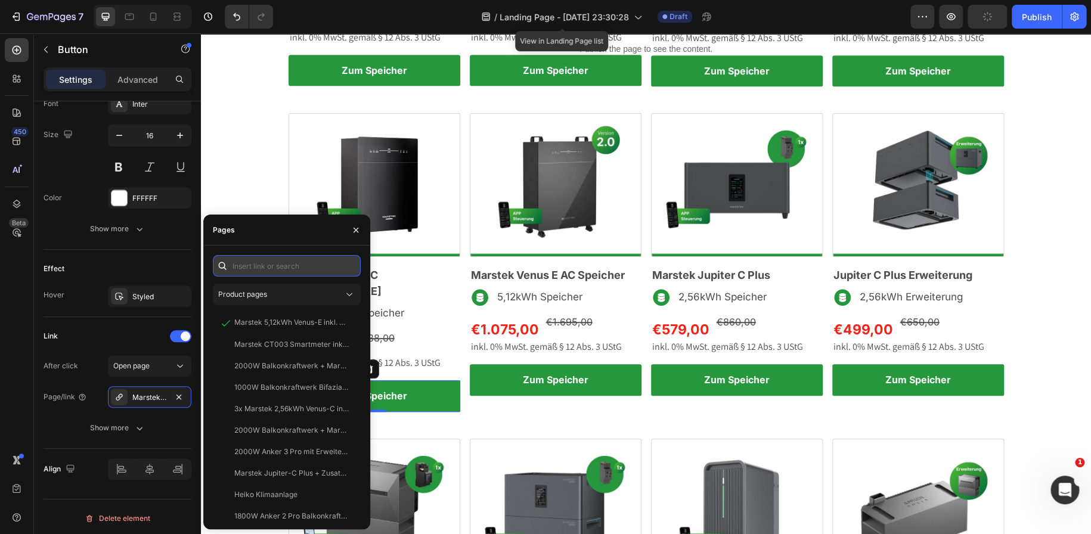
click at [269, 271] on input "text" at bounding box center [287, 265] width 148 height 21
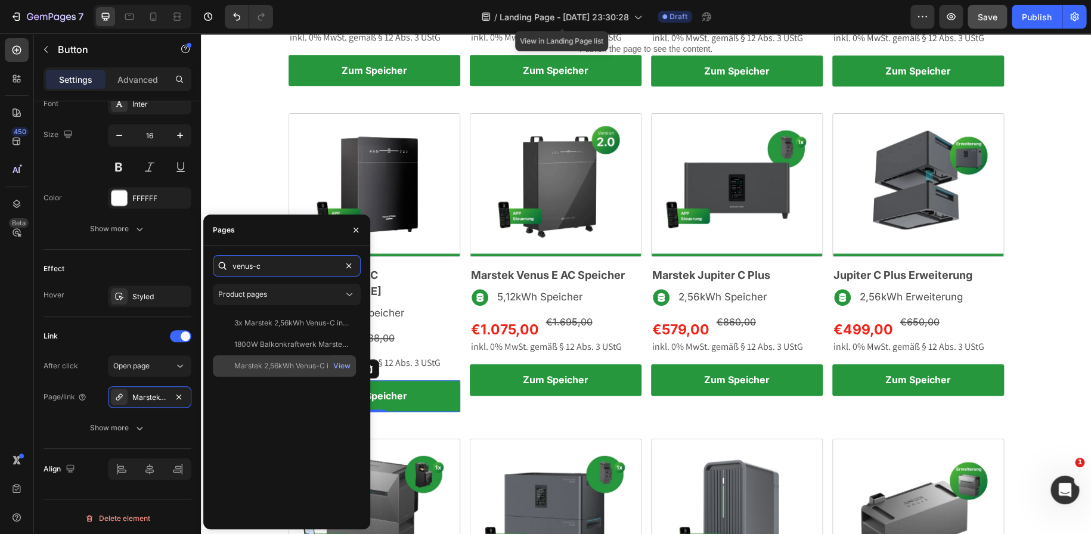
type input "venus-c"
click at [292, 369] on div "Marstek 2,56kWh Venus-C inkl. 0% MwSt. nach § 12 Absatz 3 UStG" at bounding box center [291, 366] width 114 height 11
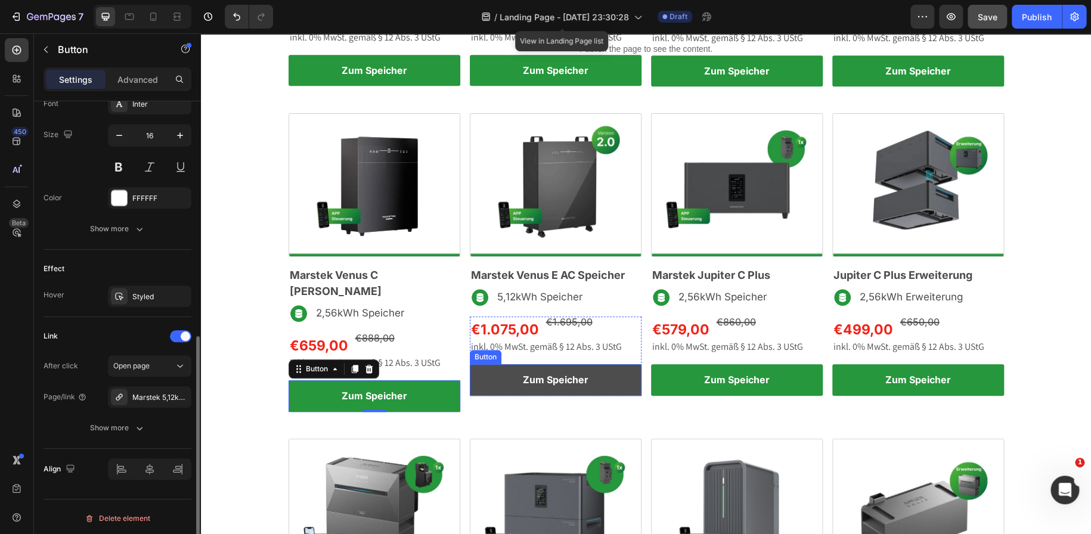
click at [492, 380] on link "Zum Speicher" at bounding box center [556, 380] width 172 height 32
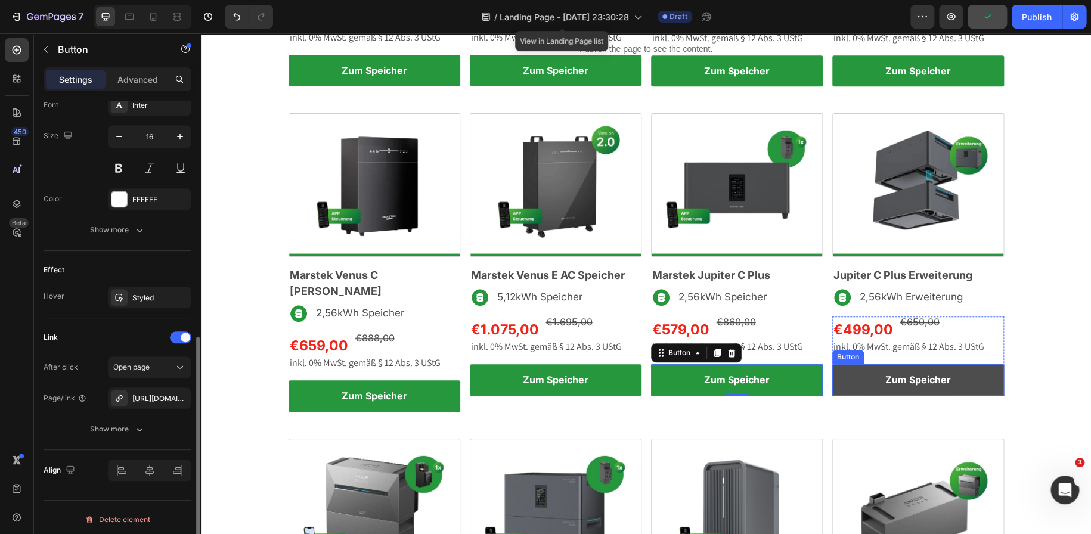
scroll to position [477, 0]
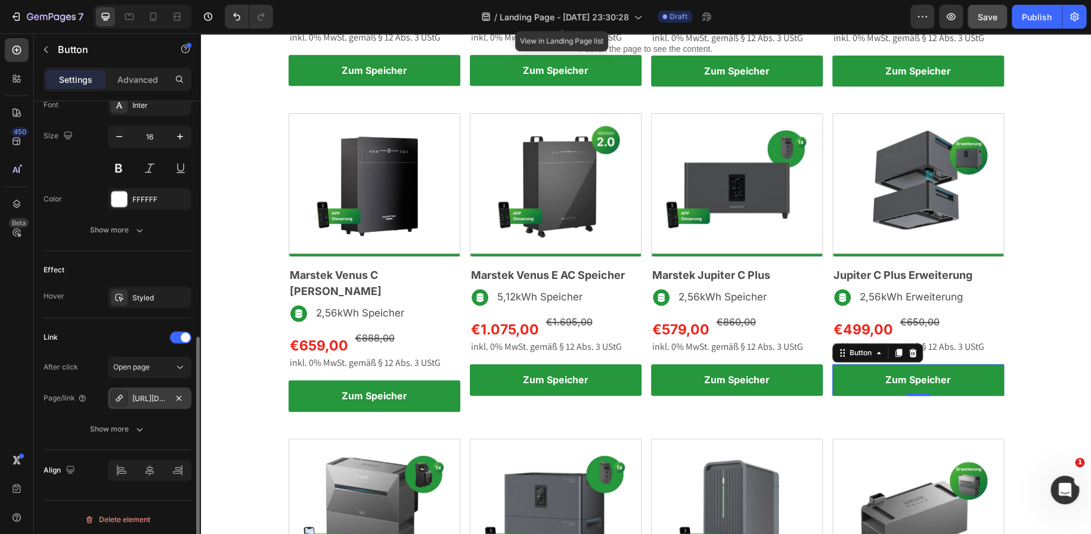
click at [165, 395] on div "https://ecotechsolar.de/marstek-jupiter-c-plus-2-56-kwh-zusatzspeicher" at bounding box center [149, 399] width 35 height 11
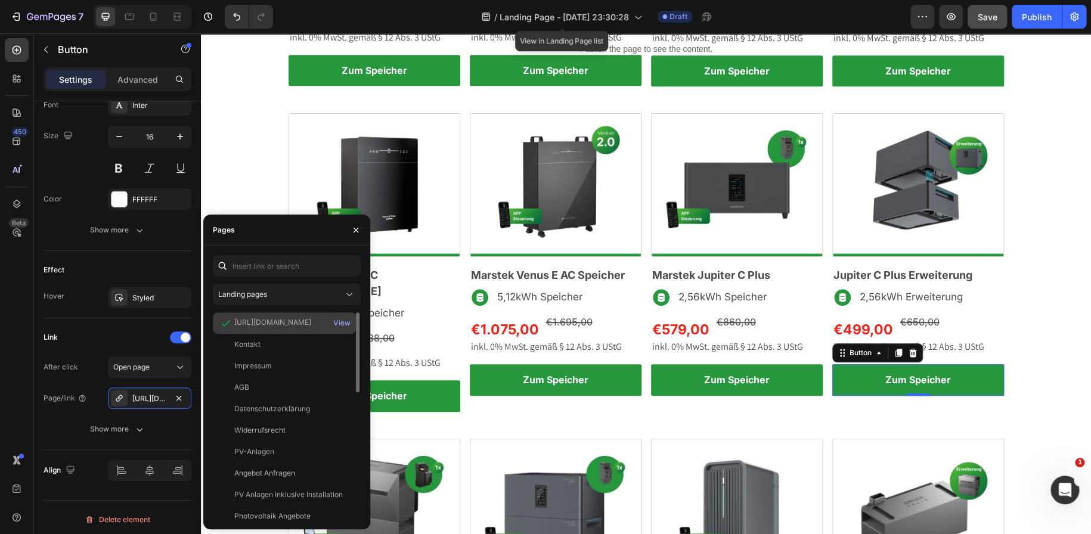
click at [273, 326] on div "https://ecotechsolar.de/products/marstek-jupiter-c-plus-2-56-kwh-zusatzspeicher" at bounding box center [272, 322] width 77 height 11
click at [339, 319] on div "View" at bounding box center [341, 323] width 17 height 11
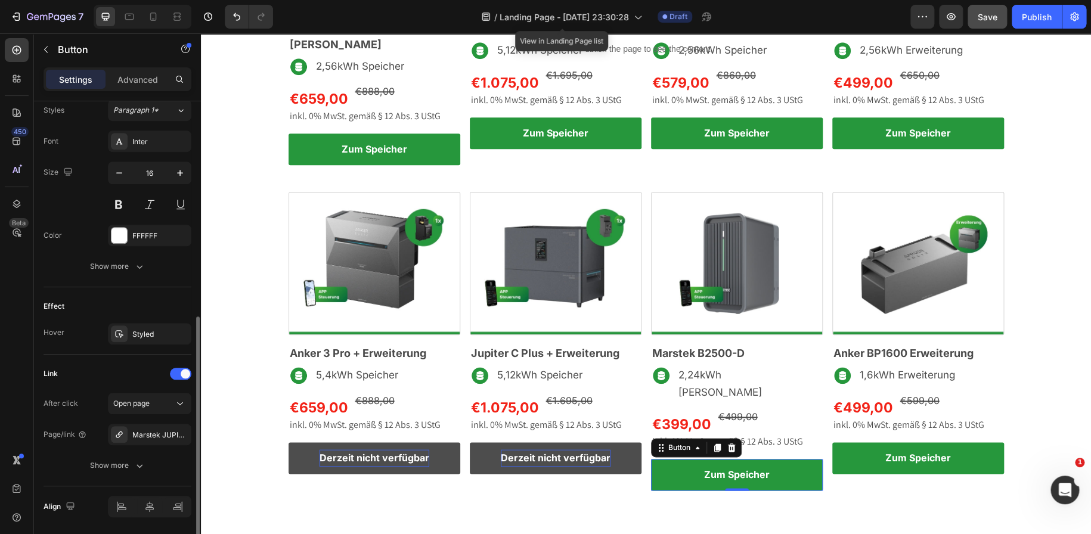
scroll to position [440, 0]
click at [147, 431] on div "Marstek JUPITER-C Plus 2,56 kWh Zusatzspeicher" at bounding box center [149, 436] width 35 height 11
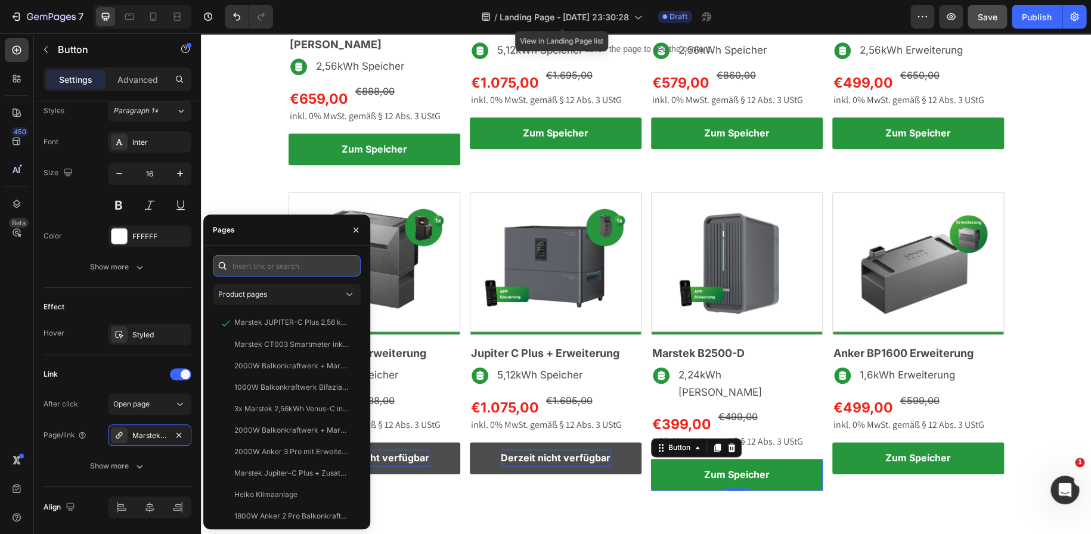
click at [272, 262] on input "text" at bounding box center [287, 265] width 148 height 21
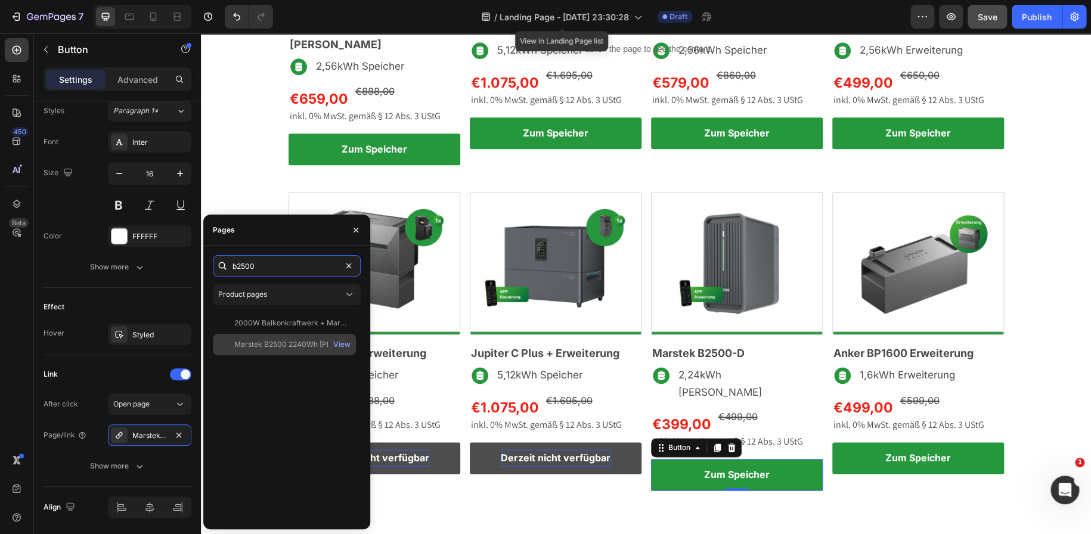
type input "b2500"
click at [293, 339] on div "Marstek B2500 2240Wh Speicher inkl. 0% MwSt. nach § 12 Absatz 3 UStG" at bounding box center [291, 344] width 114 height 11
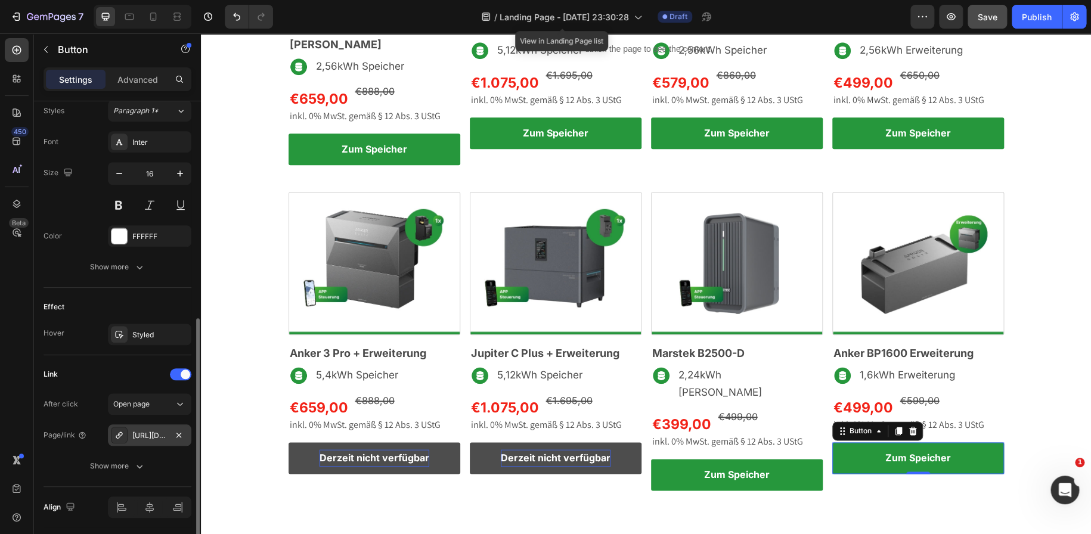
click at [143, 431] on div "https://ecotechsolar.de/marstek-jupiter-c-plus-2-56-kwh-zusatzspeicher" at bounding box center [149, 436] width 35 height 11
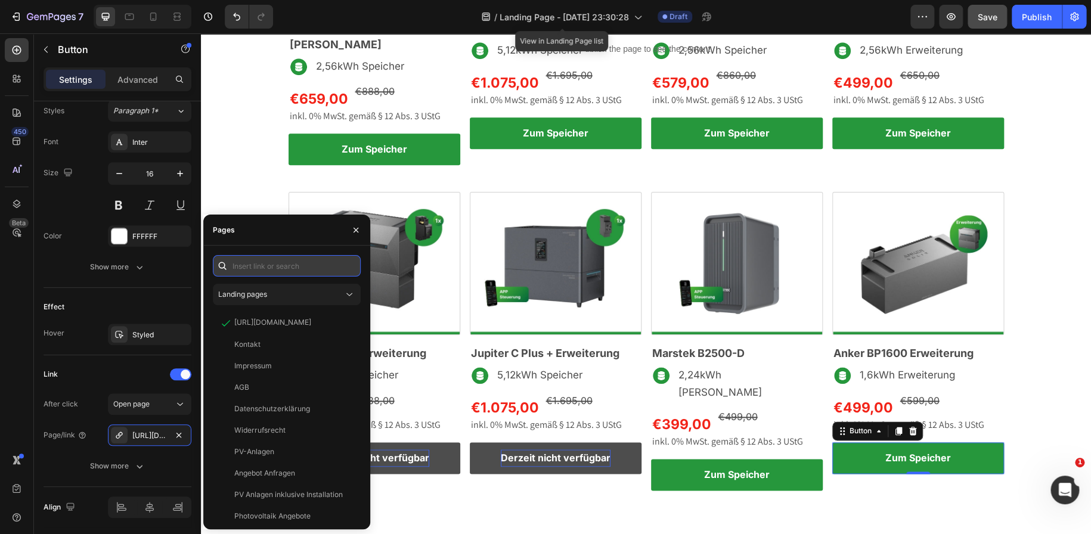
click at [258, 268] on input "text" at bounding box center [287, 265] width 148 height 21
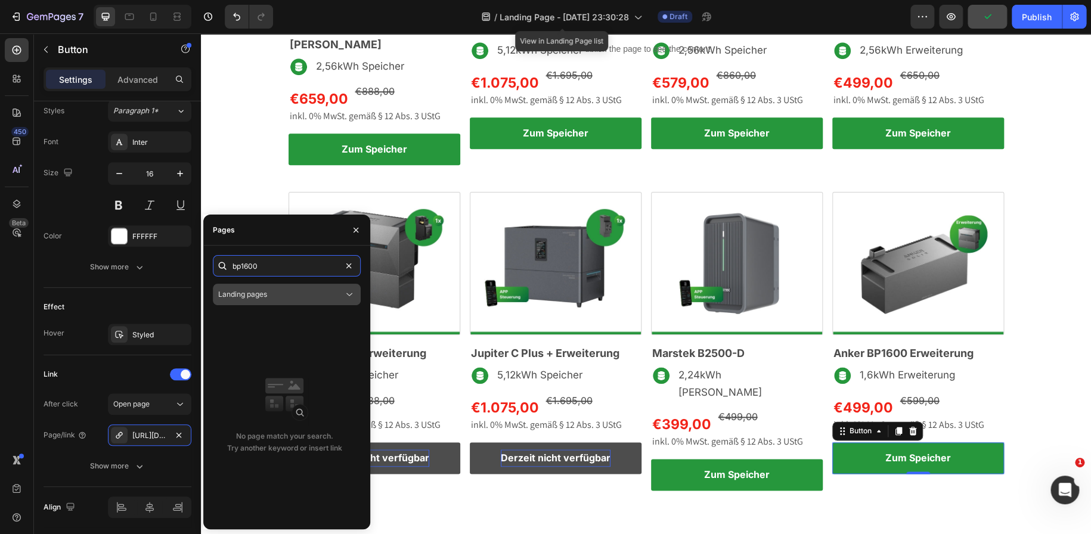
type input "bp1600"
click at [281, 295] on div "Landing pages" at bounding box center [280, 294] width 125 height 11
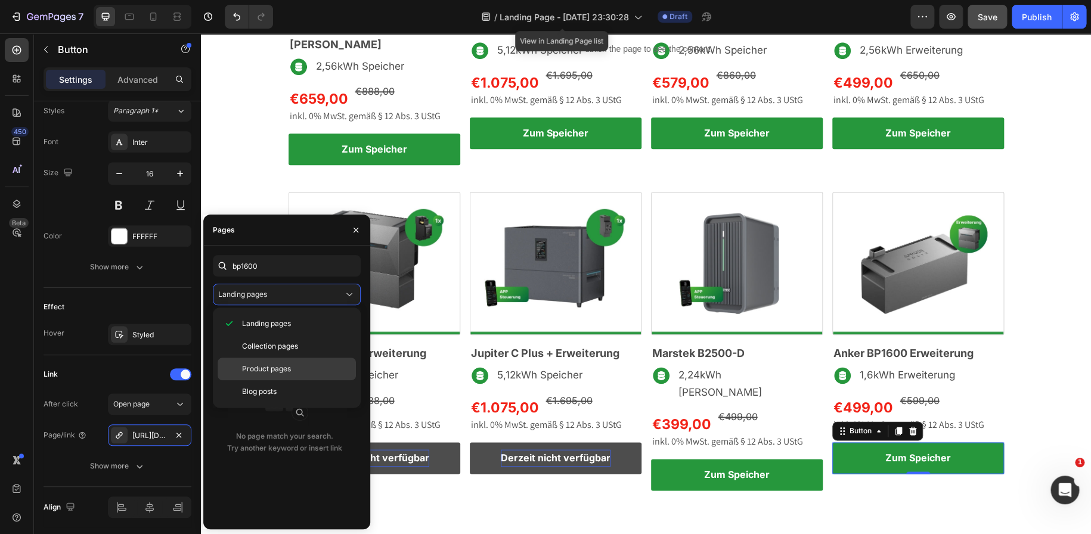
click at [281, 367] on span "Product pages" at bounding box center [266, 369] width 49 height 11
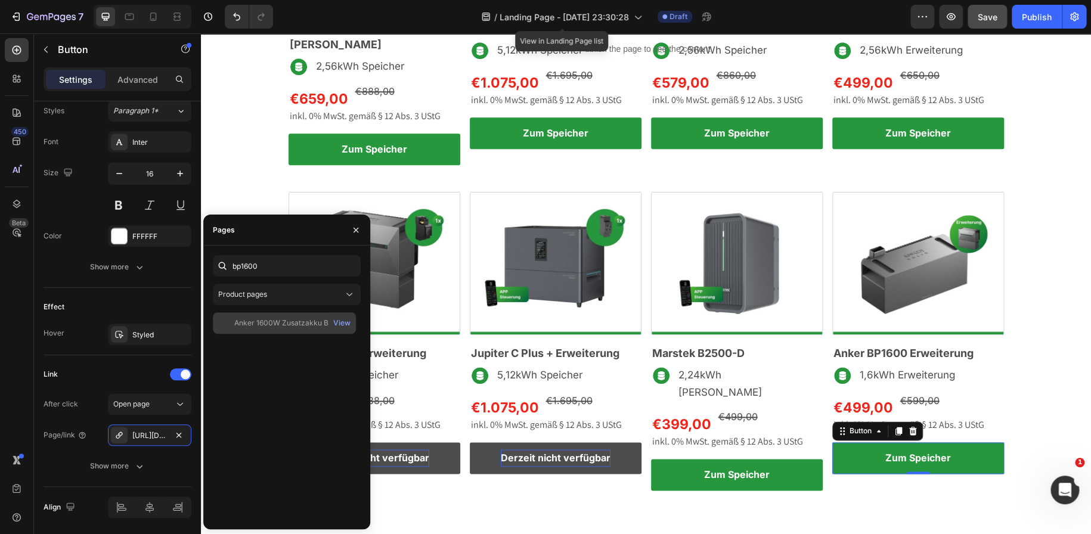
click at [276, 325] on div "Anker 1600W Zusatzakku BP1600 Erweiterungsakku" at bounding box center [291, 323] width 114 height 11
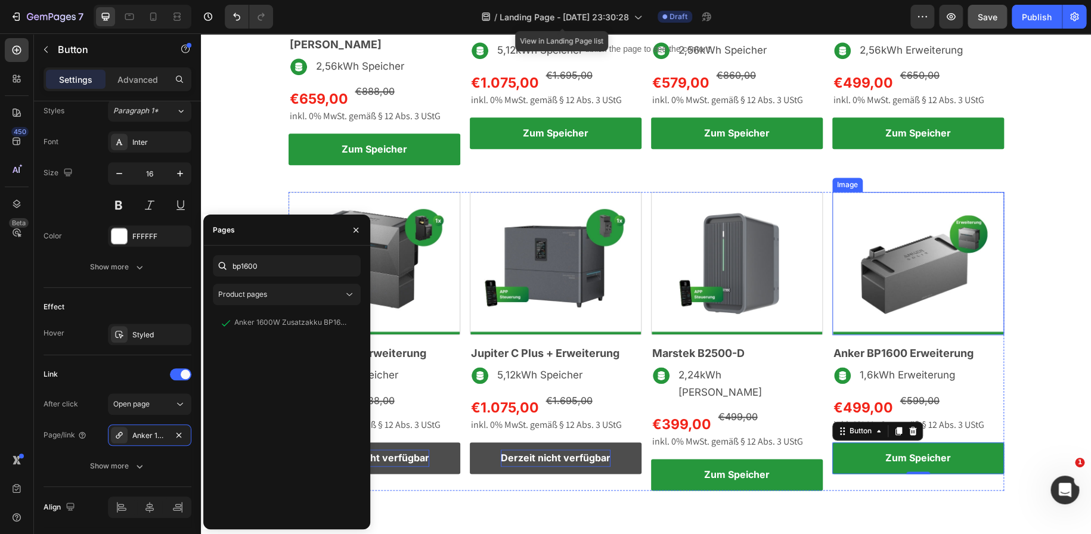
click at [897, 280] on img at bounding box center [918, 263] width 172 height 143
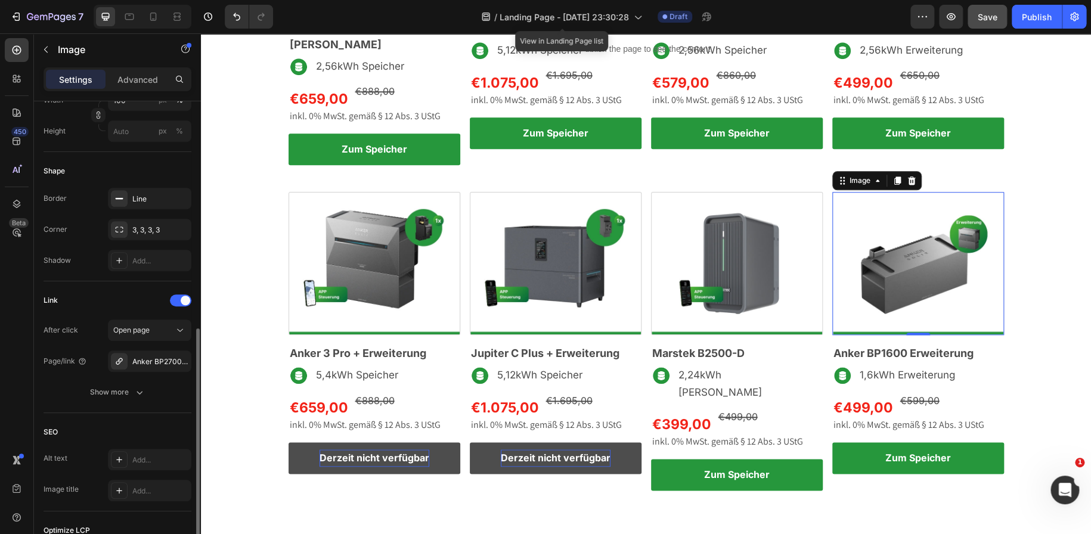
scroll to position [361, 0]
click at [147, 366] on div "Anker BP2700 Erweiterungsakku inkl. 0% MwSt. Nach § 12 Absatz 3 UStG" at bounding box center [149, 363] width 35 height 11
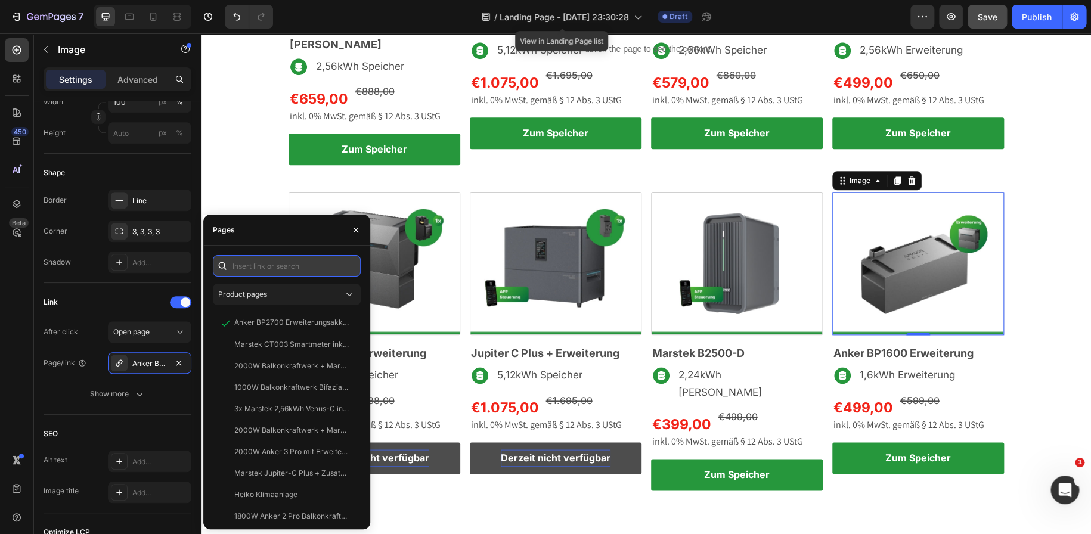
click at [273, 271] on input "text" at bounding box center [287, 265] width 148 height 21
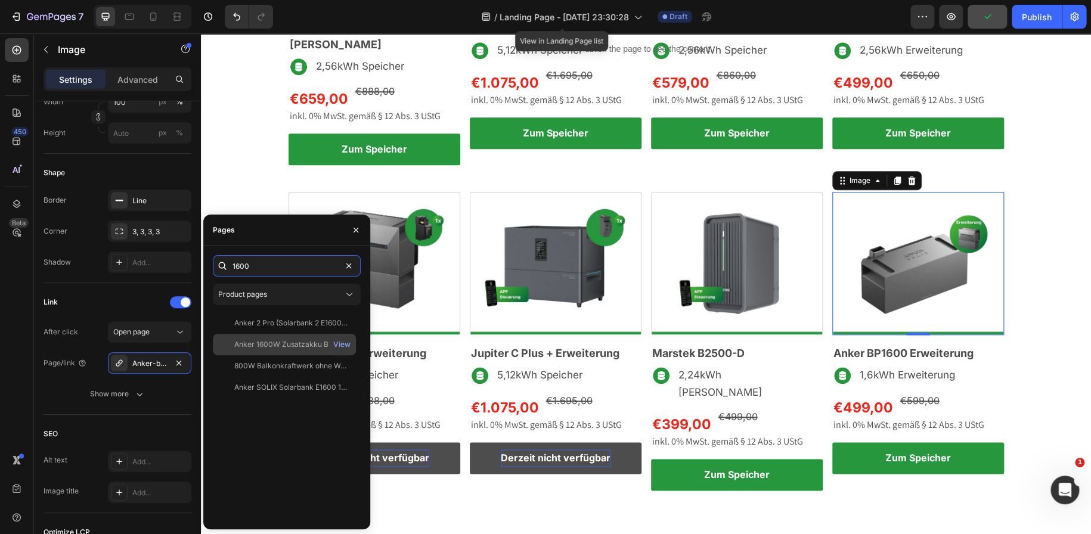
type input "1600"
click at [298, 339] on div "Anker 1600W Zusatzakku BP1600 Erweiterungsakku" at bounding box center [291, 344] width 114 height 11
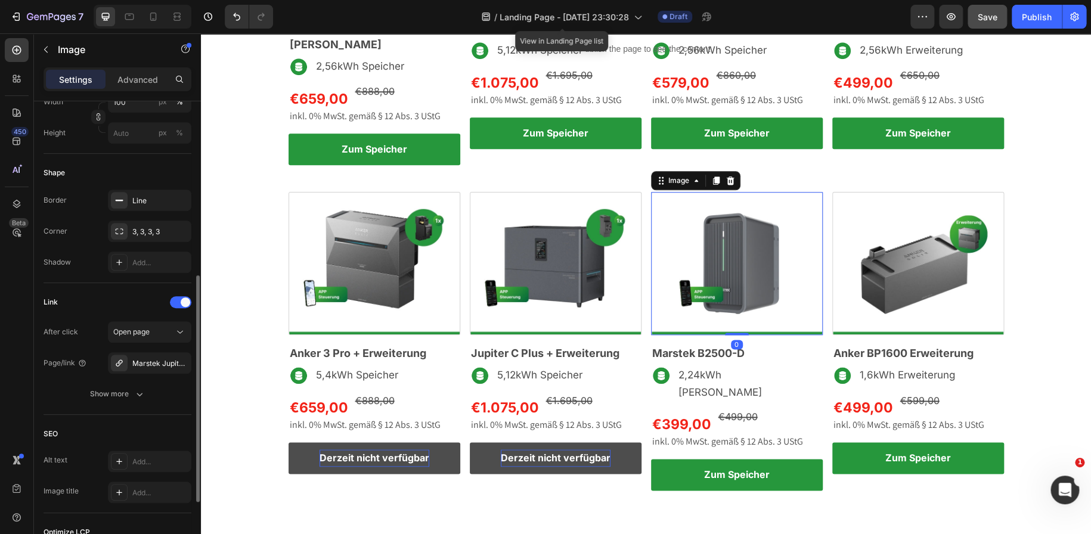
scroll to position [360, 0]
click at [153, 361] on div "Marstek Jupiter-C Plus" at bounding box center [149, 364] width 35 height 11
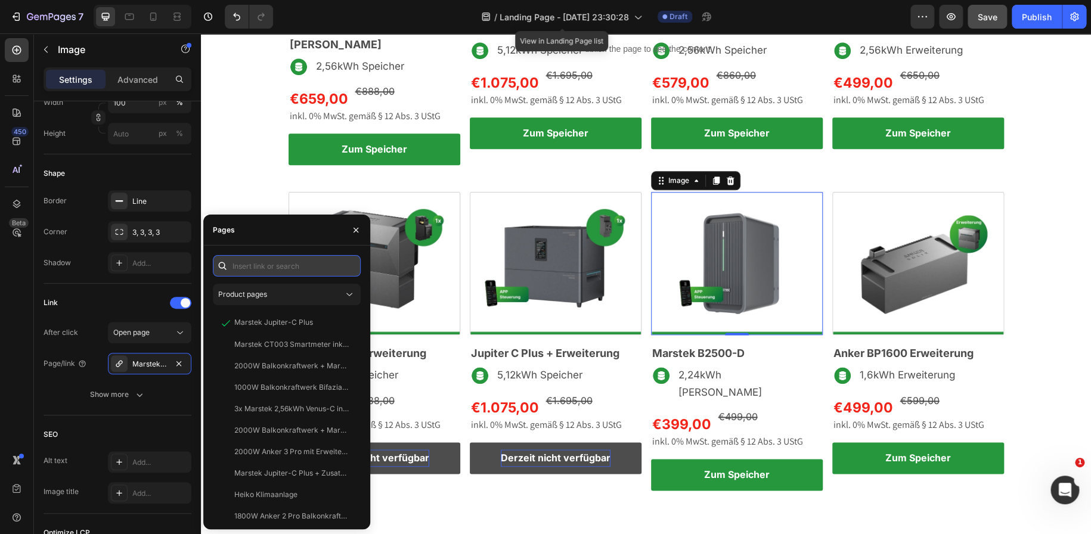
click at [253, 265] on input "text" at bounding box center [287, 265] width 148 height 21
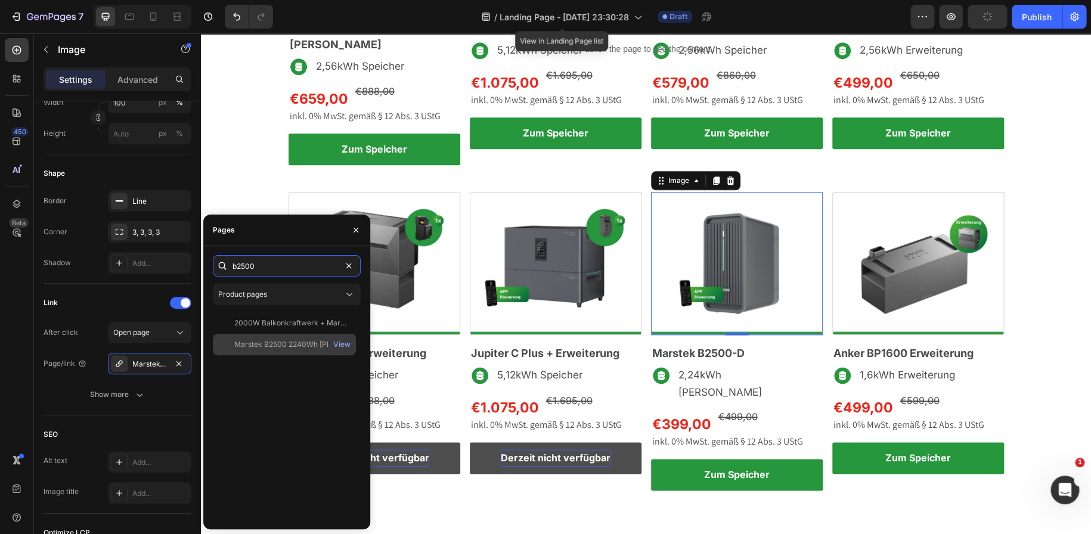
type input "b2500"
click at [288, 342] on div "Marstek B2500 2240Wh Speicher inkl. 0% MwSt. nach § 12 Absatz 3 UStG" at bounding box center [291, 344] width 114 height 11
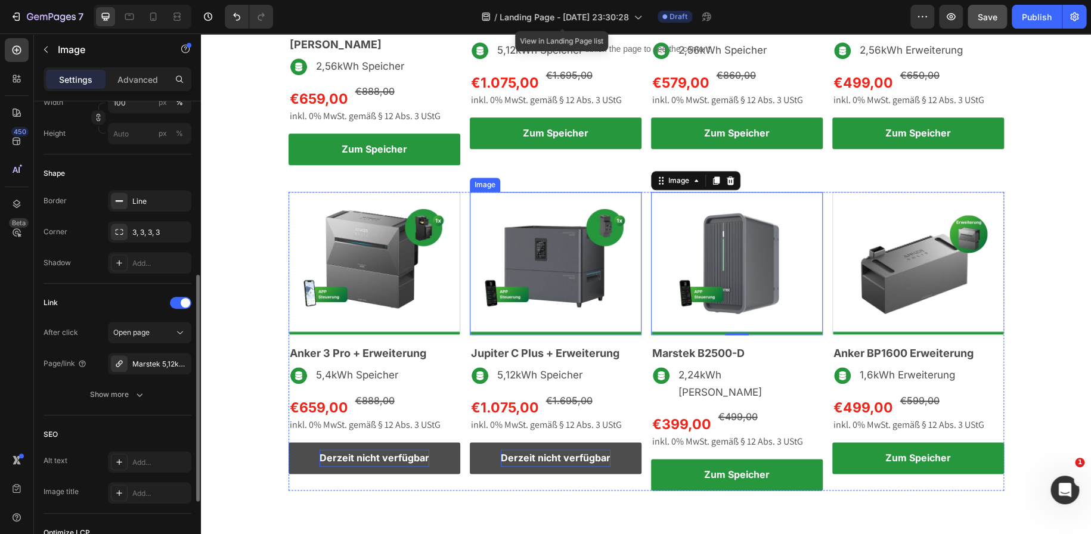
scroll to position [360, 0]
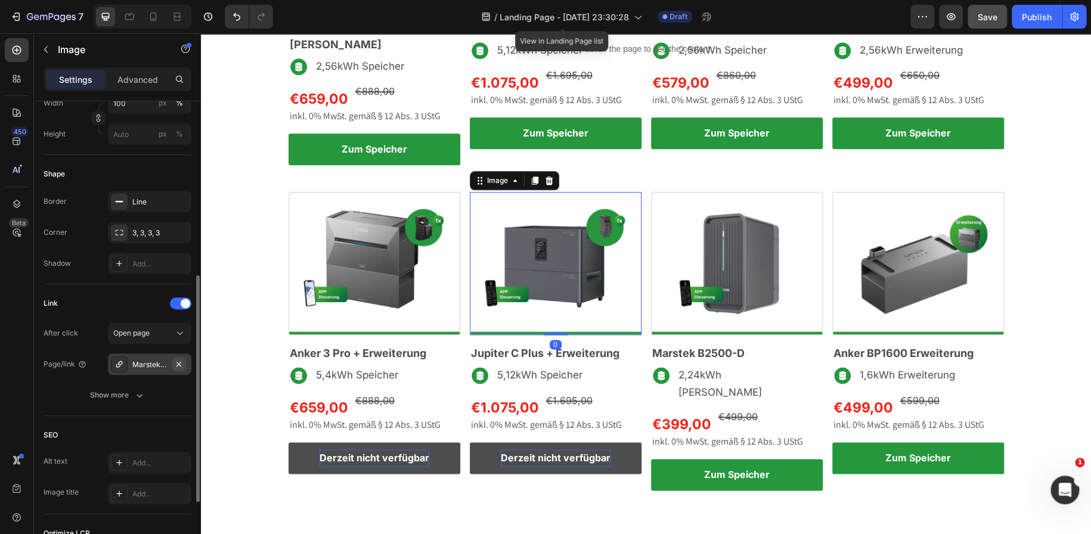
click at [178, 364] on icon "button" at bounding box center [179, 363] width 5 height 5
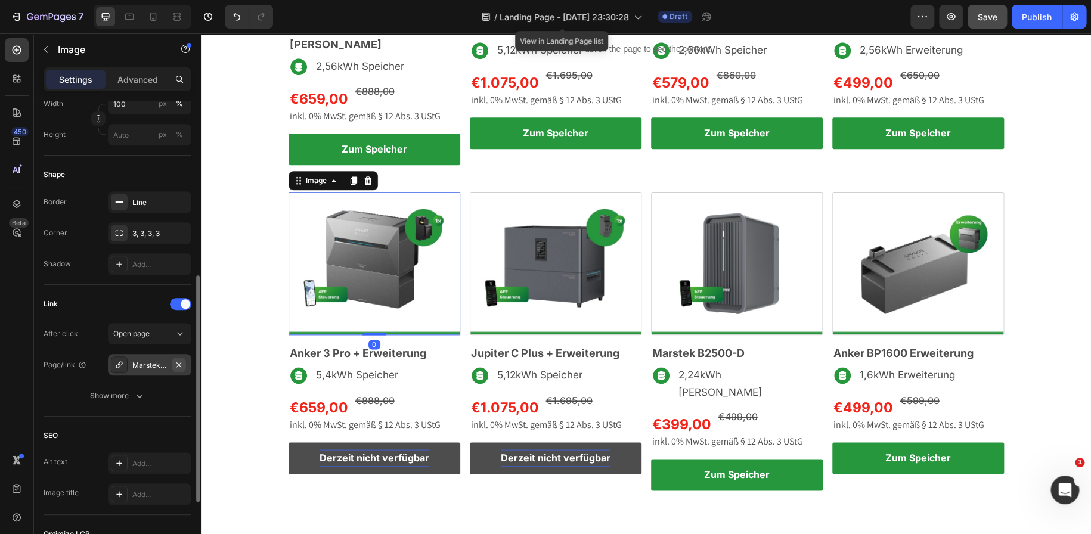
click at [180, 363] on icon "button" at bounding box center [179, 365] width 10 height 10
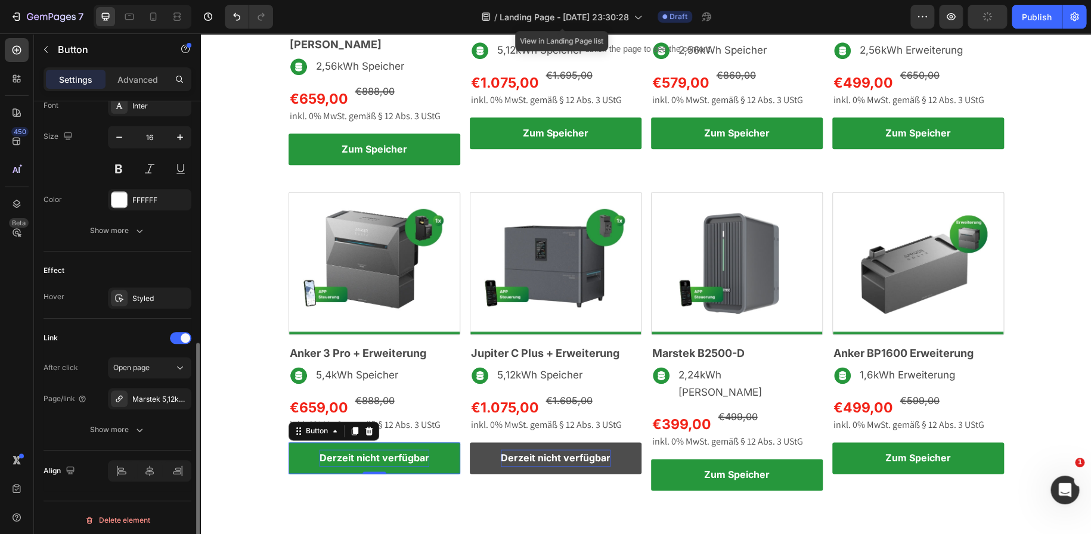
scroll to position [481, 0]
click at [175, 390] on icon "button" at bounding box center [179, 395] width 10 height 10
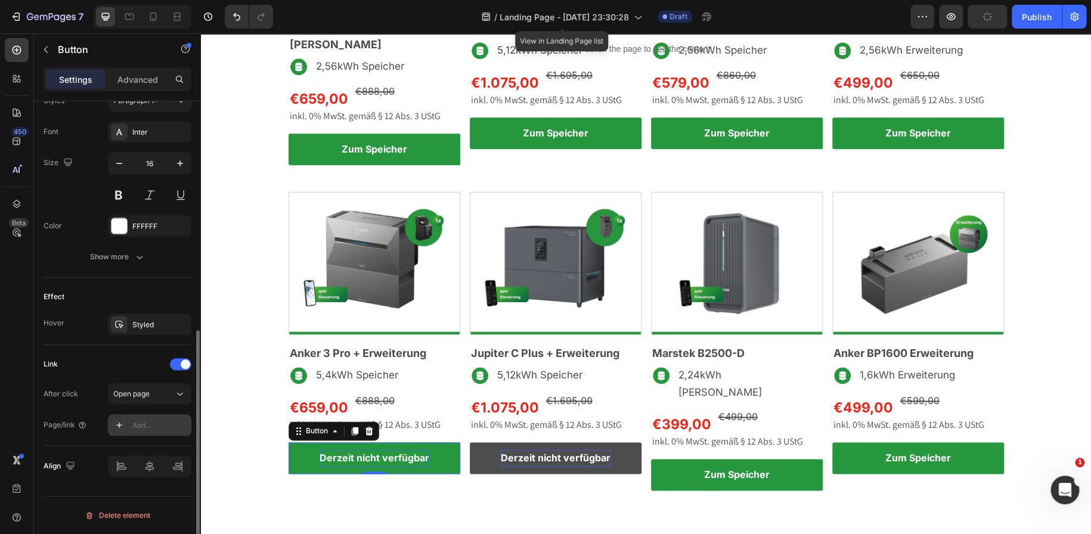
scroll to position [450, 0]
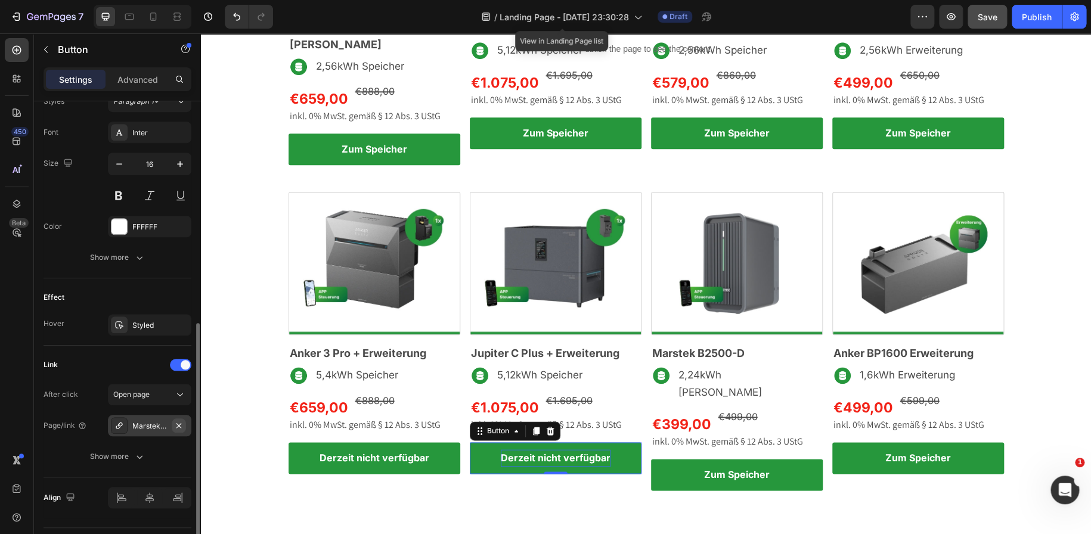
click at [183, 428] on icon "button" at bounding box center [179, 426] width 10 height 10
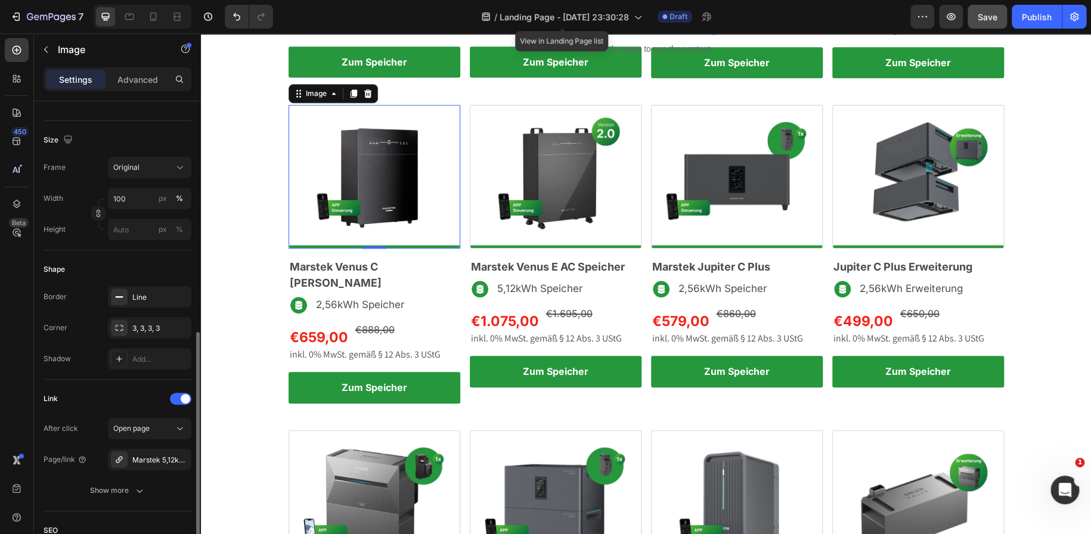
scroll to position [355, 0]
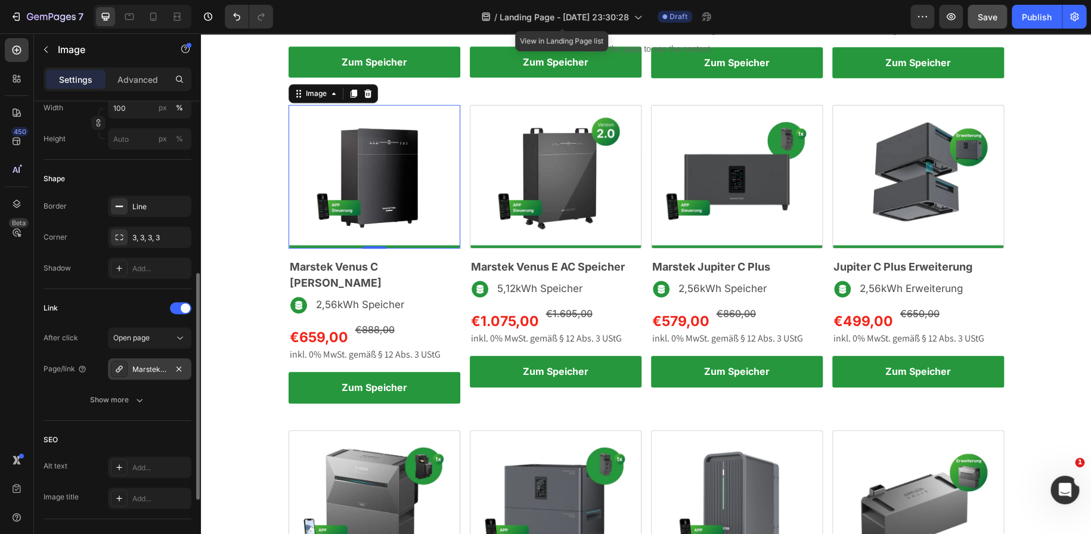
click at [148, 369] on div "Marstek 5,12kWh Venus-E inkl. 0% MwSt. Nach § 12 Absatz 3 UStG" at bounding box center [149, 369] width 35 height 11
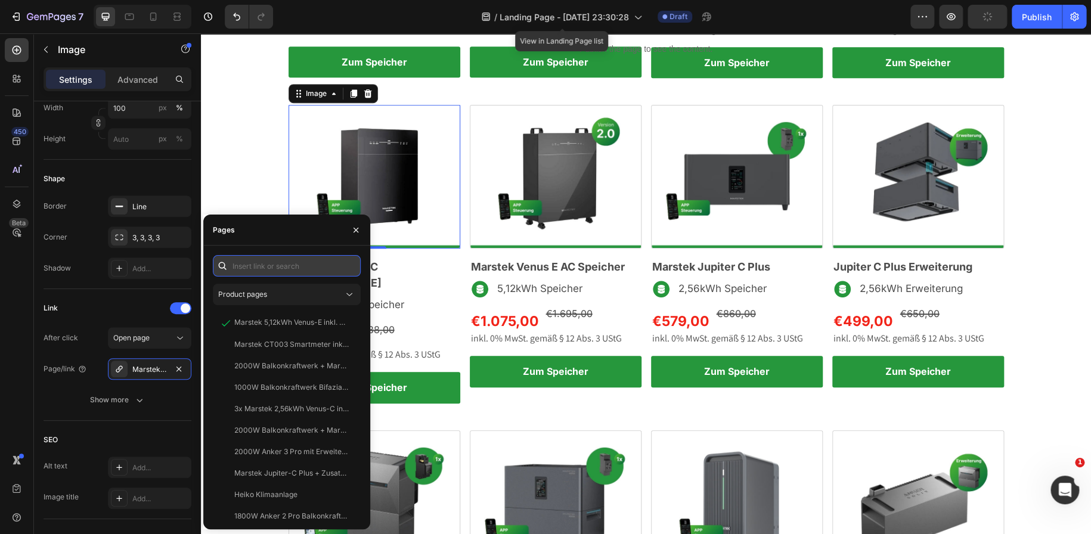
click at [252, 265] on input "text" at bounding box center [287, 265] width 148 height 21
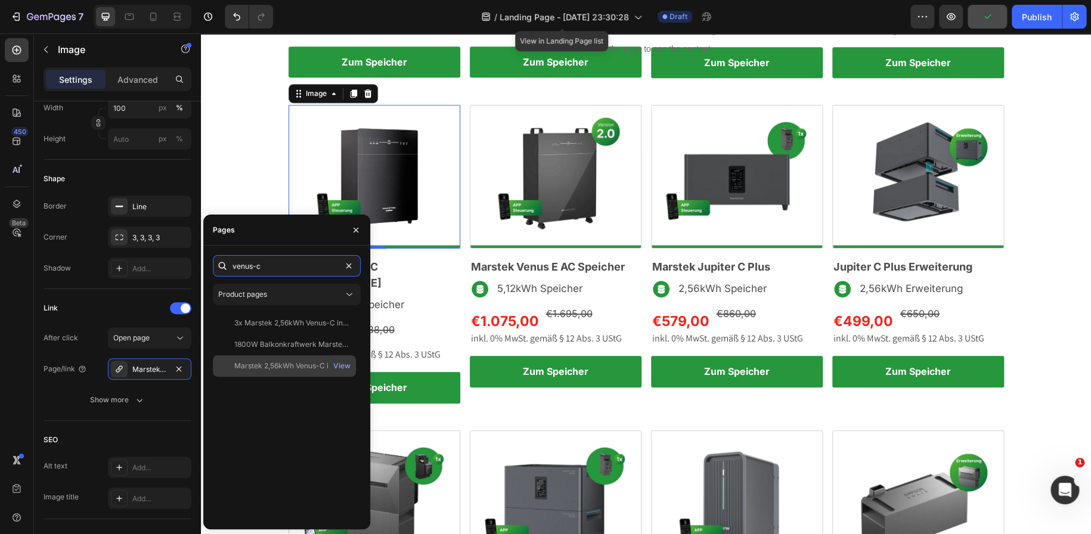
type input "venus-c"
click at [281, 358] on div "Marstek 2,56kWh Venus-C inkl. 0% MwSt. nach § 12 Absatz 3 UStG View" at bounding box center [284, 365] width 143 height 21
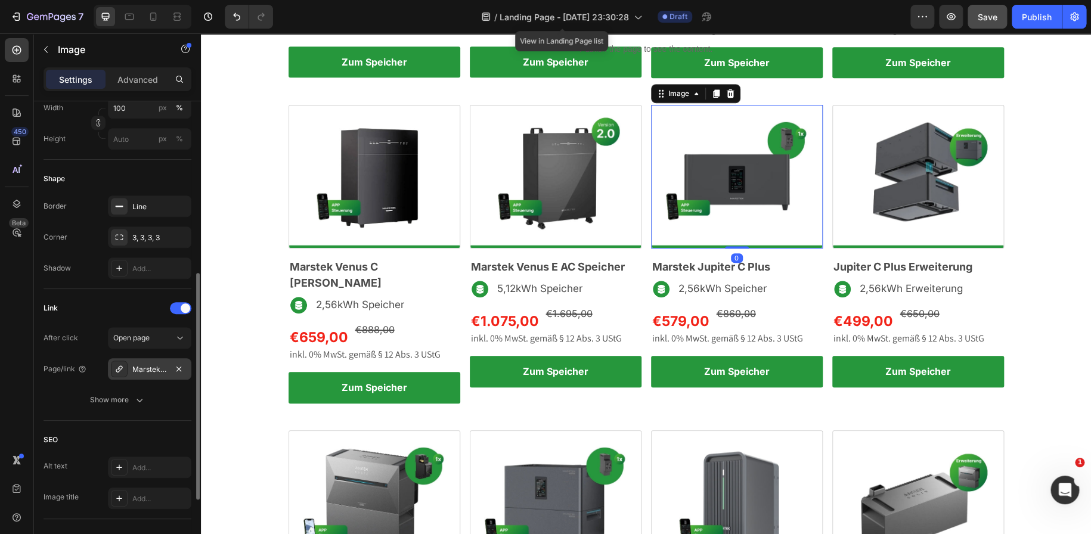
click at [148, 366] on div "Marstek Jupiter-C Plus" at bounding box center [149, 369] width 35 height 11
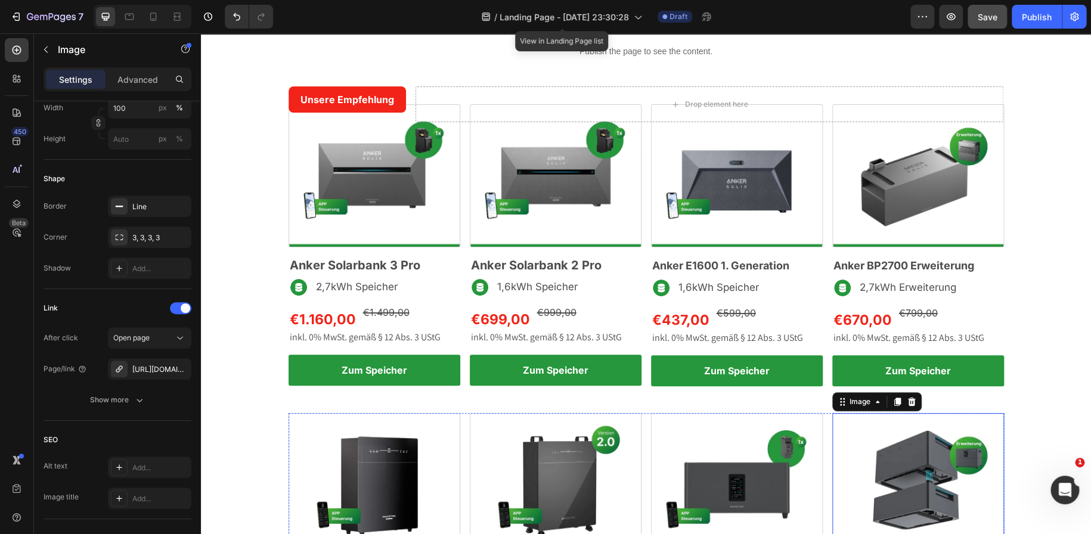
scroll to position [9, 0]
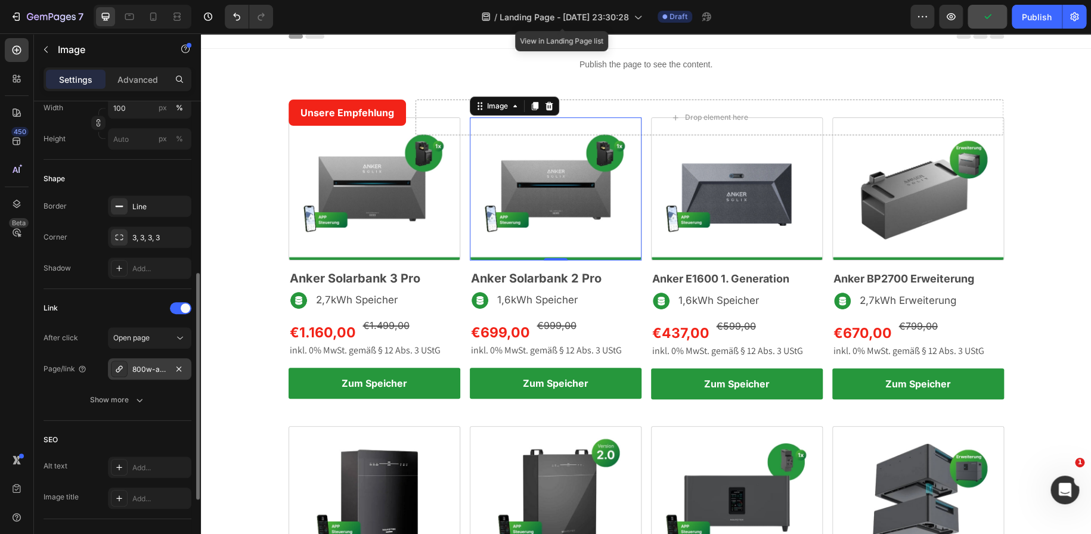
click at [160, 364] on div "800w-anker-2-pro-balkonkraftwerk" at bounding box center [149, 369] width 35 height 11
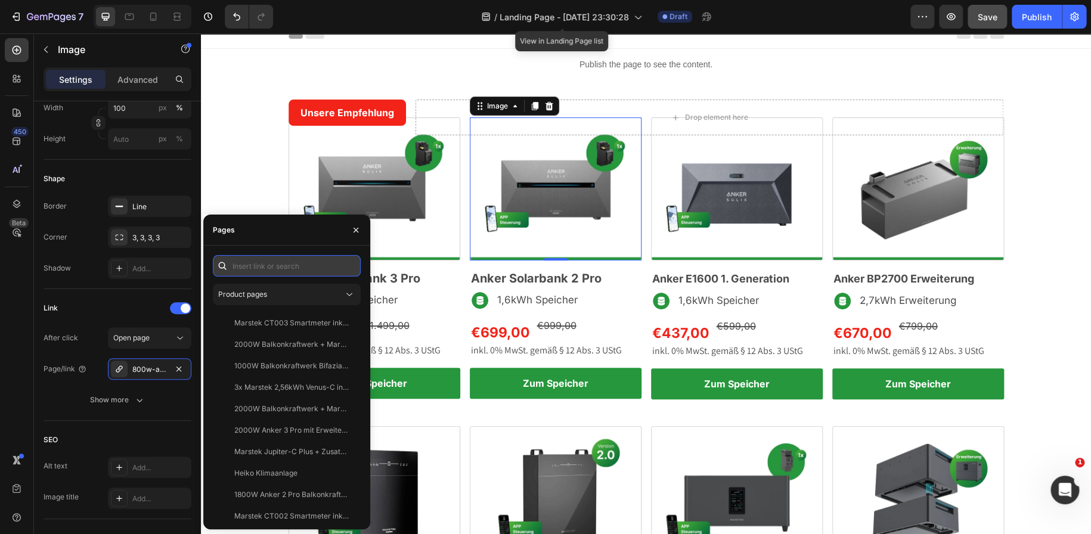
click at [251, 271] on input "text" at bounding box center [287, 265] width 148 height 21
type input "anker 2"
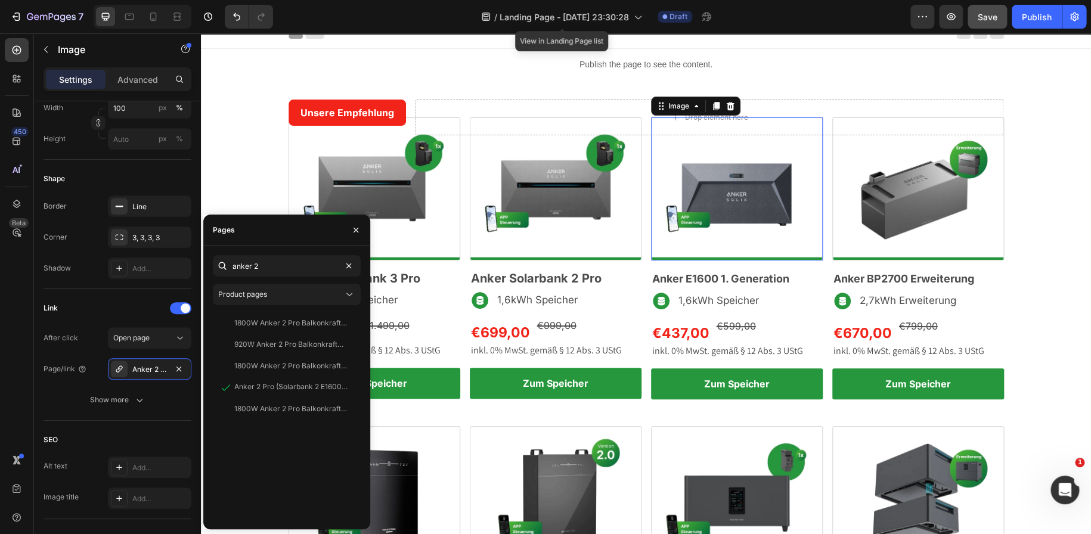
click at [716, 203] on img at bounding box center [737, 188] width 172 height 143
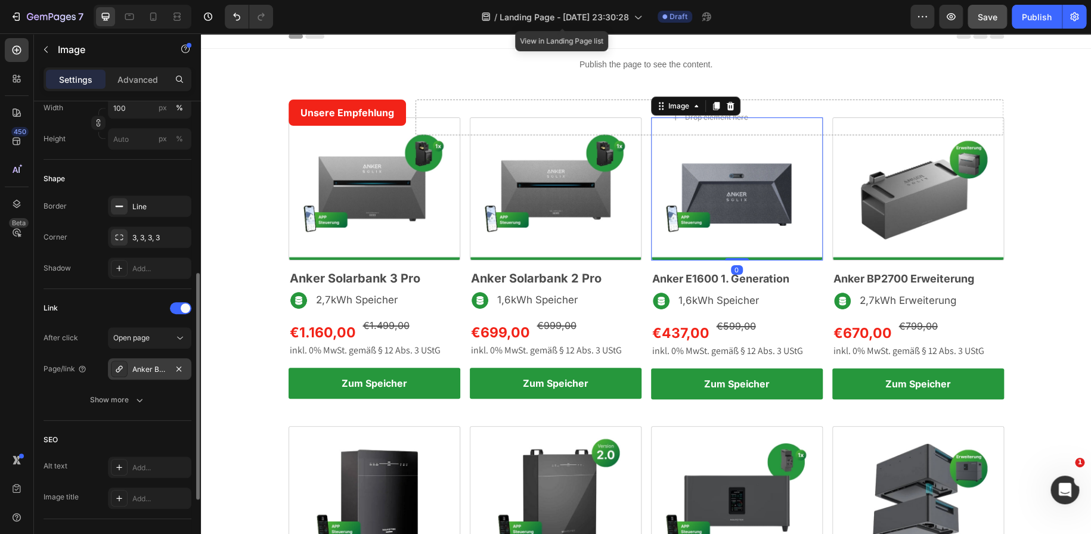
click at [133, 374] on div "Anker BP2700 Erweiterungsakku inkl. 0% MwSt. Nach § 12 Absatz 3 UStG" at bounding box center [149, 368] width 83 height 21
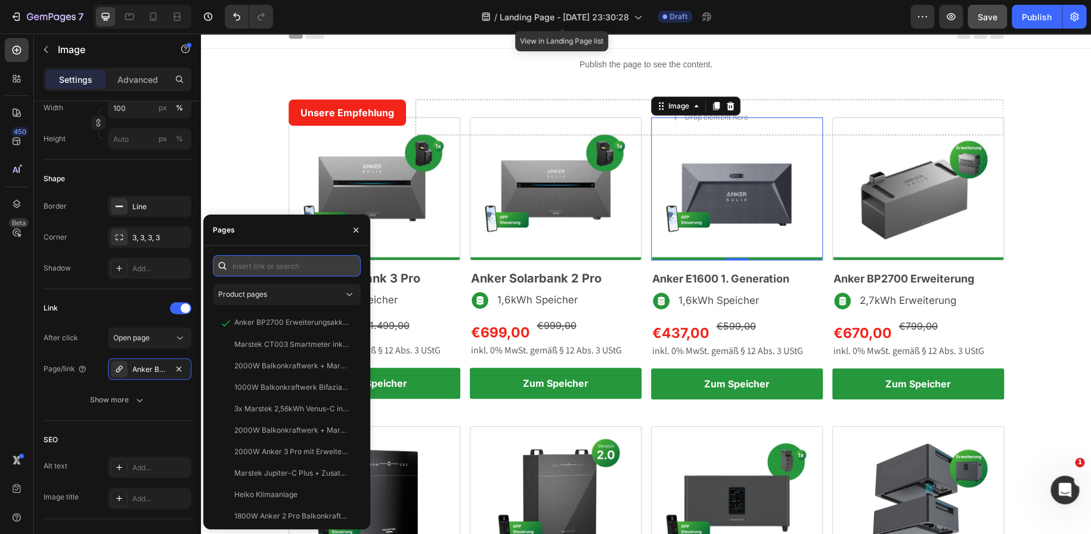
click at [244, 267] on input "text" at bounding box center [287, 265] width 148 height 21
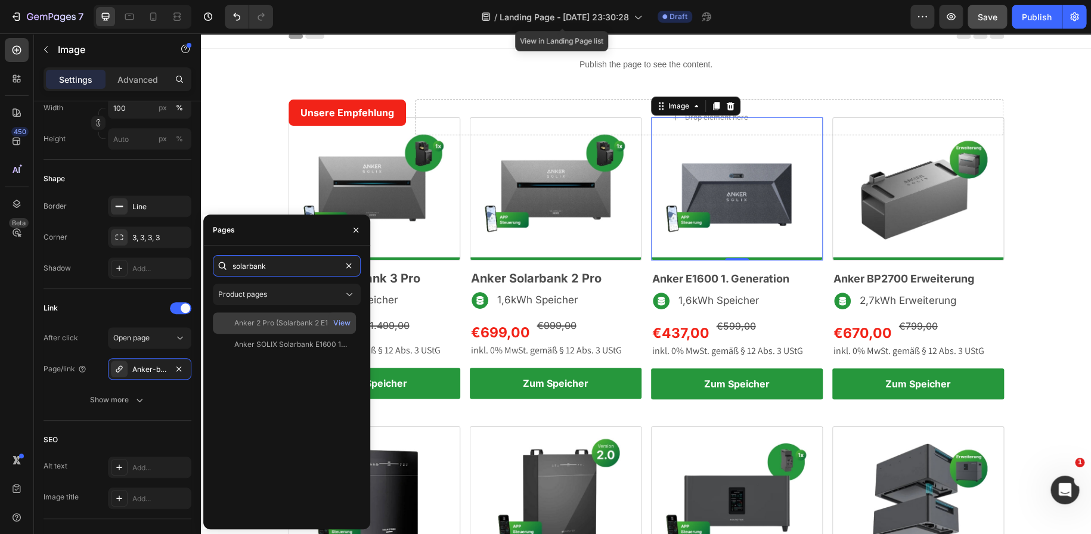
type input "solarbank"
click at [292, 326] on div "Anker 2 Pro (Solarbank 2 E1600 Pro) inkl. Smartmeter inkl. 0% MwSt. nach § 12 A…" at bounding box center [291, 323] width 114 height 11
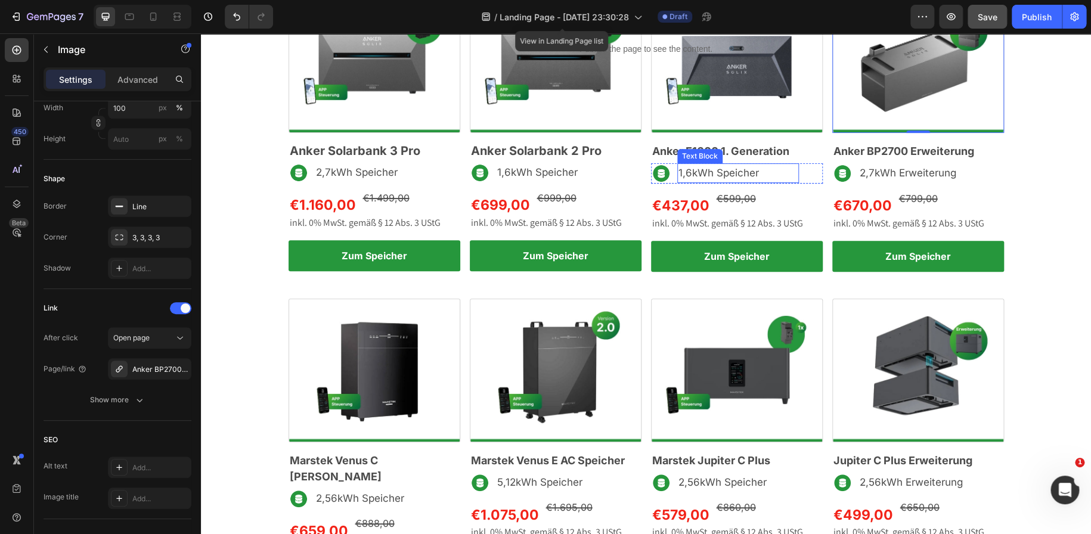
scroll to position [0, 0]
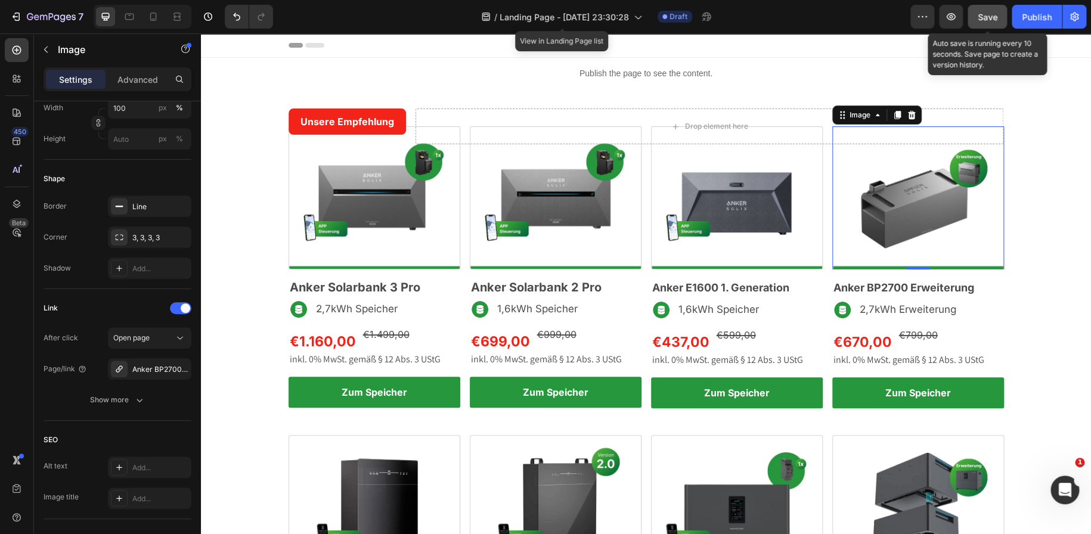
click at [991, 18] on span "Save" at bounding box center [988, 17] width 20 height 10
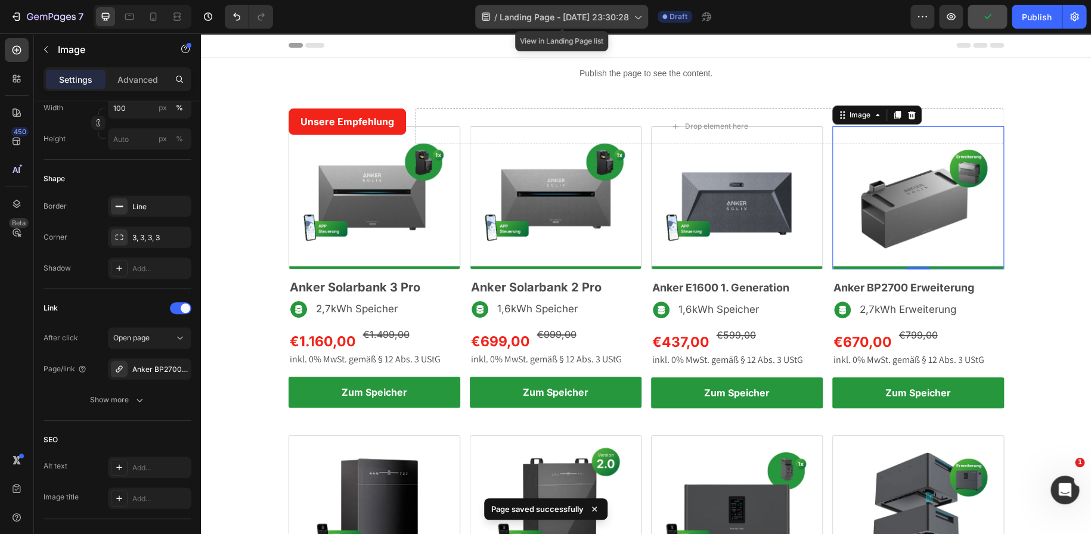
click at [634, 13] on icon at bounding box center [637, 17] width 12 height 12
click at [767, 16] on div "/ Landing Page - Aug 27, 23:30:28 Draft" at bounding box center [597, 17] width 628 height 24
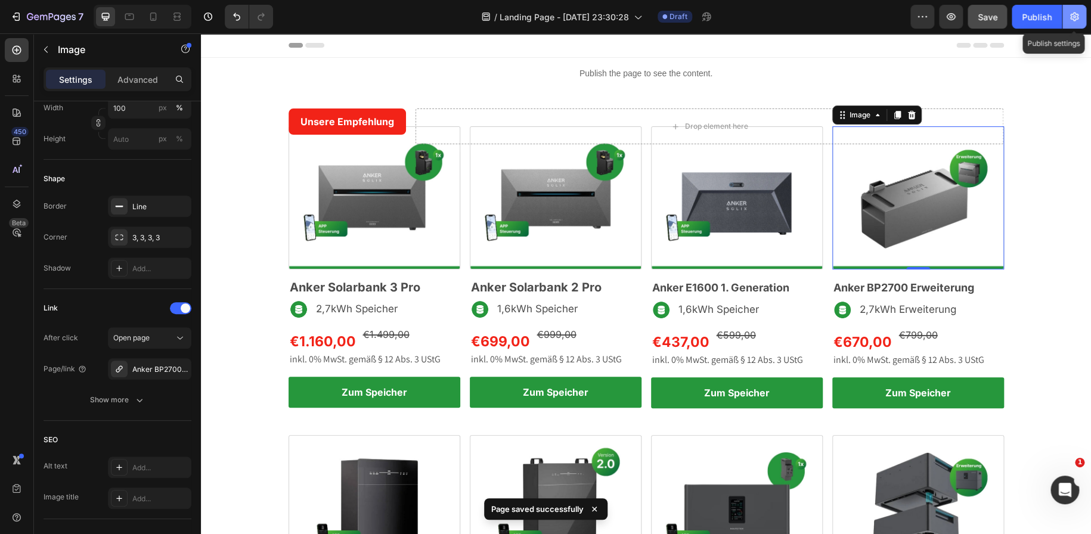
click at [1072, 17] on icon "button" at bounding box center [1074, 17] width 8 height 9
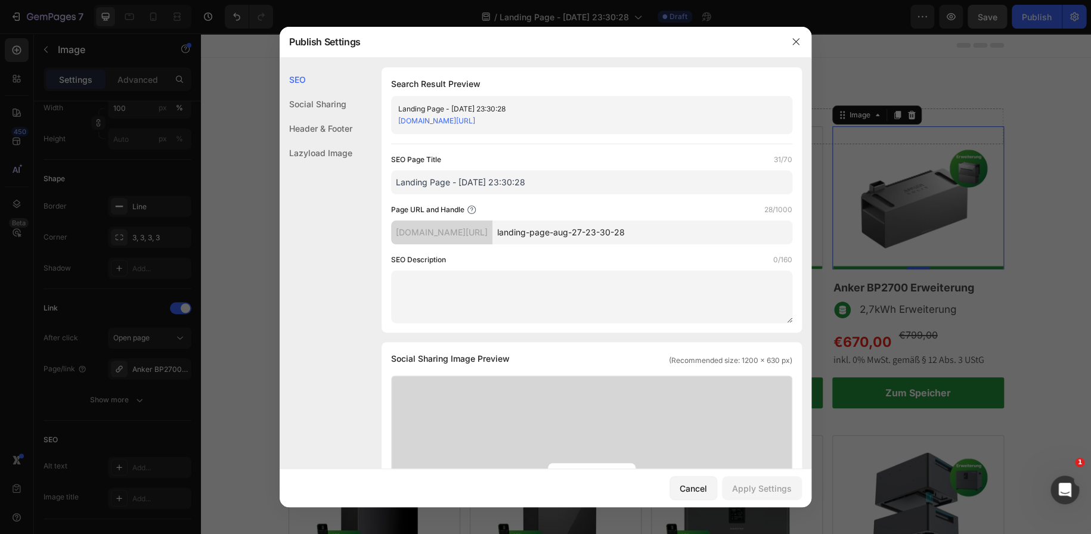
click at [501, 184] on input "Landing Page - Aug 27, 23:30:28" at bounding box center [591, 183] width 401 height 24
type input "Solarspeicher"
click at [760, 496] on button "Apply Settings" at bounding box center [762, 488] width 80 height 24
click at [793, 41] on icon "button" at bounding box center [796, 42] width 10 height 10
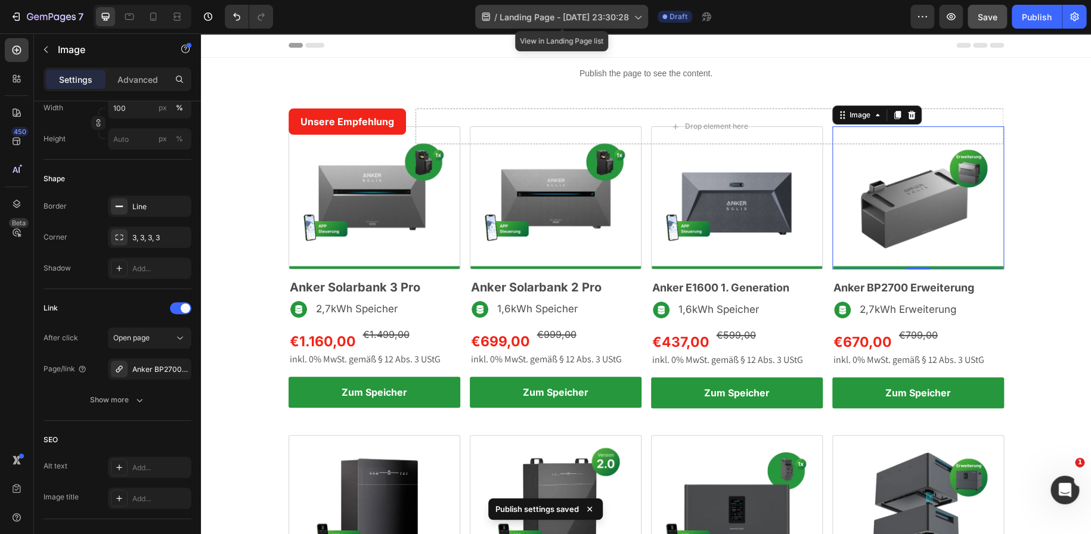
click at [567, 16] on span "Landing Page - Aug 27, 23:30:28" at bounding box center [564, 17] width 129 height 13
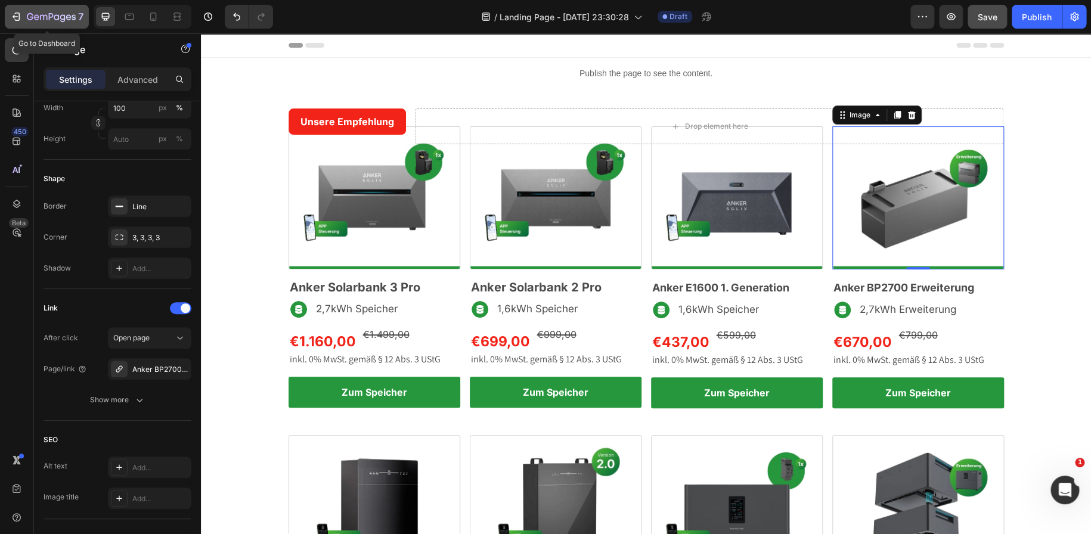
click at [19, 12] on icon "button" at bounding box center [16, 17] width 12 height 12
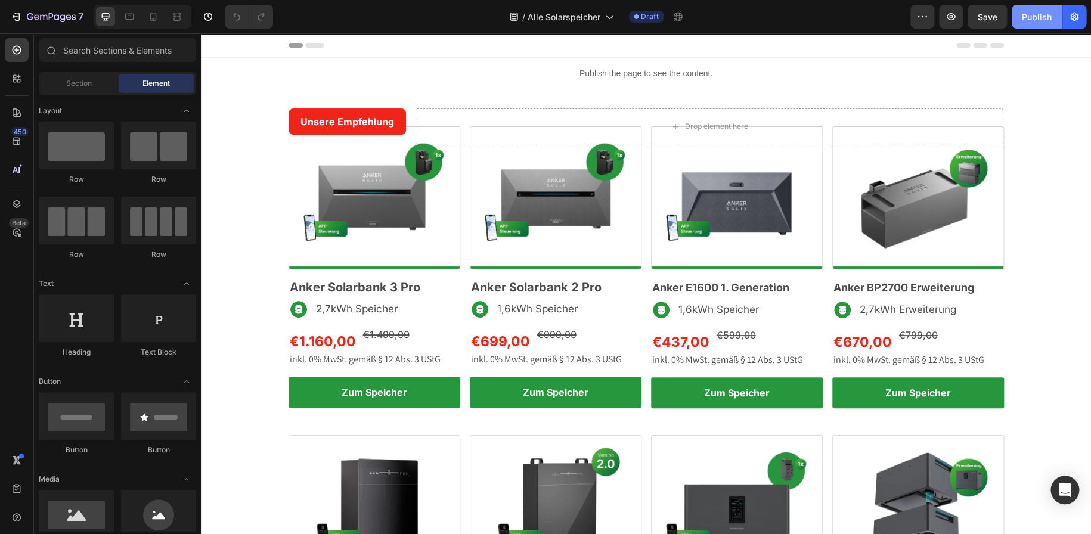
click at [1026, 17] on div "Publish" at bounding box center [1037, 17] width 30 height 13
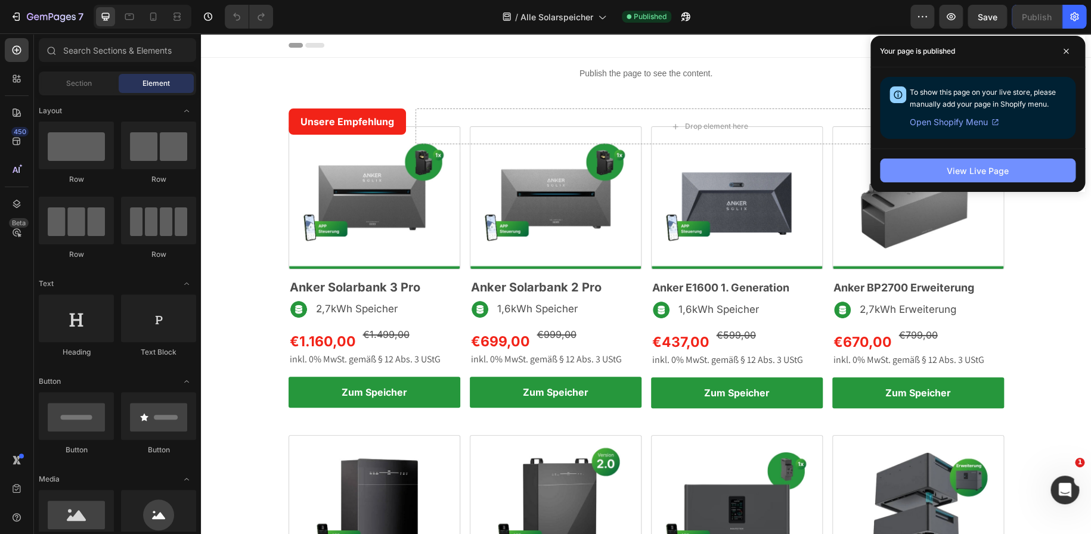
click at [912, 170] on button "View Live Page" at bounding box center [978, 171] width 196 height 24
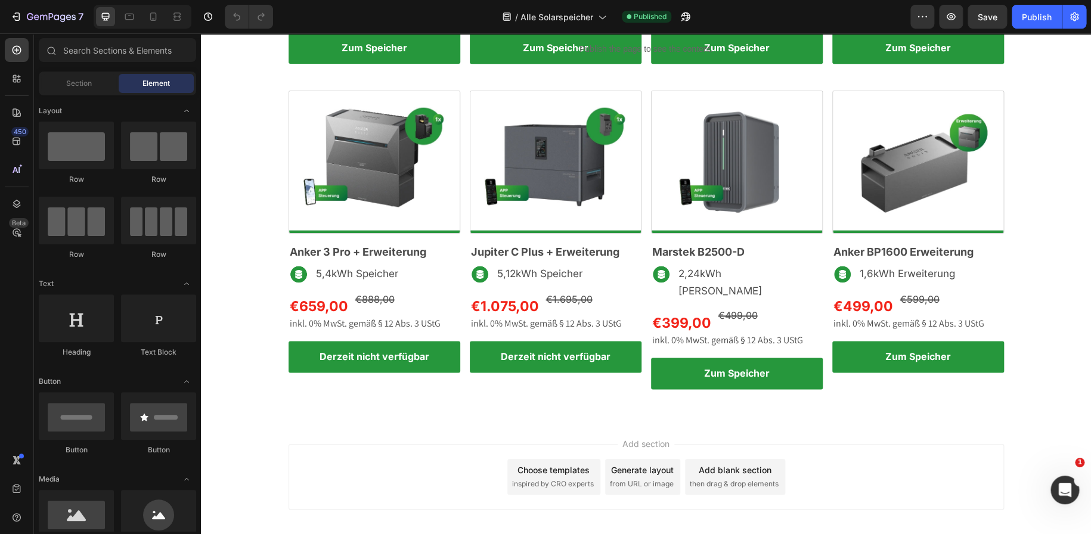
scroll to position [678, 0]
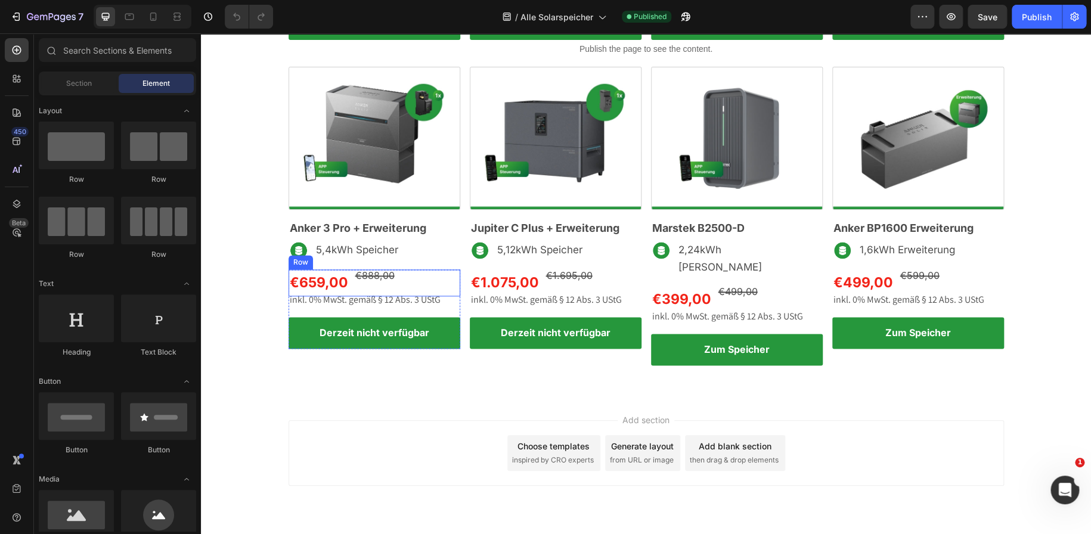
click at [362, 289] on div "€888,00 Product Price Product Price" at bounding box center [375, 283] width 42 height 27
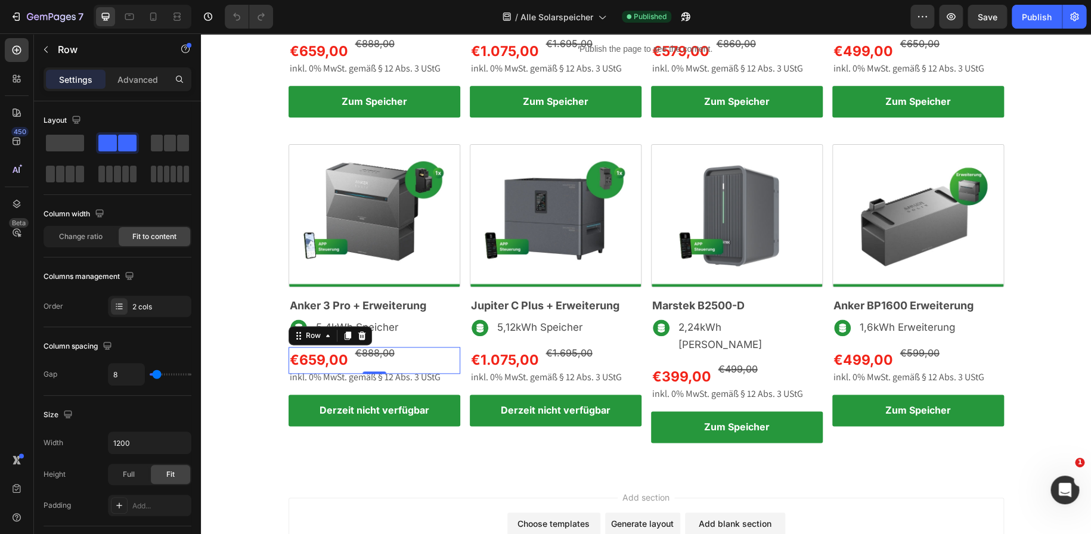
scroll to position [601, 0]
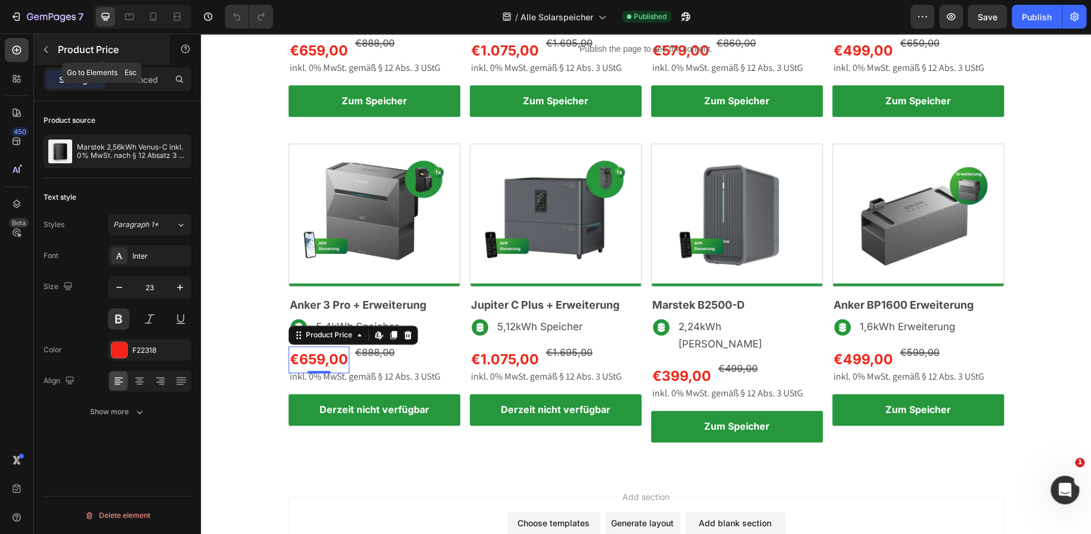
click at [52, 52] on button "button" at bounding box center [45, 49] width 19 height 19
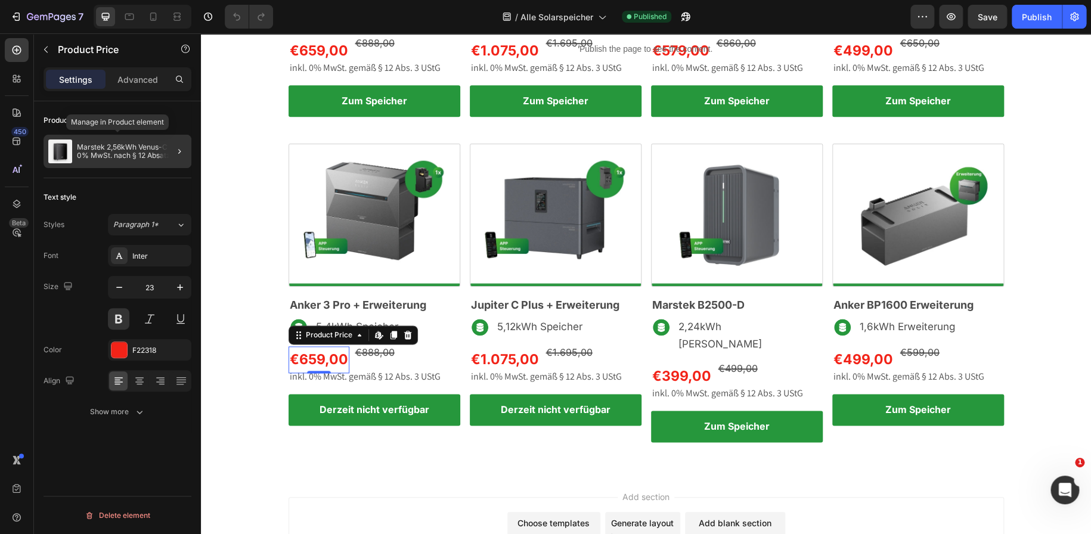
click at [114, 162] on div "Marstek 2,56kWh Venus-C inkl. 0% MwSt. nach § 12 Absatz 3 UStG" at bounding box center [118, 151] width 148 height 33
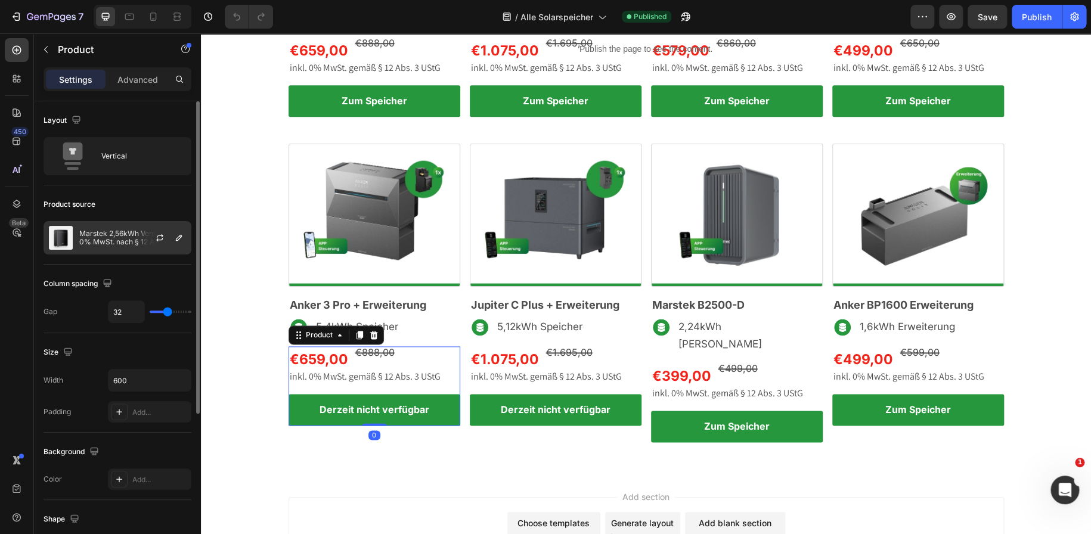
click at [144, 230] on div at bounding box center [164, 238] width 52 height 32
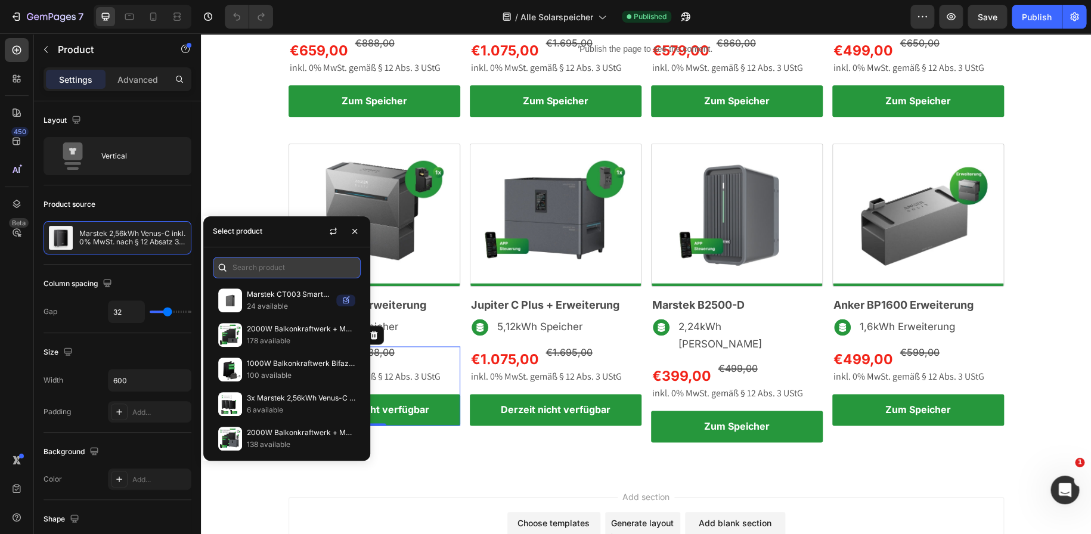
click at [240, 270] on input "text" at bounding box center [287, 267] width 148 height 21
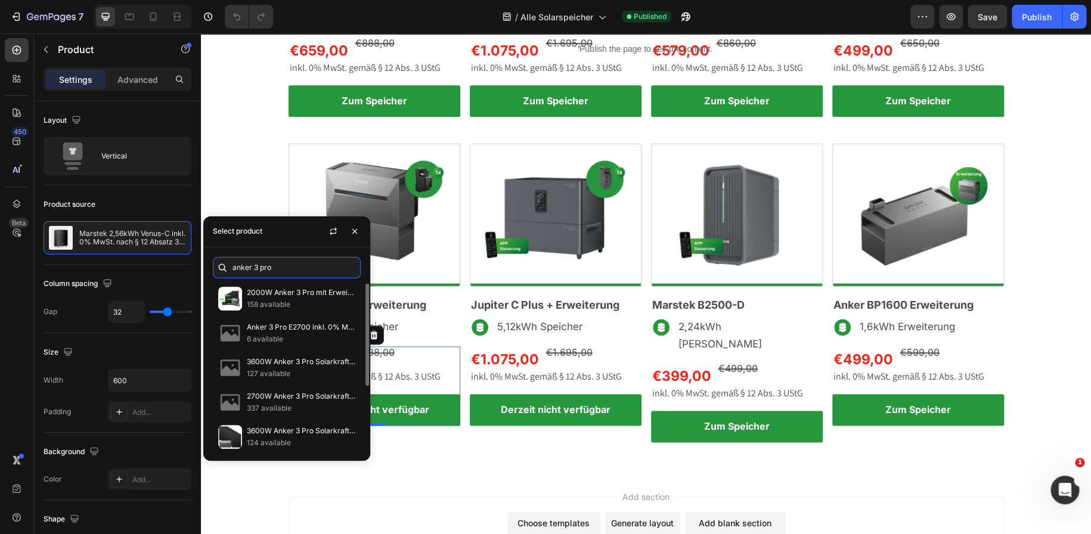
scroll to position [0, 0]
type input "anker 3 pro"
click at [328, 237] on button "button" at bounding box center [333, 231] width 19 height 19
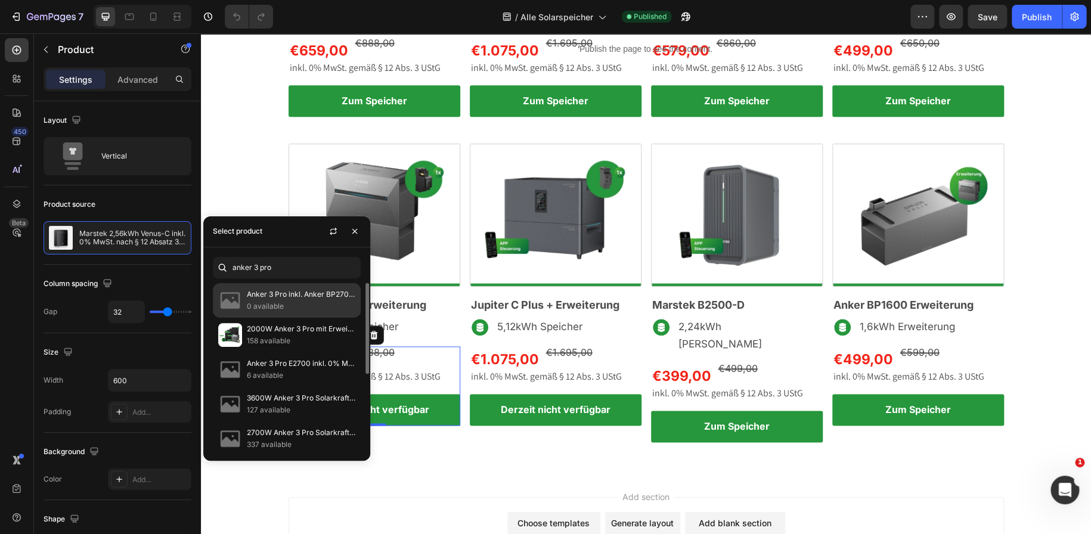
click at [298, 295] on p "Anker 3 Pro inkl. Anker BP2700 Erweiterungsakku & Smartmeter" at bounding box center [301, 295] width 109 height 12
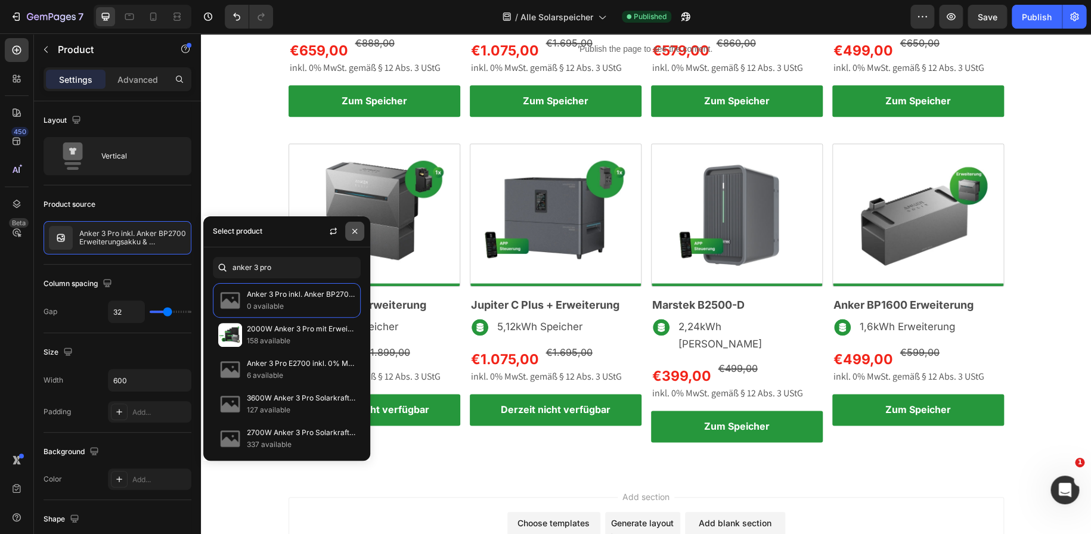
click at [352, 234] on icon "button" at bounding box center [355, 232] width 10 height 10
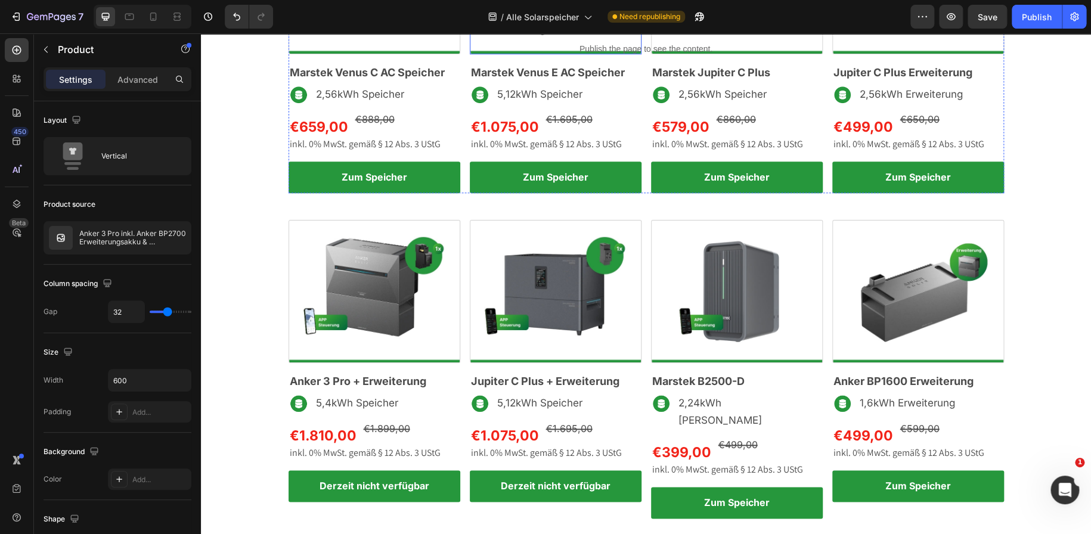
scroll to position [531, 0]
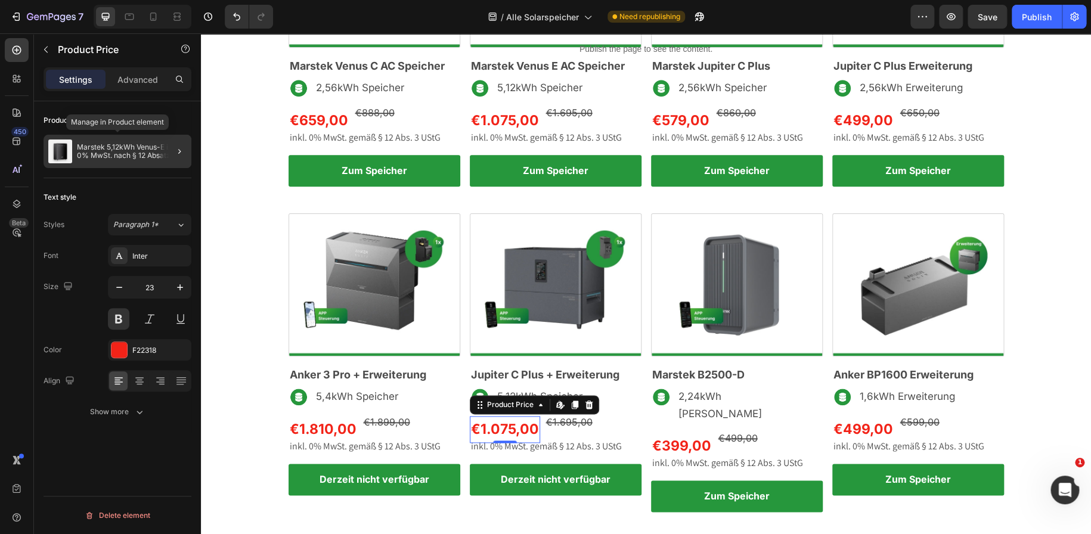
click at [132, 154] on p "Marstek 5,12kWh Venus-E inkl. 0% MwSt. nach § 12 Absatz 3 UStG" at bounding box center [132, 151] width 110 height 17
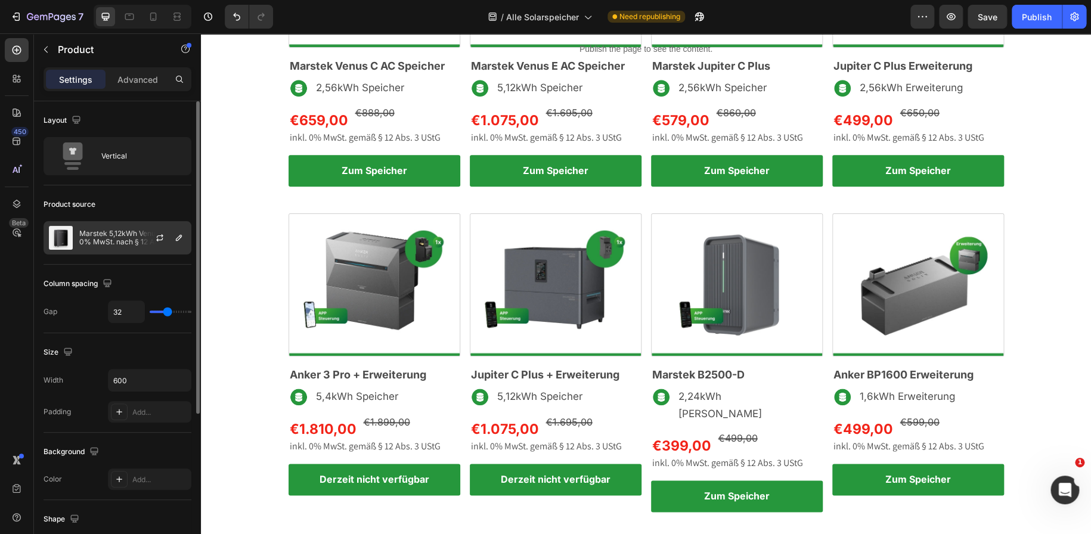
click at [129, 225] on div "Marstek 5,12kWh Venus-E inkl. 0% MwSt. nach § 12 Absatz 3 UStG" at bounding box center [118, 237] width 148 height 33
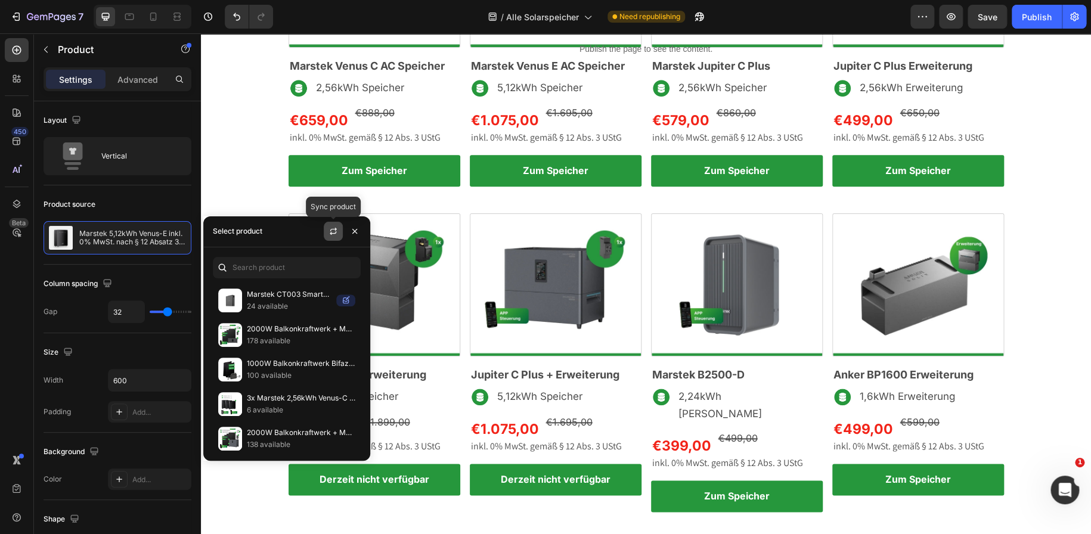
click at [335, 236] on button "button" at bounding box center [333, 231] width 19 height 19
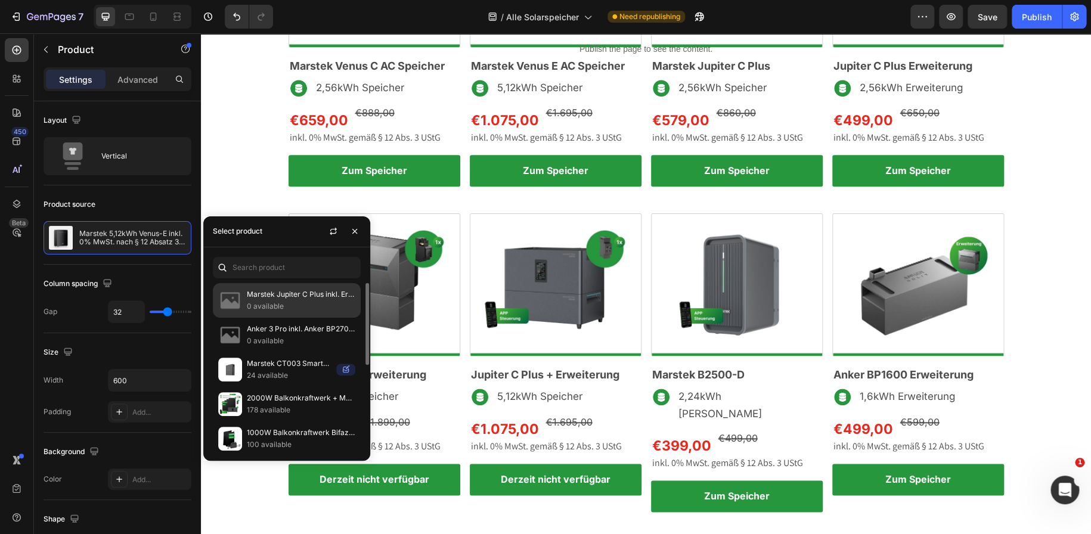
click at [298, 289] on p "Marstek Jupiter C Plus inkl. Erweiterungsakku & Smartmeter" at bounding box center [301, 295] width 109 height 12
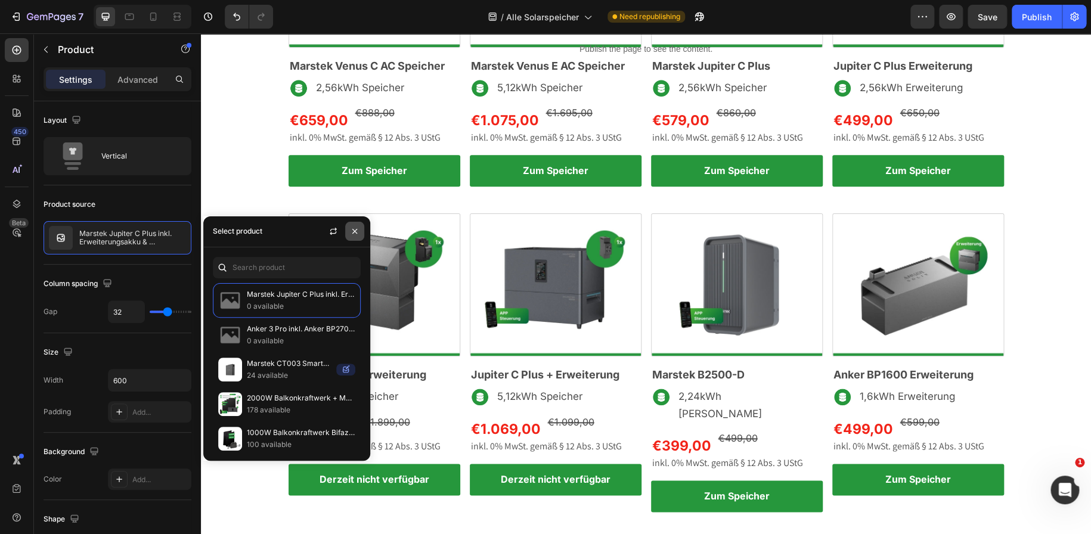
click at [357, 233] on icon "button" at bounding box center [355, 232] width 10 height 10
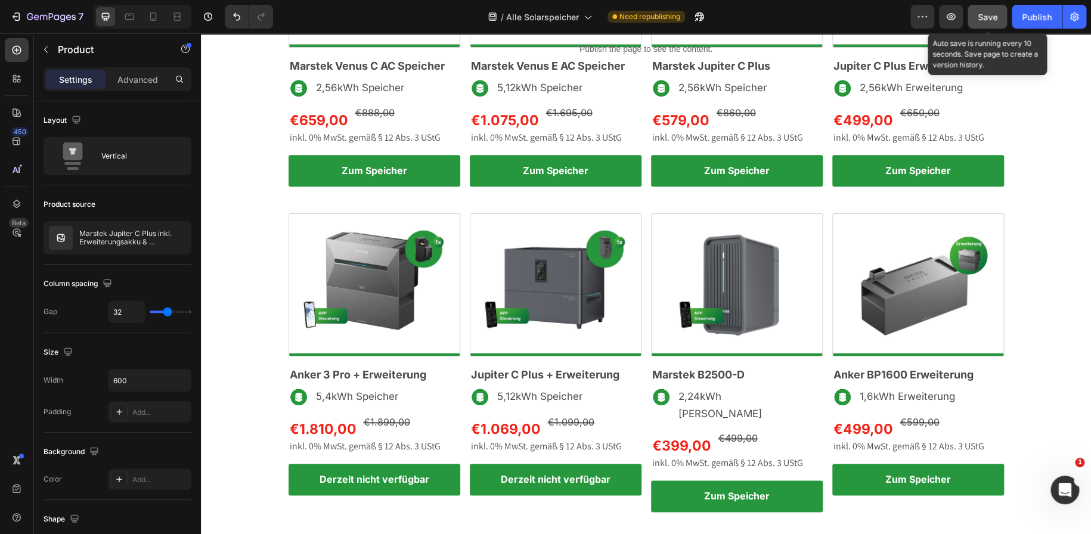
click at [996, 13] on span "Save" at bounding box center [988, 17] width 20 height 10
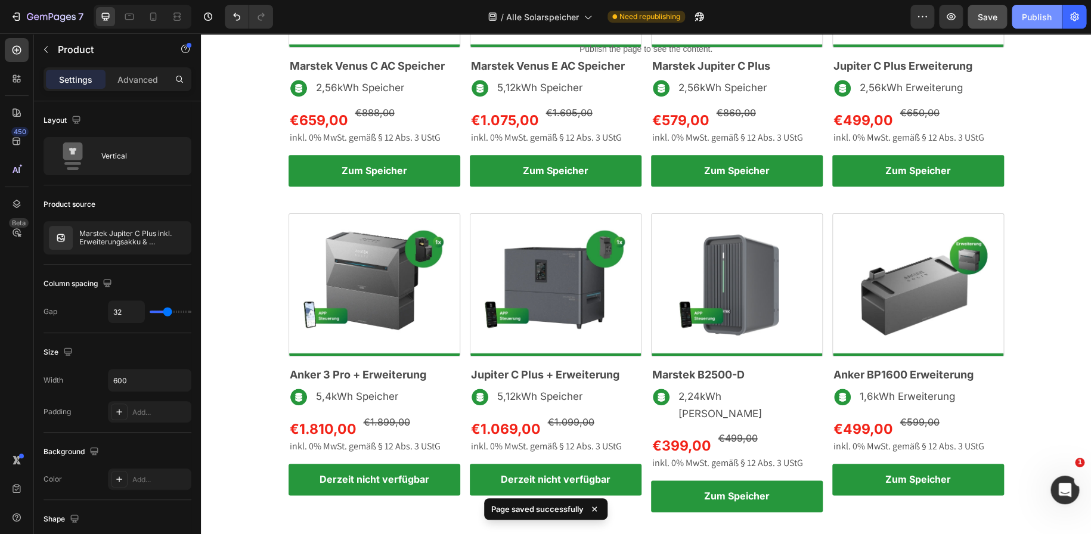
click at [1026, 8] on button "Publish" at bounding box center [1037, 17] width 50 height 24
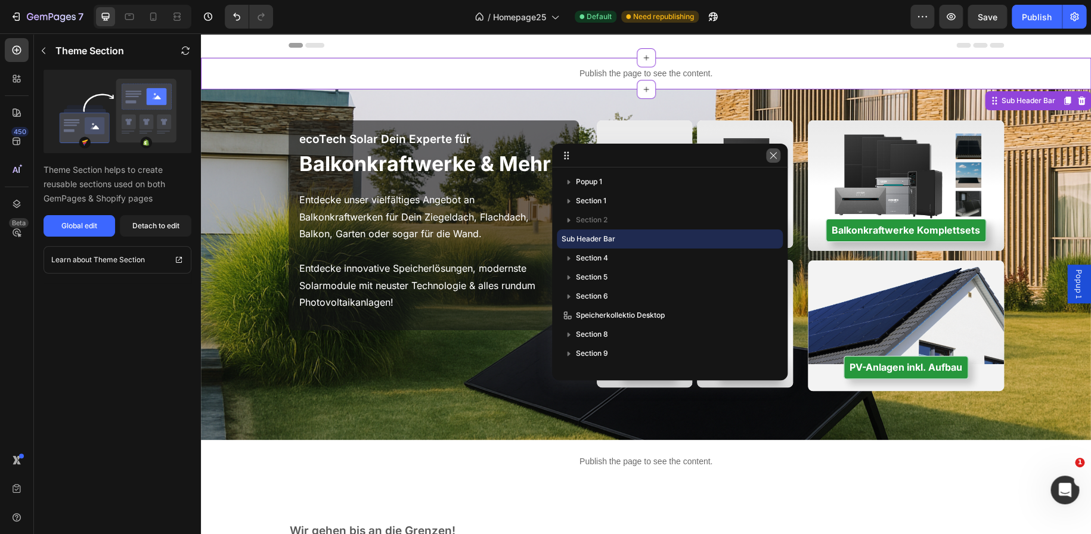
click at [775, 159] on icon "button" at bounding box center [774, 156] width 10 height 10
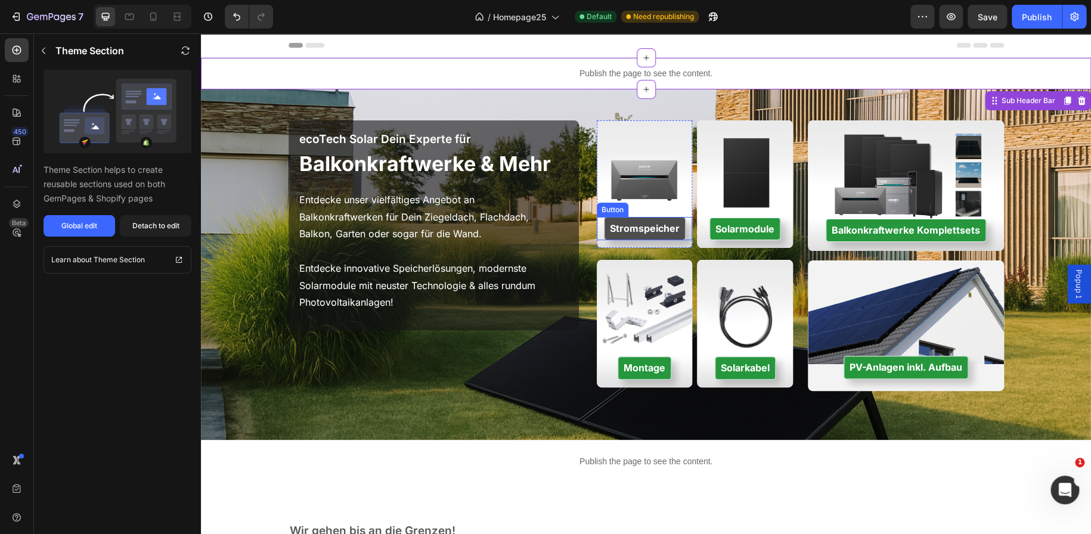
click at [604, 231] on link "Stromspeicher" at bounding box center [645, 228] width 82 height 23
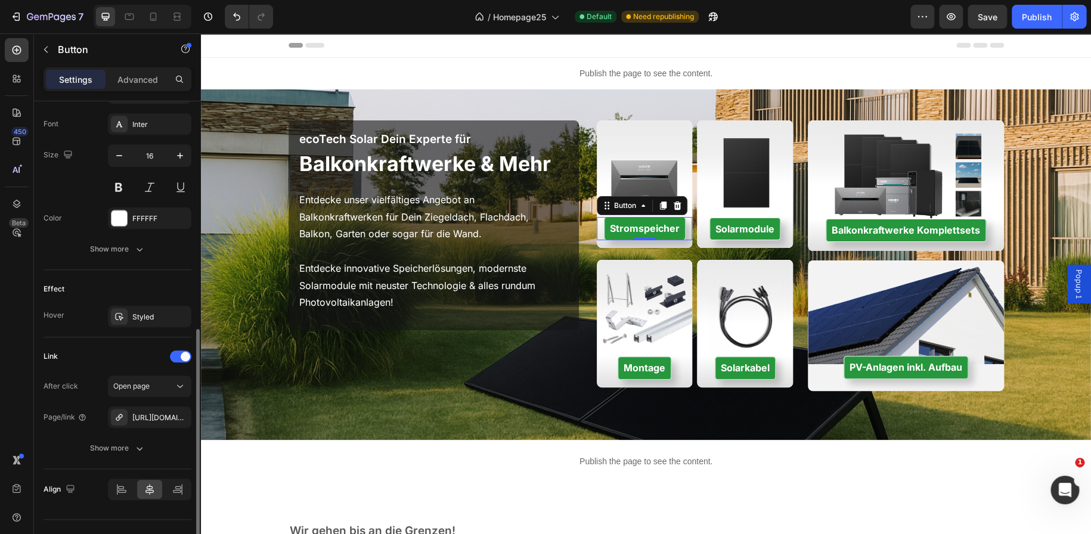
scroll to position [481, 0]
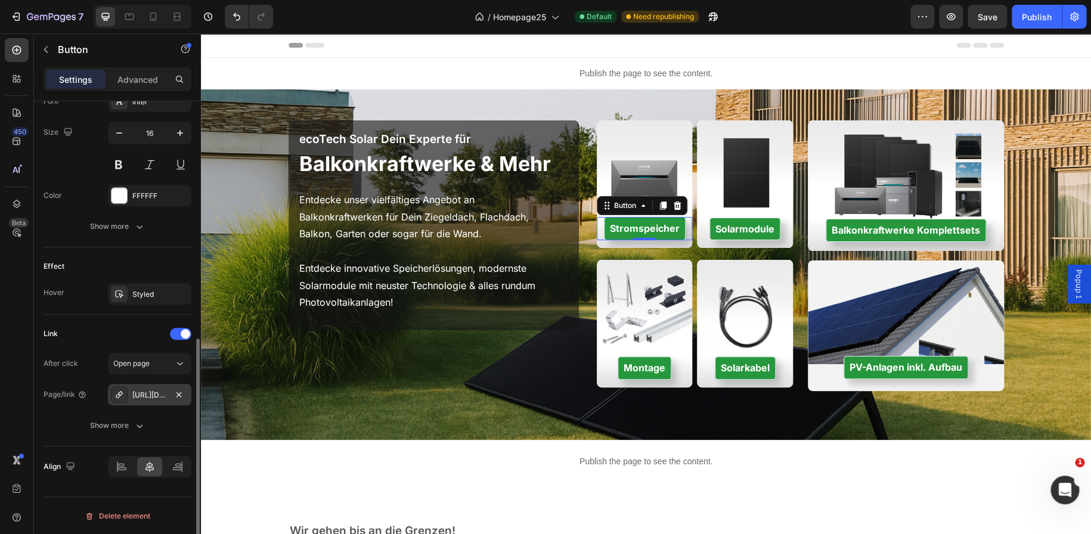
click at [153, 393] on div "[URL][DOMAIN_NAME]" at bounding box center [149, 395] width 35 height 11
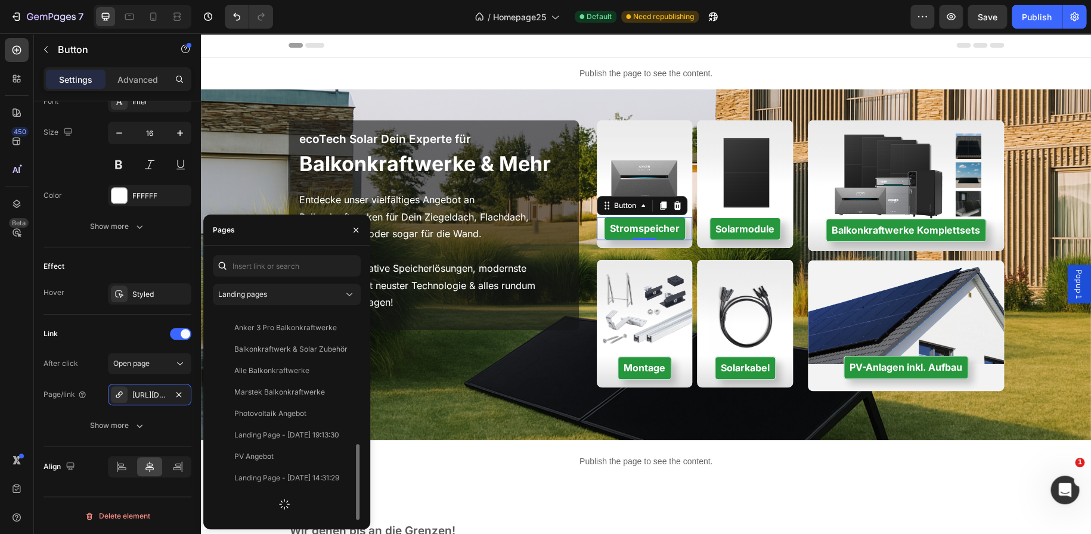
scroll to position [329, 0]
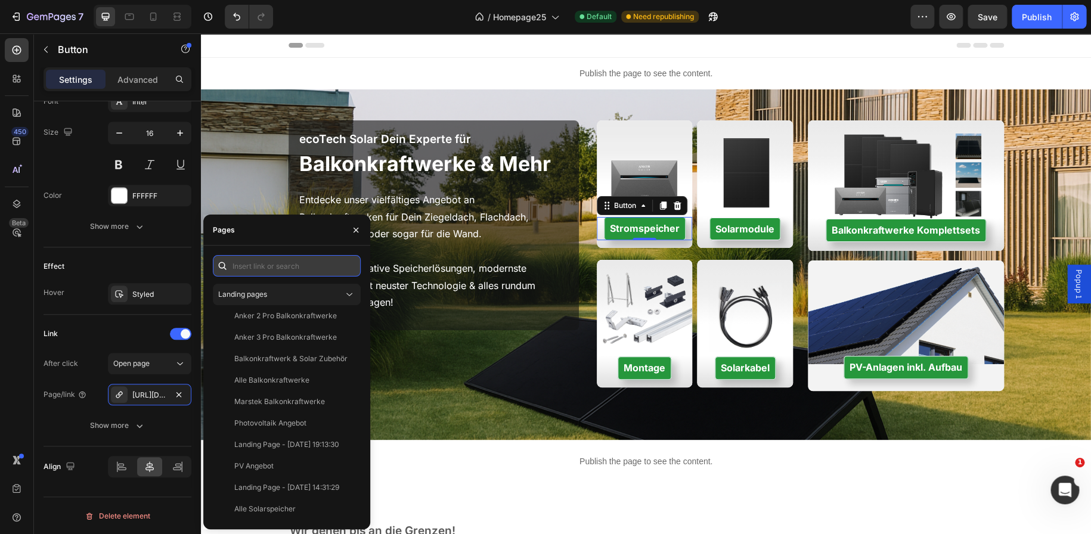
click at [278, 260] on input "text" at bounding box center [287, 265] width 148 height 21
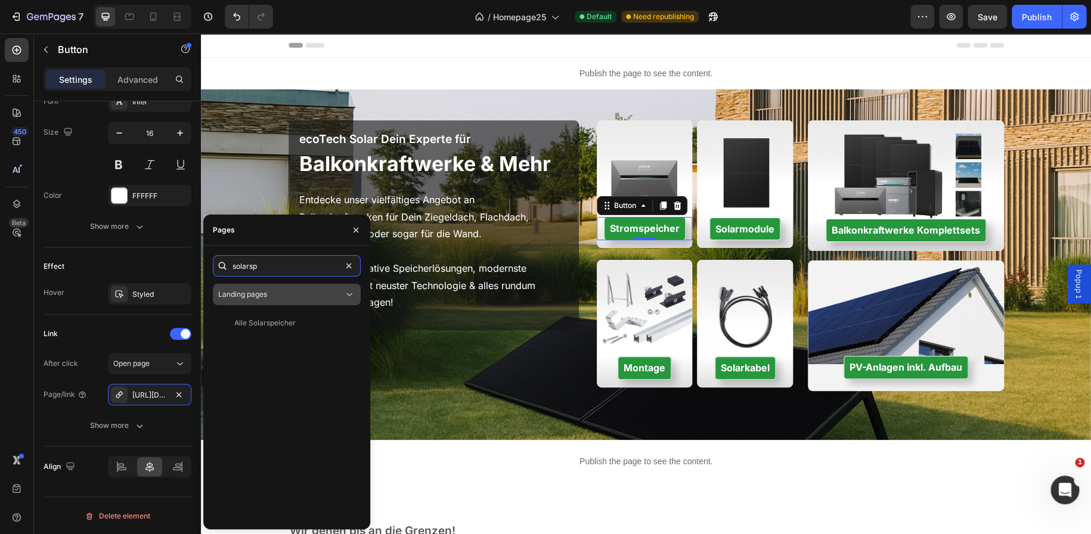
scroll to position [0, 0]
type input "solarsp"
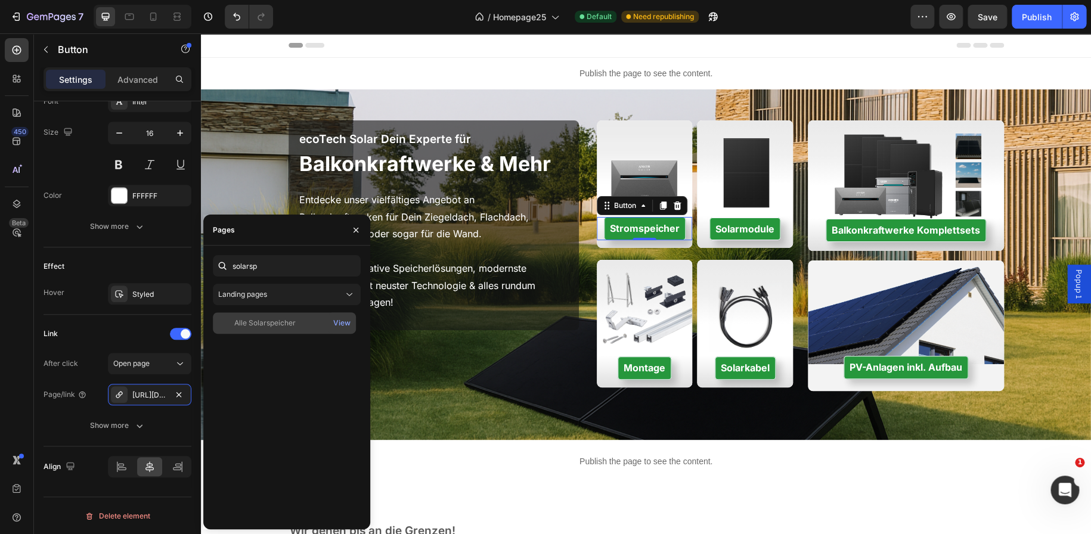
click at [284, 318] on div "Alle Solarspeicher" at bounding box center [264, 323] width 61 height 11
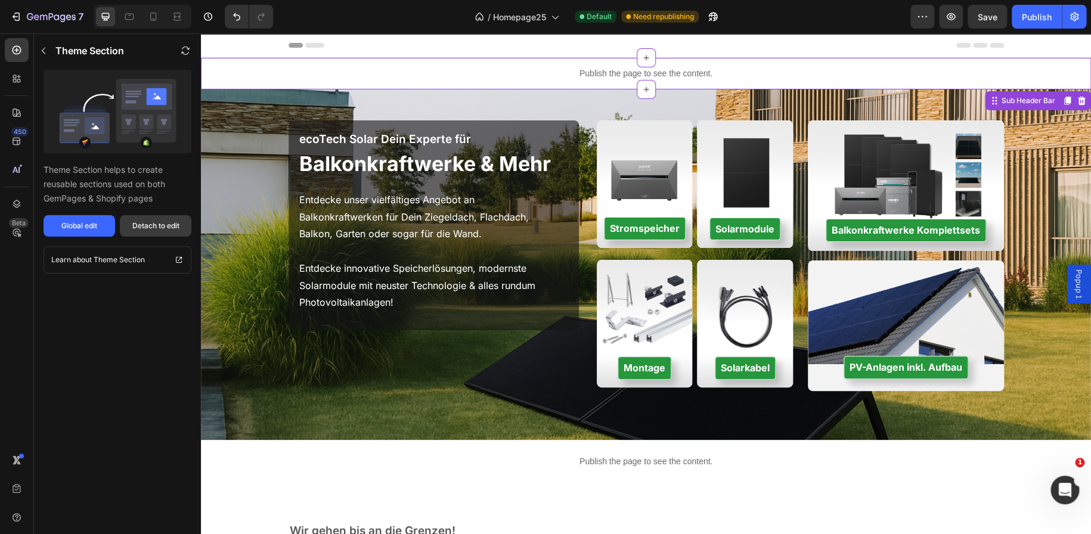
click at [153, 221] on div "Detach to edit" at bounding box center [155, 226] width 47 height 11
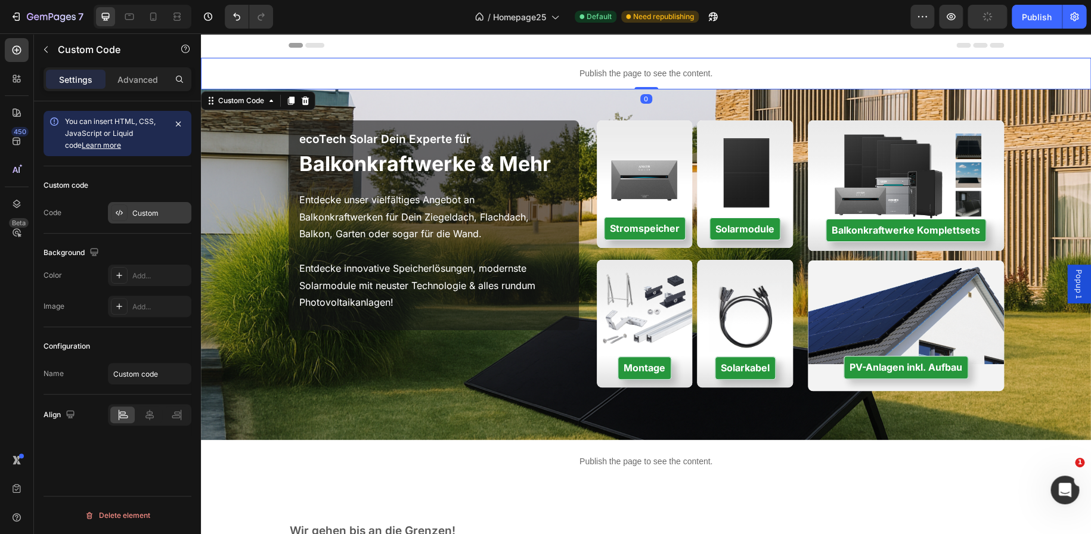
click at [141, 216] on div "Custom" at bounding box center [160, 213] width 56 height 11
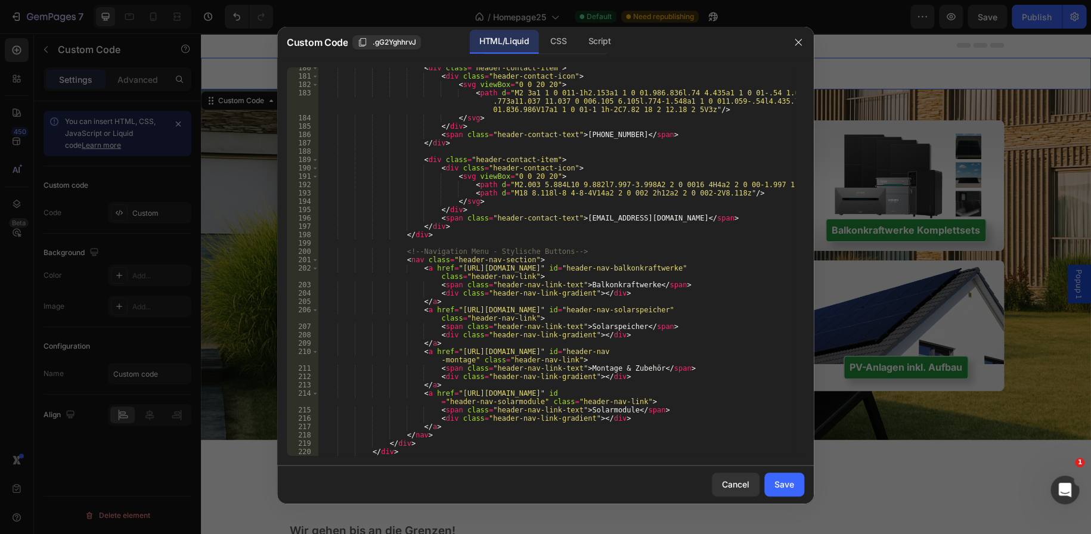
scroll to position [1497, 0]
click at [655, 308] on div "< div class = "header-contact-item" > < div class = "header-contact-icon" > < s…" at bounding box center [556, 266] width 477 height 405
drag, startPoint x: 655, startPoint y: 308, endPoint x: 453, endPoint y: 311, distance: 202.2
click at [453, 311] on div "< div class = "header-contact-item" > < div class = "header-contact-icon" > < s…" at bounding box center [556, 266] width 477 height 405
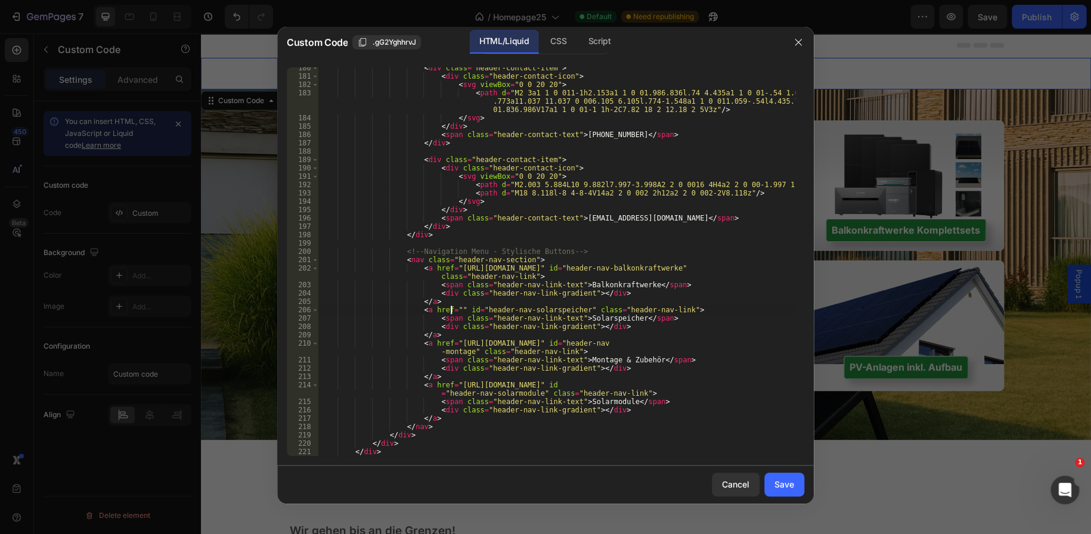
paste textarea "[URL][DOMAIN_NAME]"
type textarea "<a href="[URL][DOMAIN_NAME]" id="header-nav-solarspeicher" class="header-nav-li…"
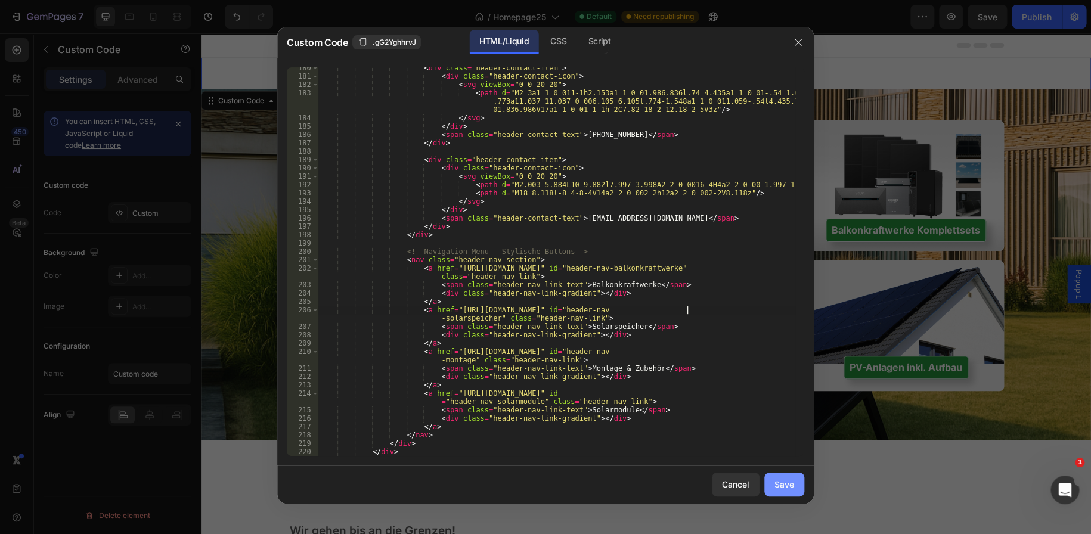
click at [776, 479] on div "Save" at bounding box center [785, 484] width 20 height 13
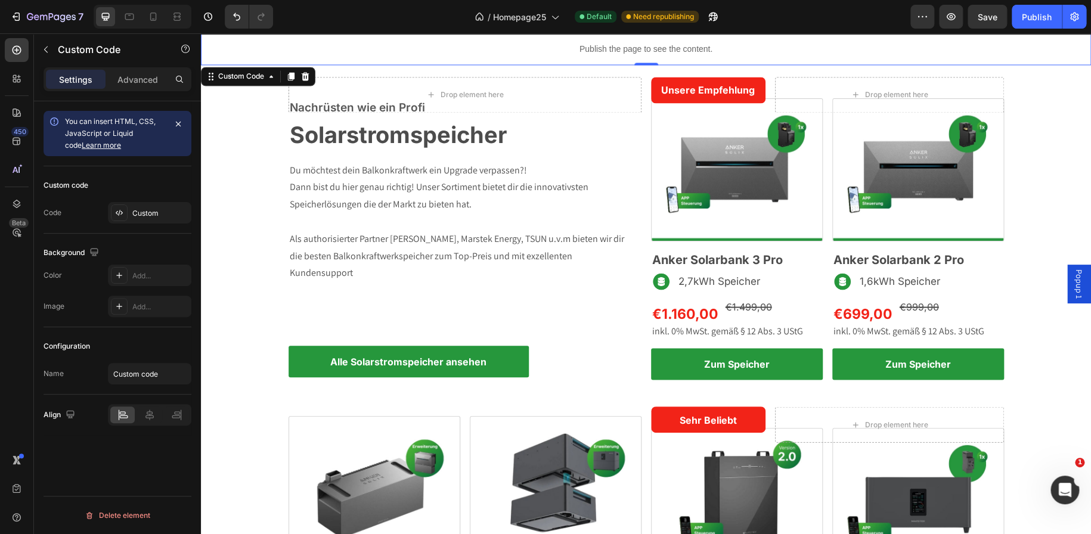
scroll to position [1092, 0]
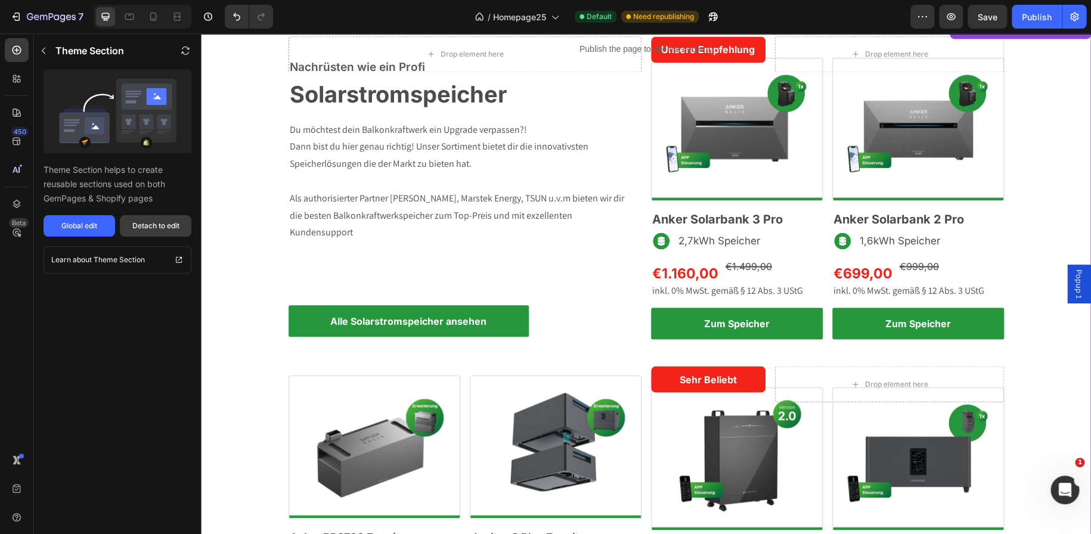
click at [126, 230] on button "Detach to edit" at bounding box center [156, 225] width 72 height 21
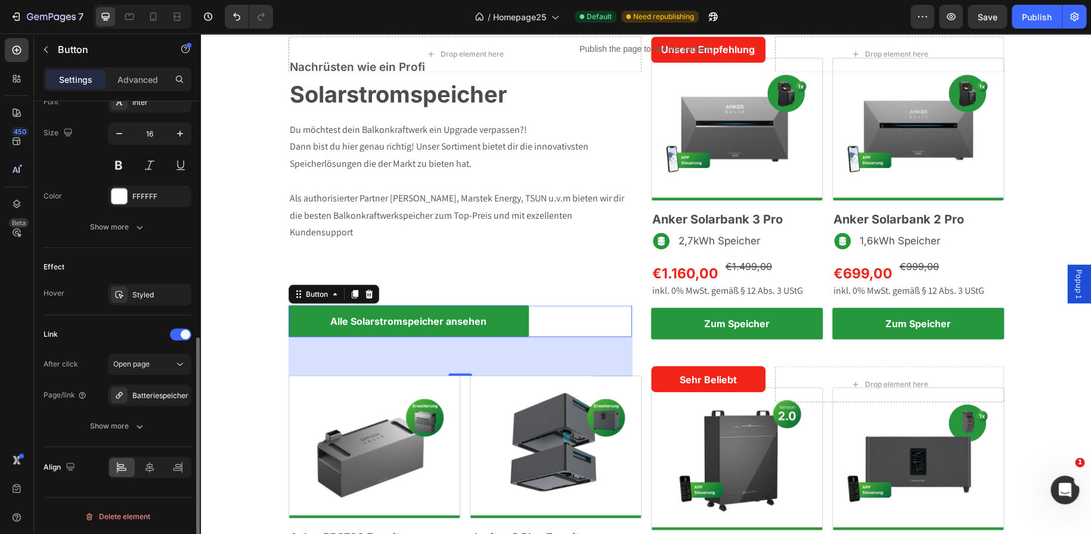
scroll to position [479, 0]
click at [174, 395] on icon "button" at bounding box center [179, 397] width 10 height 10
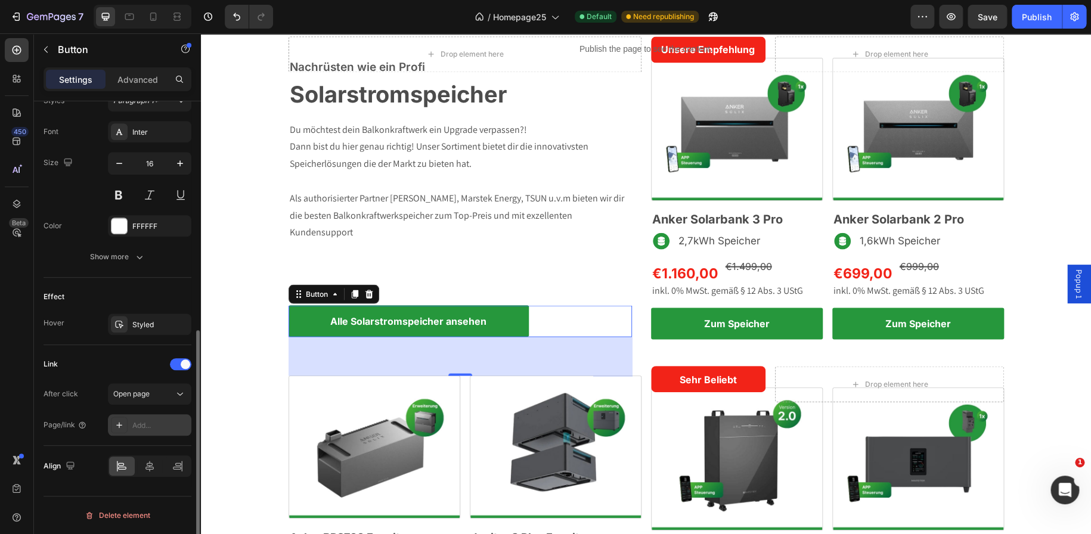
scroll to position [450, 0]
click at [143, 428] on div "Add..." at bounding box center [160, 426] width 56 height 11
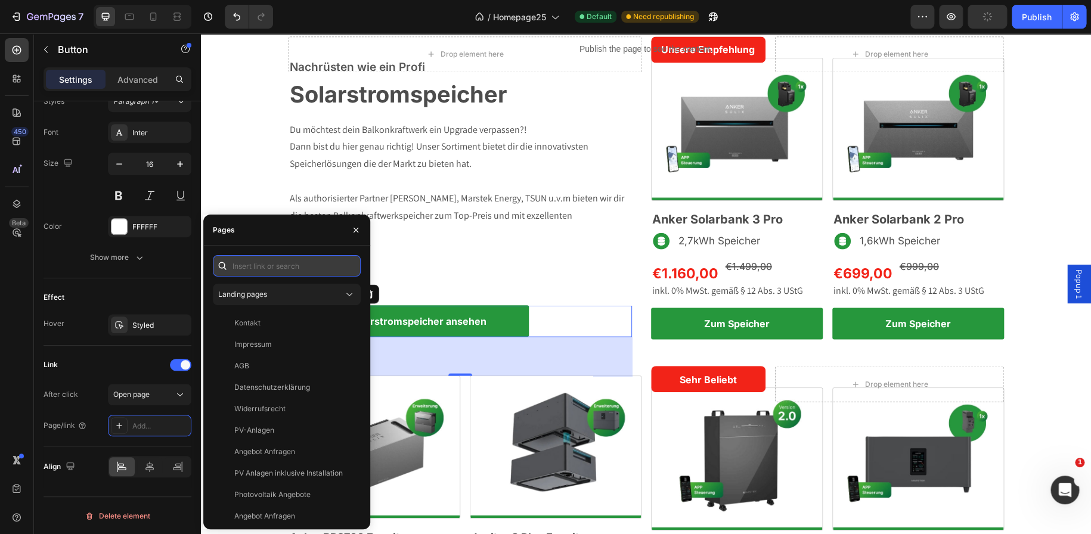
click at [256, 270] on input "text" at bounding box center [287, 265] width 148 height 21
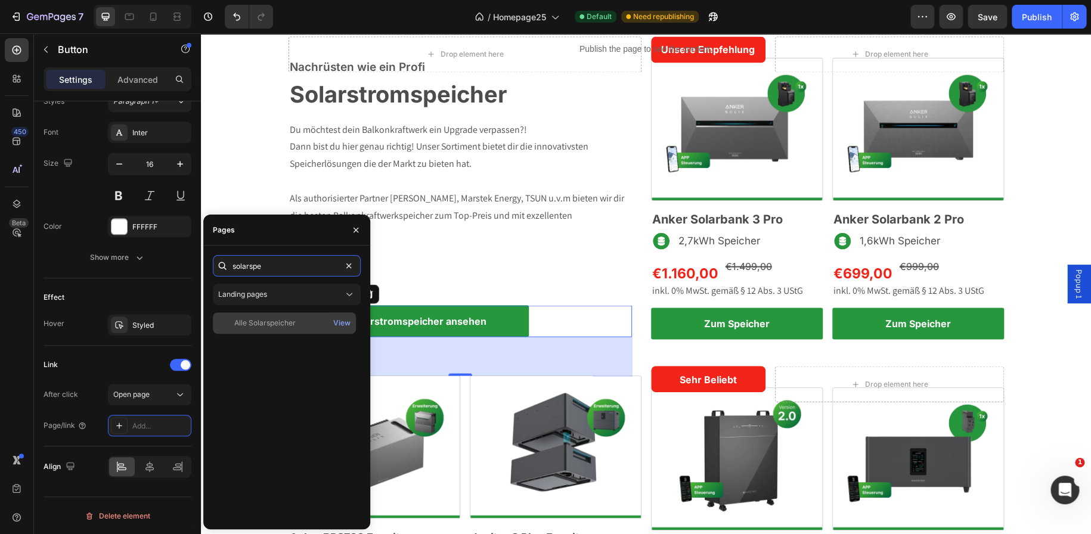
type input "solarspe"
click at [269, 317] on div "Alle Solarspeicher View" at bounding box center [284, 322] width 143 height 21
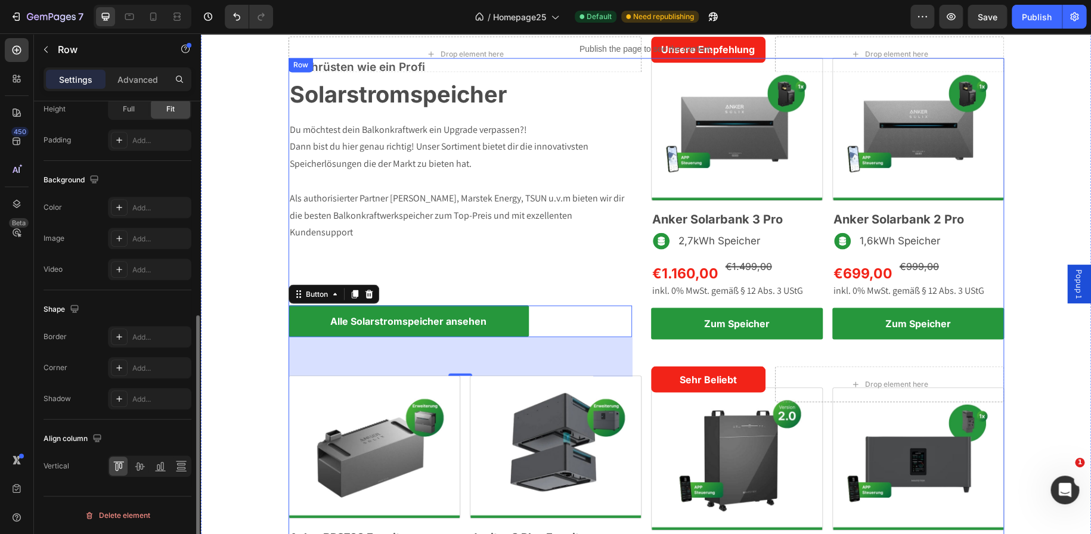
click at [597, 286] on div "Nachrüsten wie ein Profi Text block Solarstromspeicher Heading Row Du möchtest …" at bounding box center [465, 370] width 353 height 624
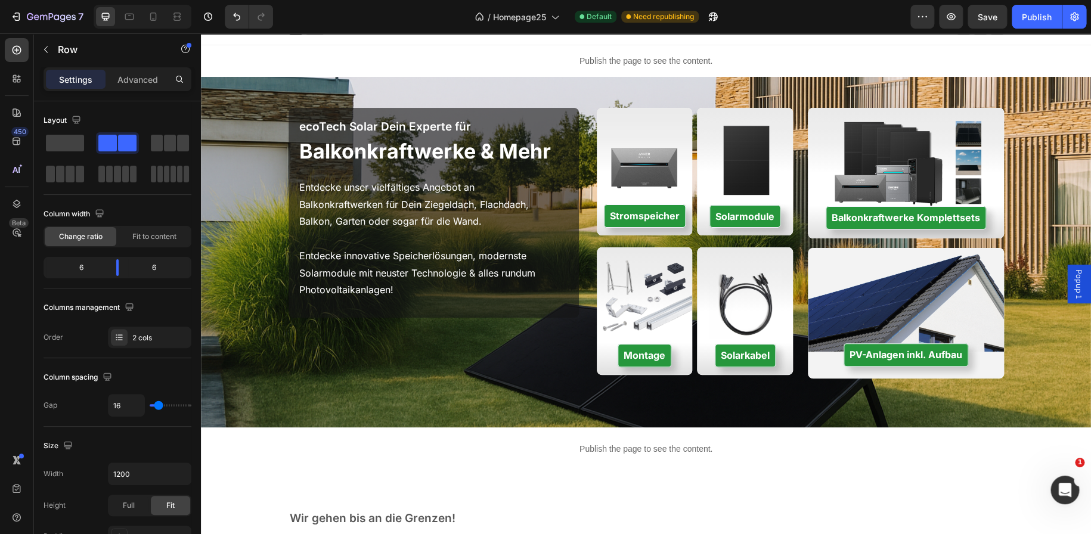
scroll to position [0, 0]
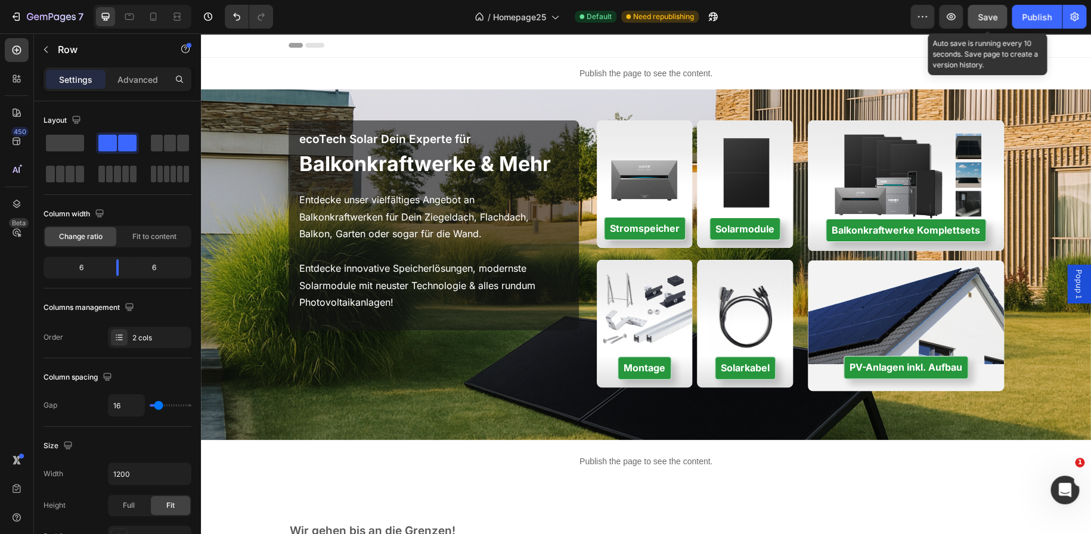
click at [980, 22] on div "Save" at bounding box center [988, 17] width 20 height 13
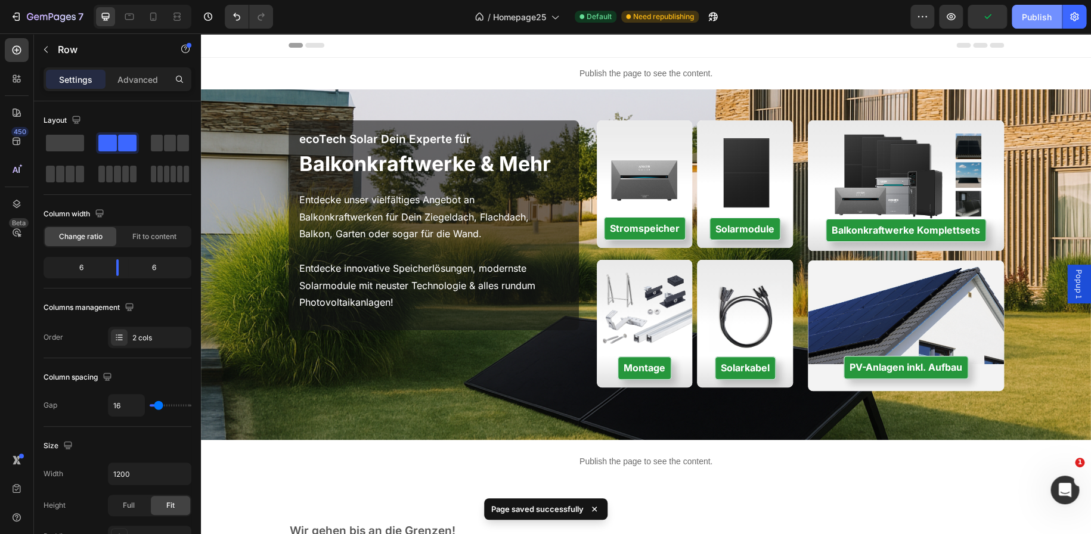
click at [1023, 21] on div "Publish" at bounding box center [1037, 17] width 30 height 13
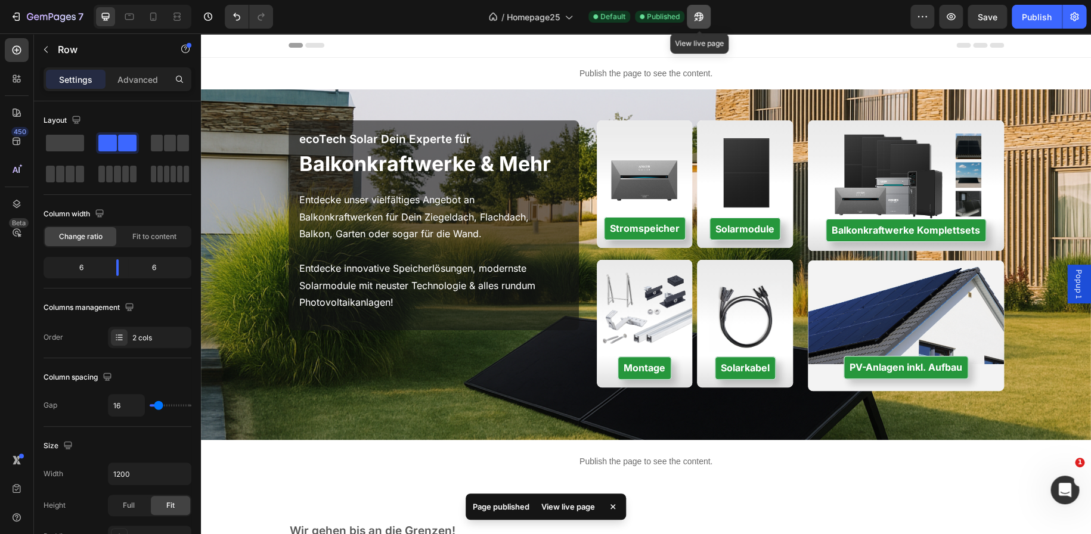
click at [698, 18] on icon "button" at bounding box center [696, 19] width 3 height 3
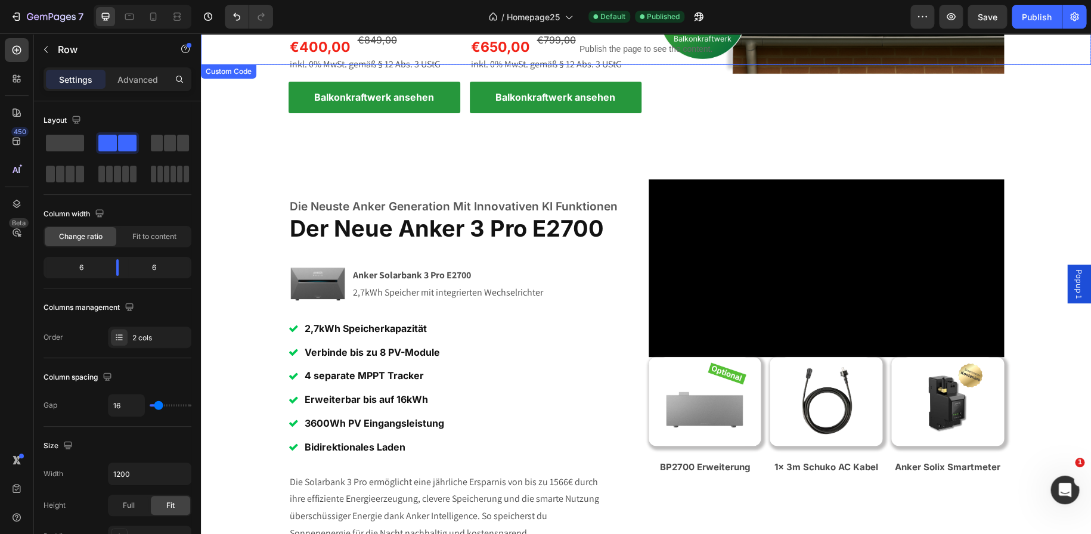
scroll to position [2121, 0]
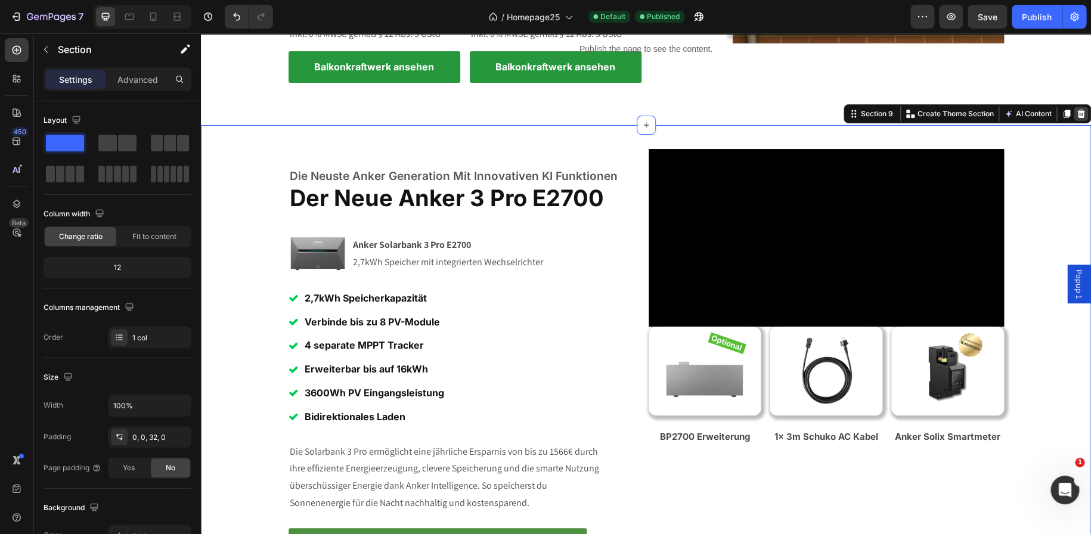
click at [1076, 113] on icon at bounding box center [1081, 114] width 10 height 10
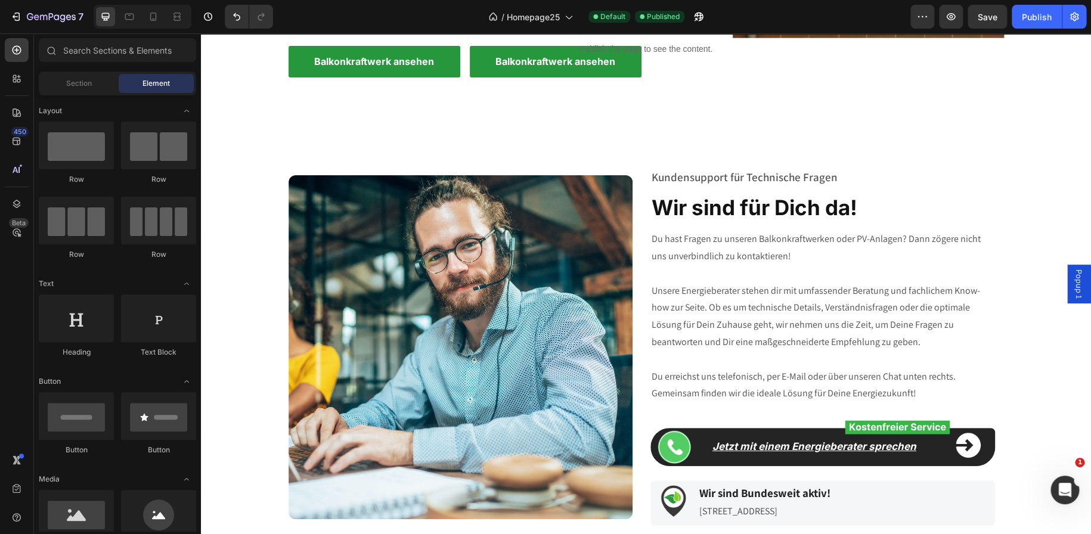
scroll to position [2126, 0]
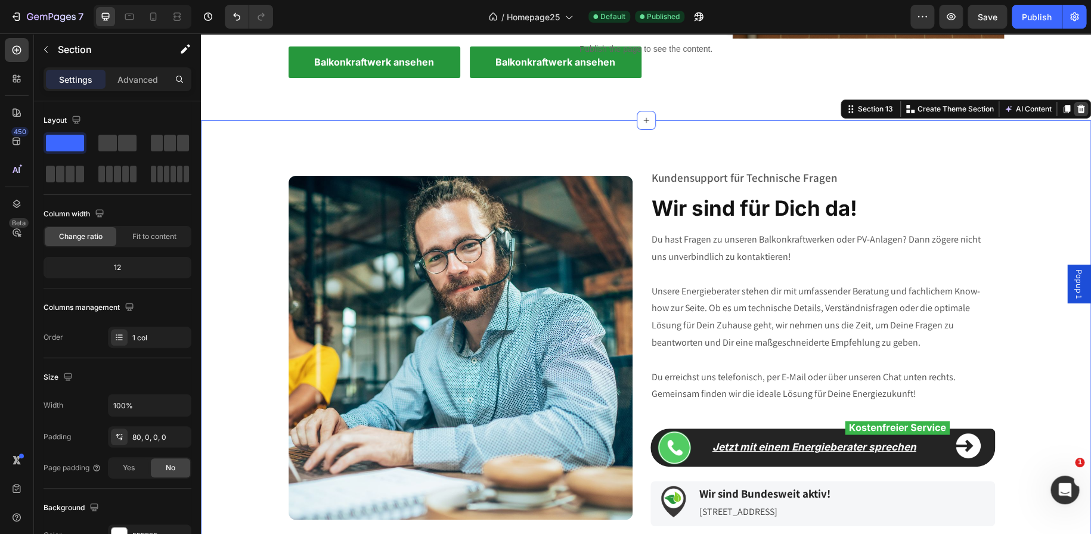
click at [1076, 113] on icon at bounding box center [1081, 109] width 10 height 10
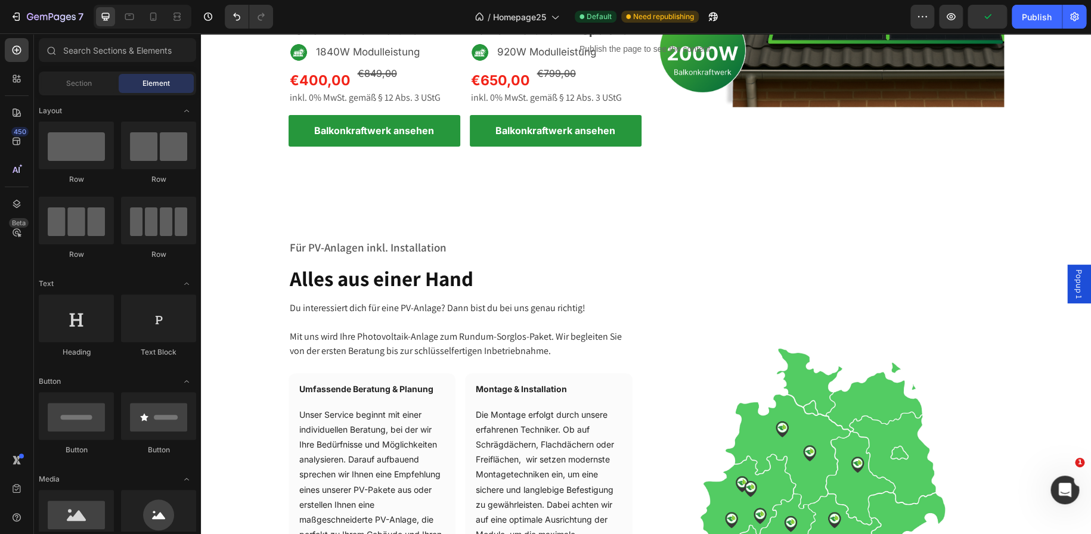
scroll to position [2056, 0]
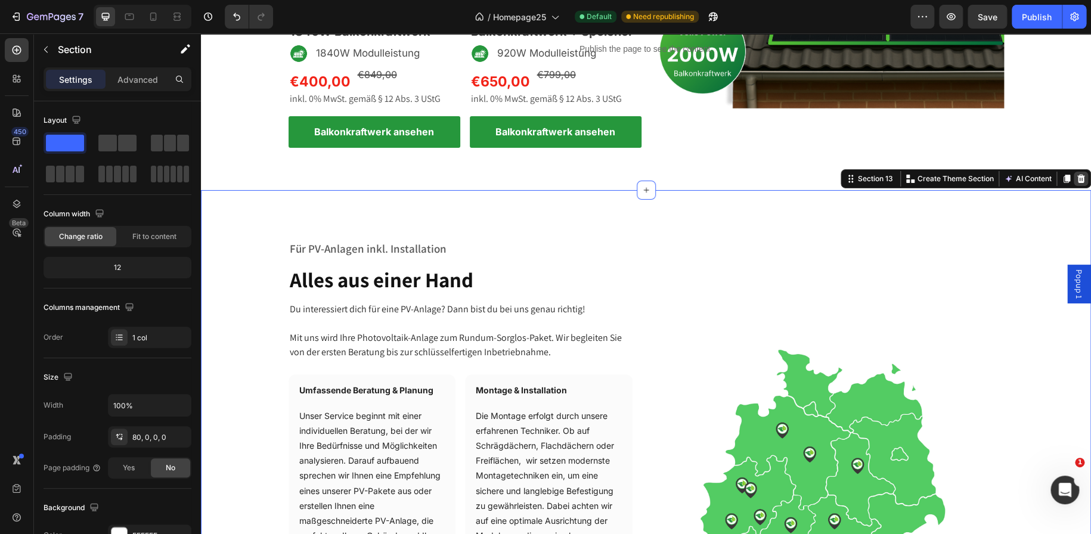
click at [1078, 177] on icon at bounding box center [1082, 179] width 8 height 8
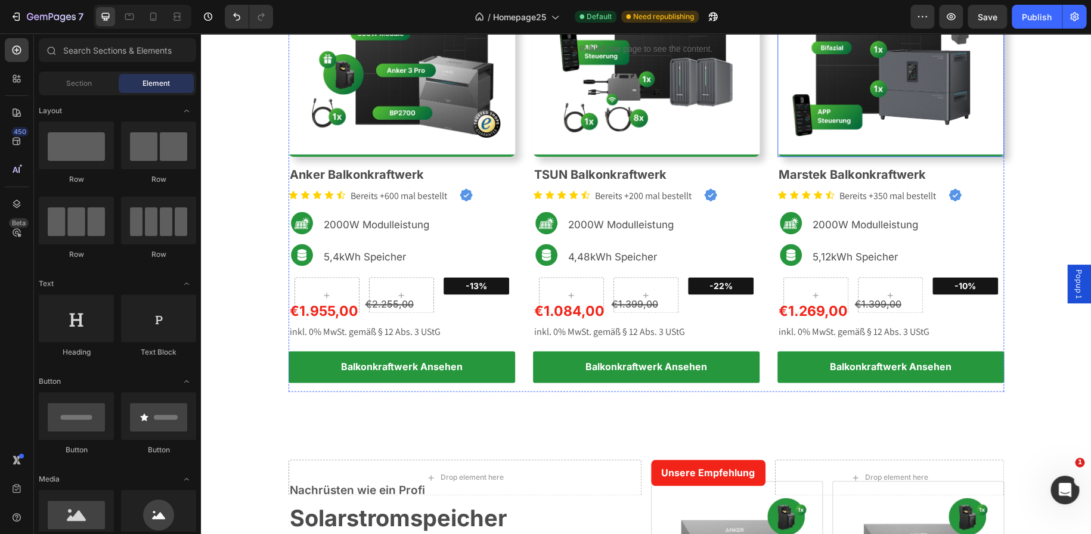
scroll to position [669, 0]
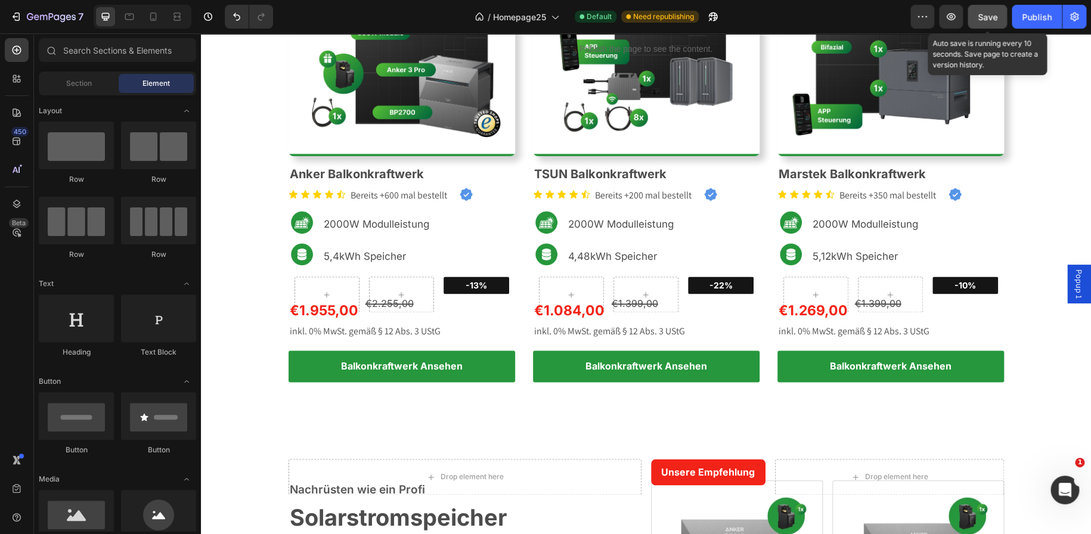
click at [976, 18] on button "Save" at bounding box center [987, 17] width 39 height 24
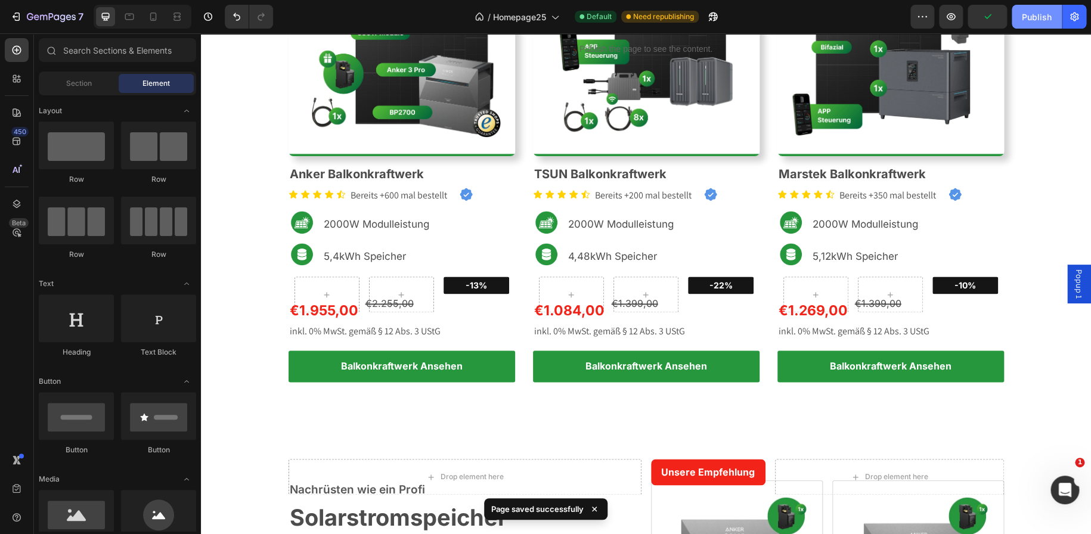
click at [1036, 11] on div "Publish" at bounding box center [1037, 17] width 30 height 13
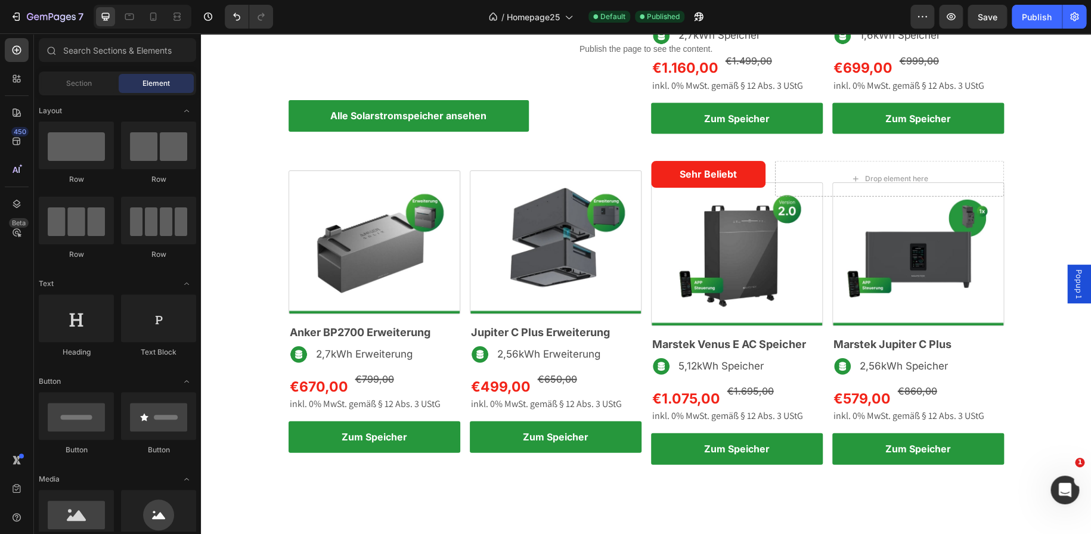
scroll to position [885, 0]
